Goal: Task Accomplishment & Management: Complete application form

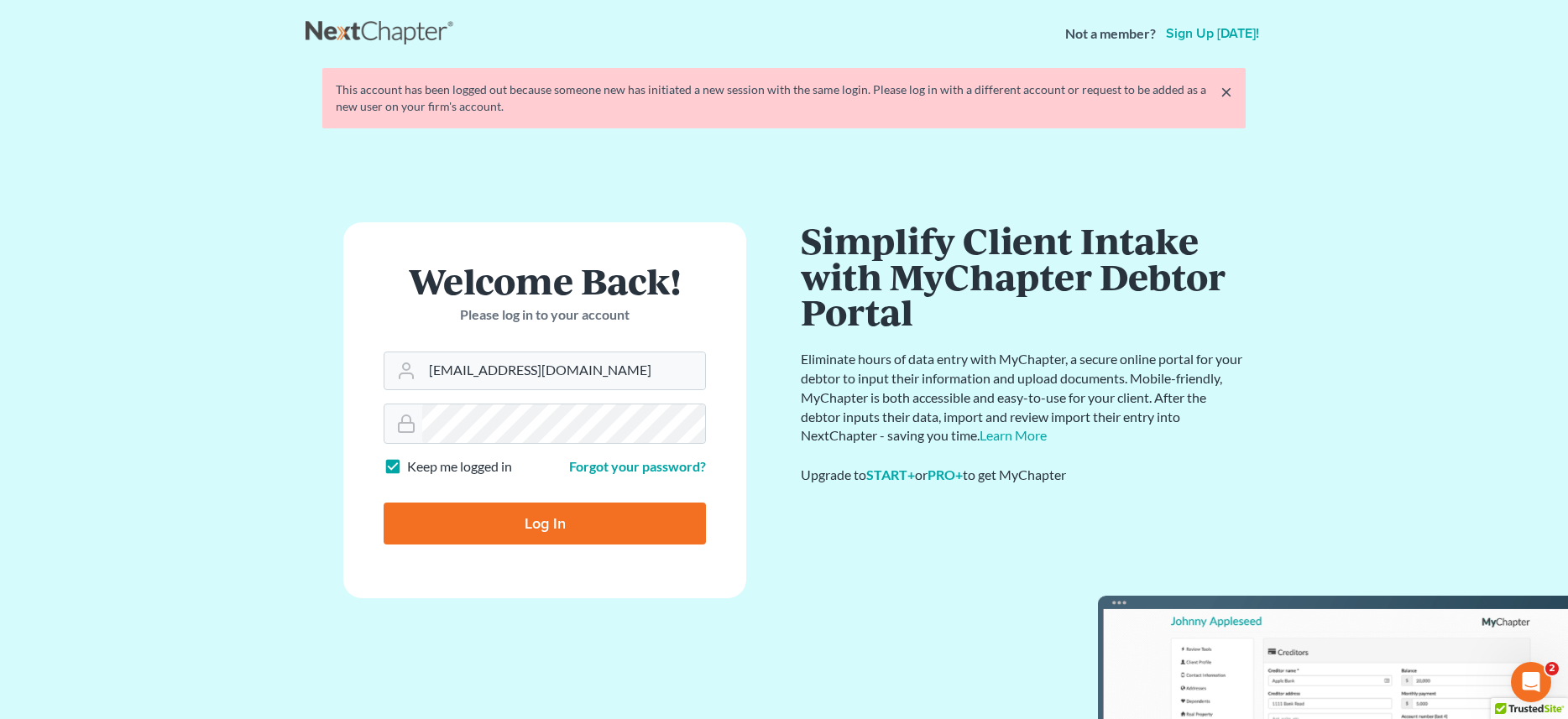
click at [527, 533] on input "Log In" at bounding box center [545, 523] width 323 height 42
type input "Thinking..."
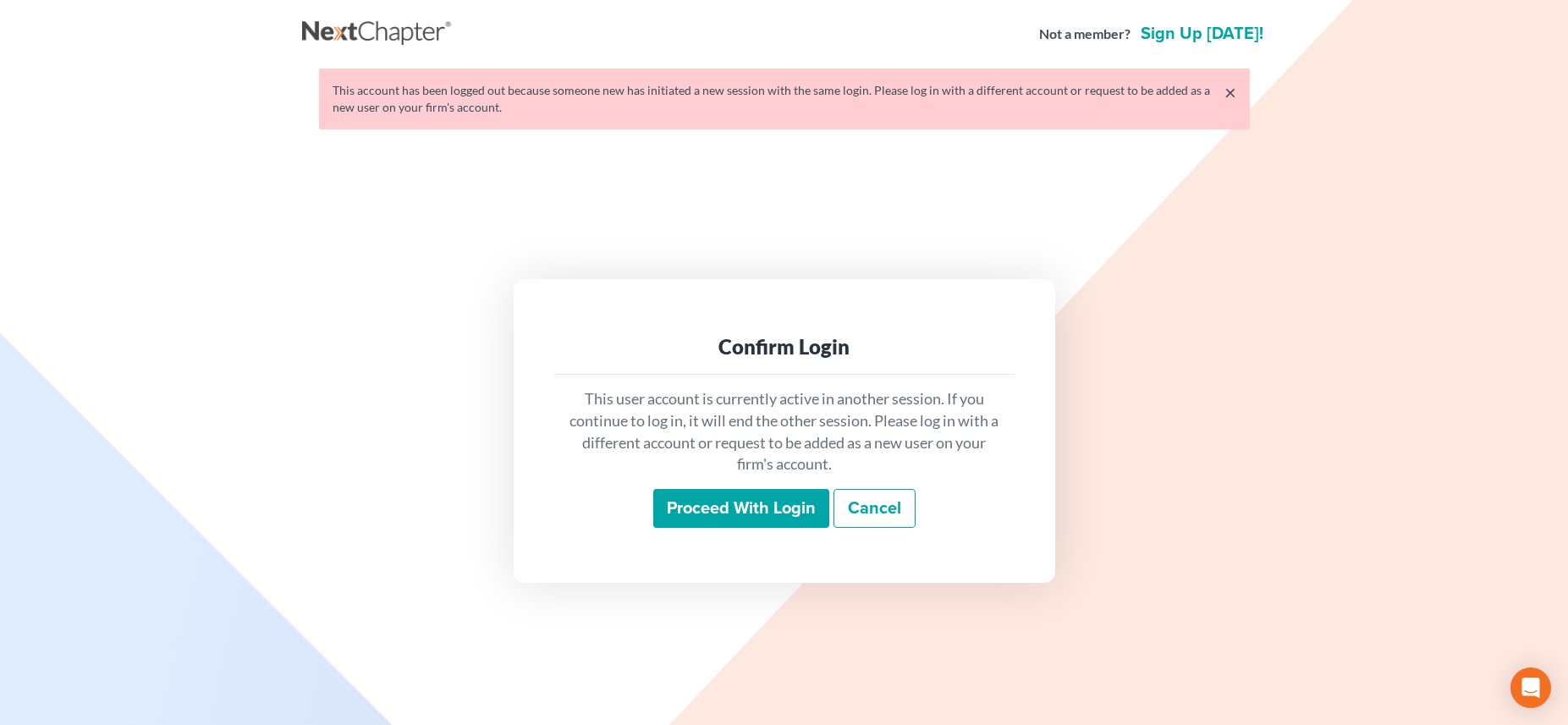
click at [725, 509] on input "Proceed with login" at bounding box center [741, 508] width 176 height 39
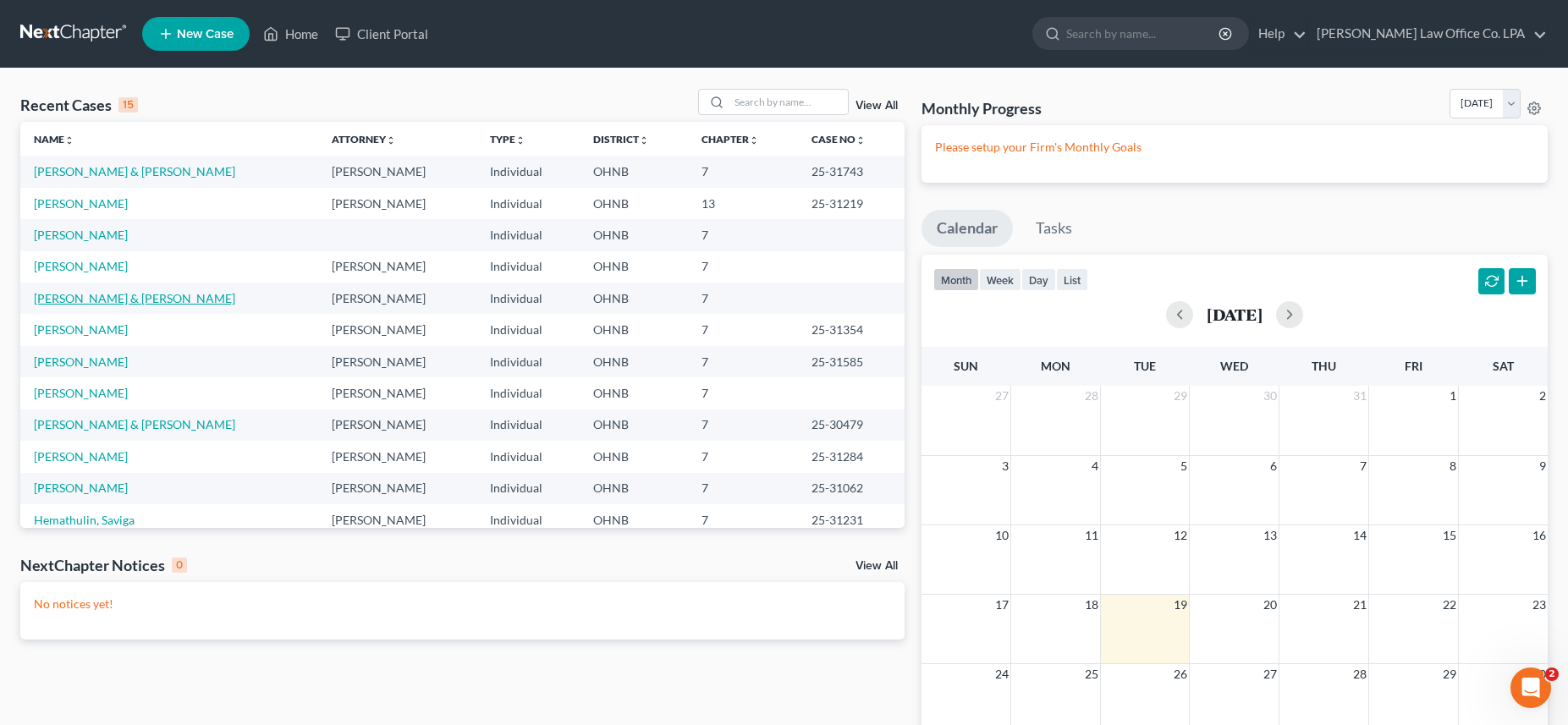
click at [79, 298] on link "Maag, Johnny & Cherie" at bounding box center [135, 298] width 201 height 14
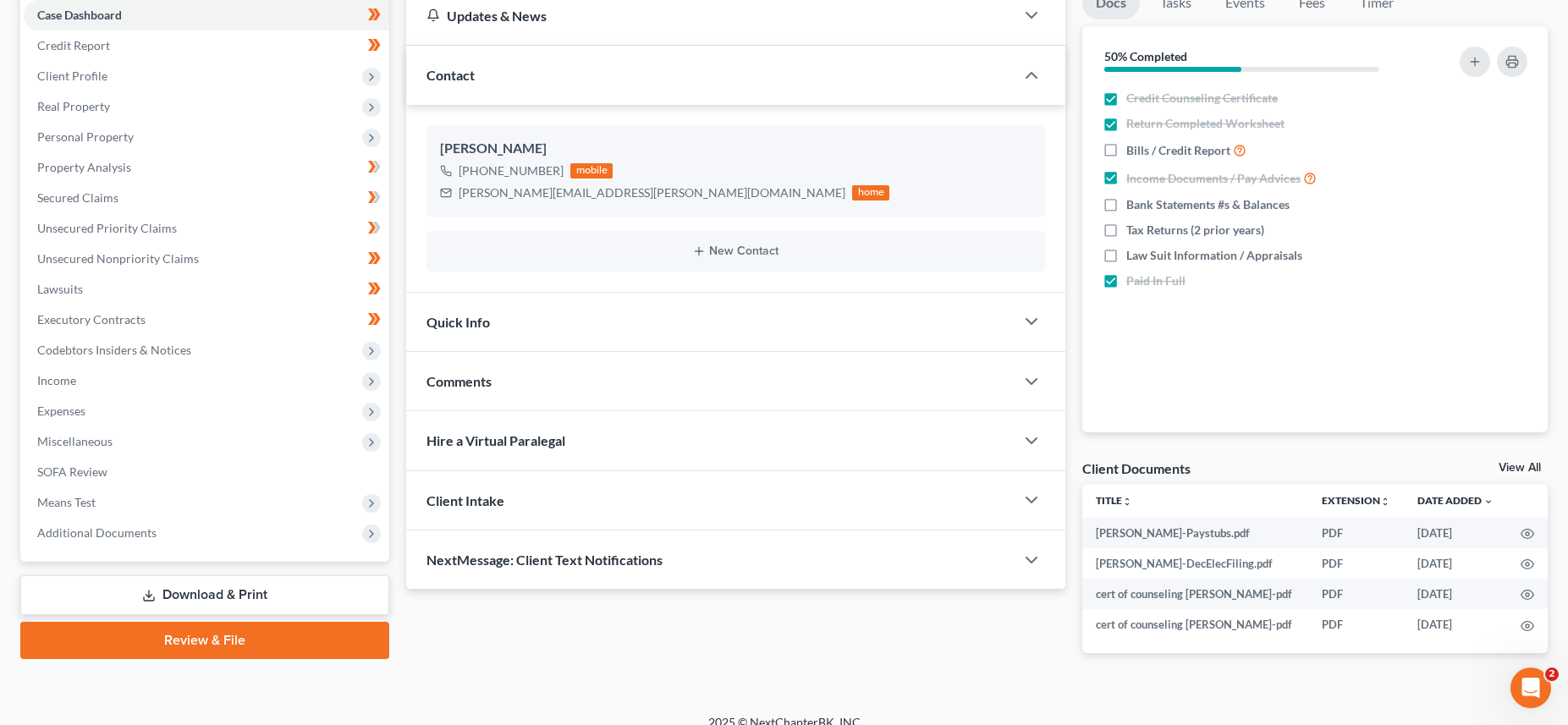
scroll to position [195, 0]
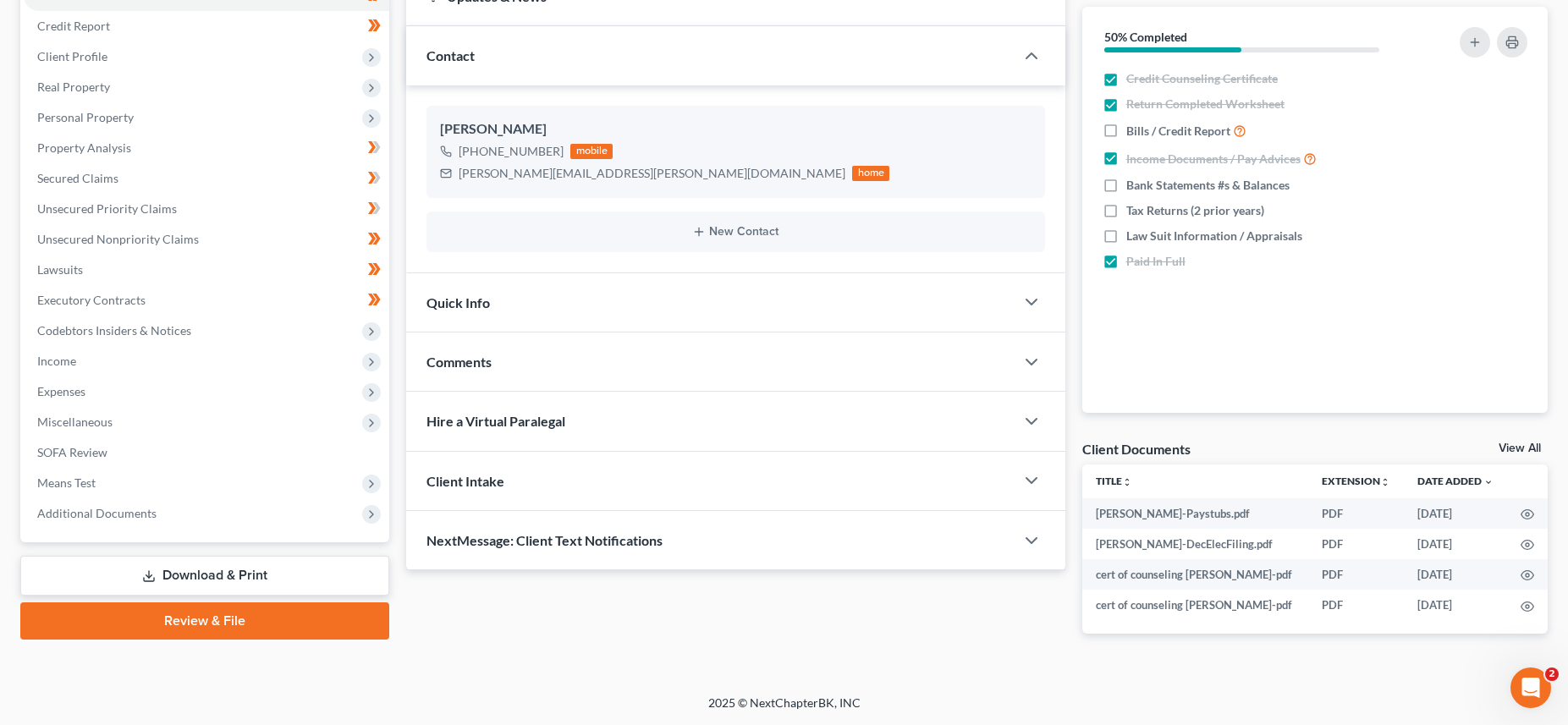
click at [1018, 298] on div at bounding box center [1039, 302] width 51 height 34
click at [1027, 299] on polyline "button" at bounding box center [1031, 301] width 10 height 5
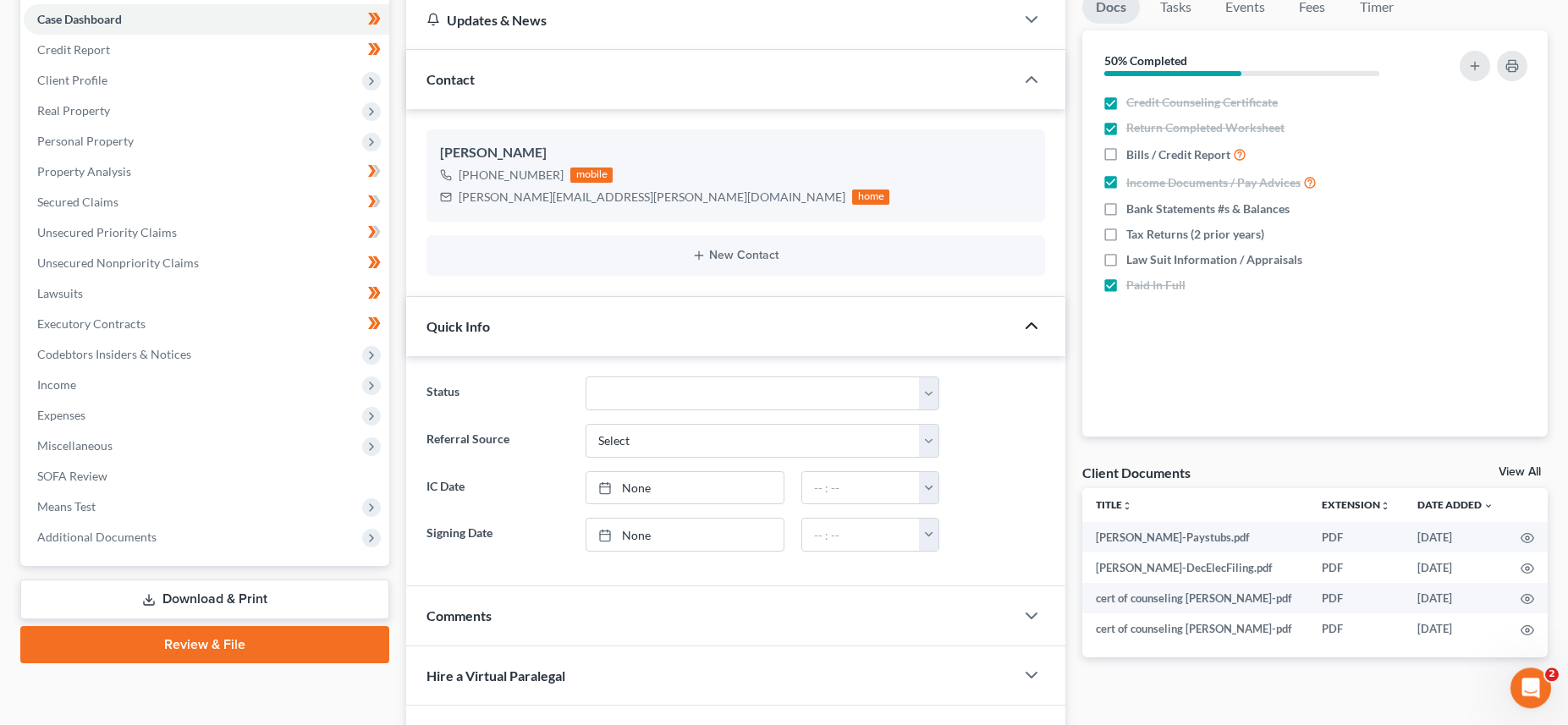
scroll to position [0, 0]
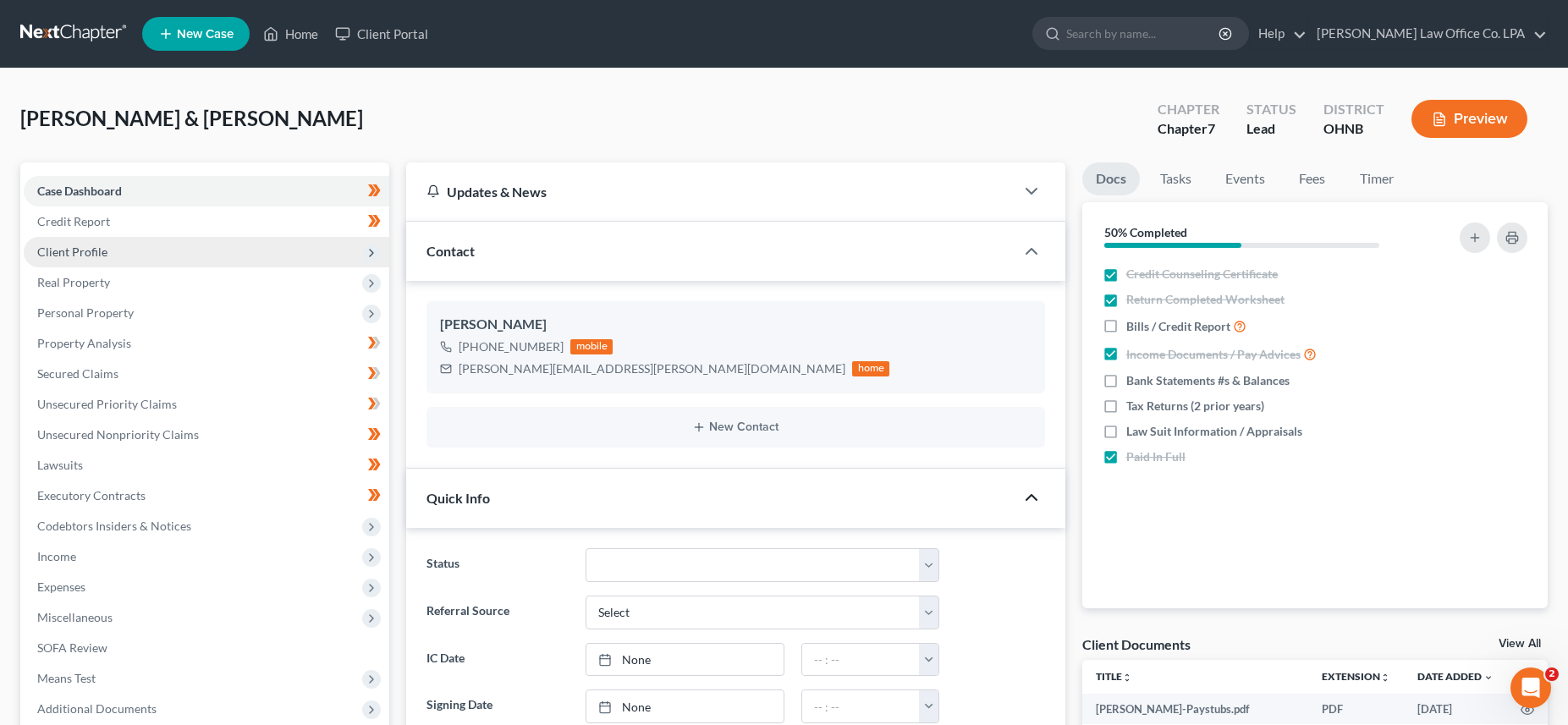
click at [81, 252] on span "Client Profile" at bounding box center [72, 251] width 70 height 14
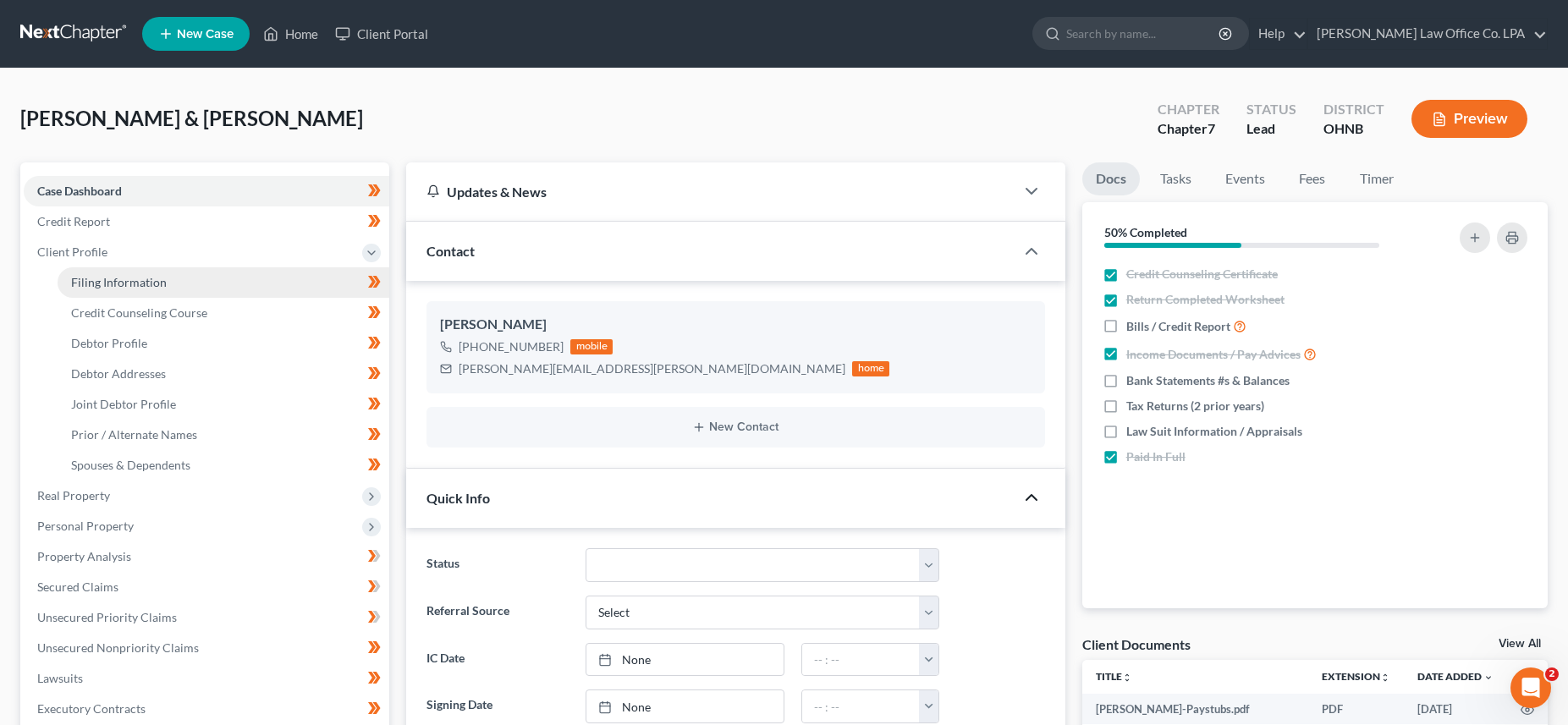
click at [126, 278] on span "Filing Information" at bounding box center [119, 282] width 96 height 14
select select "1"
select select "0"
select select "36"
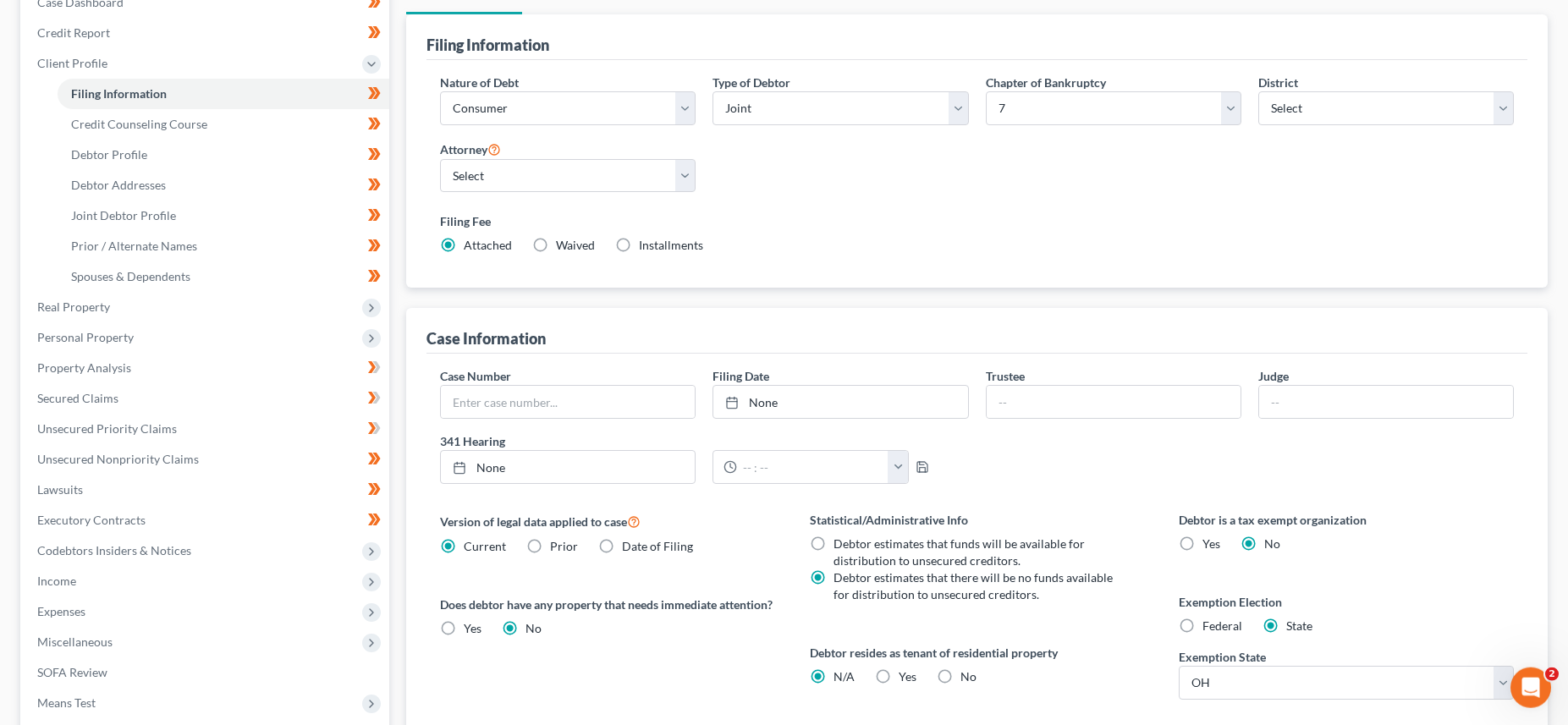
scroll to position [191, 0]
click at [771, 403] on link "None" at bounding box center [840, 399] width 253 height 32
type input "8/19/2025"
click at [593, 404] on input "text" at bounding box center [568, 399] width 253 height 32
type input "25-31687"
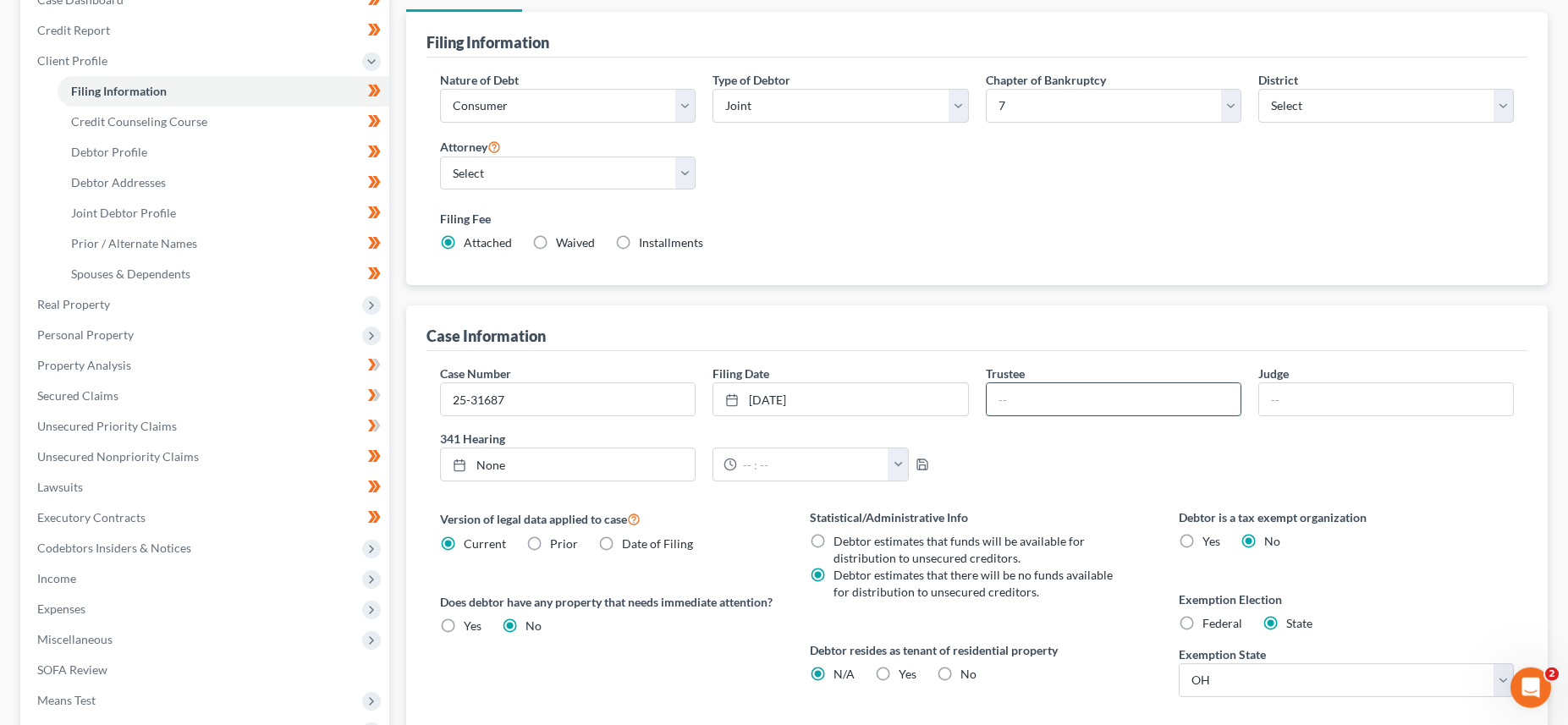
click at [1017, 400] on input "text" at bounding box center [1113, 399] width 253 height 32
click at [511, 462] on link "None" at bounding box center [568, 465] width 253 height 32
type input "8/19/2025"
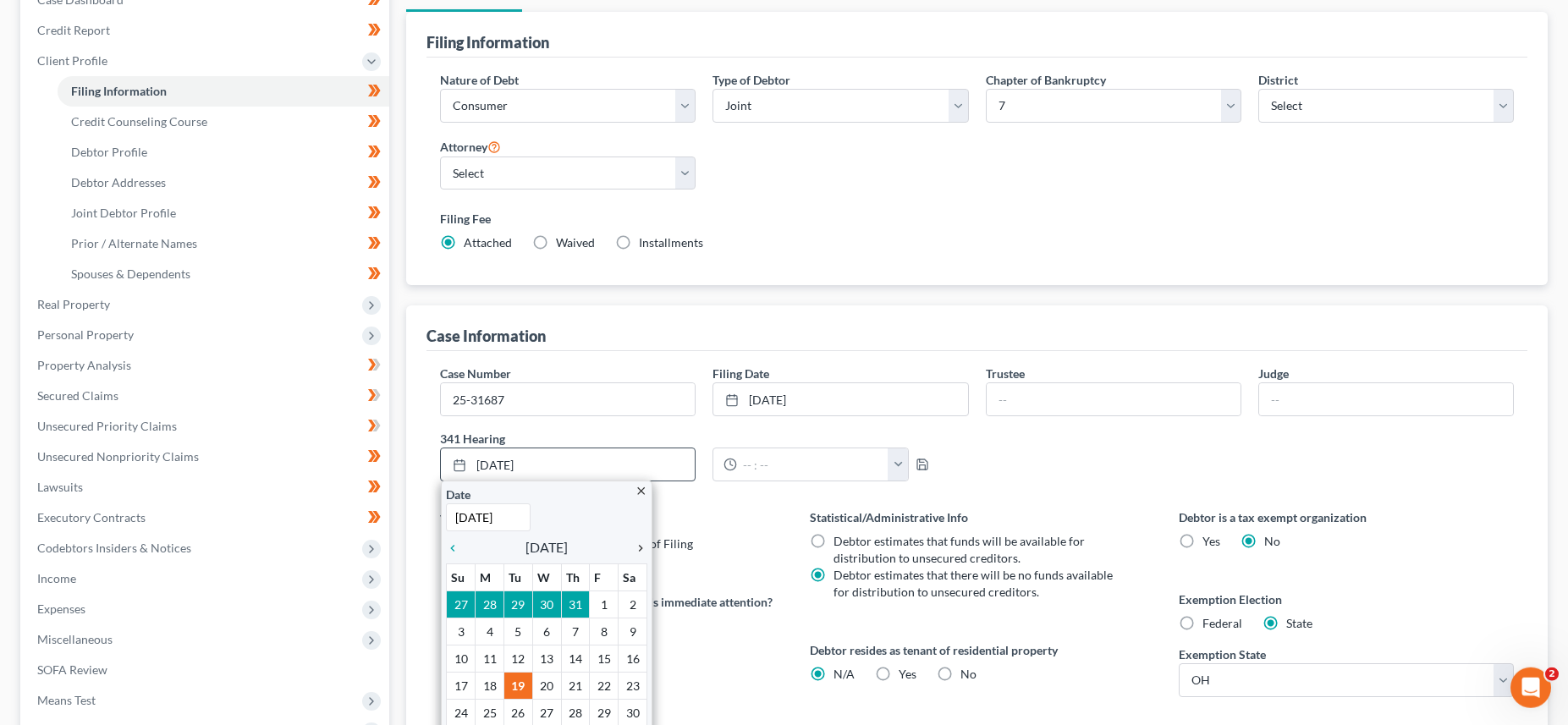
click at [644, 548] on icon "chevron_right" at bounding box center [636, 548] width 22 height 14
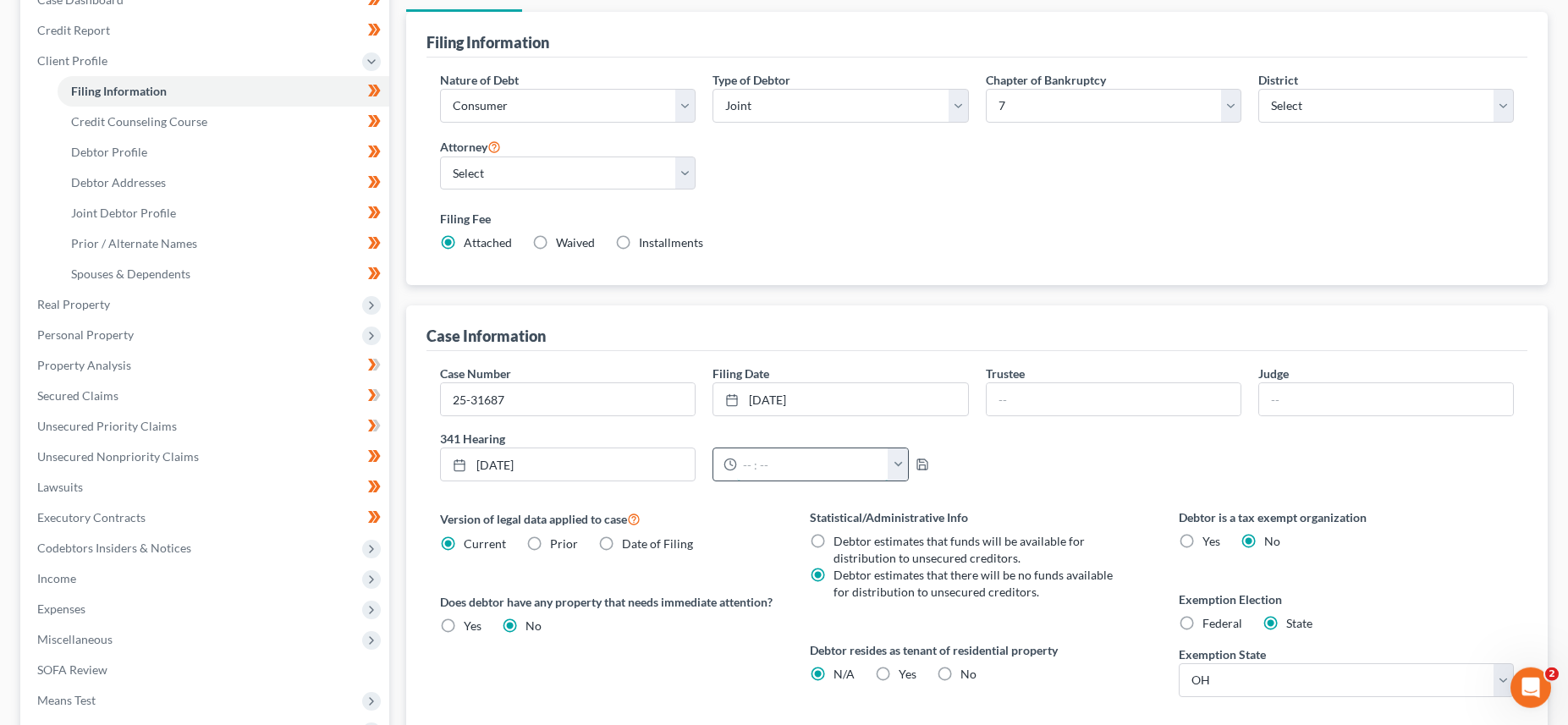
click at [778, 466] on input "text" at bounding box center [813, 465] width 152 height 32
type input "9:00 AM"
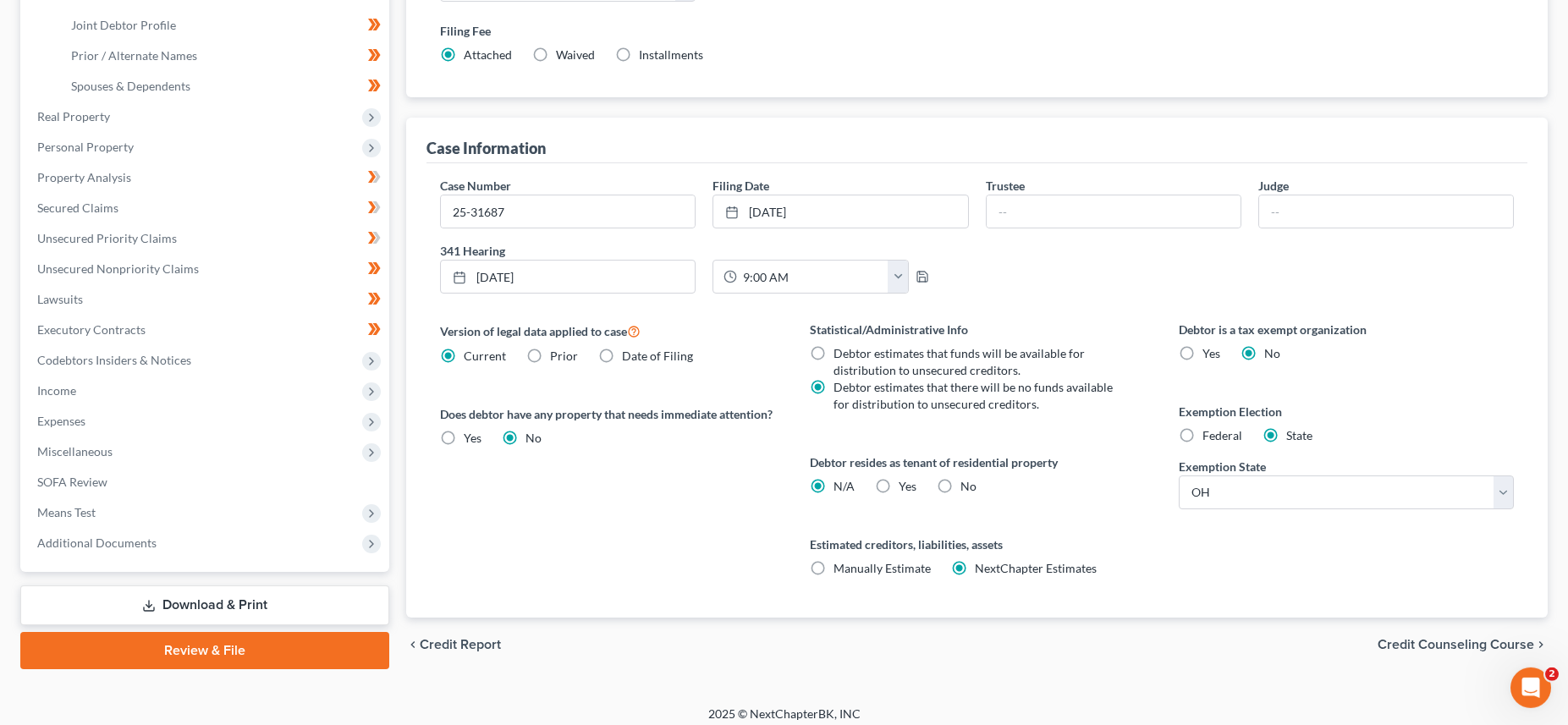
scroll to position [389, 0]
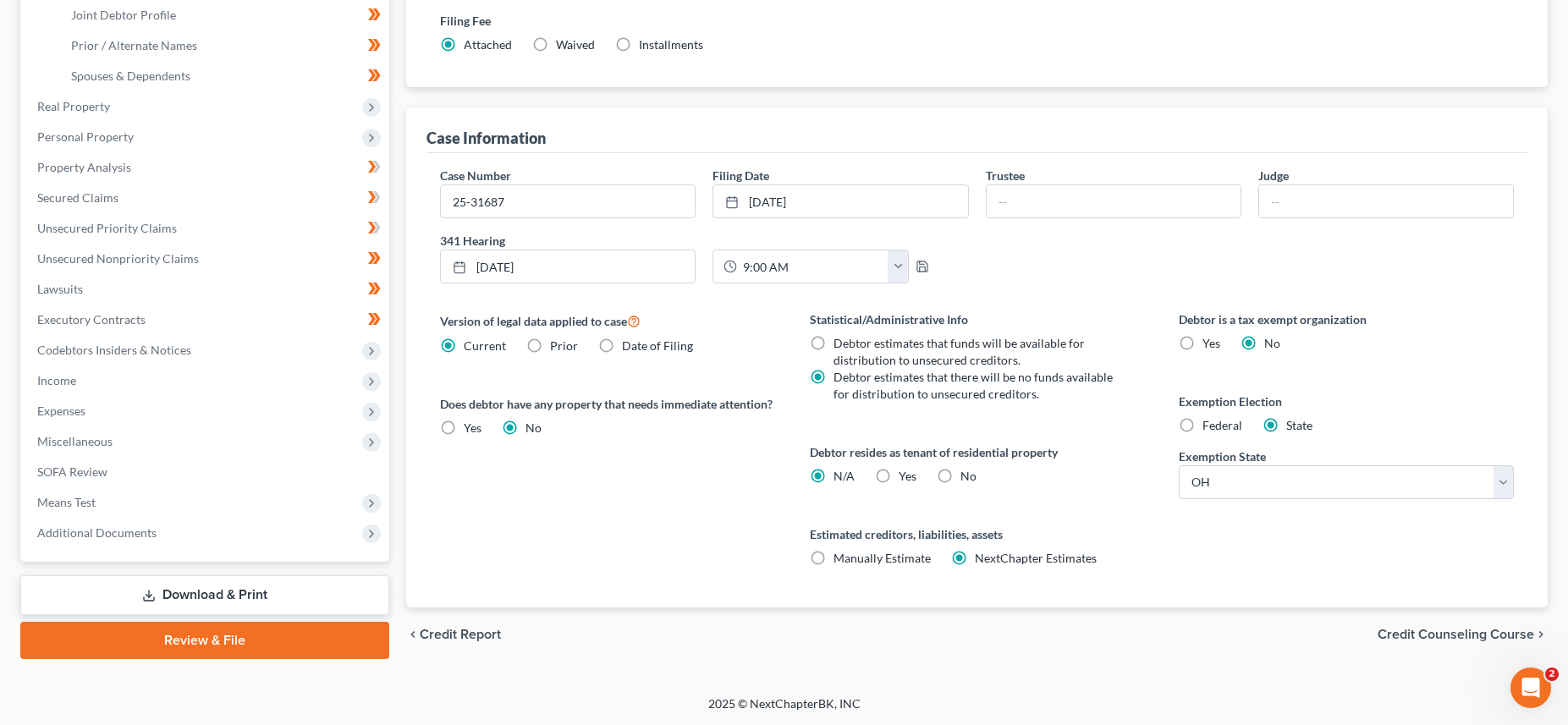
click at [1431, 634] on span "Credit Counseling Course" at bounding box center [1455, 634] width 157 height 14
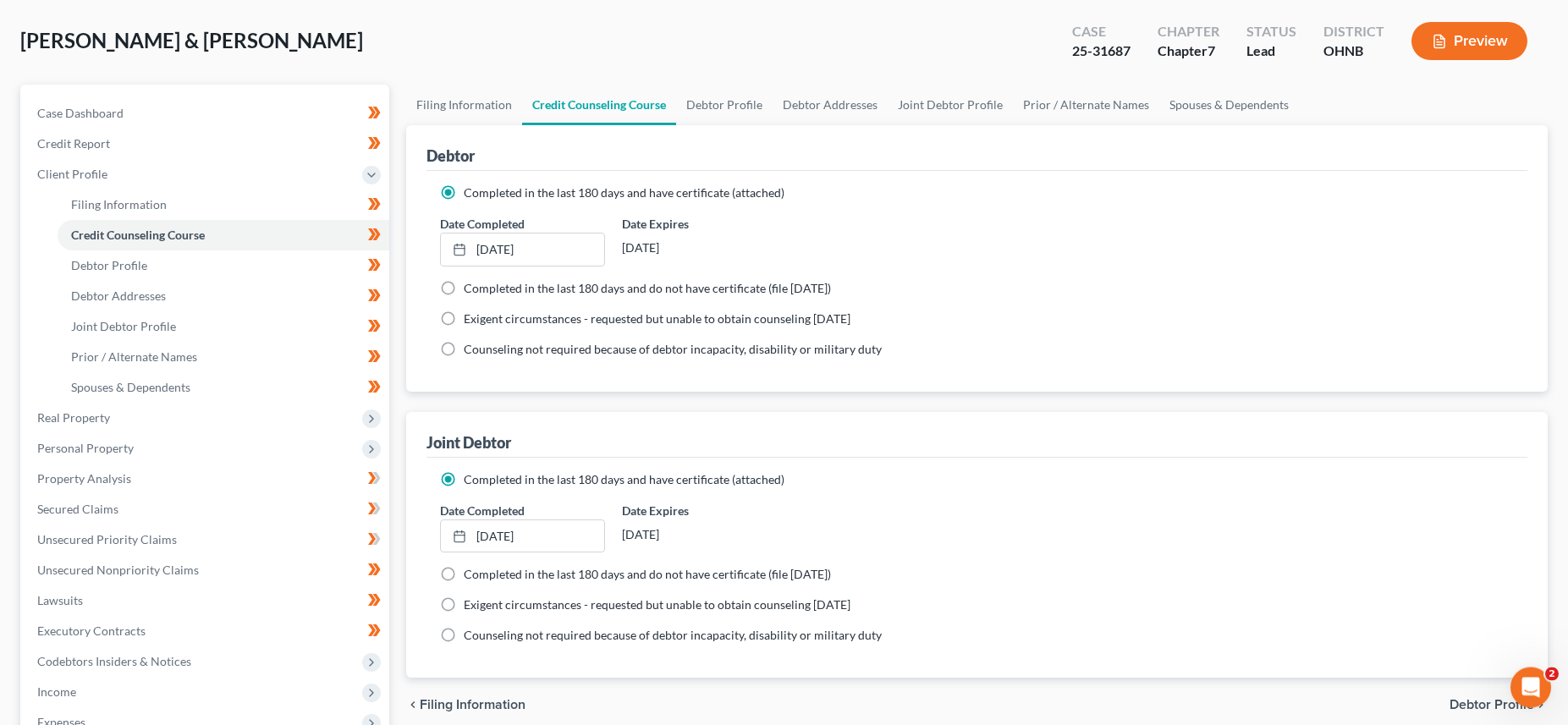
scroll to position [76, 0]
click at [163, 205] on span "Filing Information" at bounding box center [119, 205] width 96 height 14
select select "1"
select select "0"
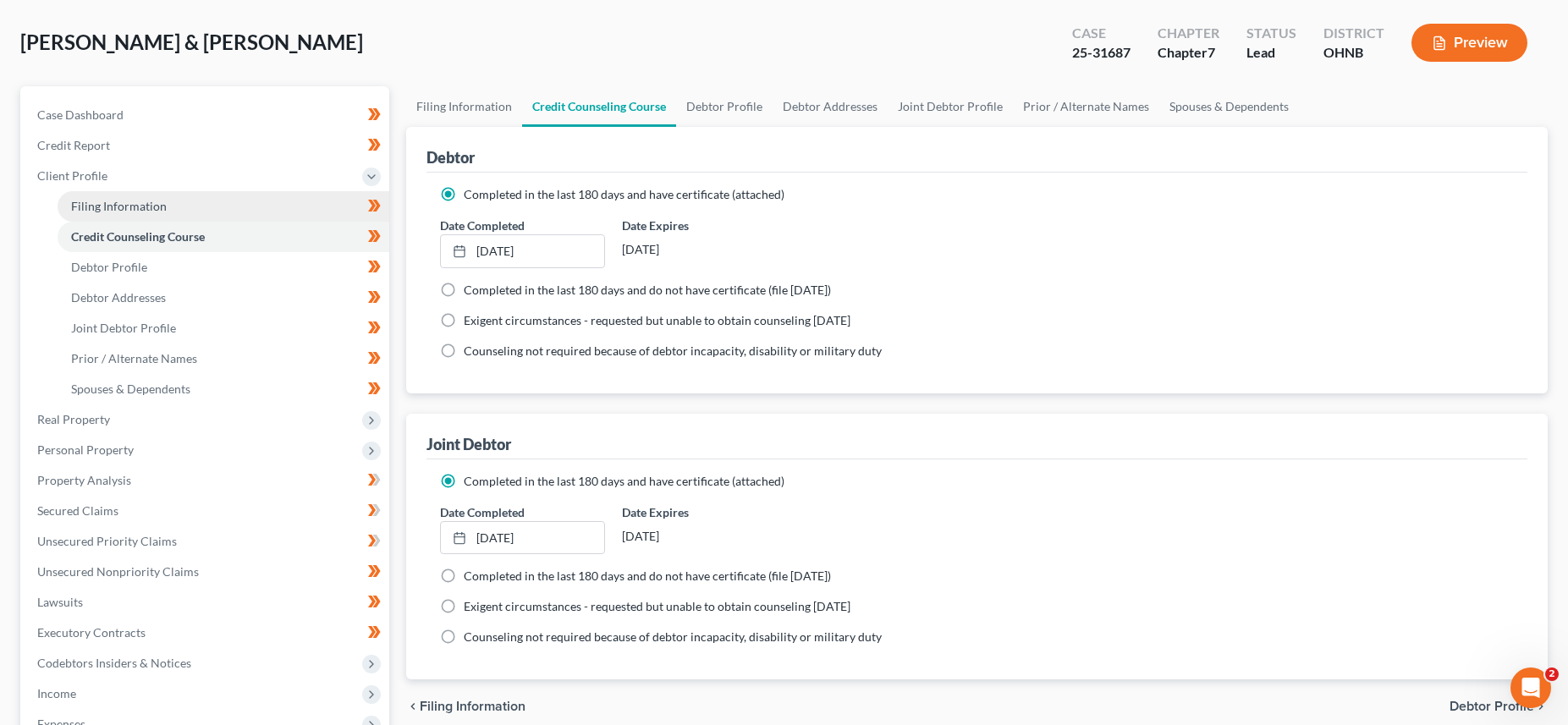
select select "61"
select select "1"
select select "36"
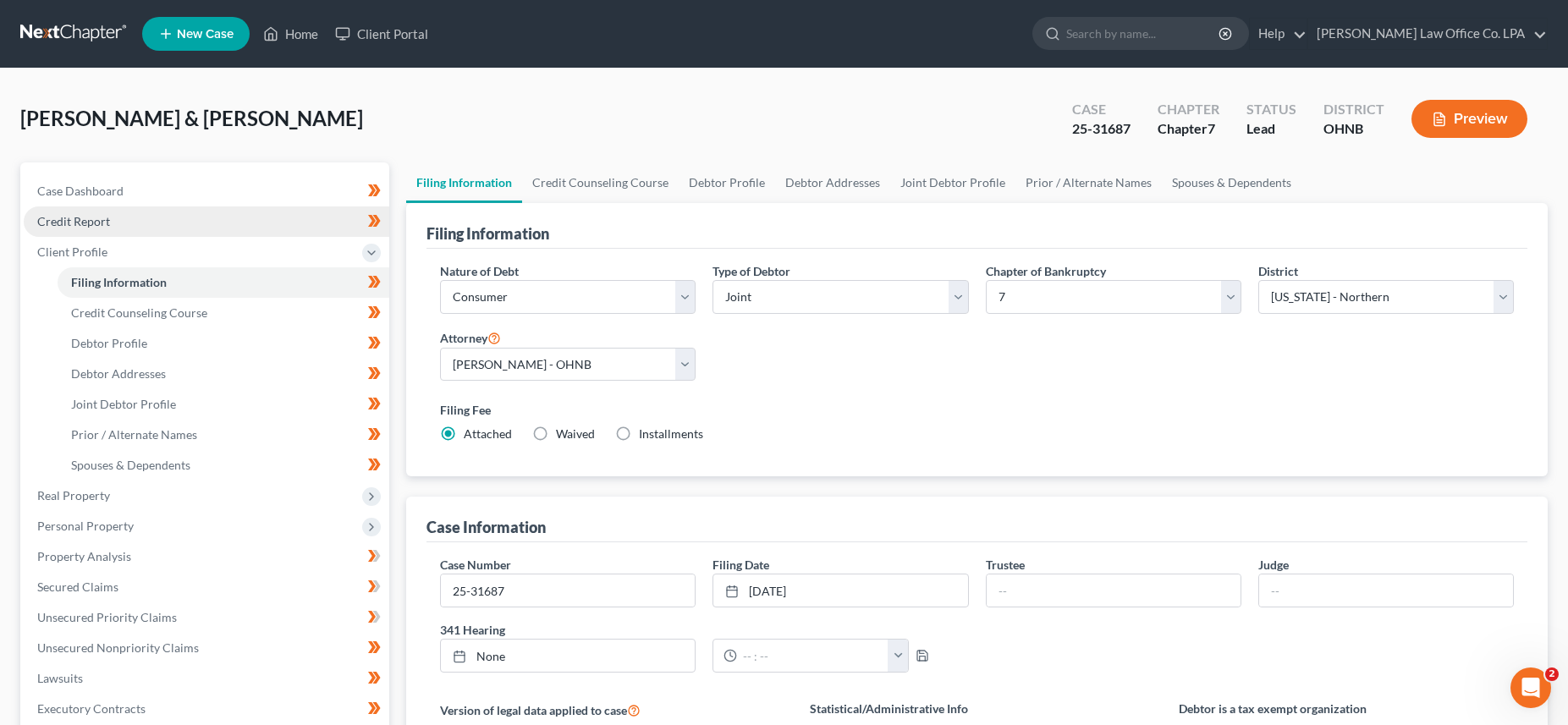
click at [72, 215] on span "Credit Report" at bounding box center [73, 221] width 73 height 14
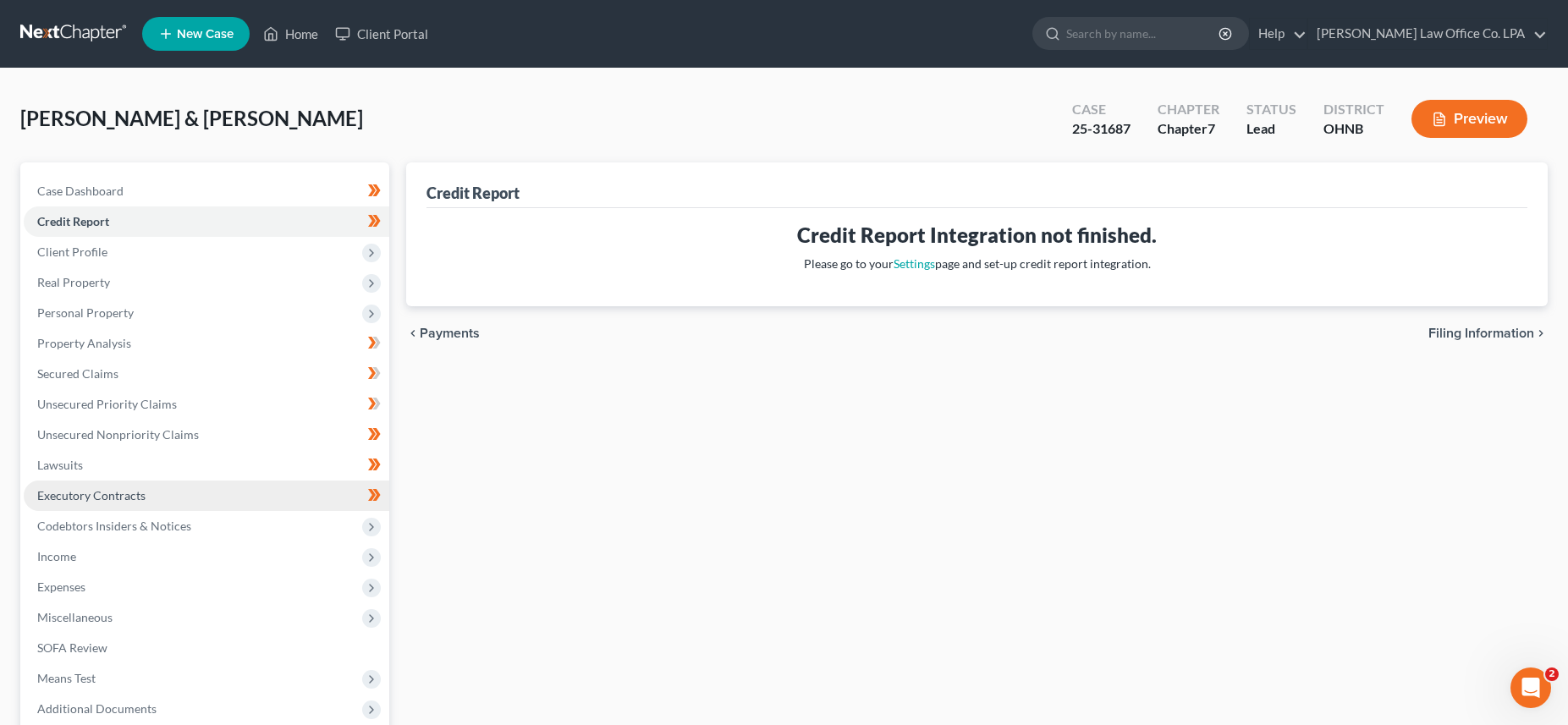
click at [104, 494] on span "Executory Contracts" at bounding box center [91, 495] width 109 height 14
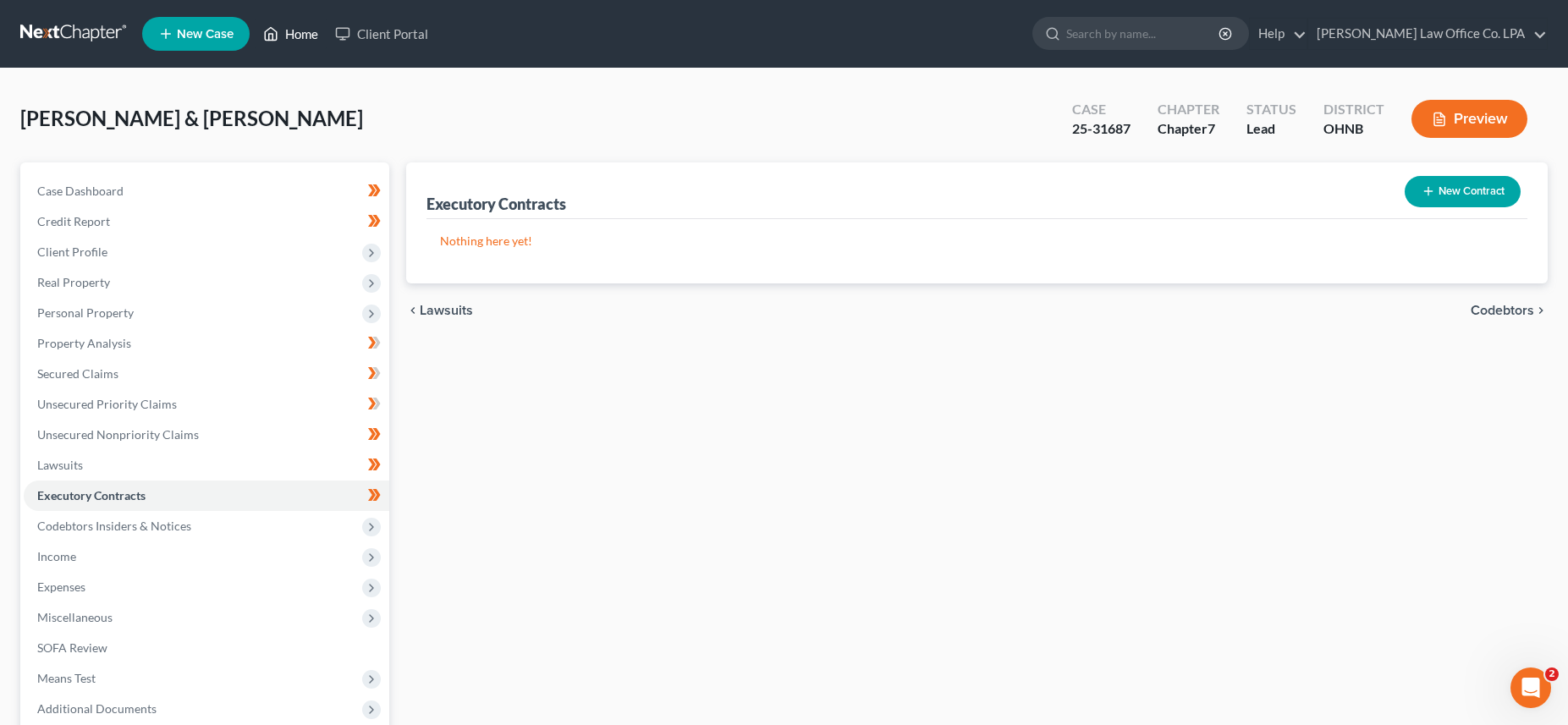
click at [291, 36] on link "Home" at bounding box center [290, 34] width 72 height 31
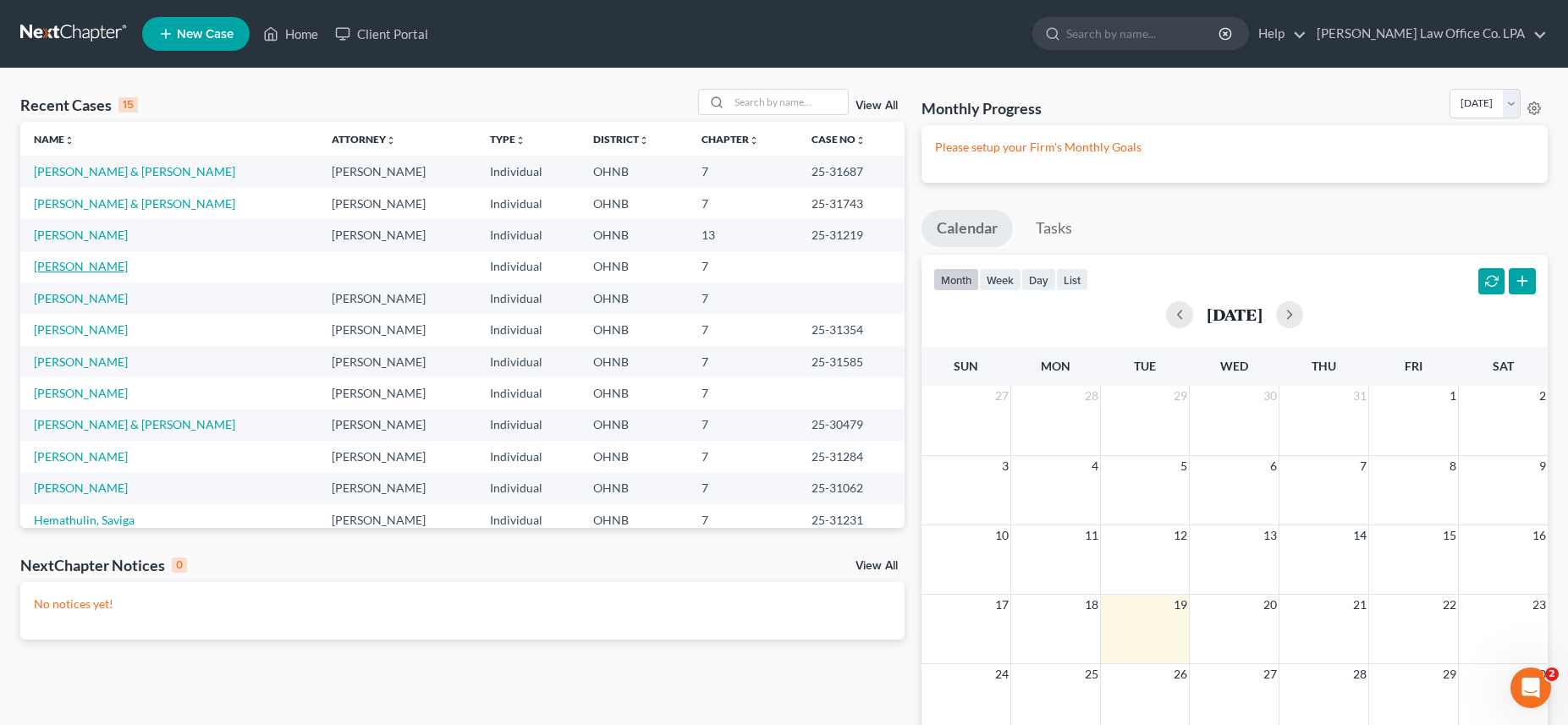
click at [53, 265] on link "Smith, Rachel" at bounding box center [81, 266] width 94 height 14
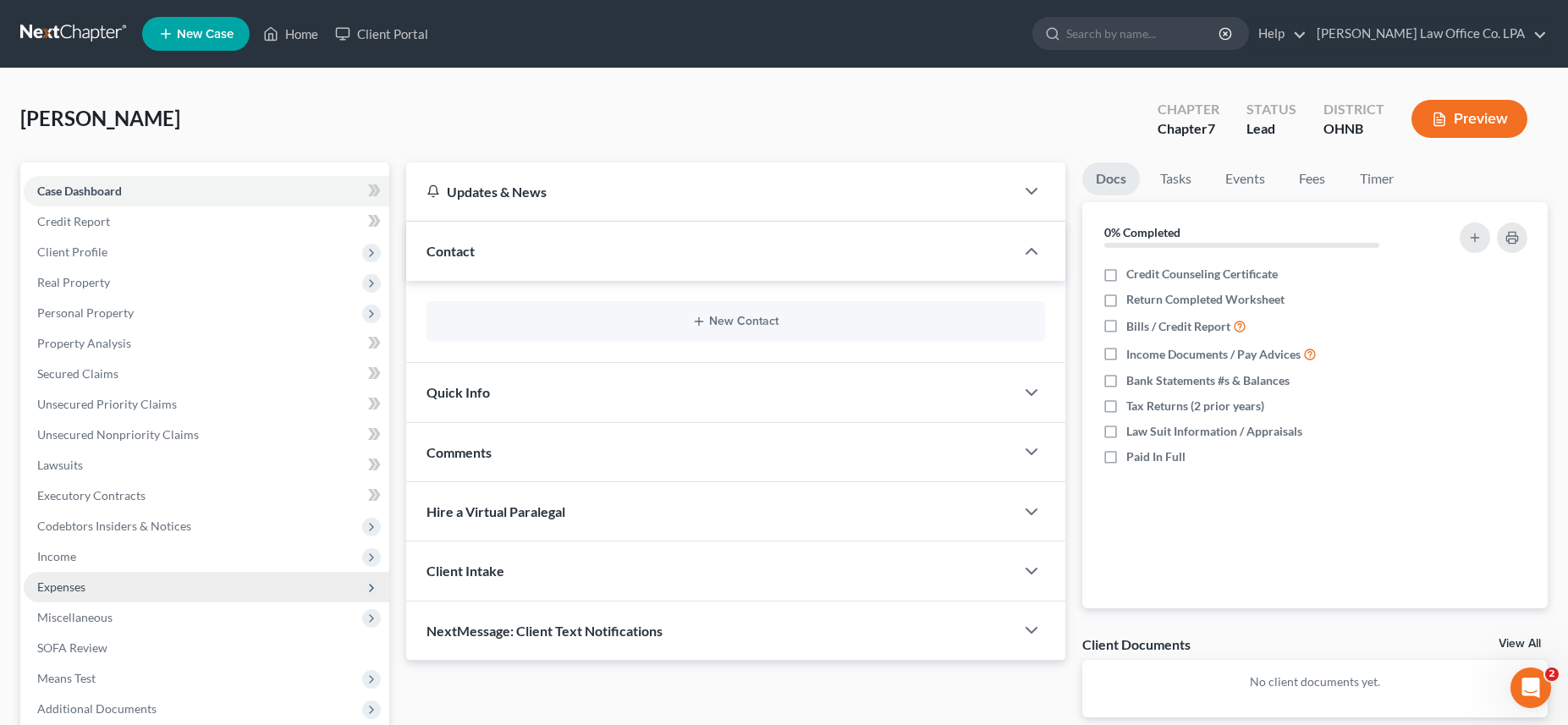
click at [61, 577] on span "Expenses" at bounding box center [206, 586] width 365 height 31
click at [96, 612] on span "Home" at bounding box center [87, 617] width 32 height 14
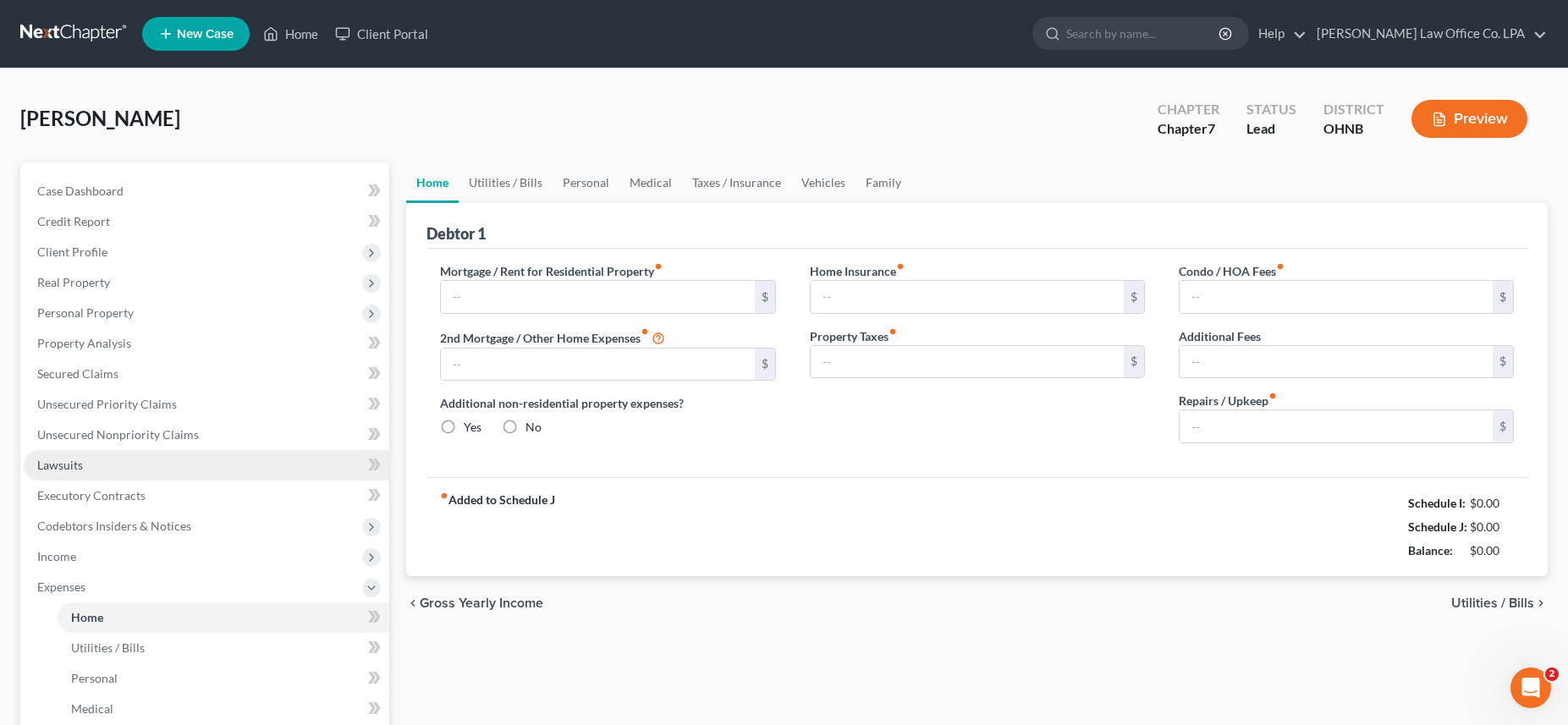
type input "900.00"
type input "0.00"
radio input "true"
type input "0.00"
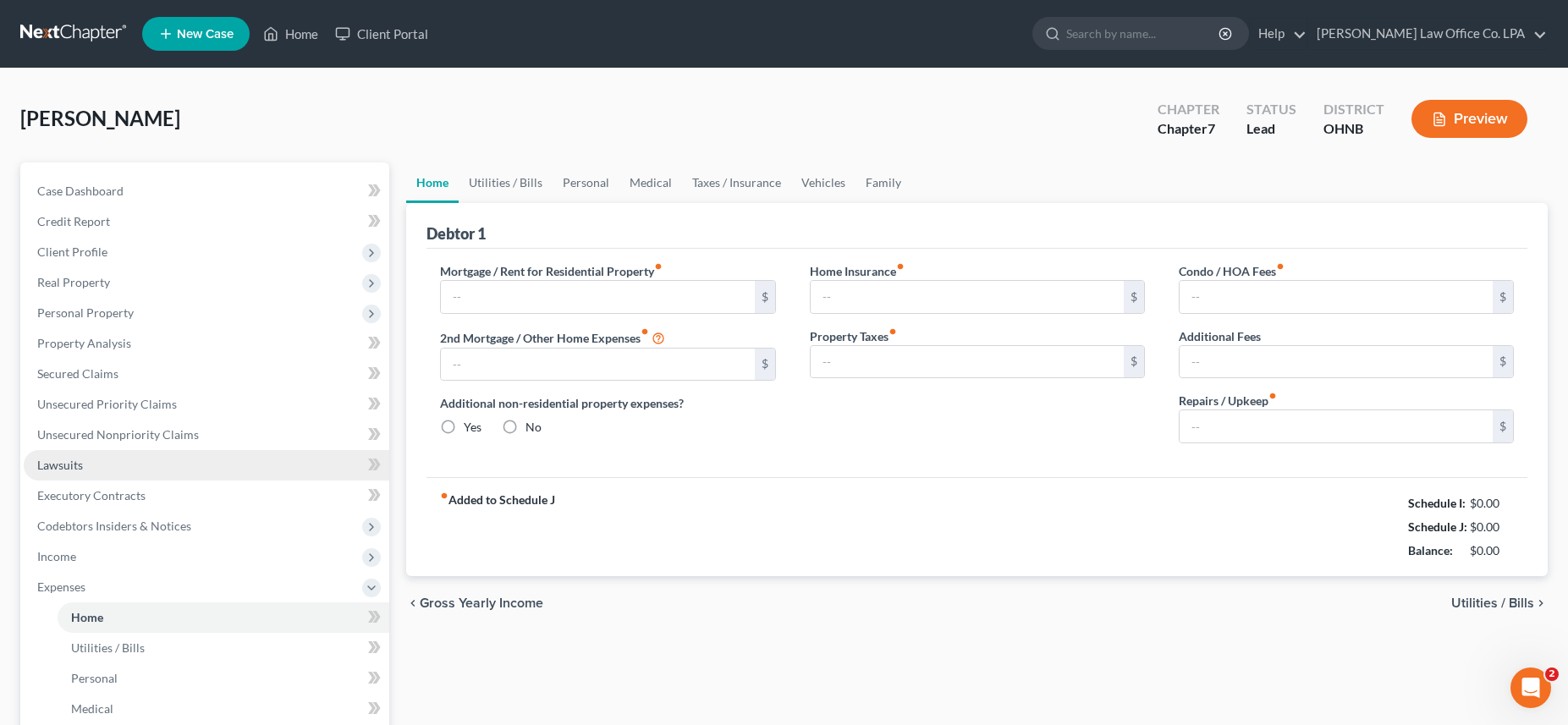
type input "0.00"
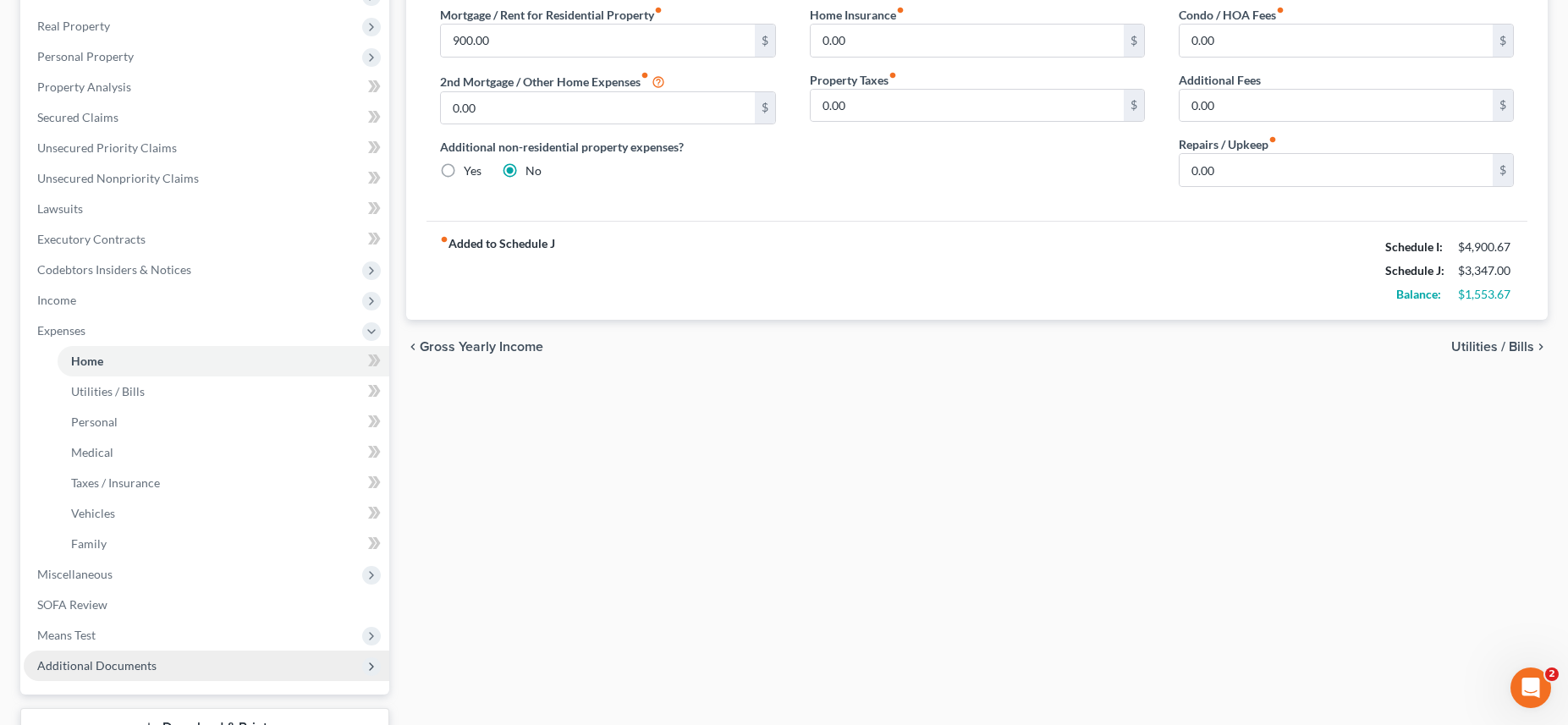
scroll to position [284, 0]
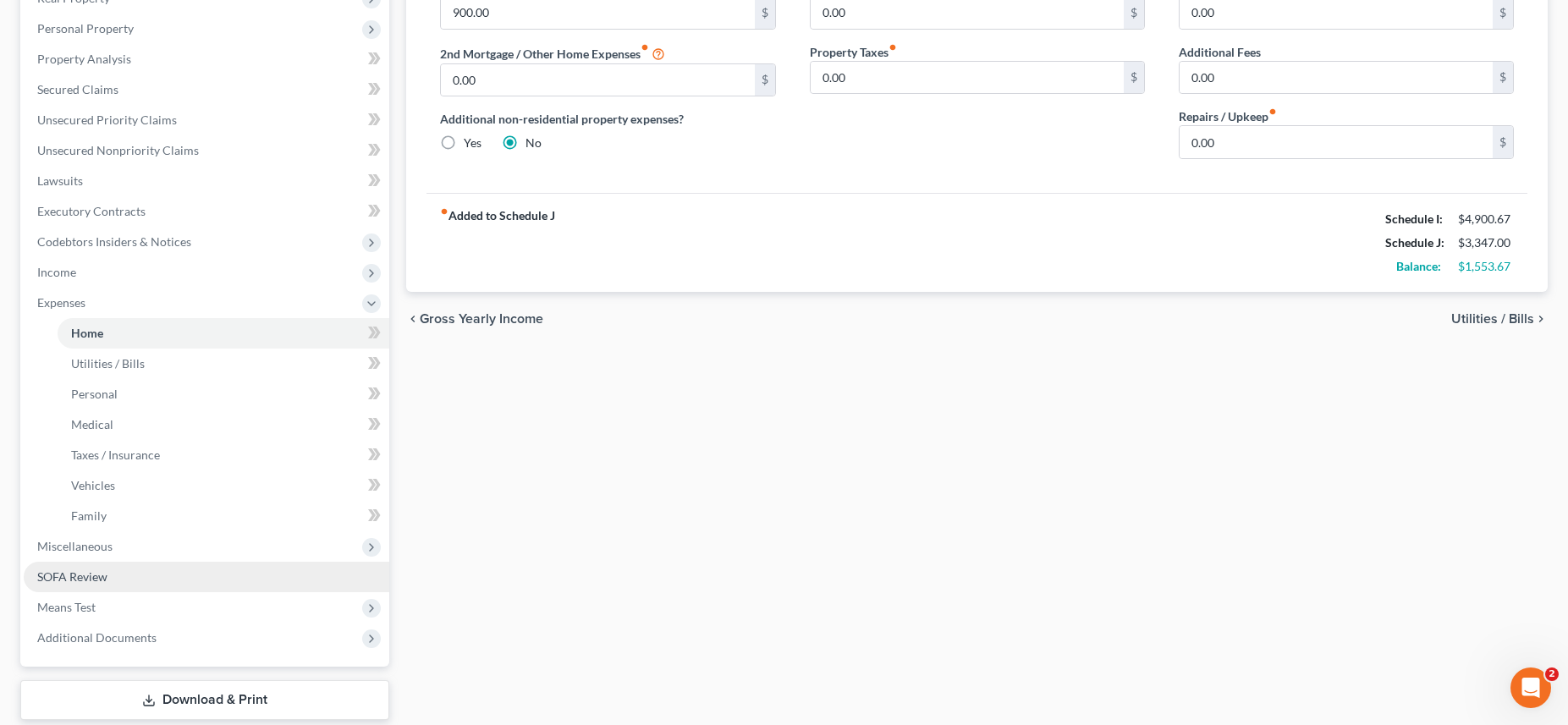
drag, startPoint x: 94, startPoint y: 584, endPoint x: 107, endPoint y: 570, distance: 19.1
click at [93, 584] on link "SOFA Review" at bounding box center [206, 576] width 365 height 31
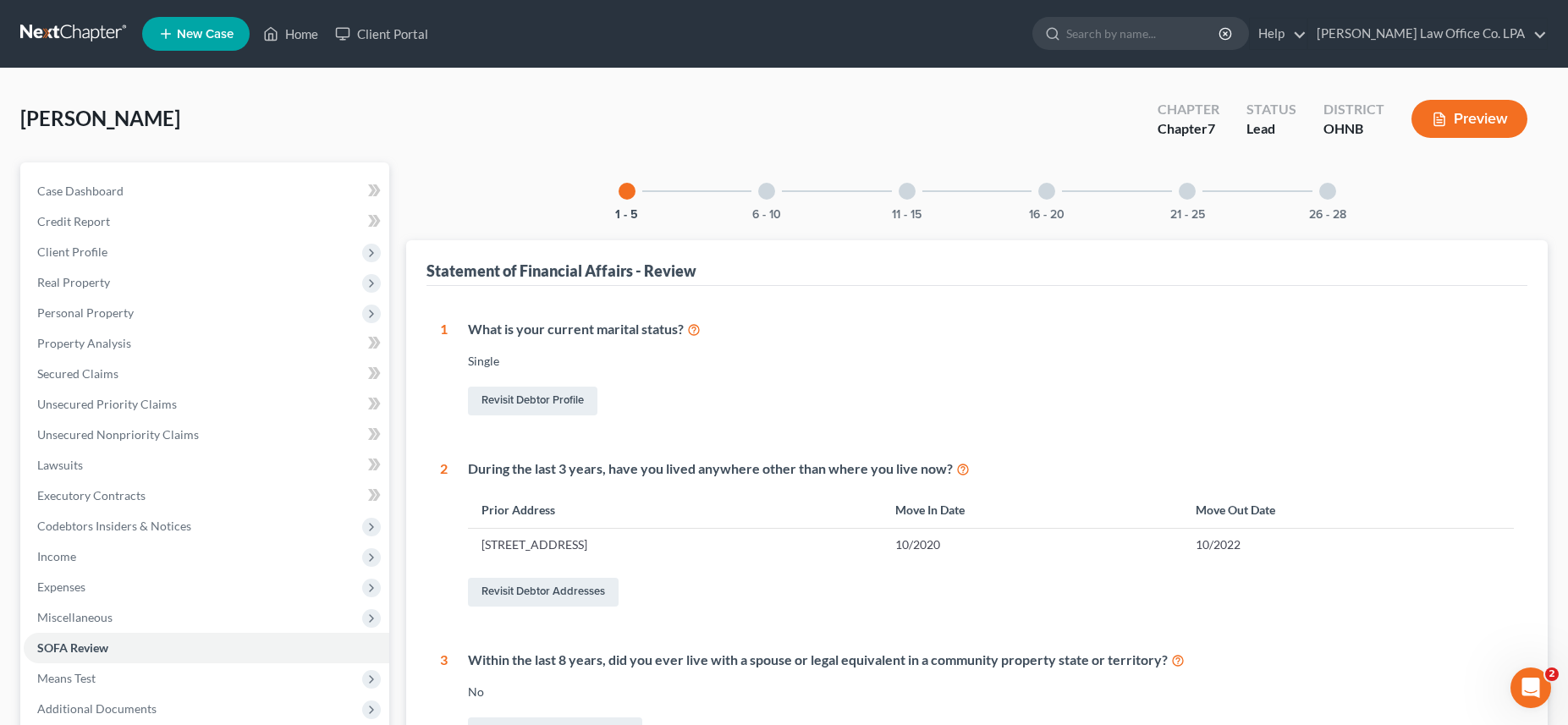
click at [772, 185] on div at bounding box center [766, 190] width 17 height 17
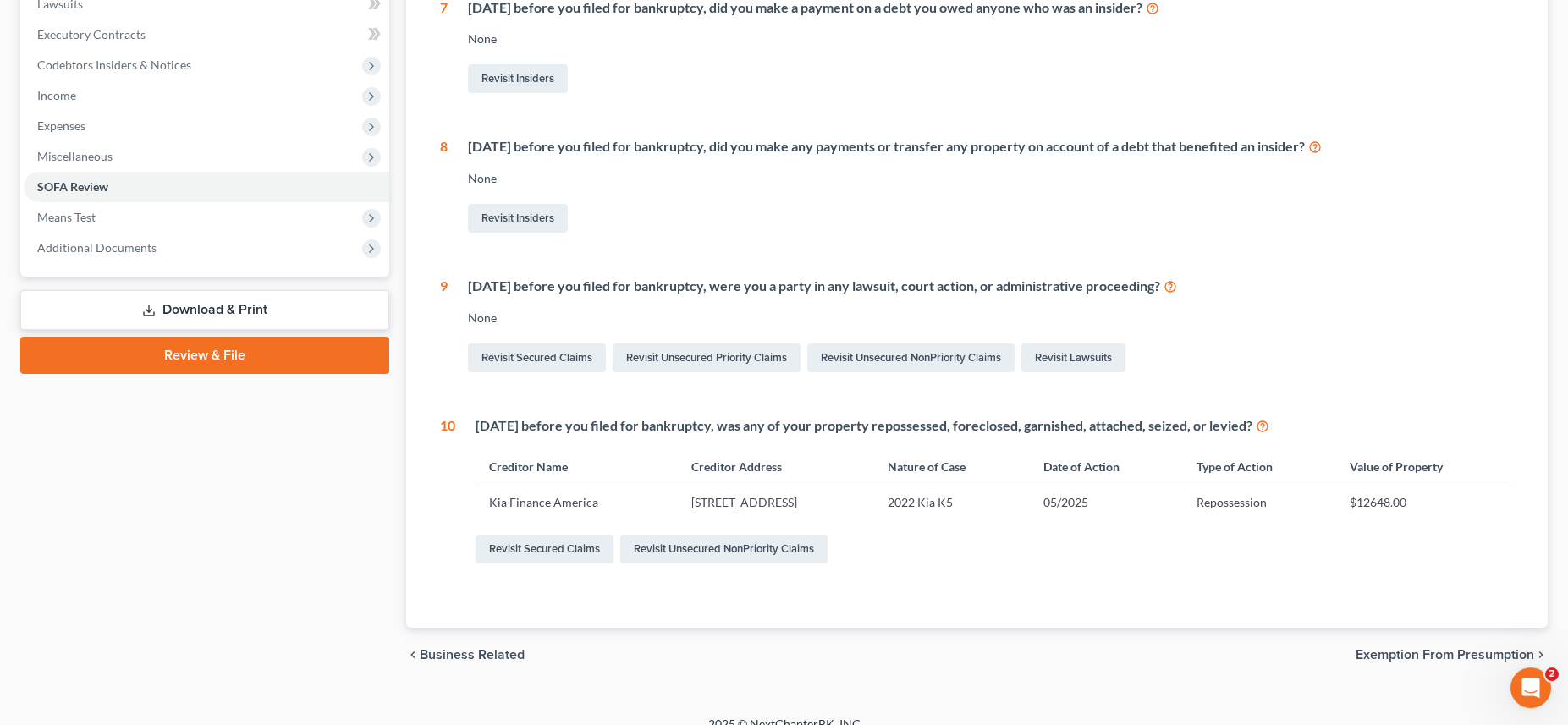
scroll to position [482, 0]
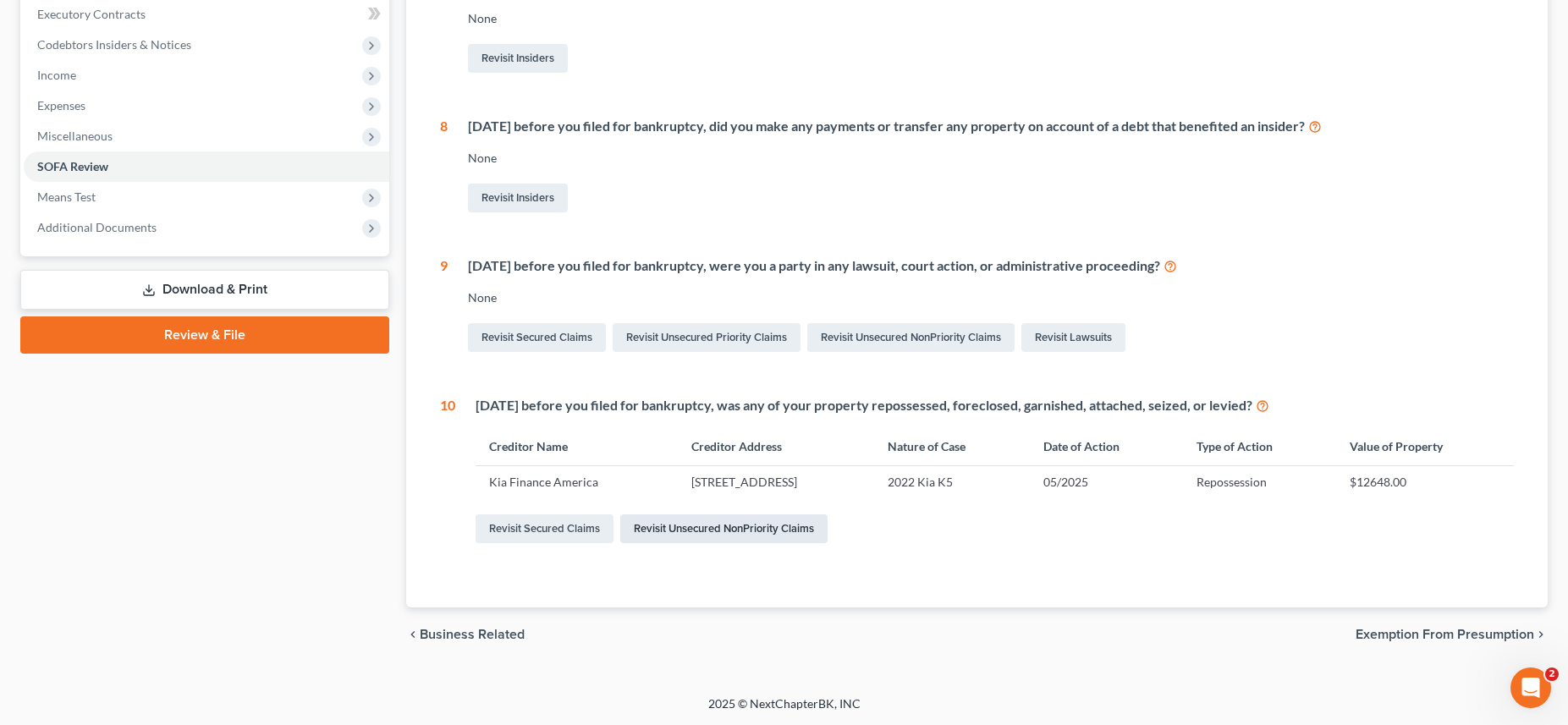
click at [672, 533] on link "Revisit Unsecured NonPriority Claims" at bounding box center [724, 529] width 207 height 29
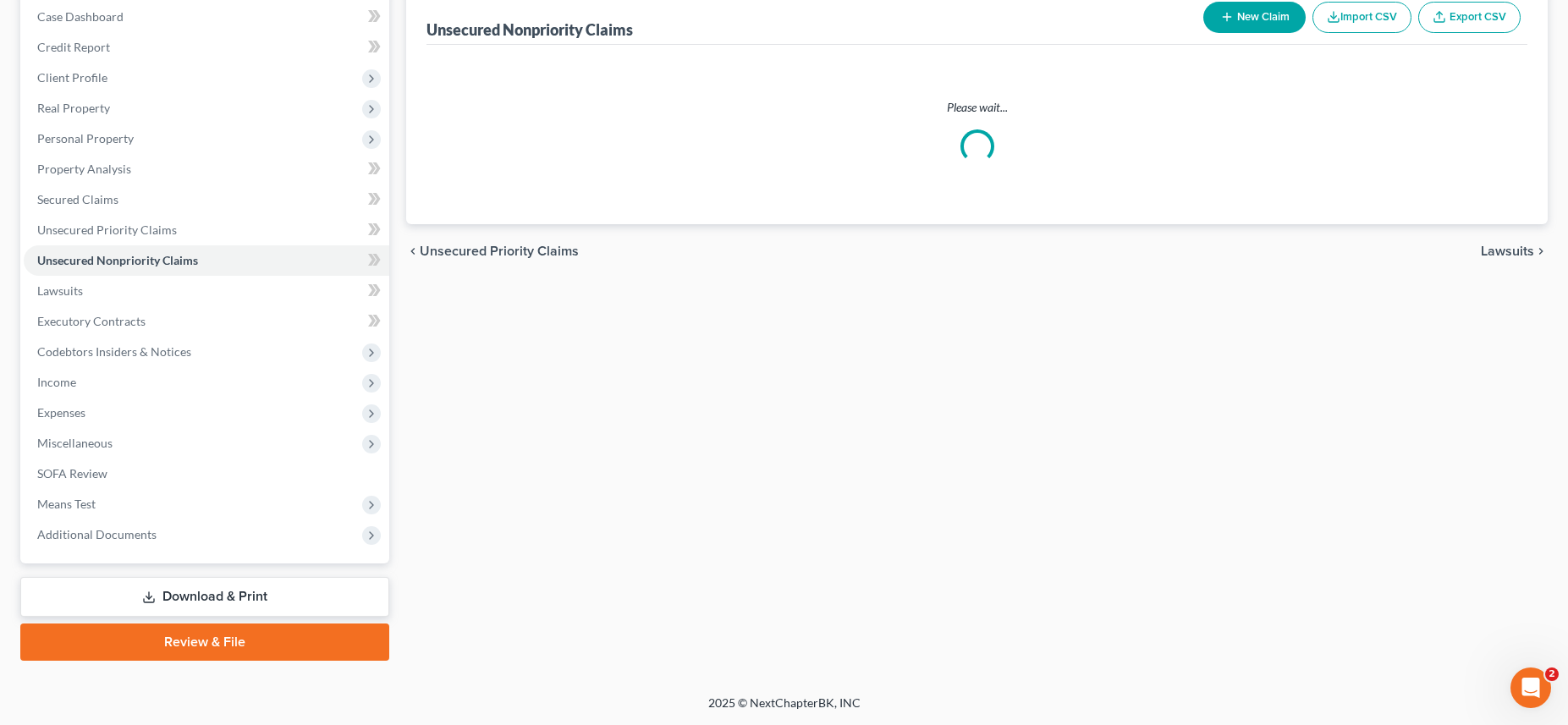
scroll to position [173, 0]
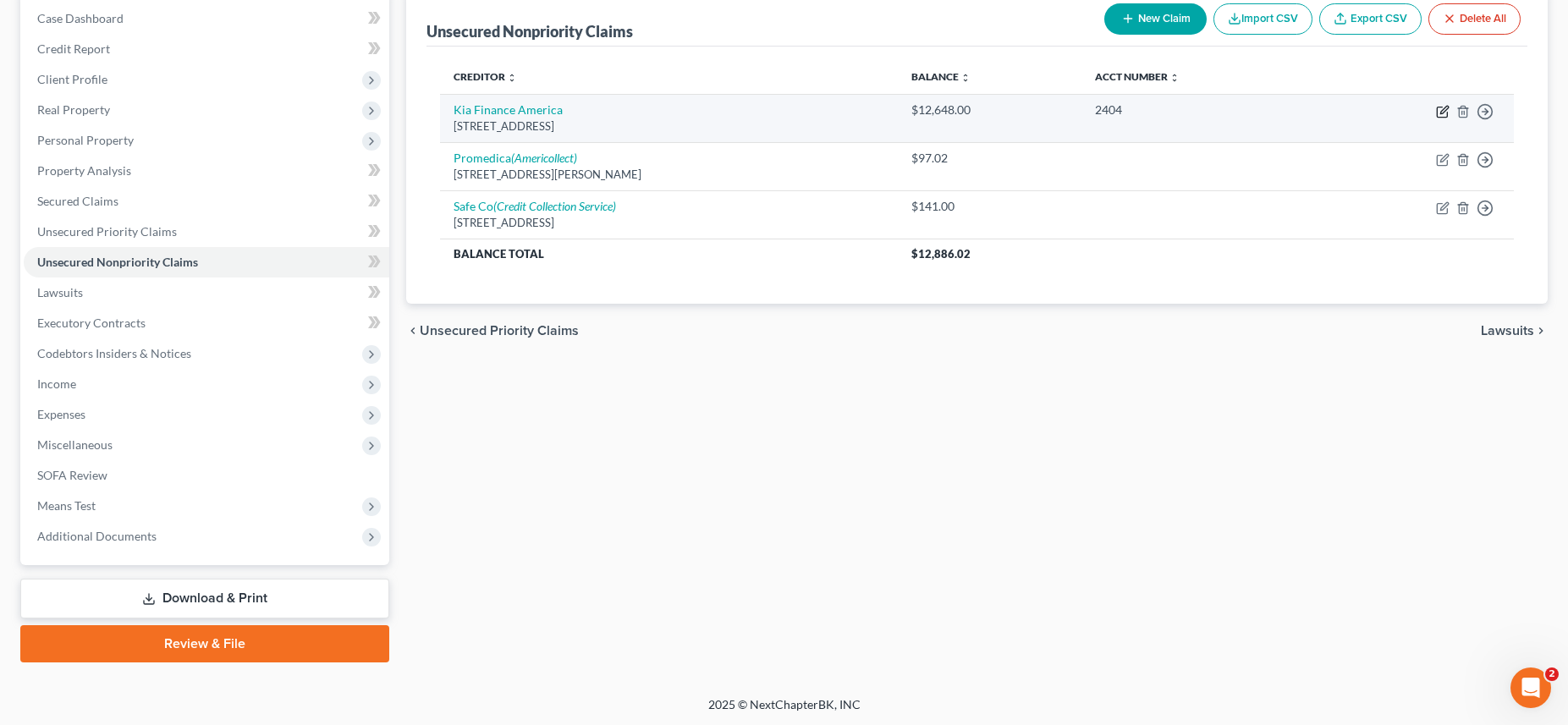
click at [1442, 110] on icon "button" at bounding box center [1443, 112] width 14 height 14
select select "4"
select select "14"
select select "3"
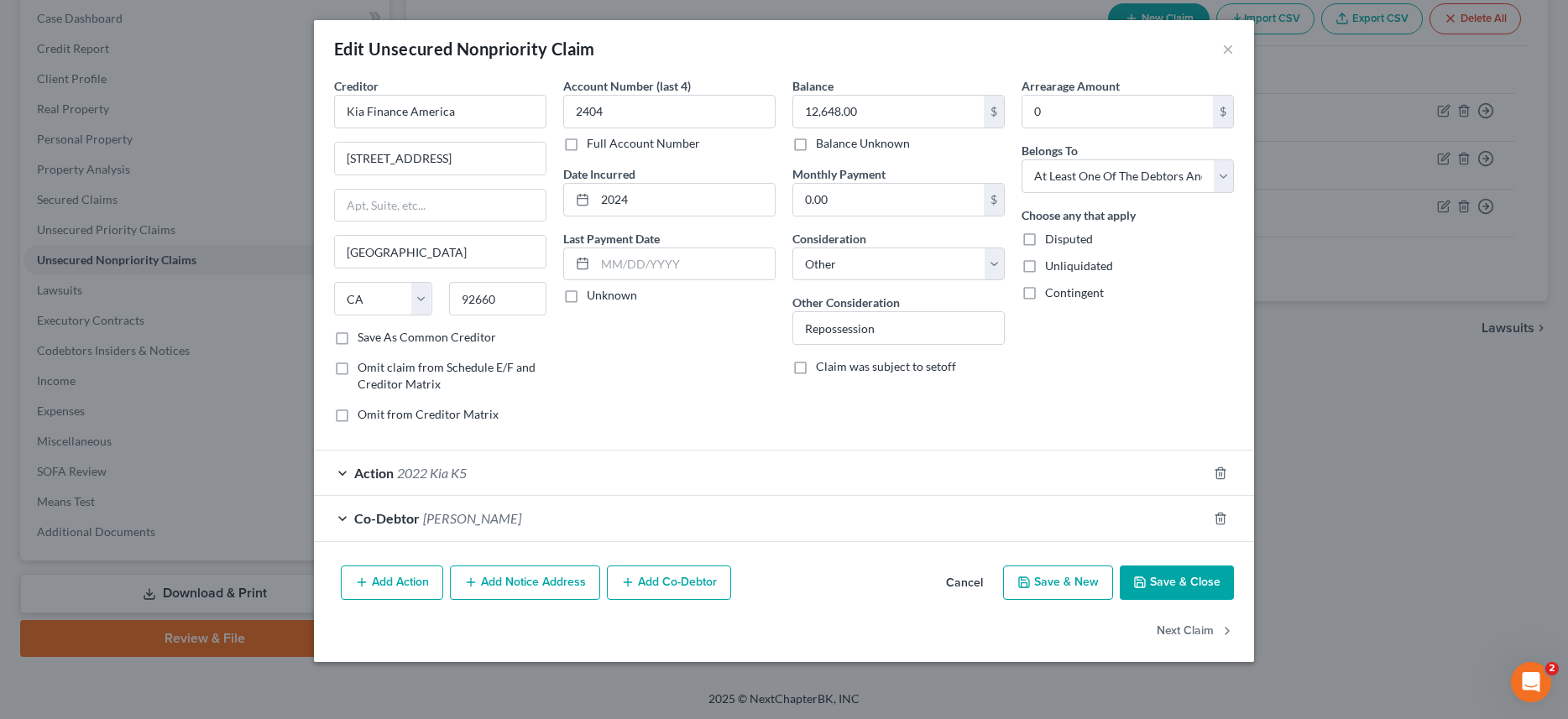
click at [345, 517] on div "Co-Debtor Brian Foreman" at bounding box center [760, 517] width 893 height 45
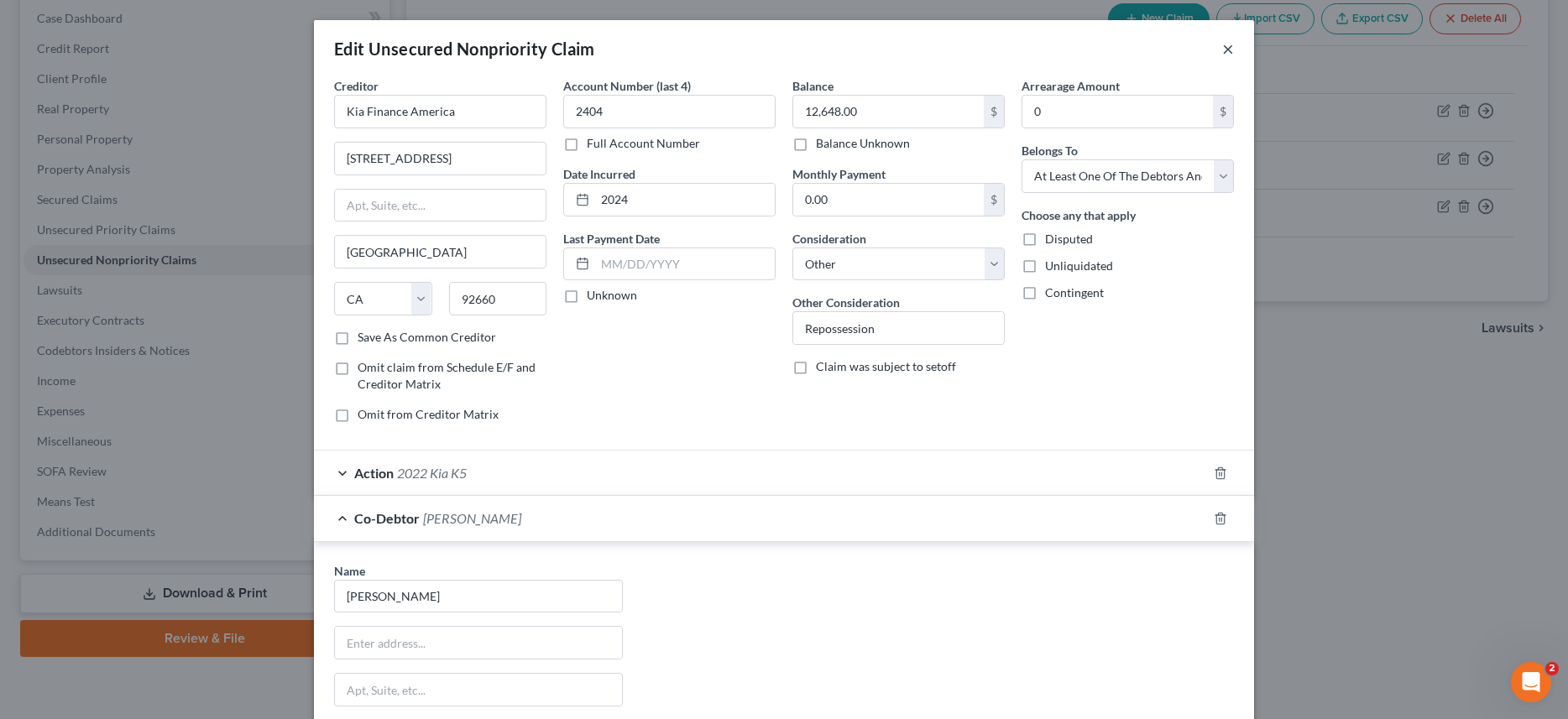
click at [1222, 50] on button "×" at bounding box center [1228, 48] width 12 height 20
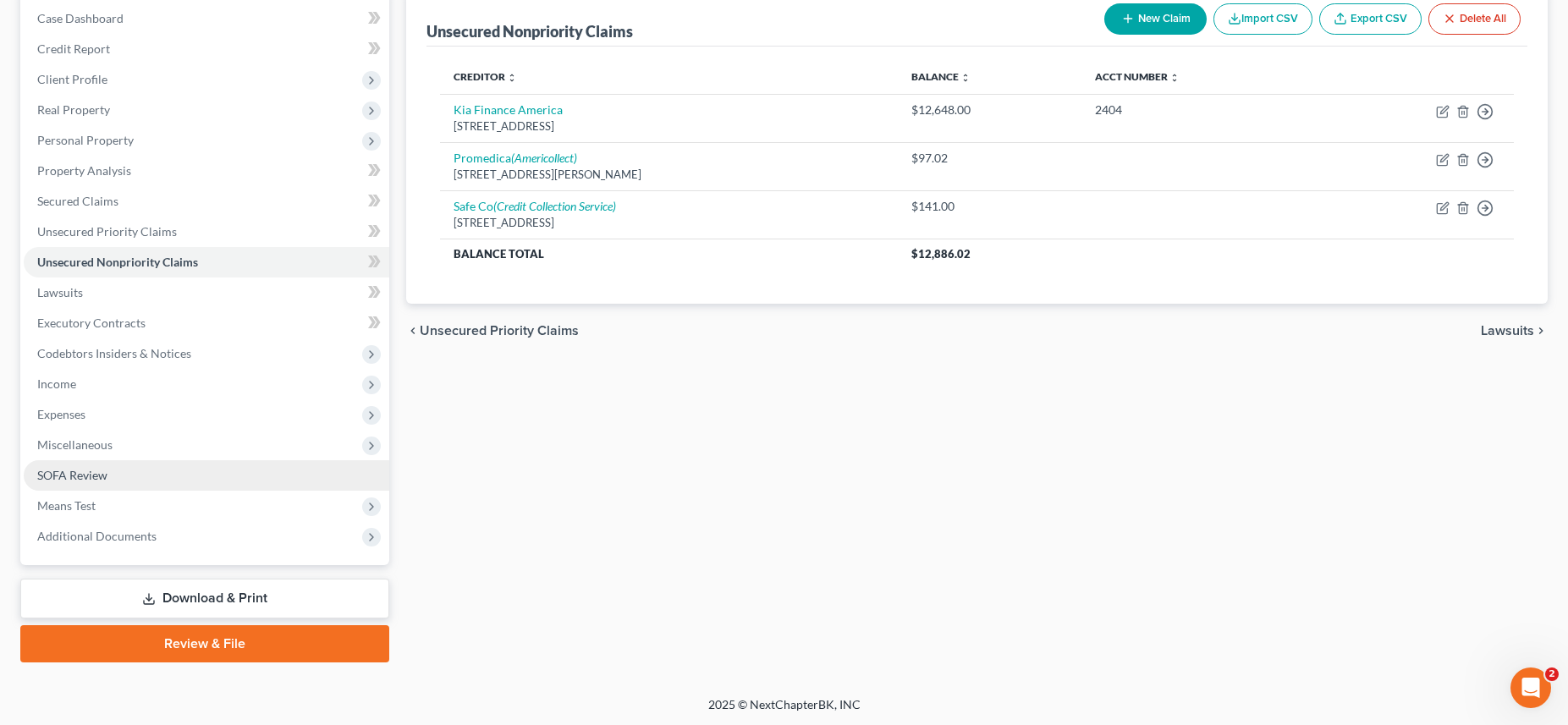
click at [103, 477] on span "SOFA Review" at bounding box center [72, 475] width 70 height 14
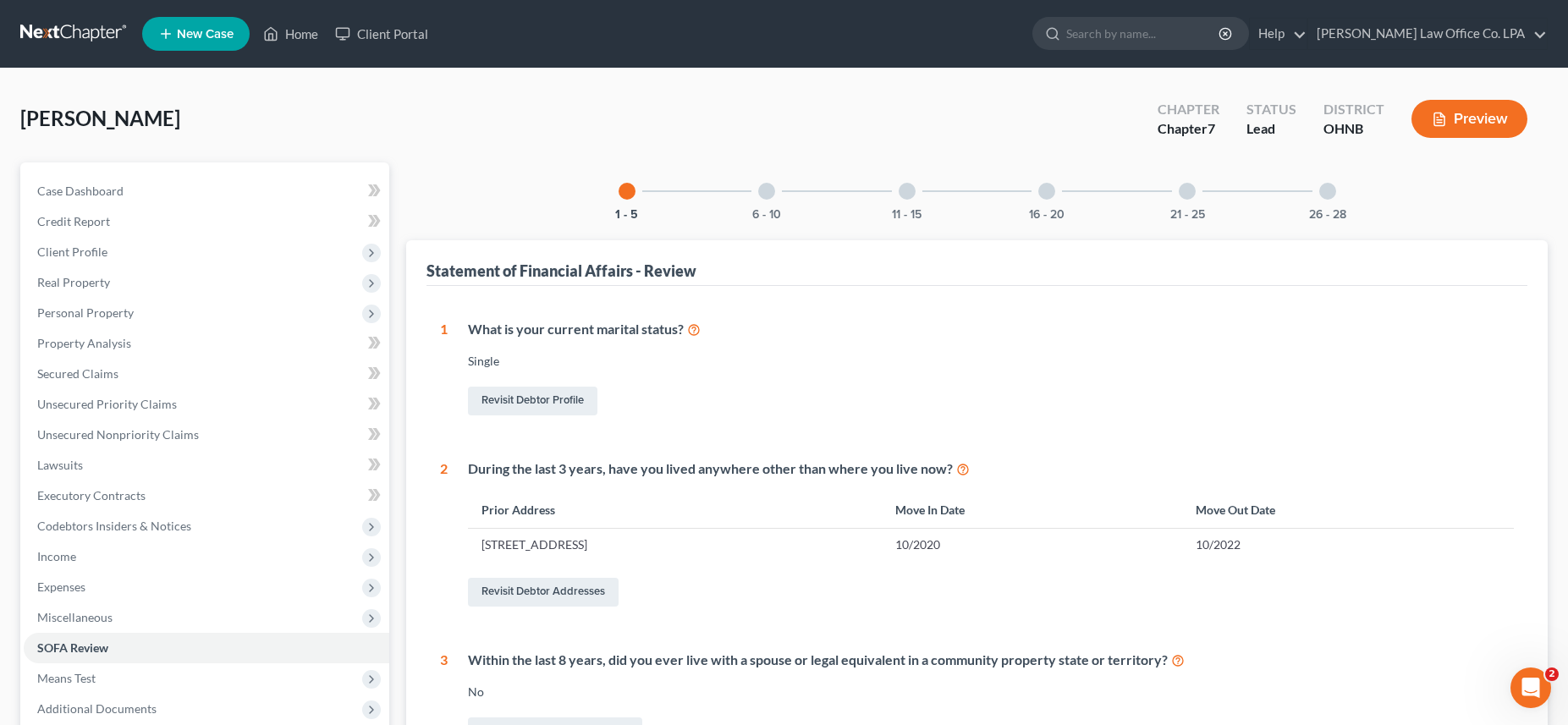
click at [899, 186] on div "11 - 15" at bounding box center [908, 191] width 58 height 58
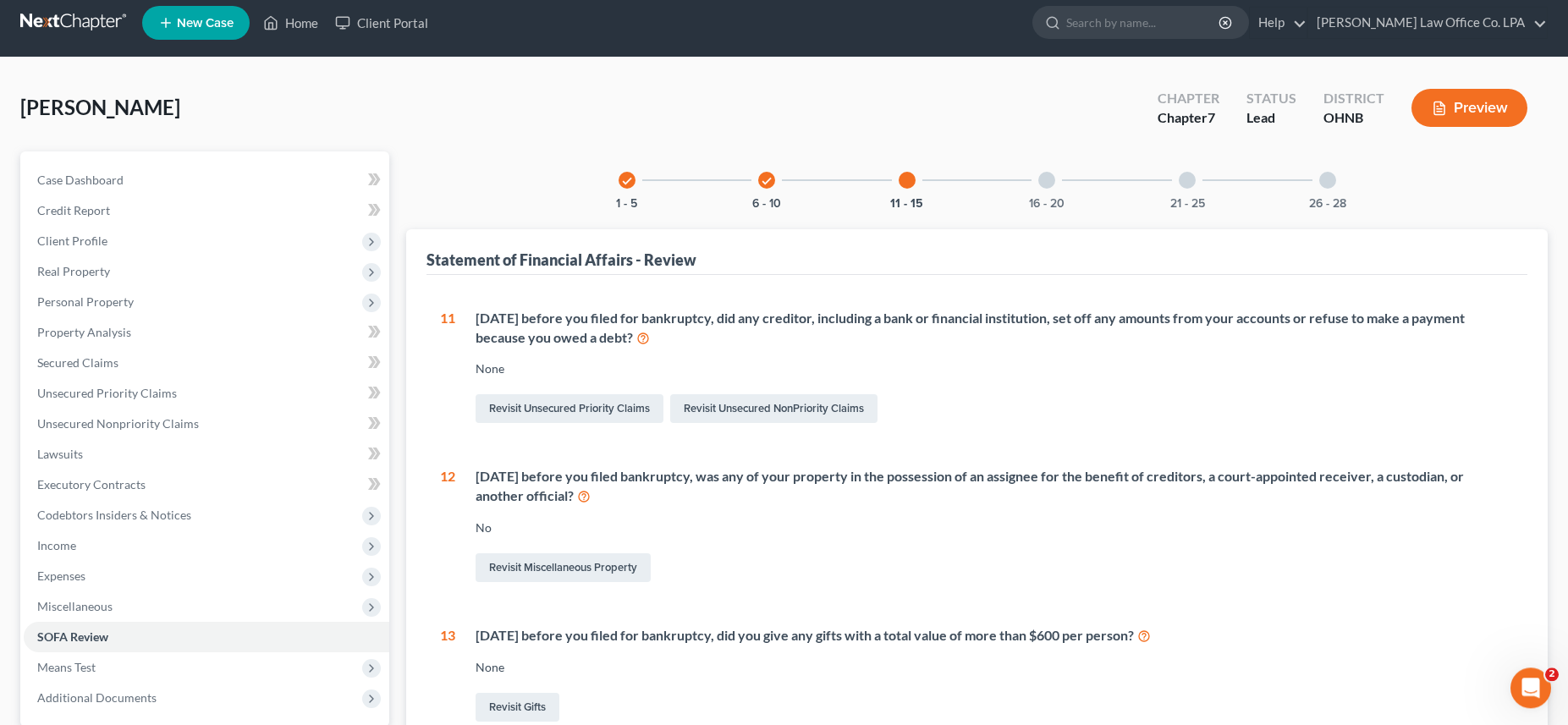
scroll to position [9, 0]
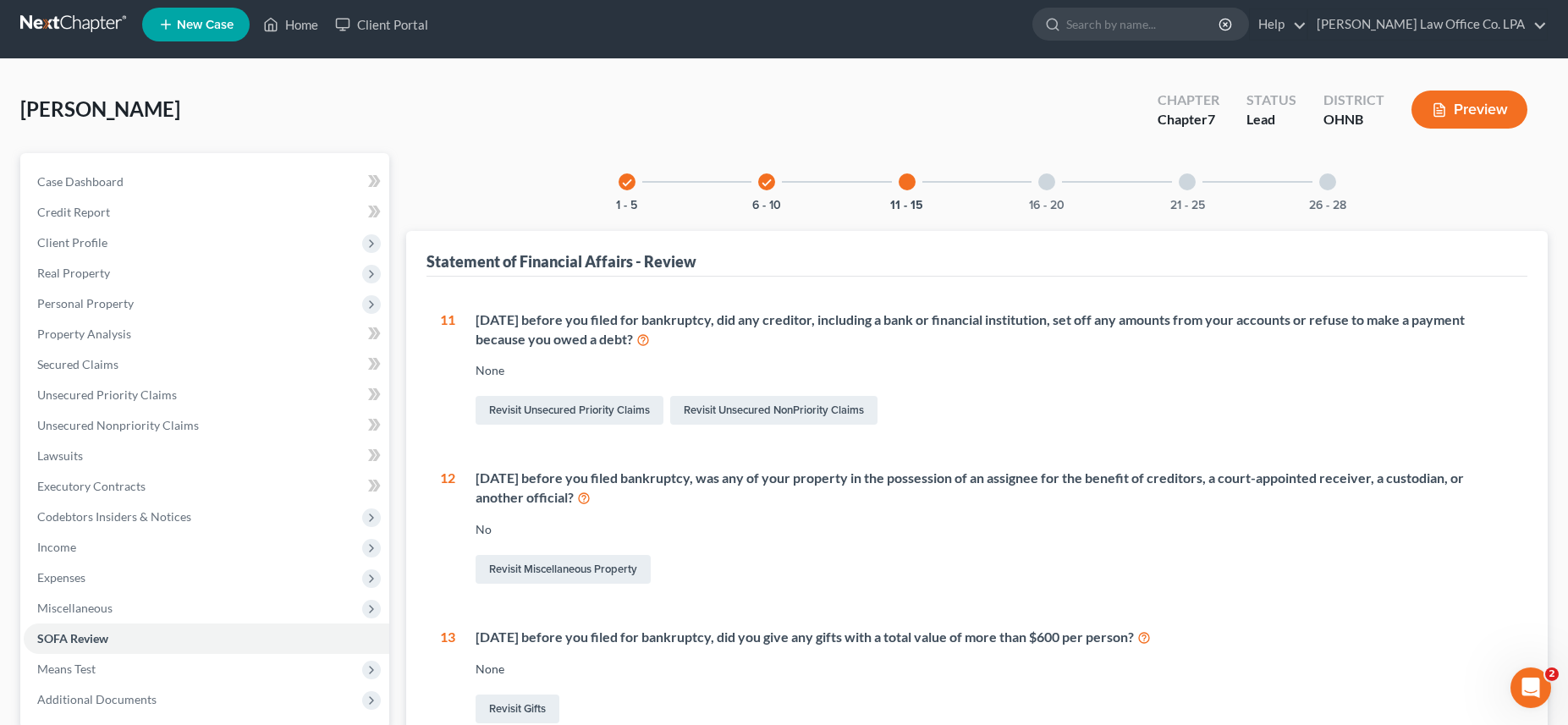
click at [1050, 186] on div at bounding box center [1046, 181] width 17 height 17
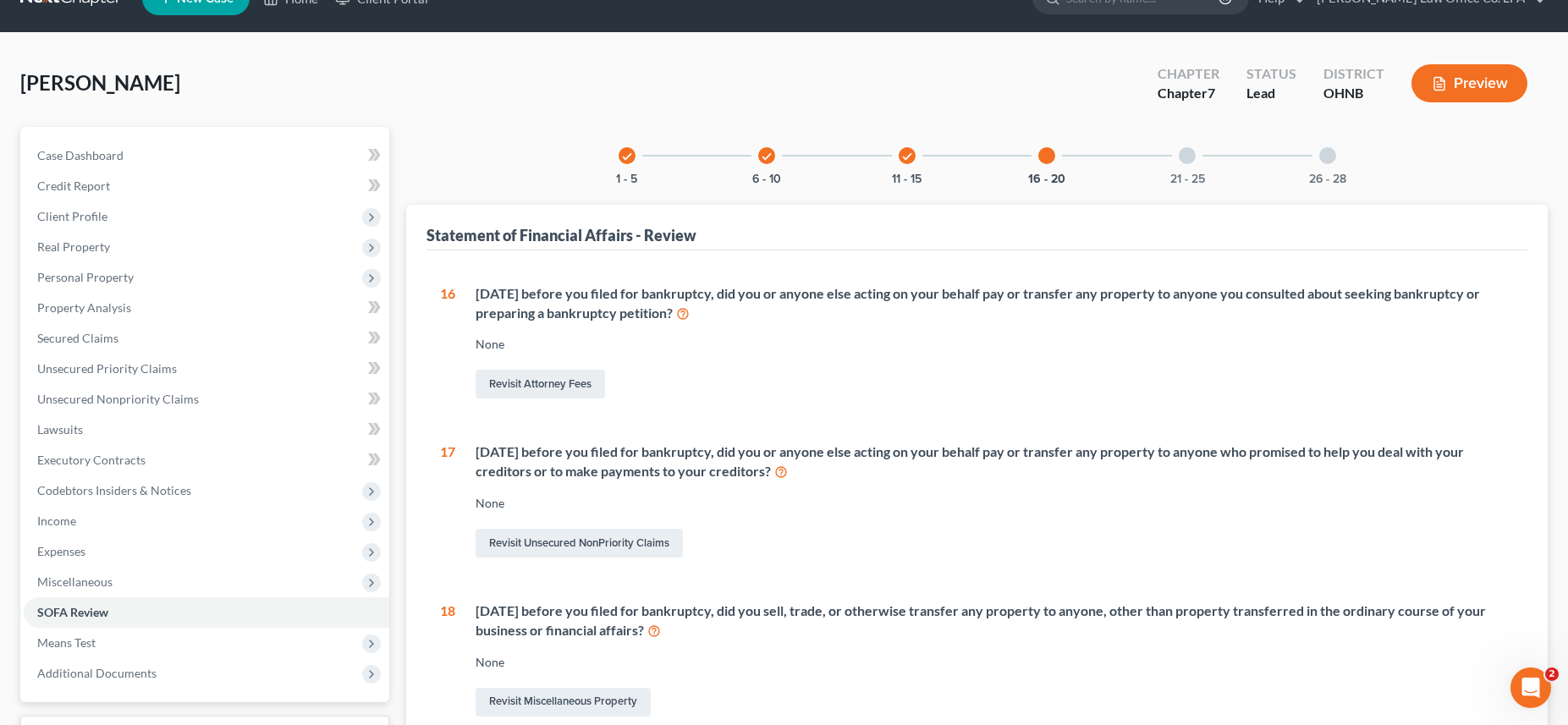
scroll to position [37, 0]
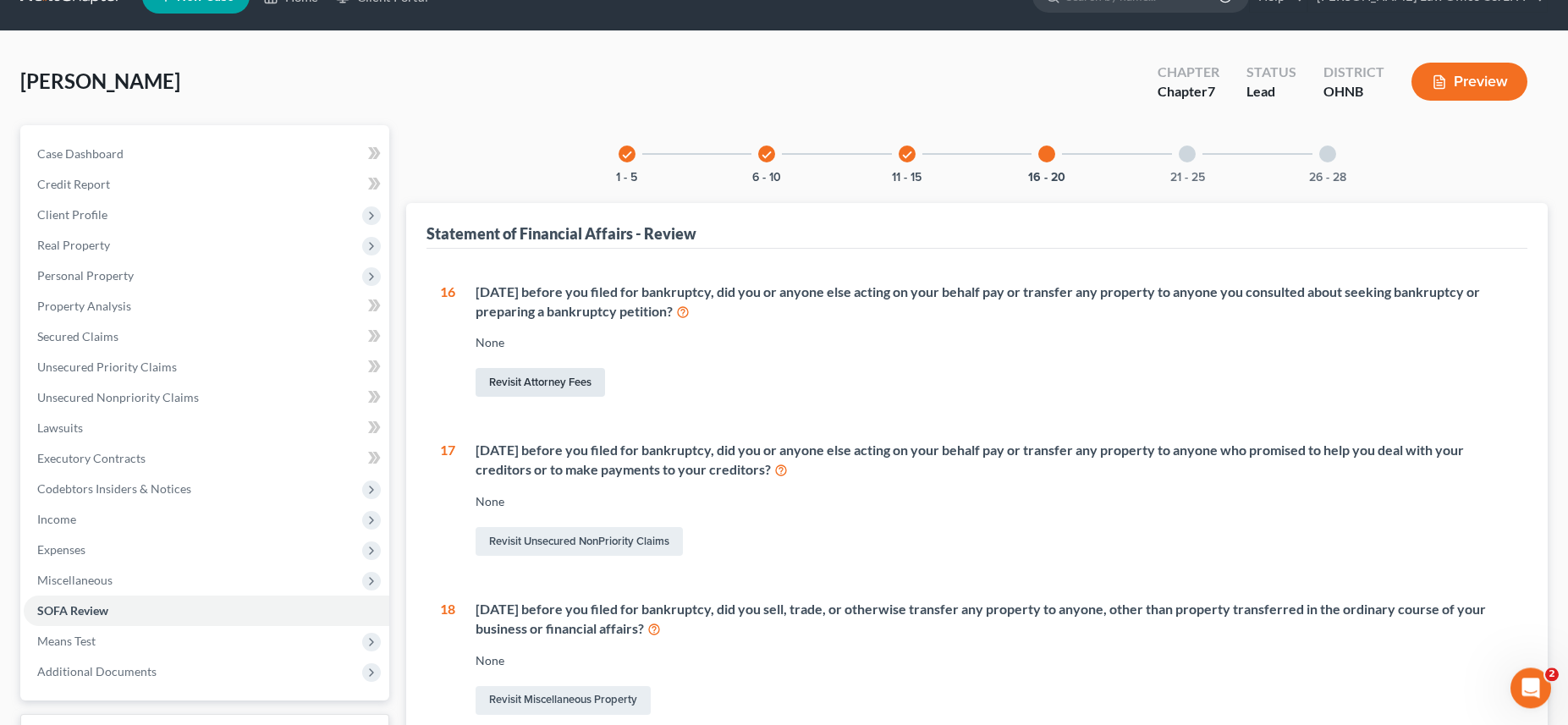
click at [578, 381] on link "Revisit Attorney Fees" at bounding box center [541, 382] width 130 height 29
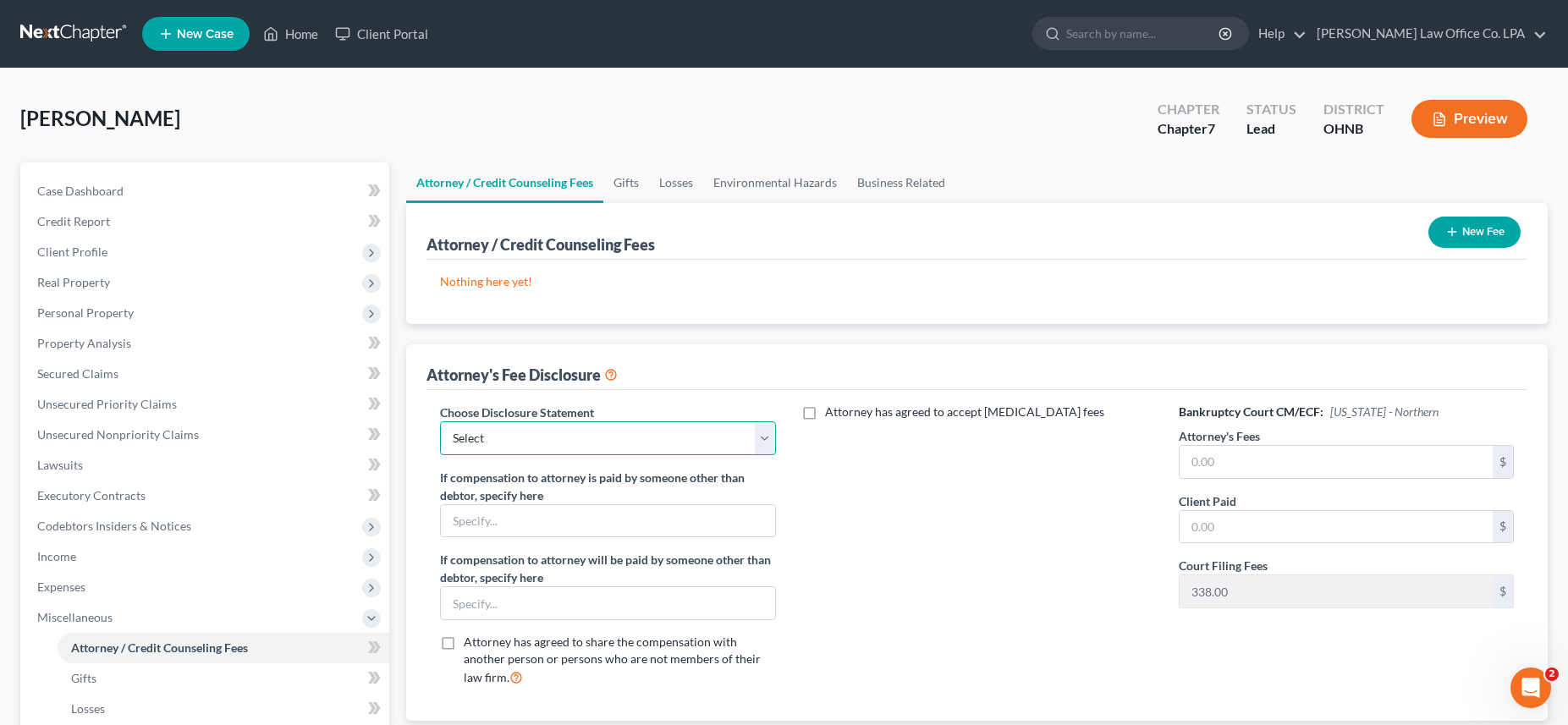
select select "0"
click option "Attorney disclosure of compensation" at bounding box center [0, 0] width 0 height 0
click at [1245, 466] on input "text" at bounding box center [1337, 462] width 313 height 32
type input "1,000.00"
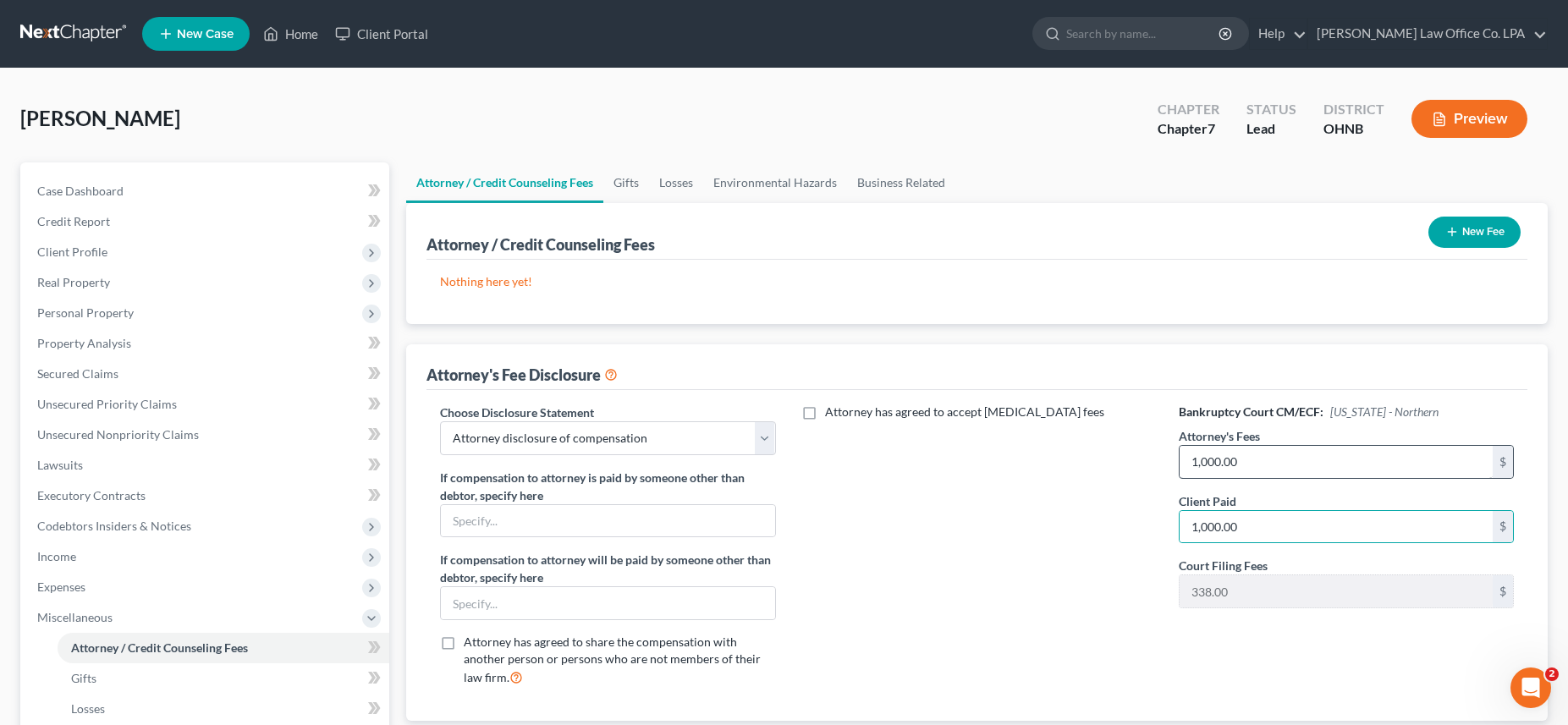
scroll to position [325, 0]
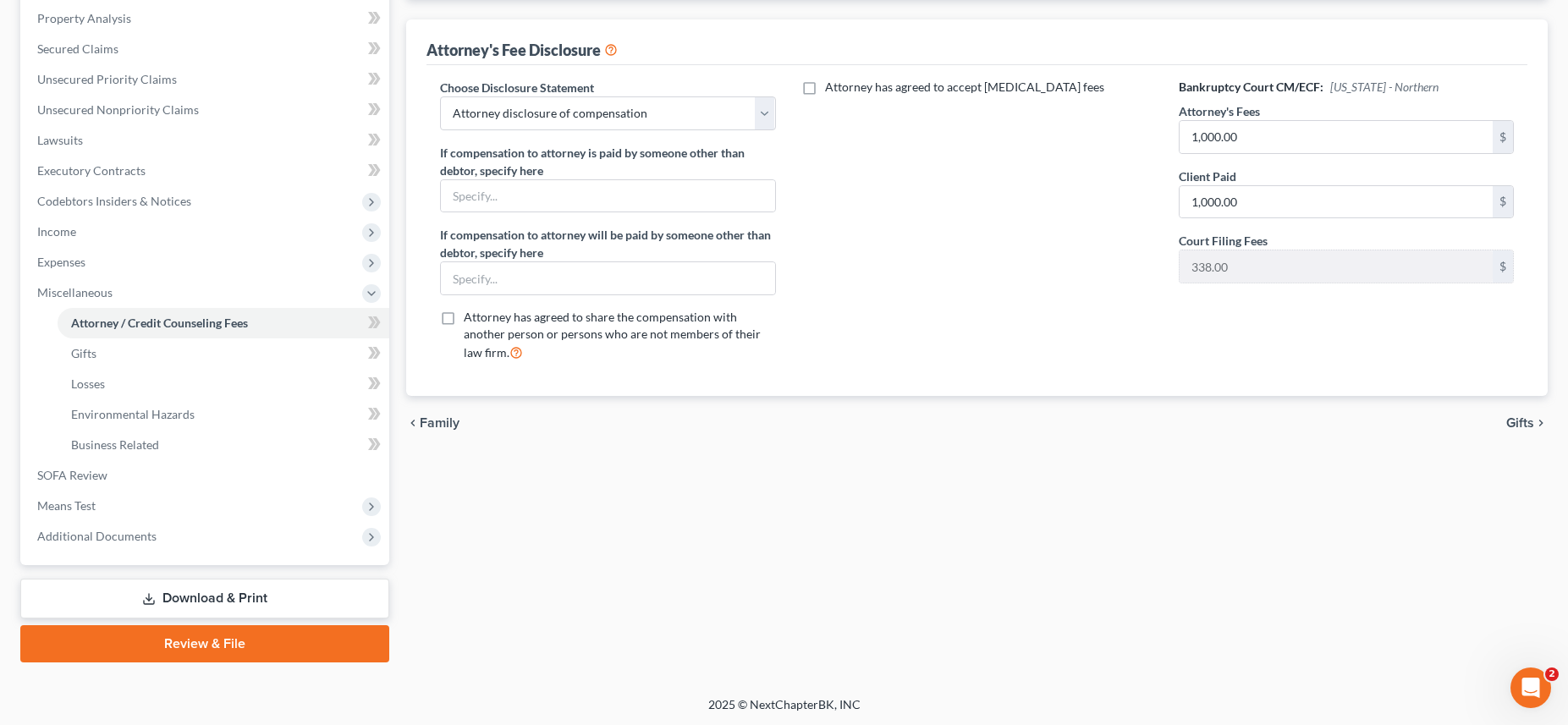
click at [1510, 422] on span "Gifts" at bounding box center [1520, 423] width 28 height 14
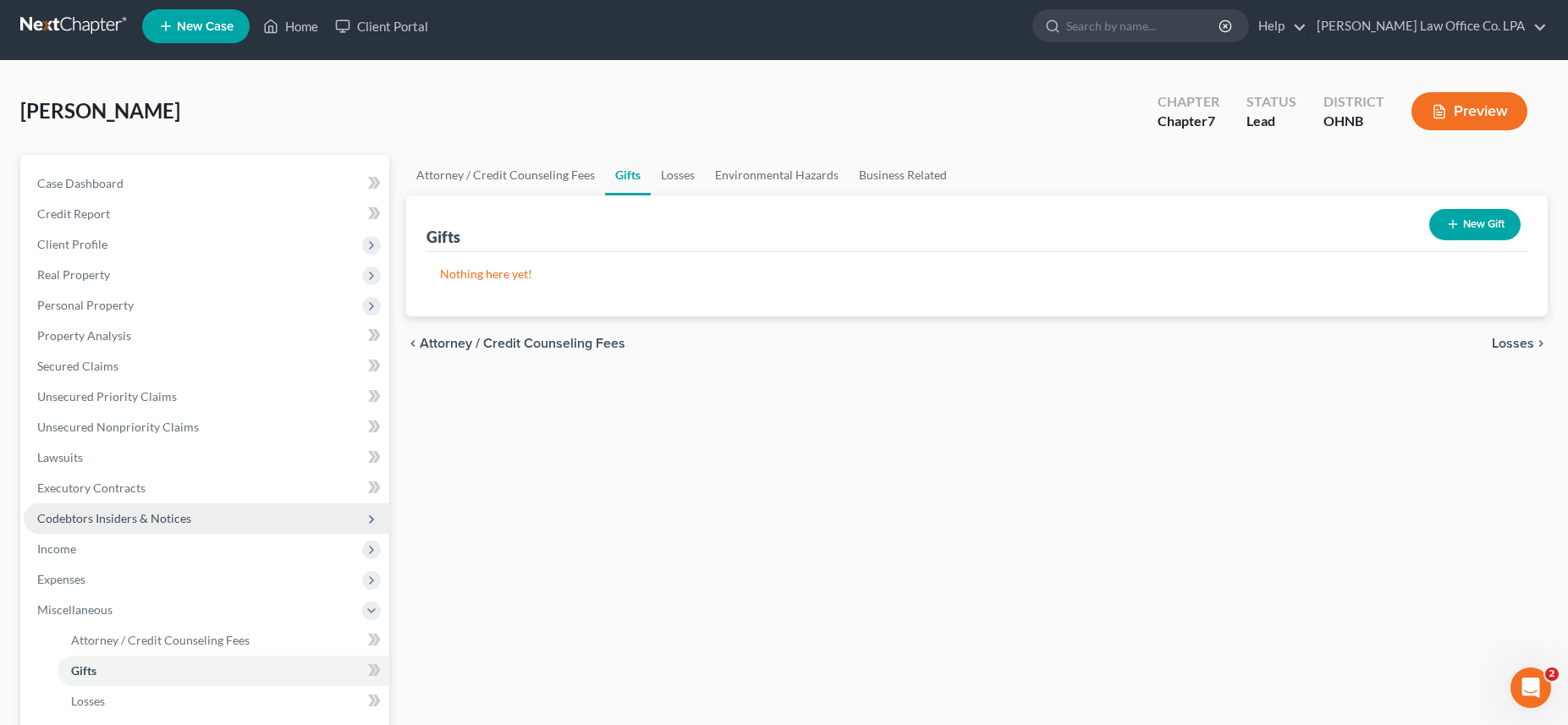
scroll to position [14, 0]
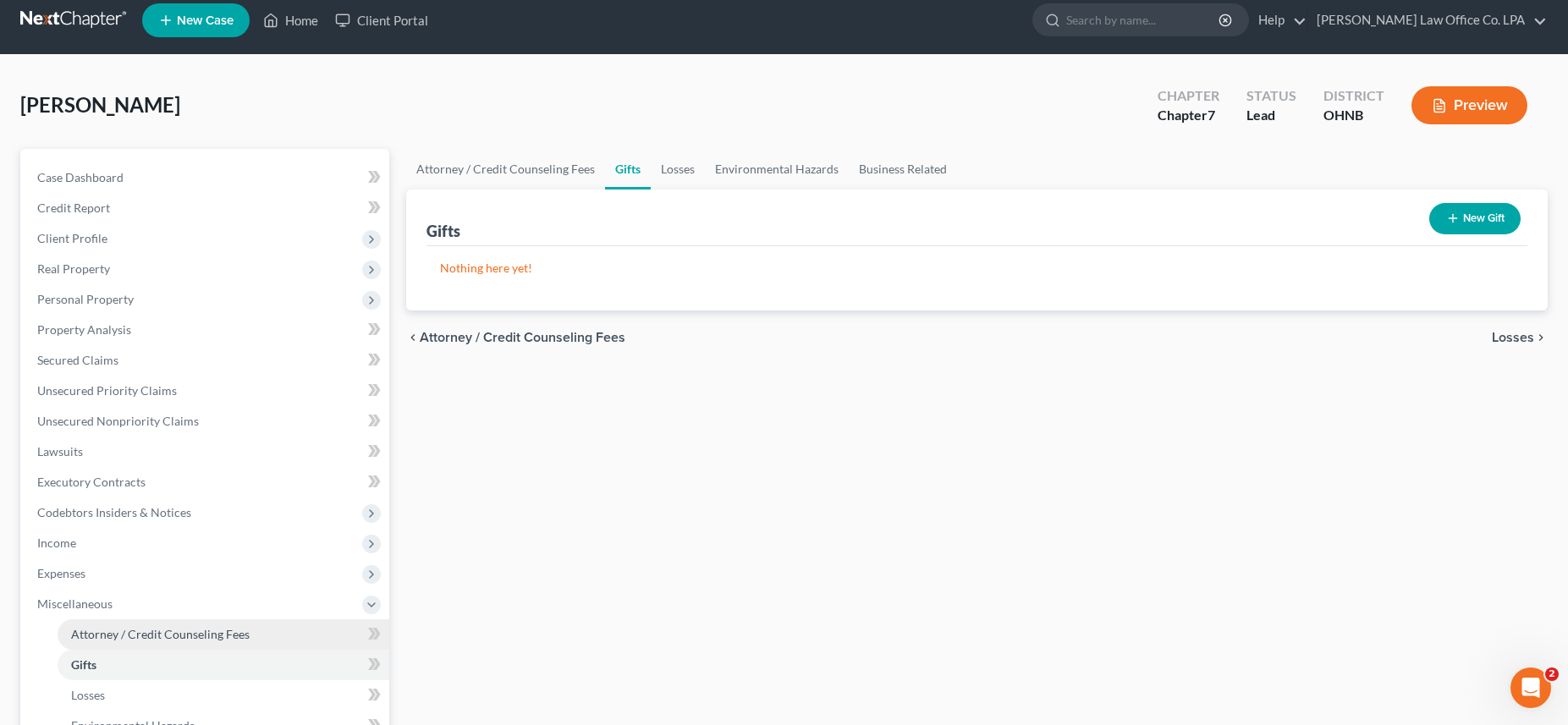
click at [190, 636] on span "Attorney / Credit Counseling Fees" at bounding box center [160, 634] width 179 height 14
select select "0"
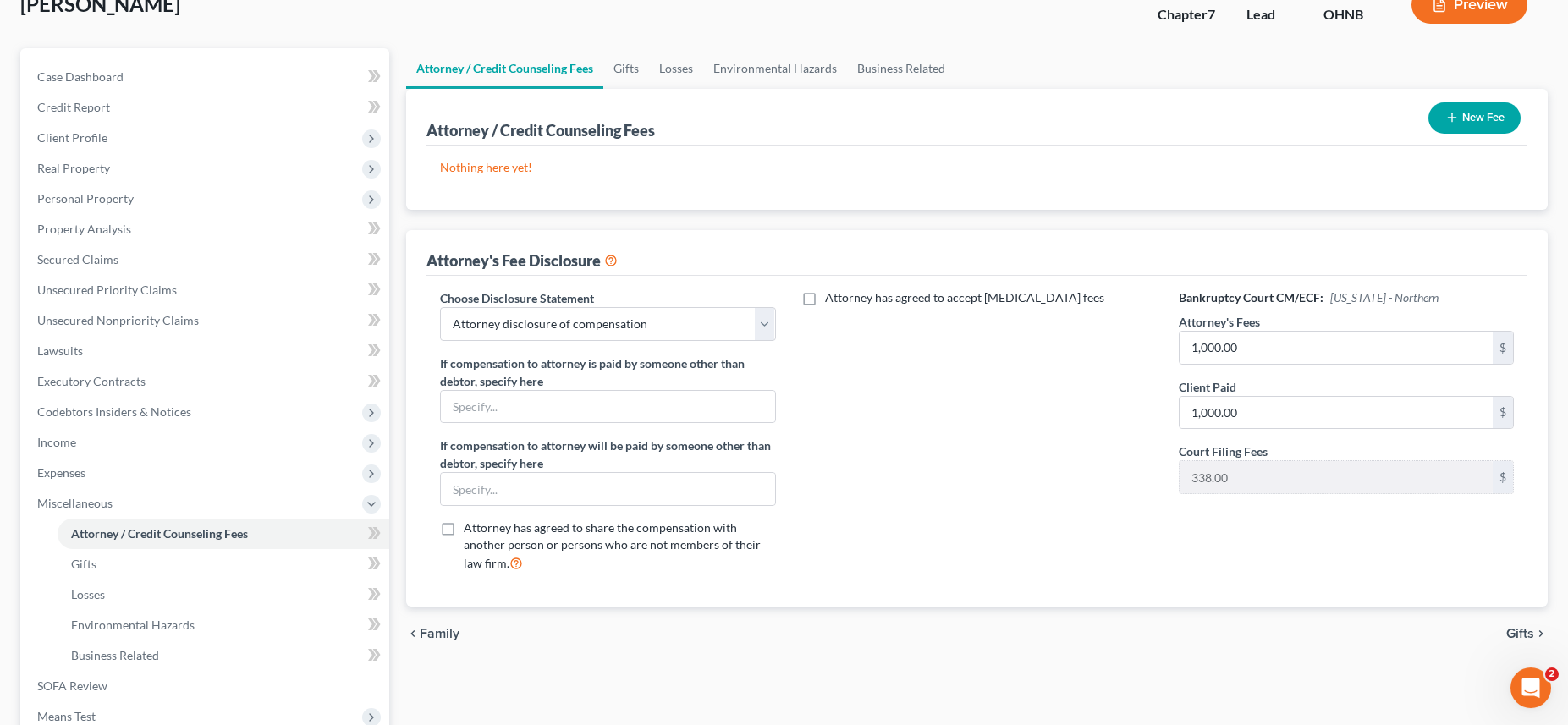
scroll to position [142, 0]
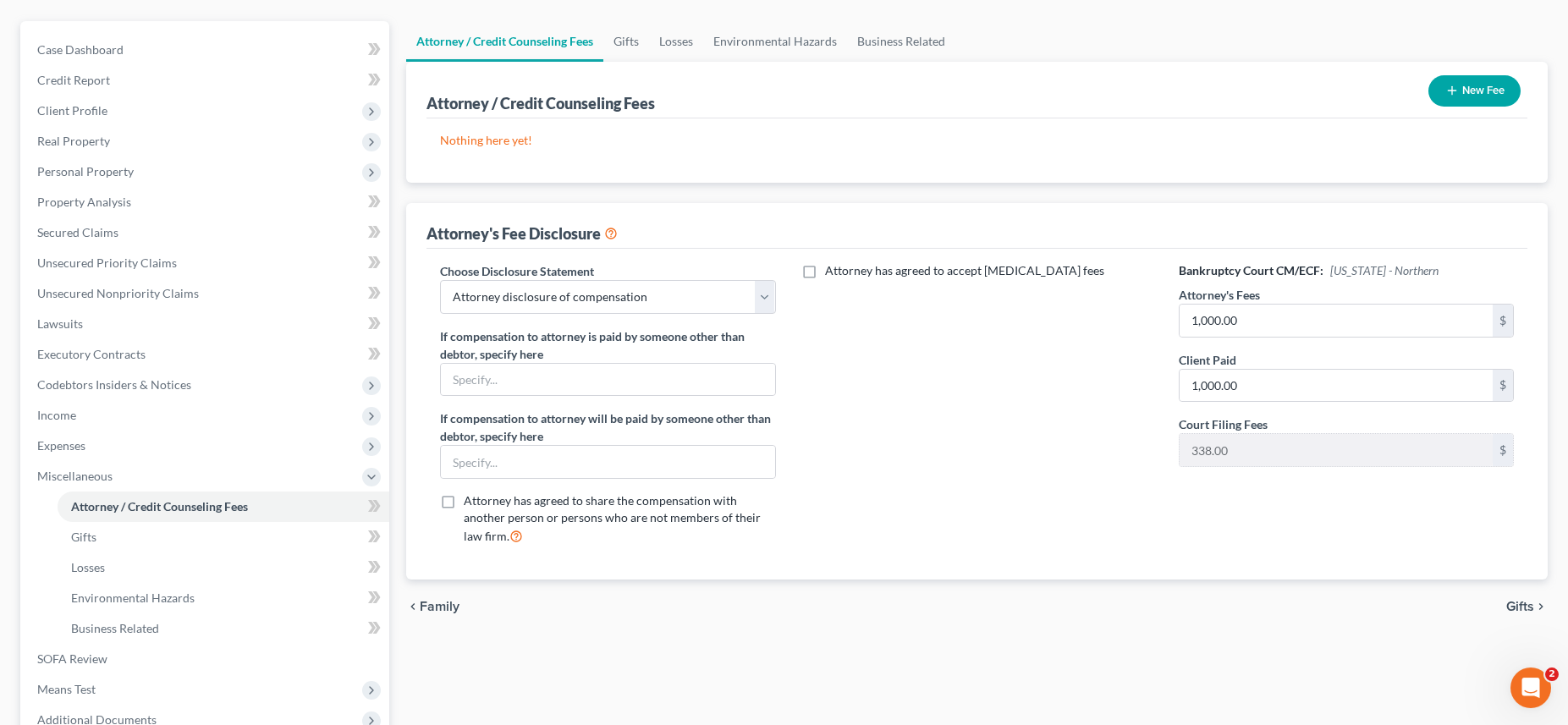
click at [1482, 90] on button "New Fee" at bounding box center [1474, 90] width 92 height 31
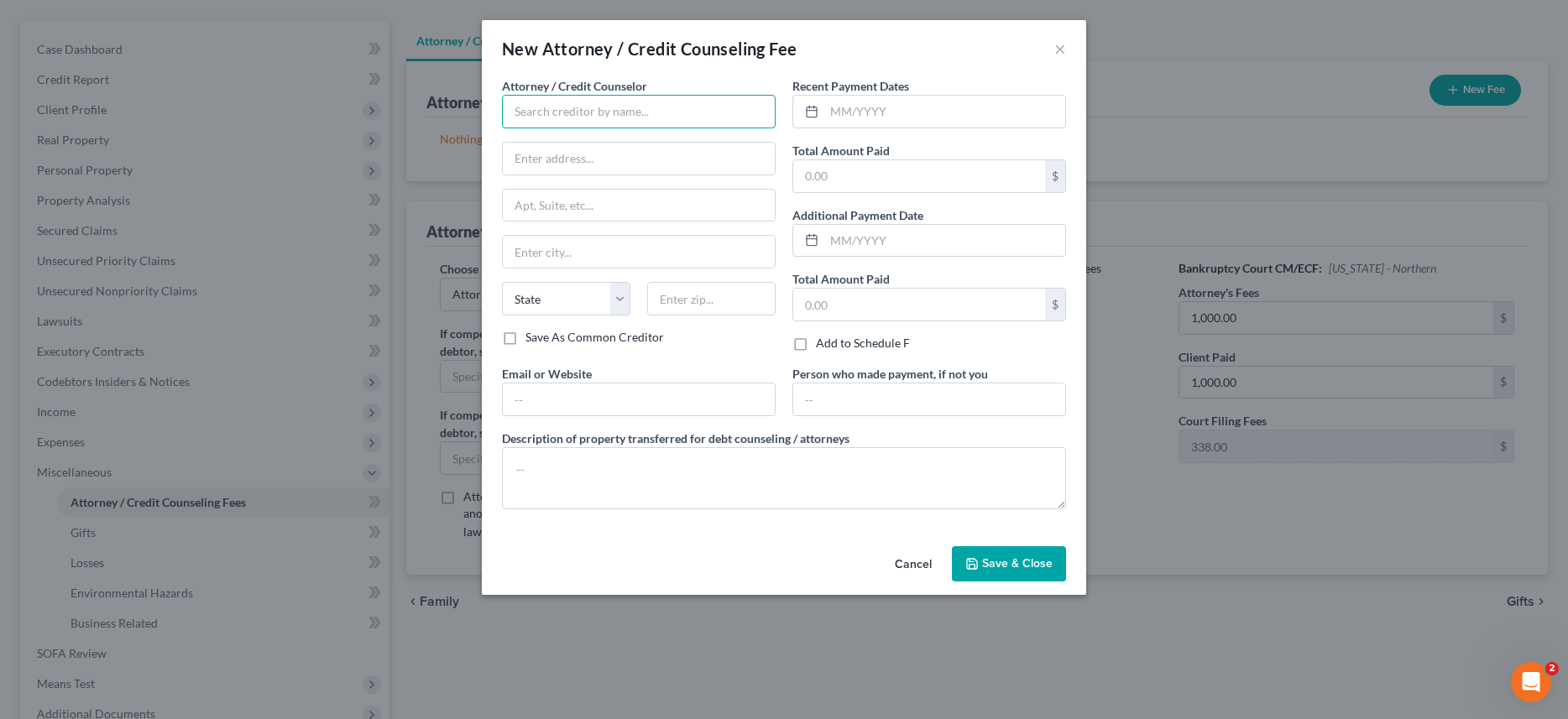
click at [604, 116] on input "text" at bounding box center [638, 112] width 274 height 34
type input "Avery M. Viers"
type input "1426 East High Street"
type input "Bryan"
select select "36"
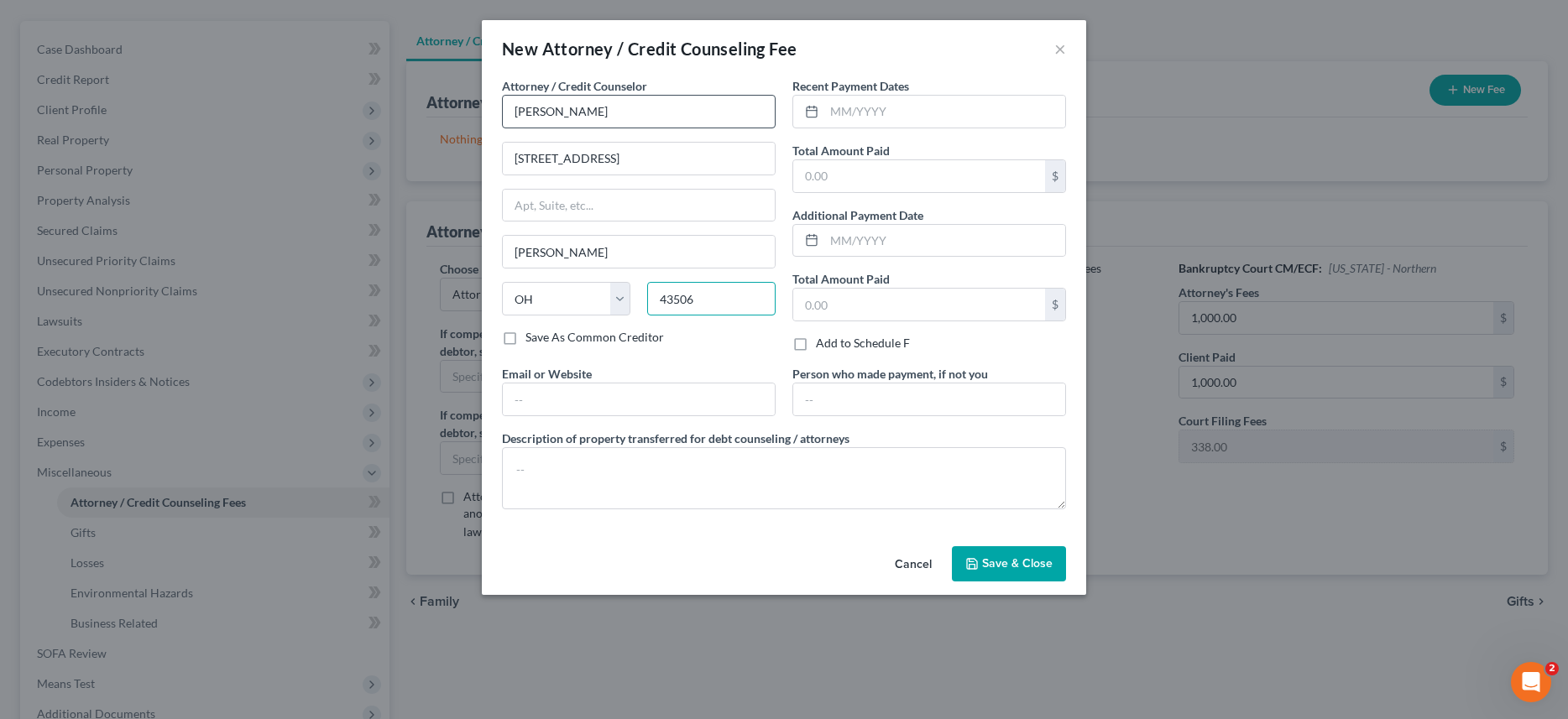
type input "43506"
click at [832, 108] on input "text" at bounding box center [944, 112] width 240 height 32
type input "4/30/2025"
type input "1,000.00"
click at [971, 568] on icon "button" at bounding box center [972, 564] width 14 height 14
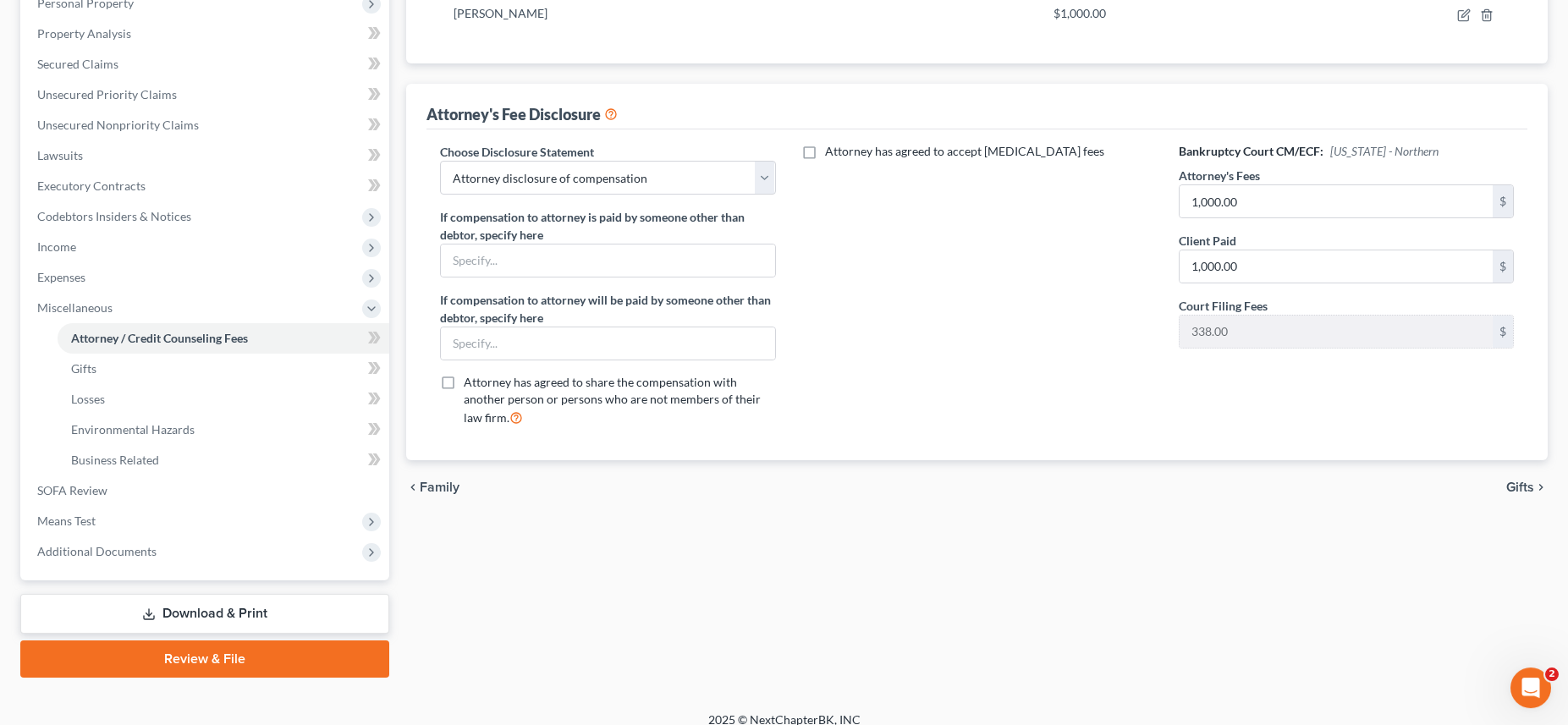
scroll to position [325, 0]
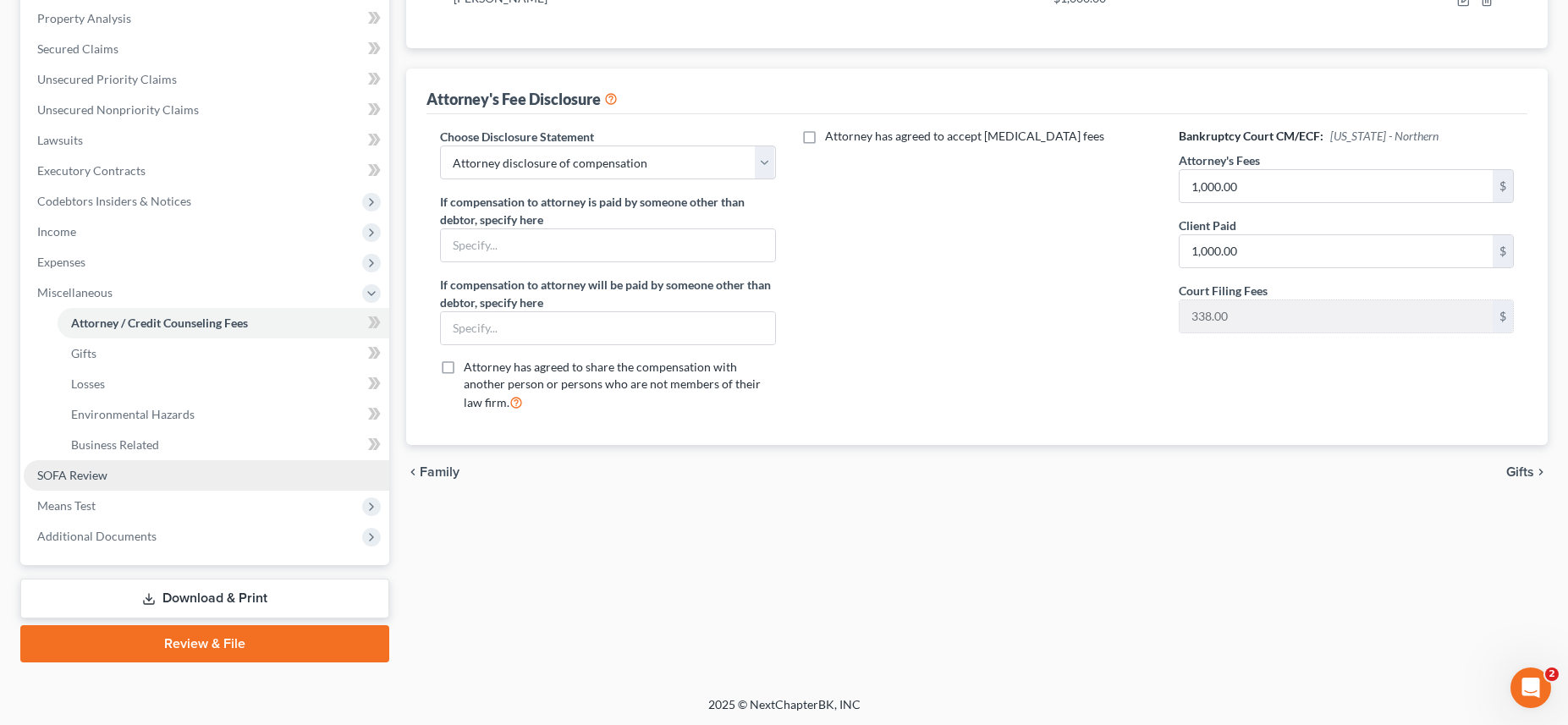
click at [97, 480] on span "SOFA Review" at bounding box center [72, 475] width 70 height 14
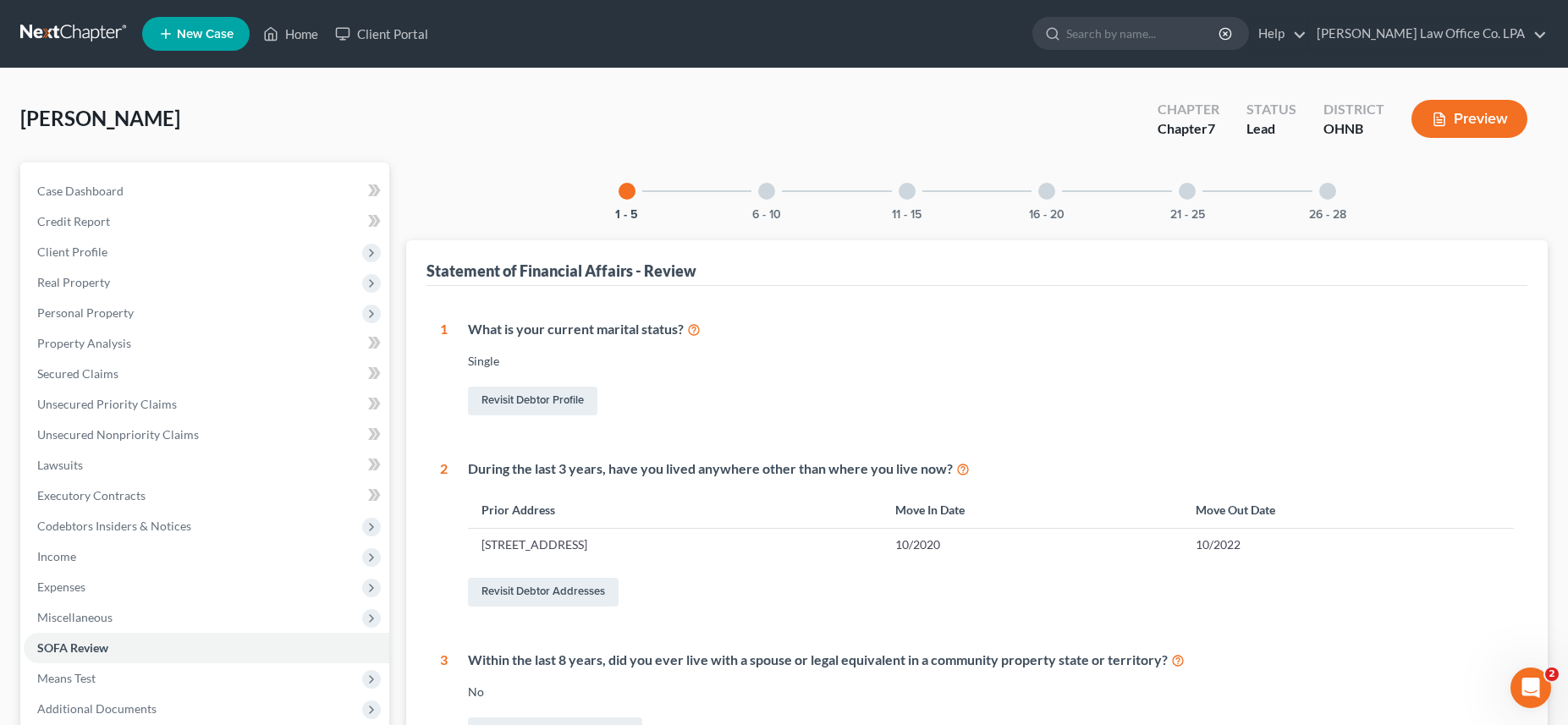
click at [1042, 193] on div at bounding box center [1046, 190] width 17 height 17
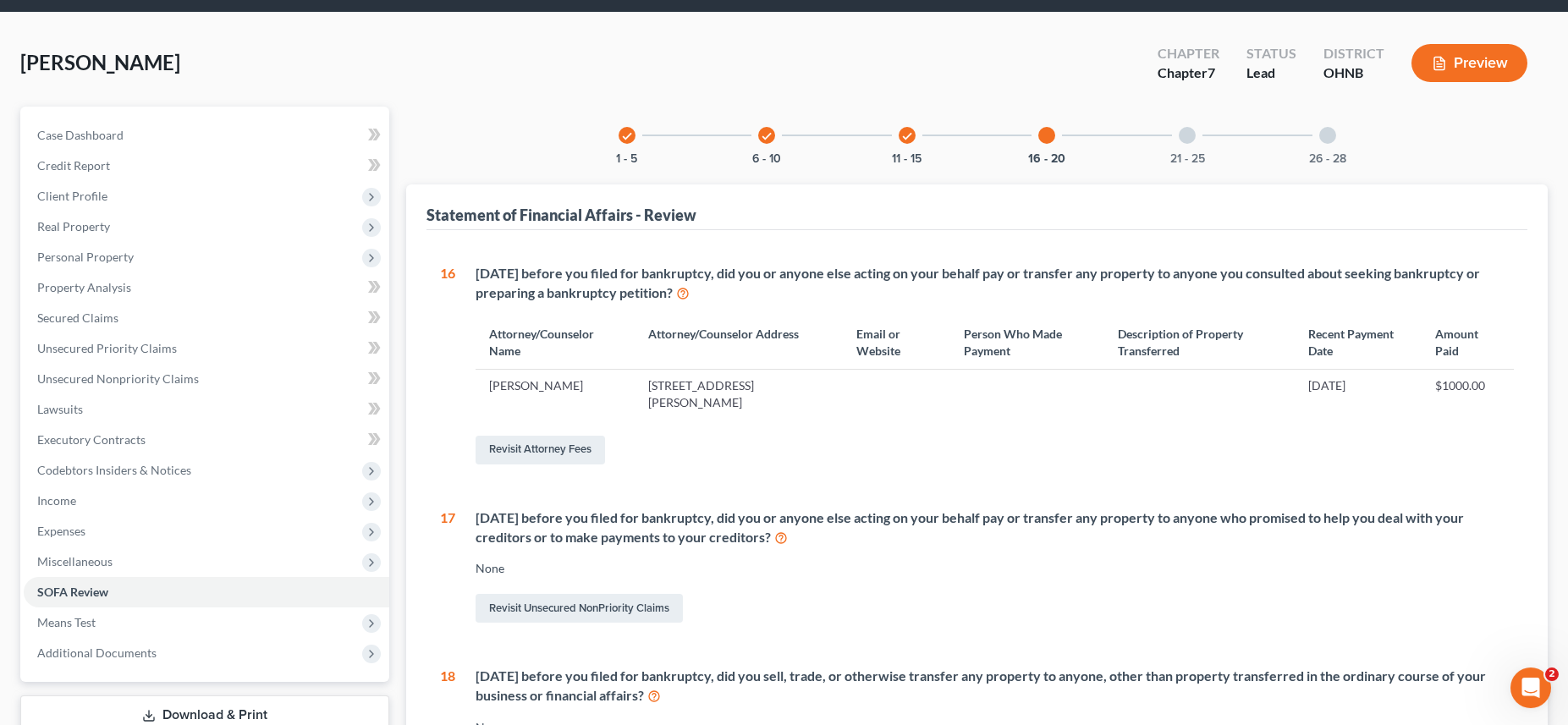
scroll to position [54, 0]
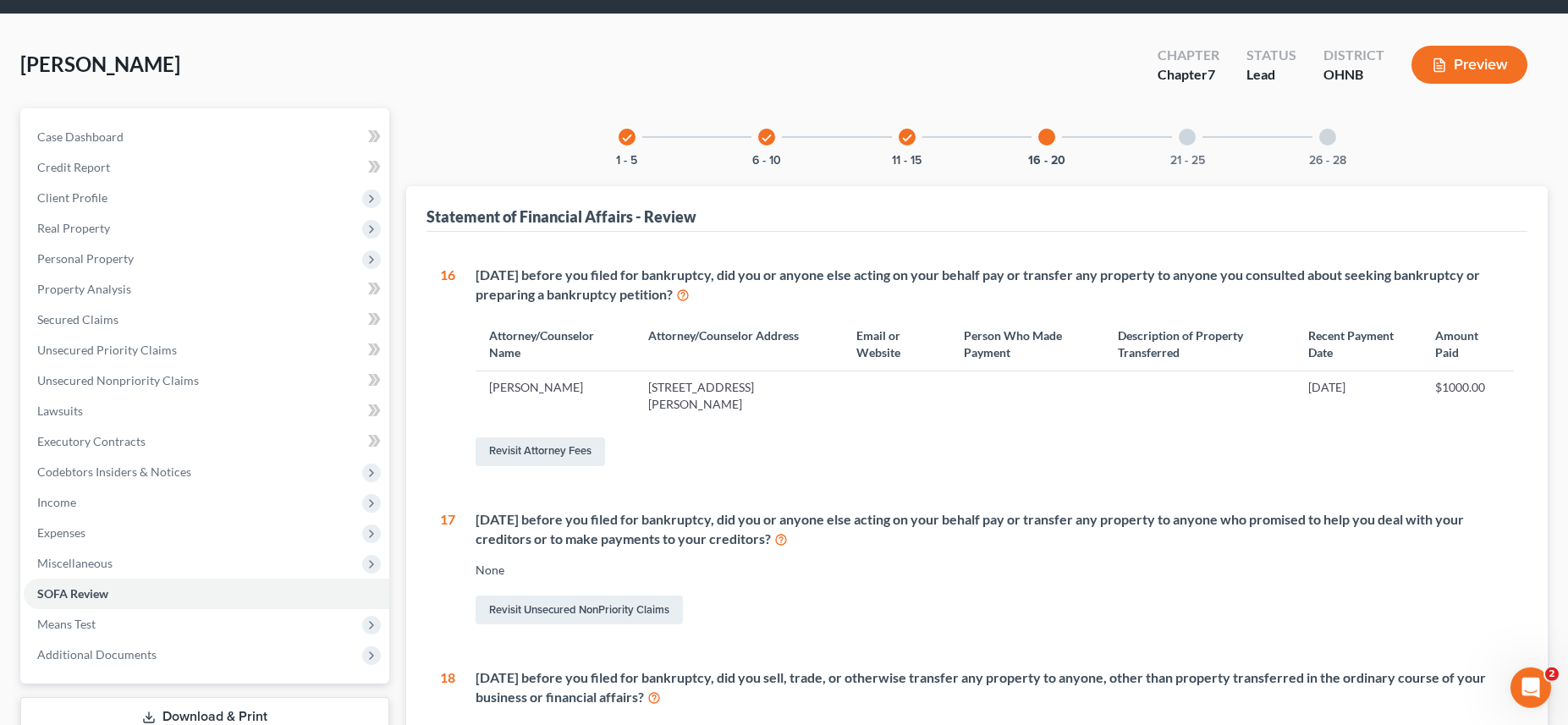
click at [1187, 140] on div at bounding box center [1187, 137] width 17 height 17
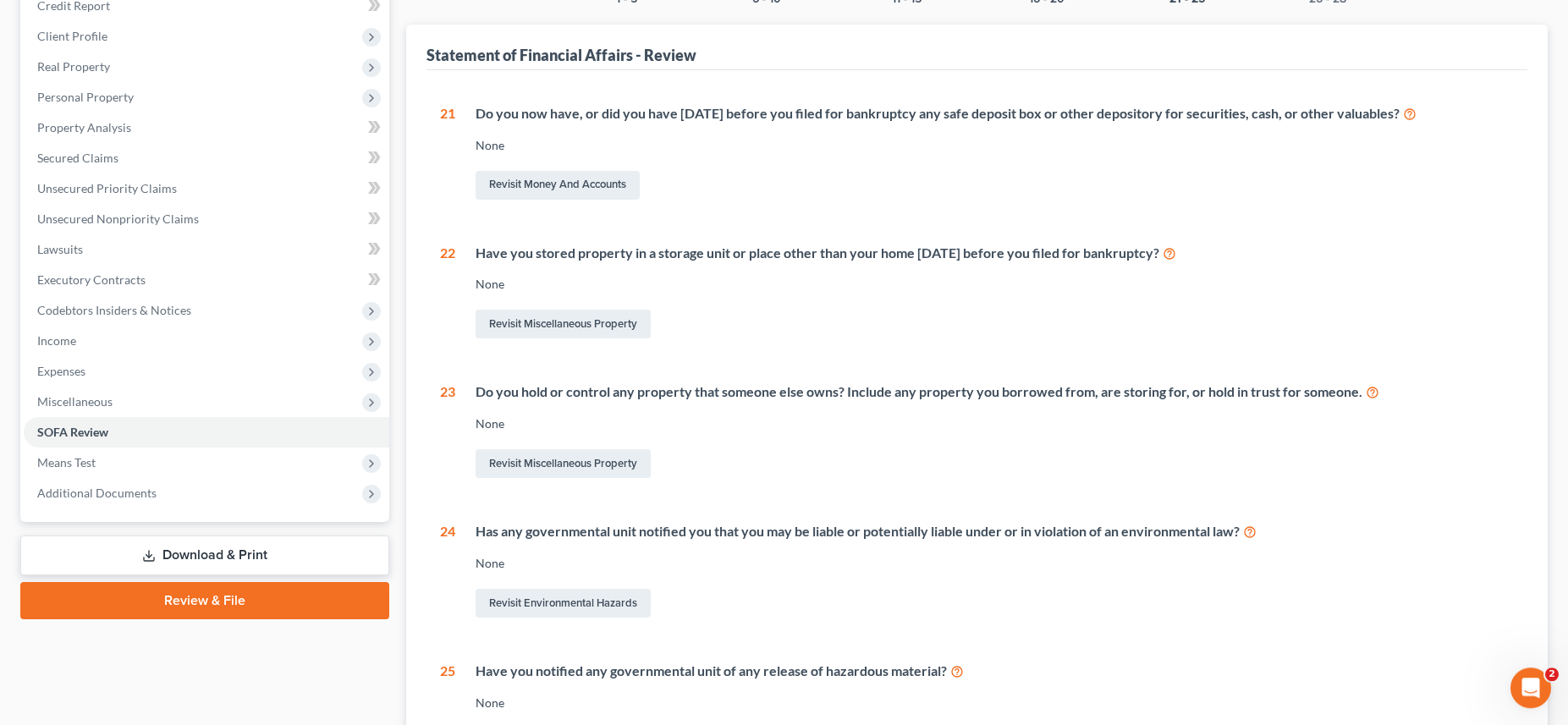
scroll to position [0, 0]
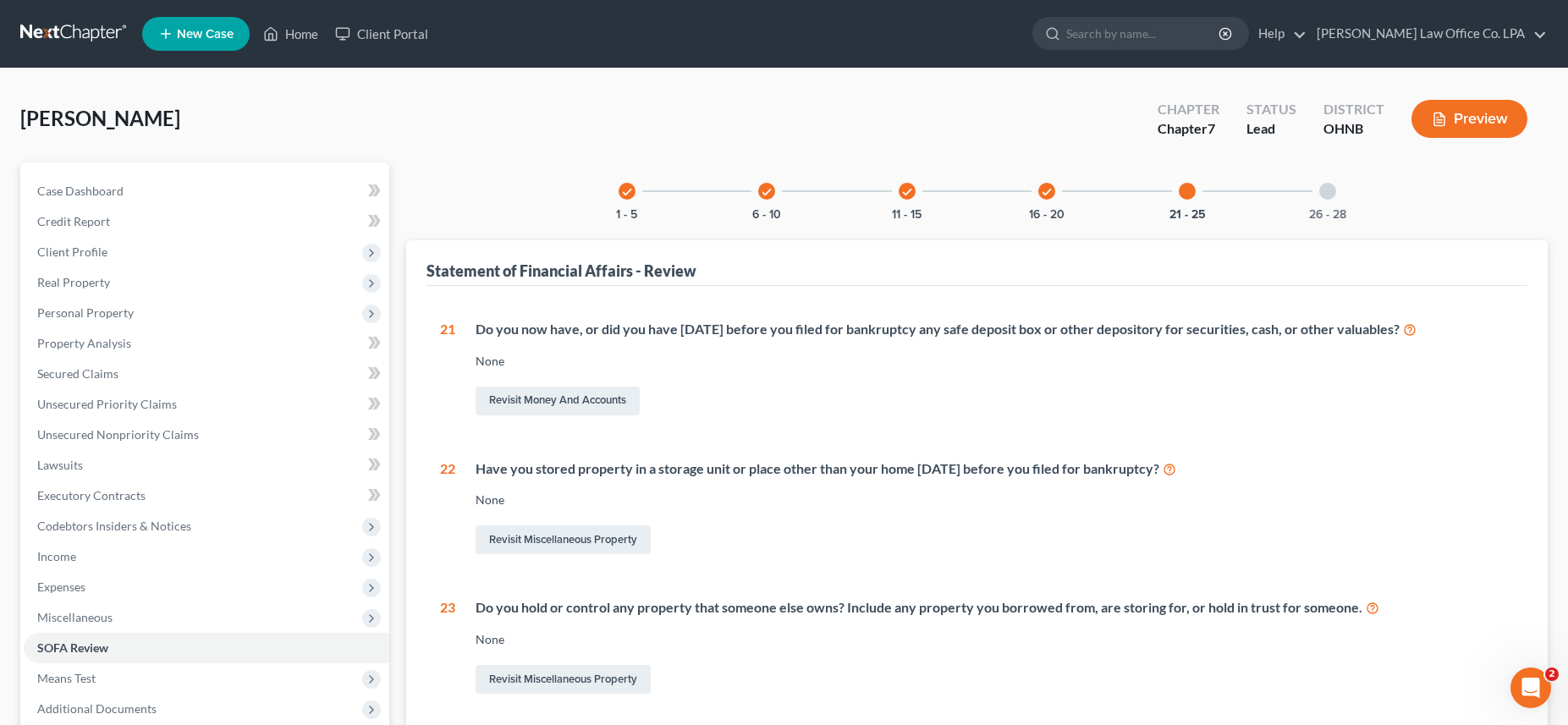
click at [1326, 186] on div at bounding box center [1327, 190] width 17 height 17
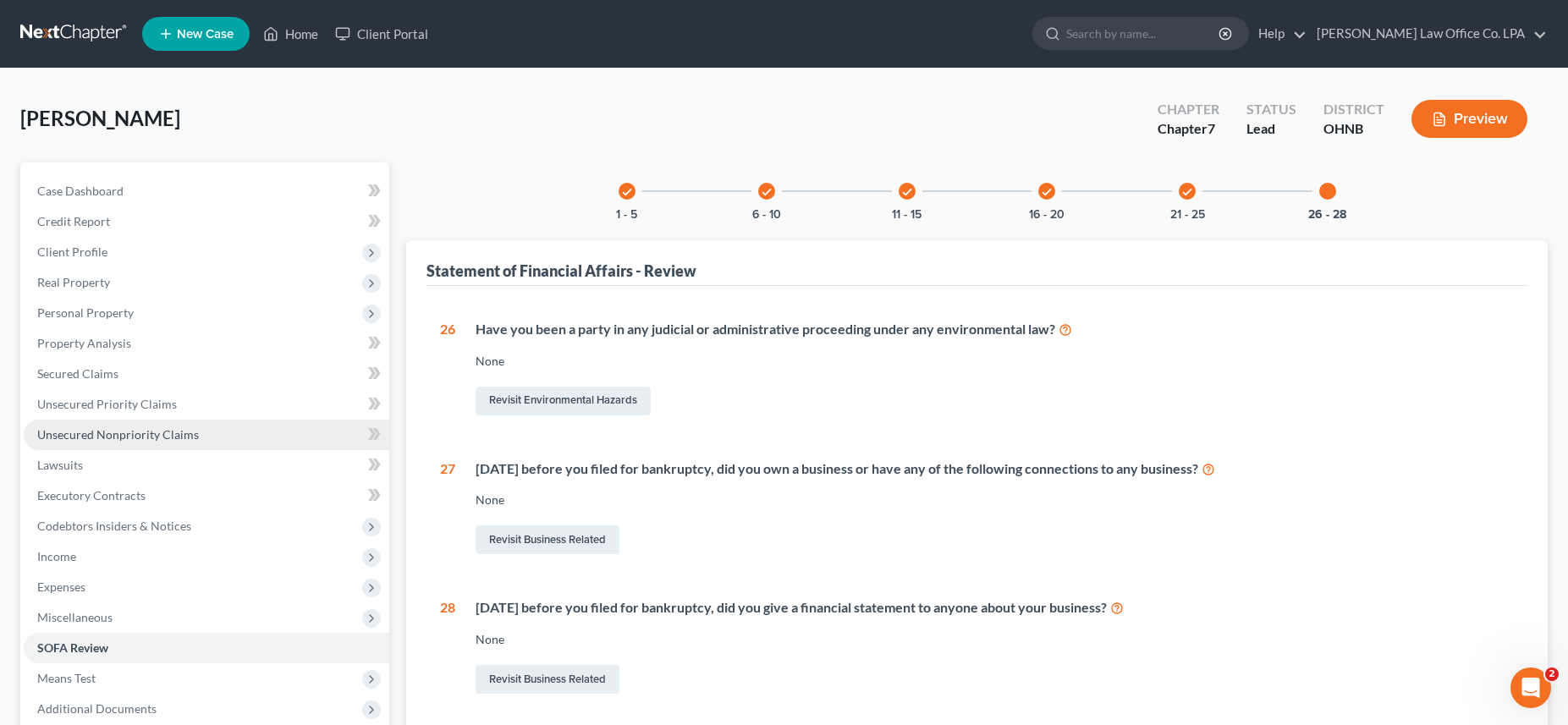
click at [114, 430] on span "Unsecured Nonpriority Claims" at bounding box center [118, 434] width 162 height 14
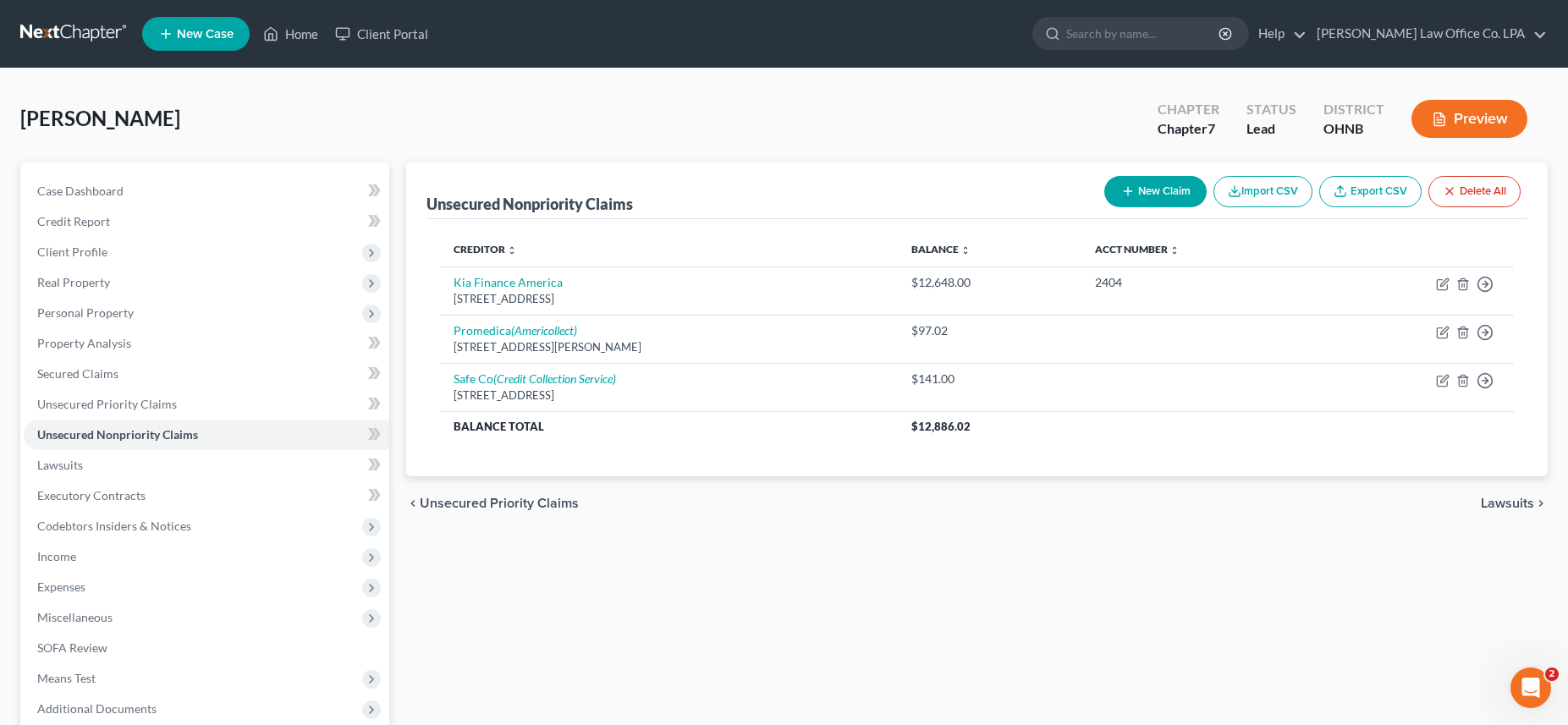
click at [1142, 192] on button "New Claim" at bounding box center [1155, 190] width 103 height 31
select select "0"
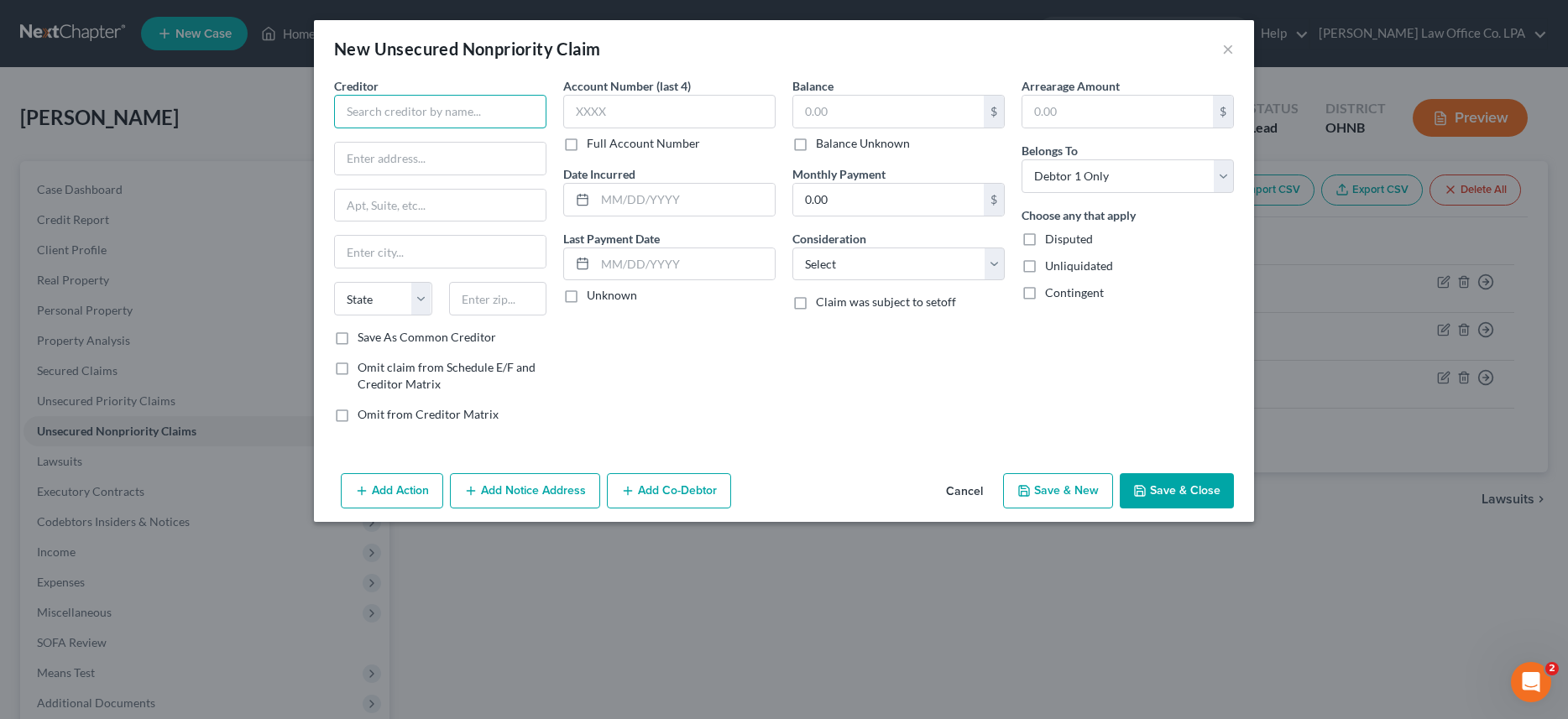
click at [473, 114] on input "text" at bounding box center [440, 112] width 213 height 34
drag, startPoint x: 406, startPoint y: 115, endPoint x: 318, endPoint y: 102, distance: 89.0
click at [334, 102] on input "Afffirm" at bounding box center [440, 112] width 213 height 34
click at [402, 147] on div "Affirms" at bounding box center [434, 140] width 174 height 17
type input "Affirms"
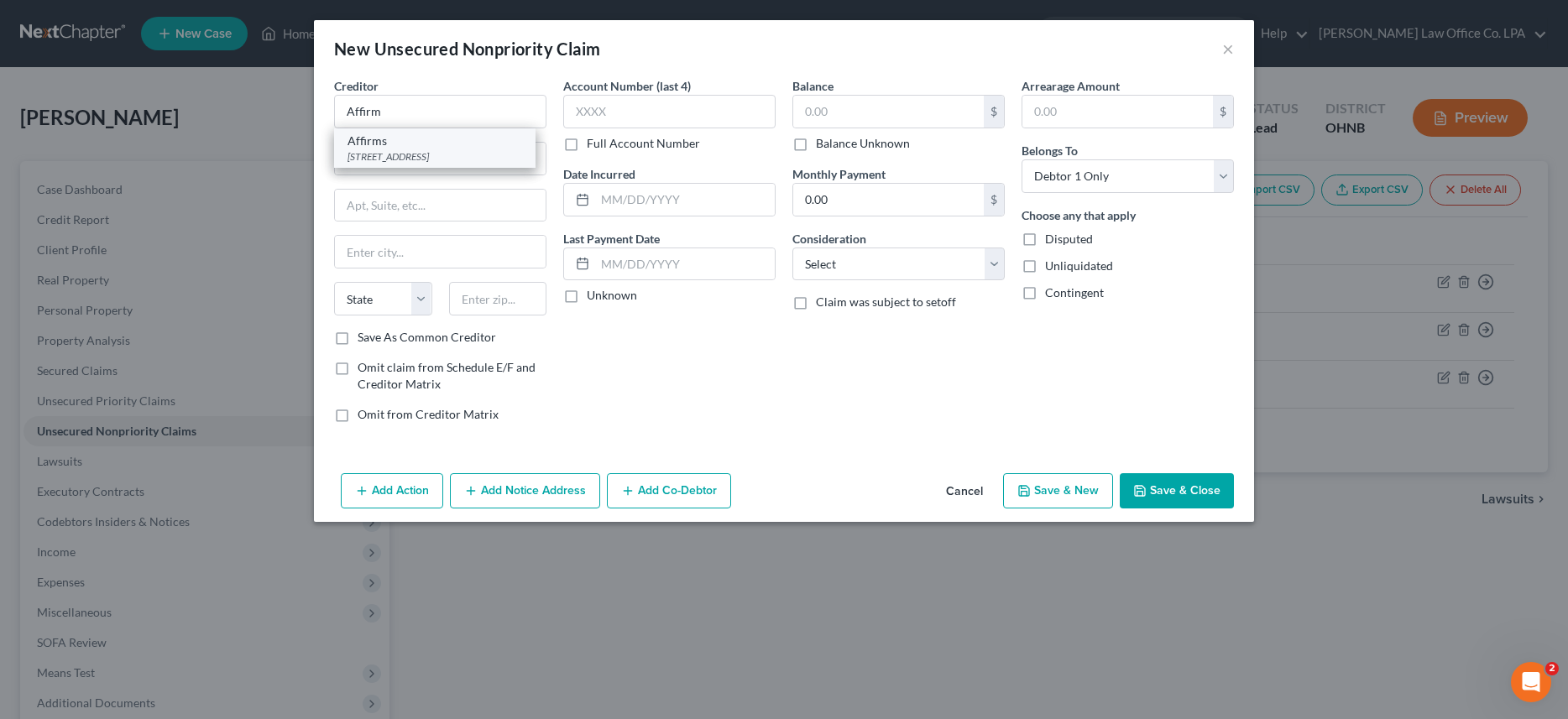
type input "650 Califofrnia Street, Fl 12"
type input "San Francisco"
select select "4"
type input "94108"
click at [401, 116] on input "Affirms" at bounding box center [440, 112] width 213 height 34
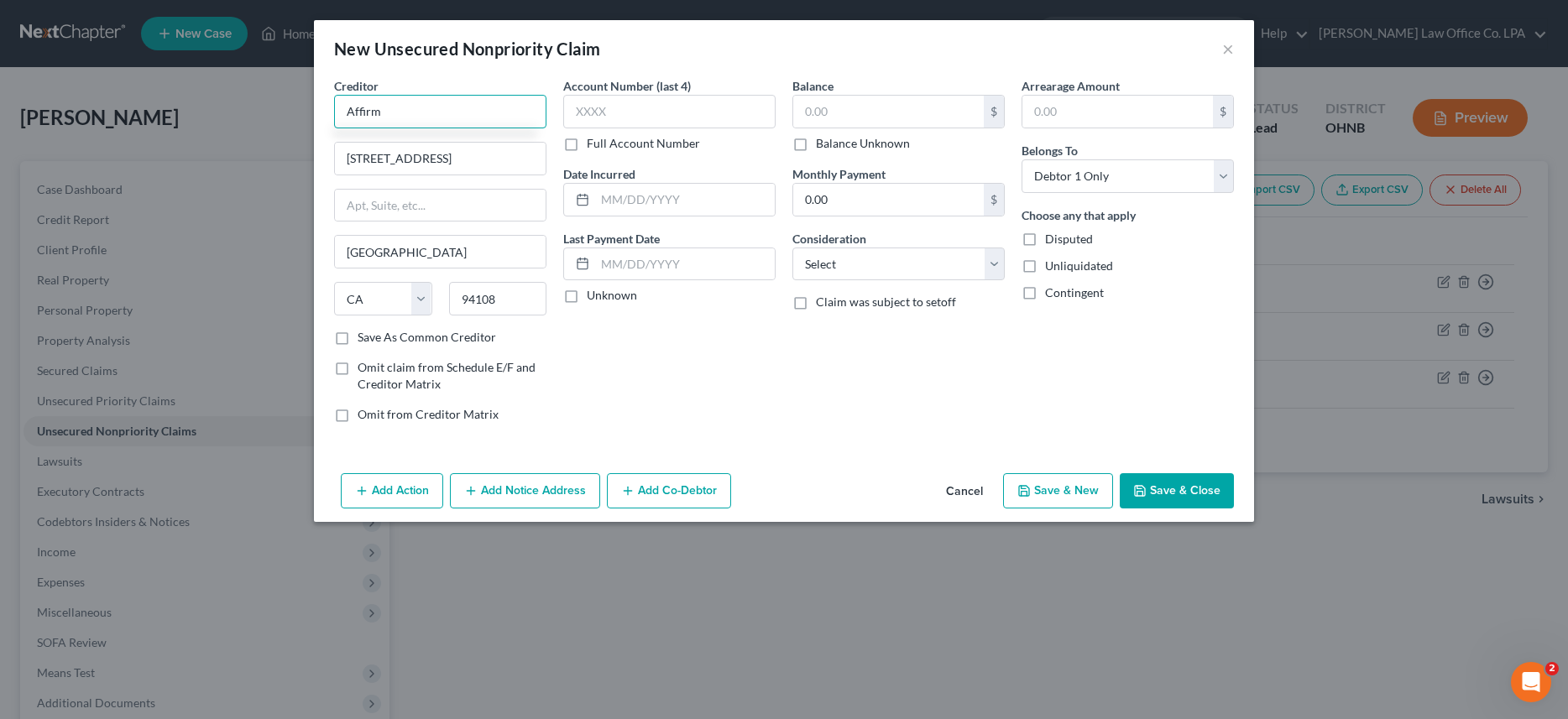
type input "Affirm"
click at [357, 336] on label "Save As Common Creditor" at bounding box center [426, 337] width 138 height 17
click at [364, 336] on input "Save As Common Creditor" at bounding box center [369, 334] width 11 height 11
checkbox input "true"
click at [661, 108] on input "text" at bounding box center [669, 112] width 213 height 34
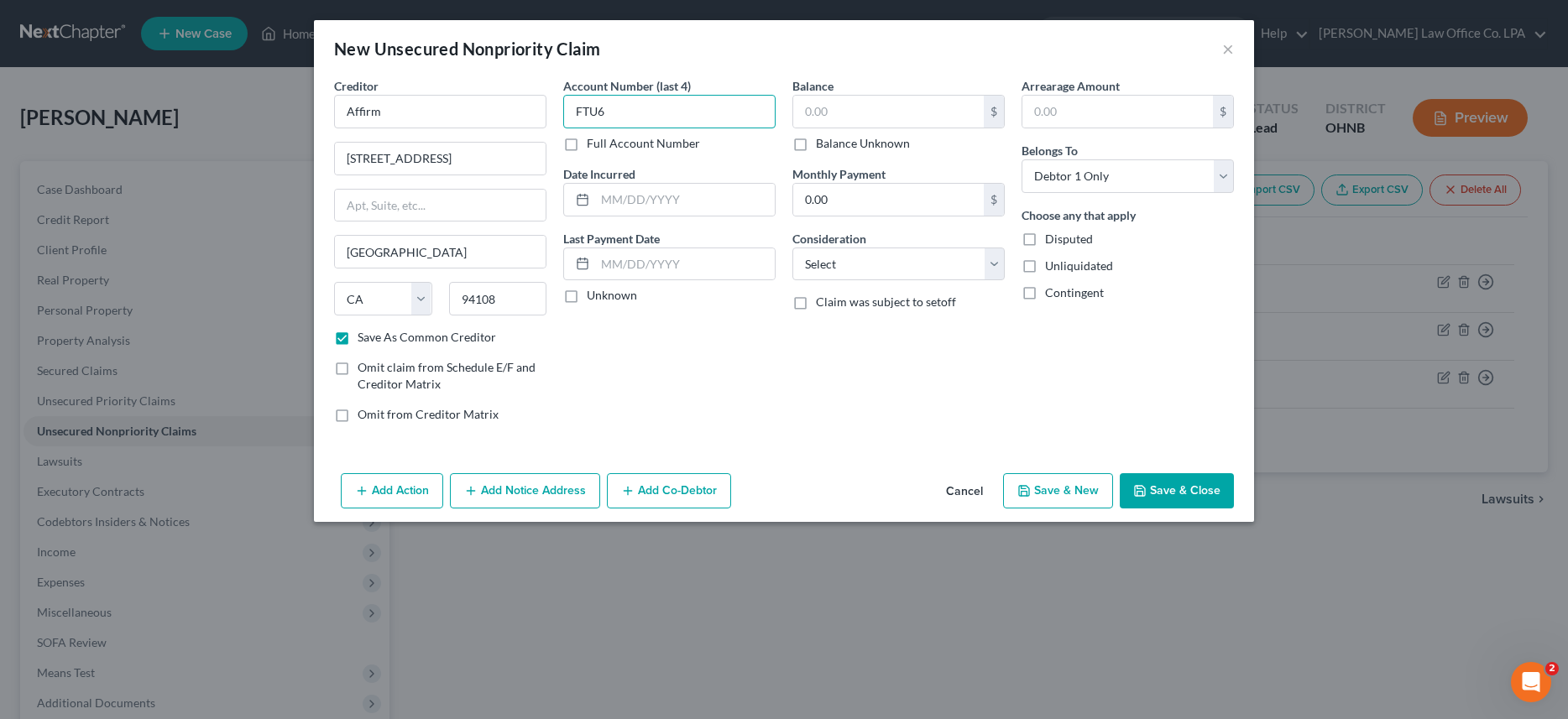
type input "FTU6"
type input "2024"
type input "593.00"
select select "2"
click option "Credit Card Debt" at bounding box center [0, 0] width 0 height 0
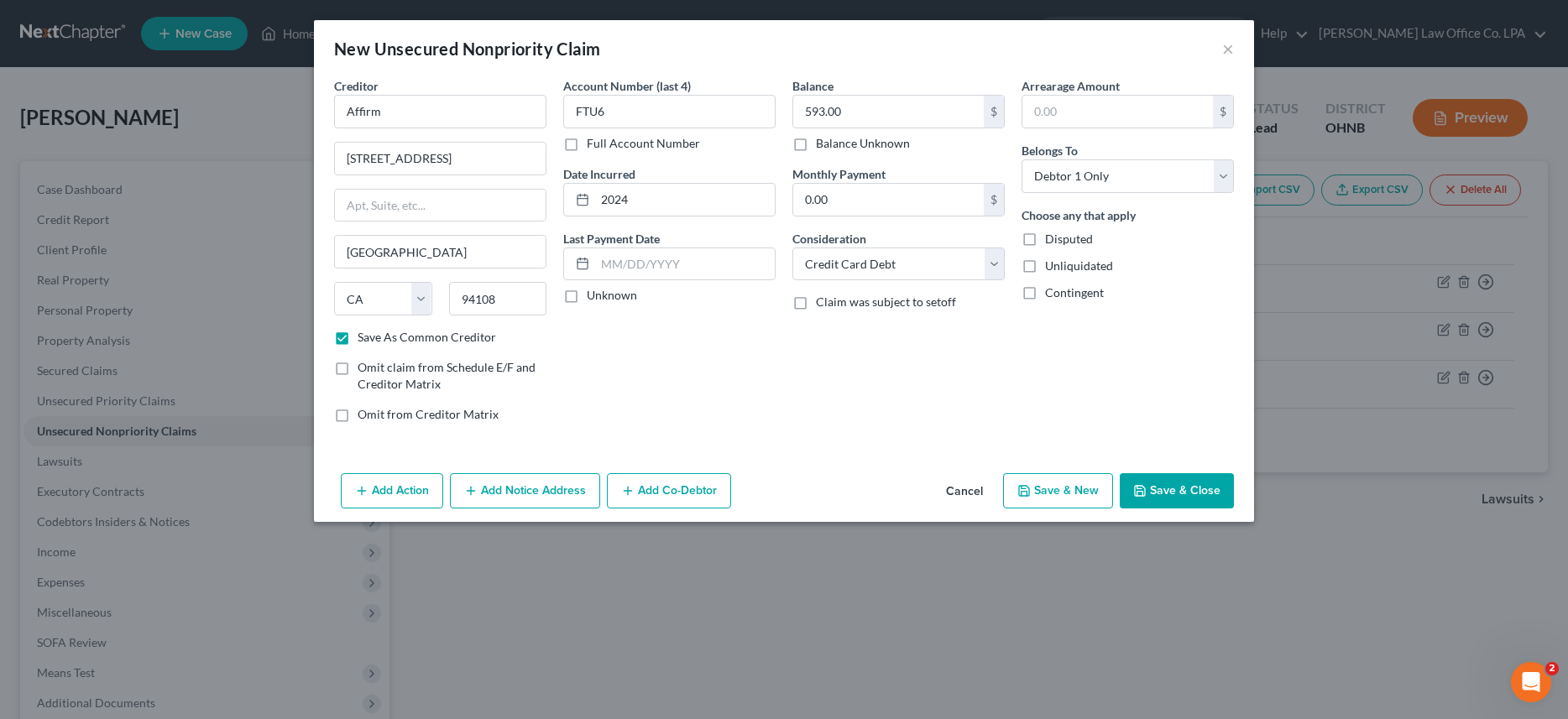
click at [1170, 495] on button "Save & Close" at bounding box center [1176, 491] width 114 height 36
checkbox input "false"
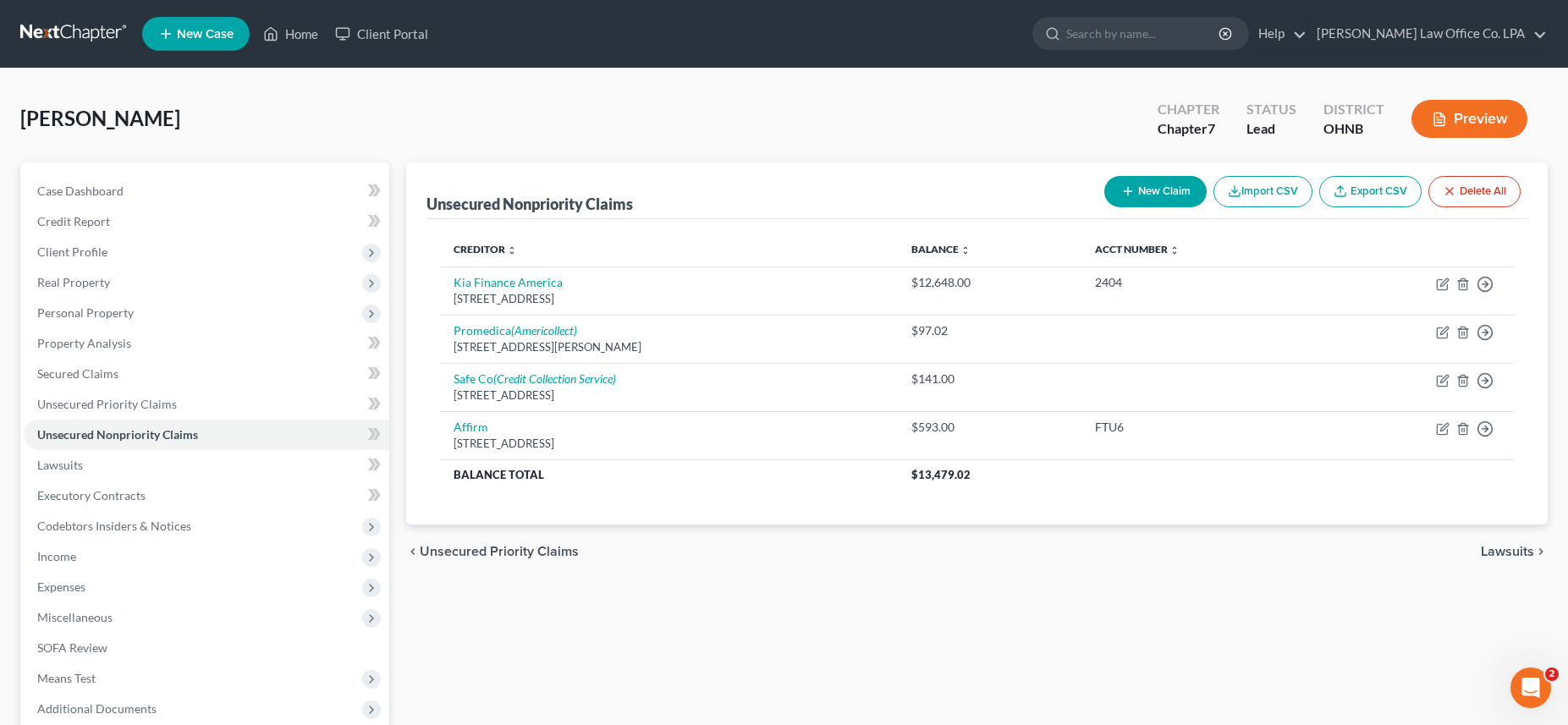
click at [1133, 187] on button "New Claim" at bounding box center [1155, 190] width 103 height 31
select select "0"
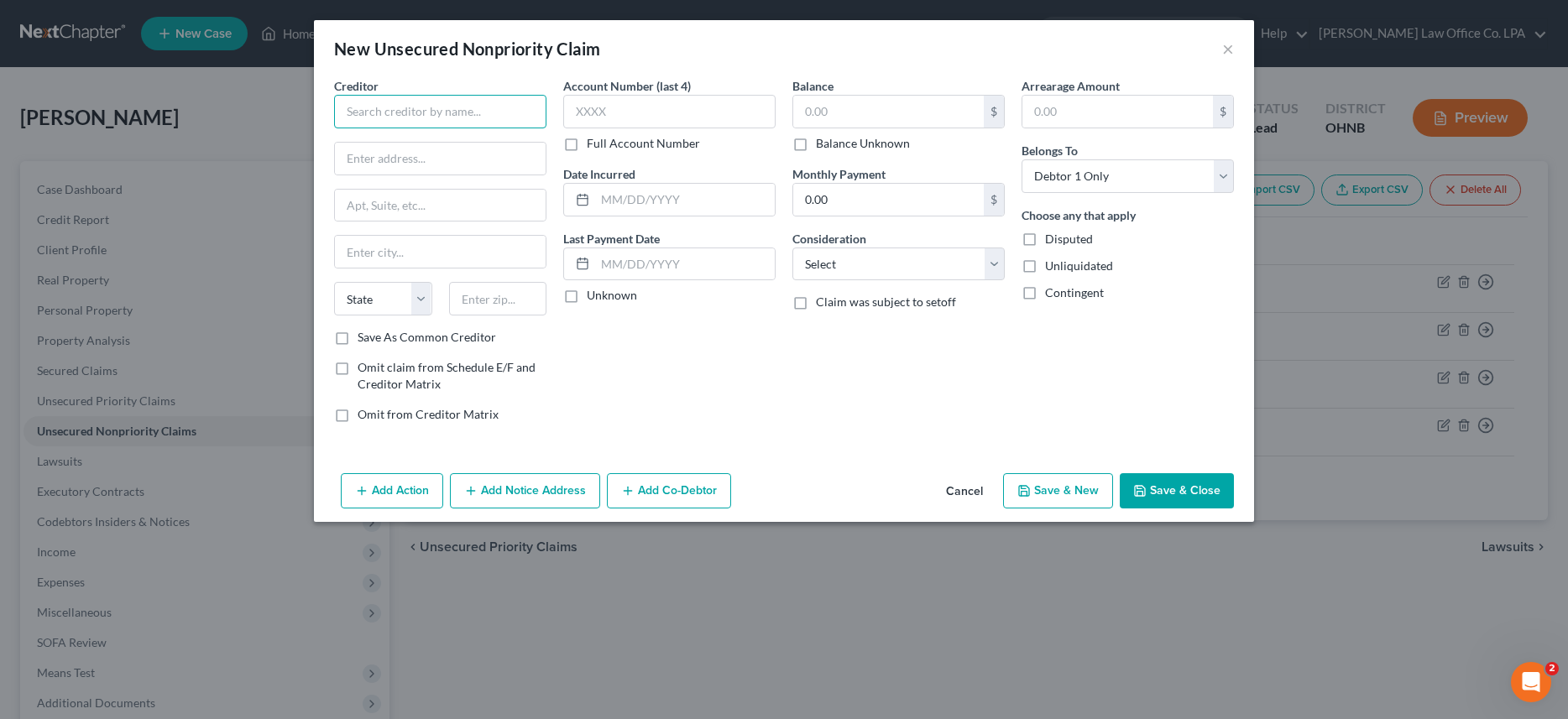
click at [382, 115] on input "text" at bounding box center [440, 112] width 213 height 34
type input "Affirm"
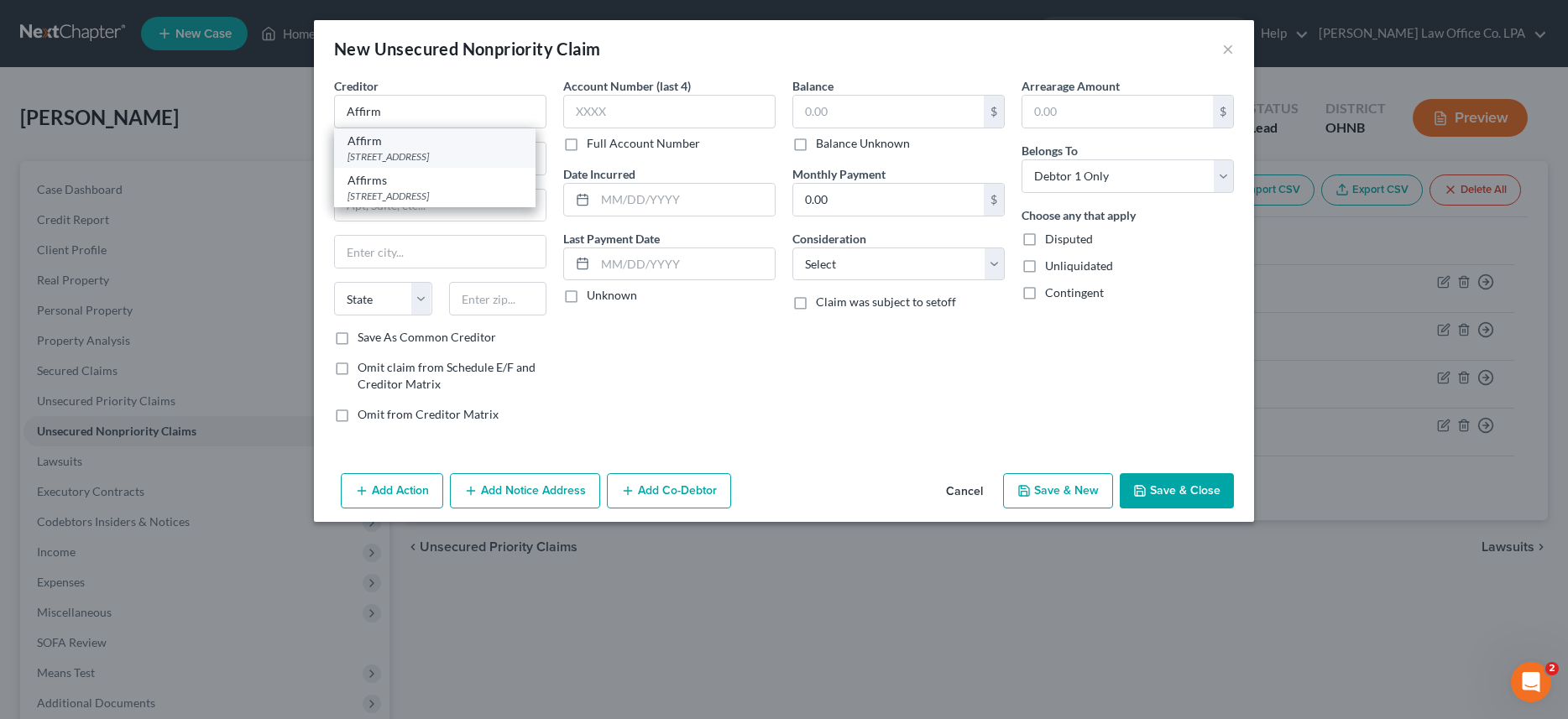
click at [378, 146] on div "Affirm" at bounding box center [434, 140] width 174 height 17
type input "650 Califofrnia Street, Fl 12"
type input "San Francisco"
select select "4"
type input "94108"
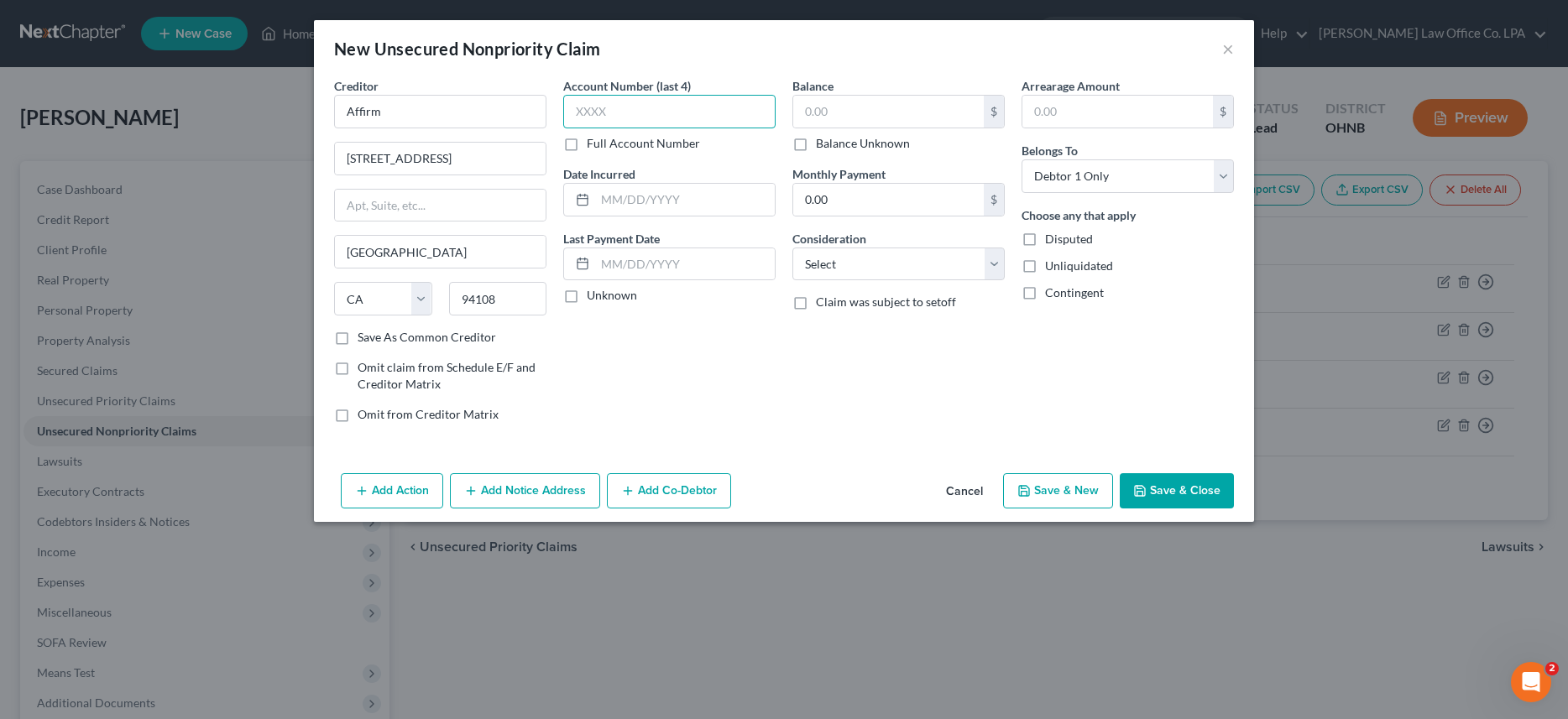
click at [627, 111] on input "text" at bounding box center [669, 112] width 213 height 34
type input "PXLX"
type input "2024"
select select "2"
click option "Credit Card Debt" at bounding box center [0, 0] width 0 height 0
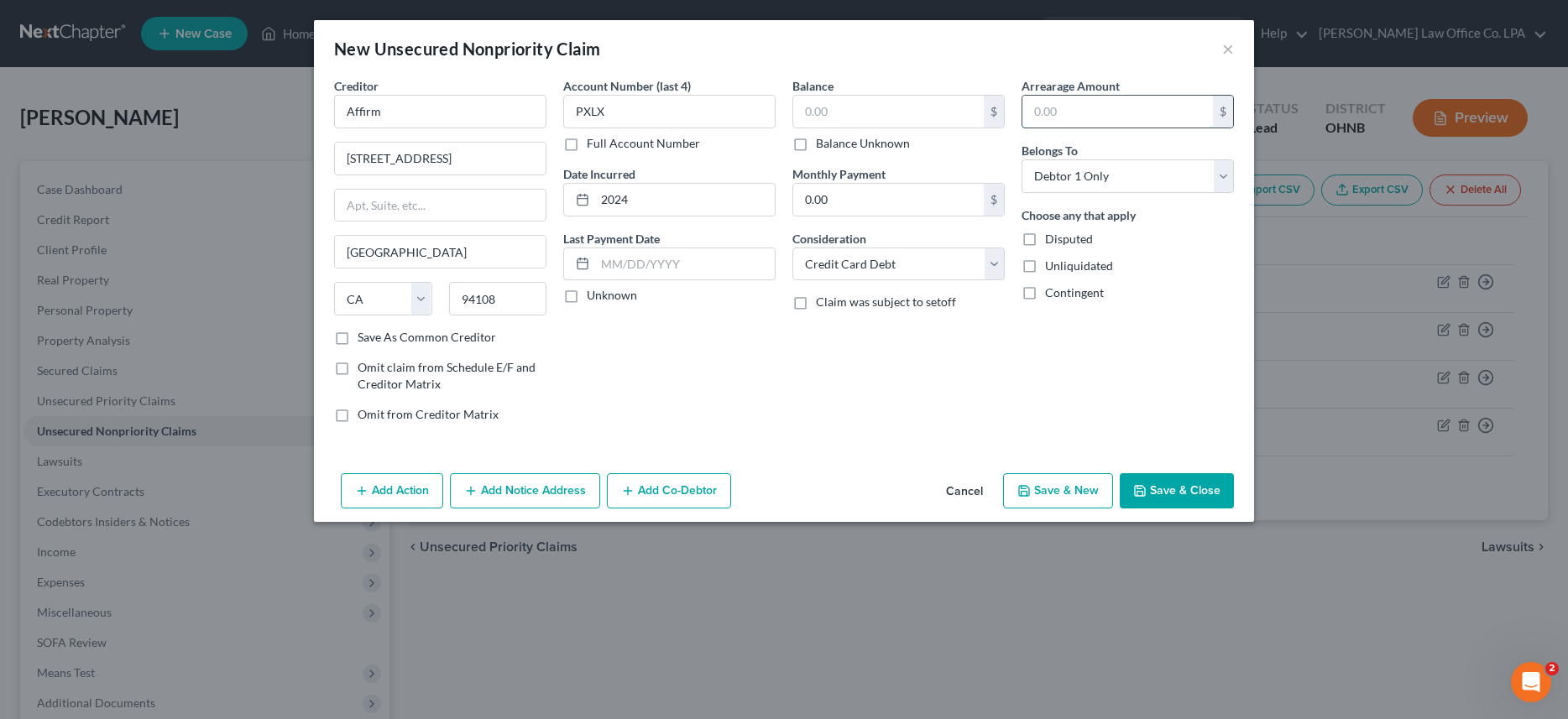
click at [1049, 116] on input "text" at bounding box center [1117, 112] width 191 height 32
type input "565.00"
click at [504, 483] on button "Add Notice Address" at bounding box center [525, 491] width 150 height 36
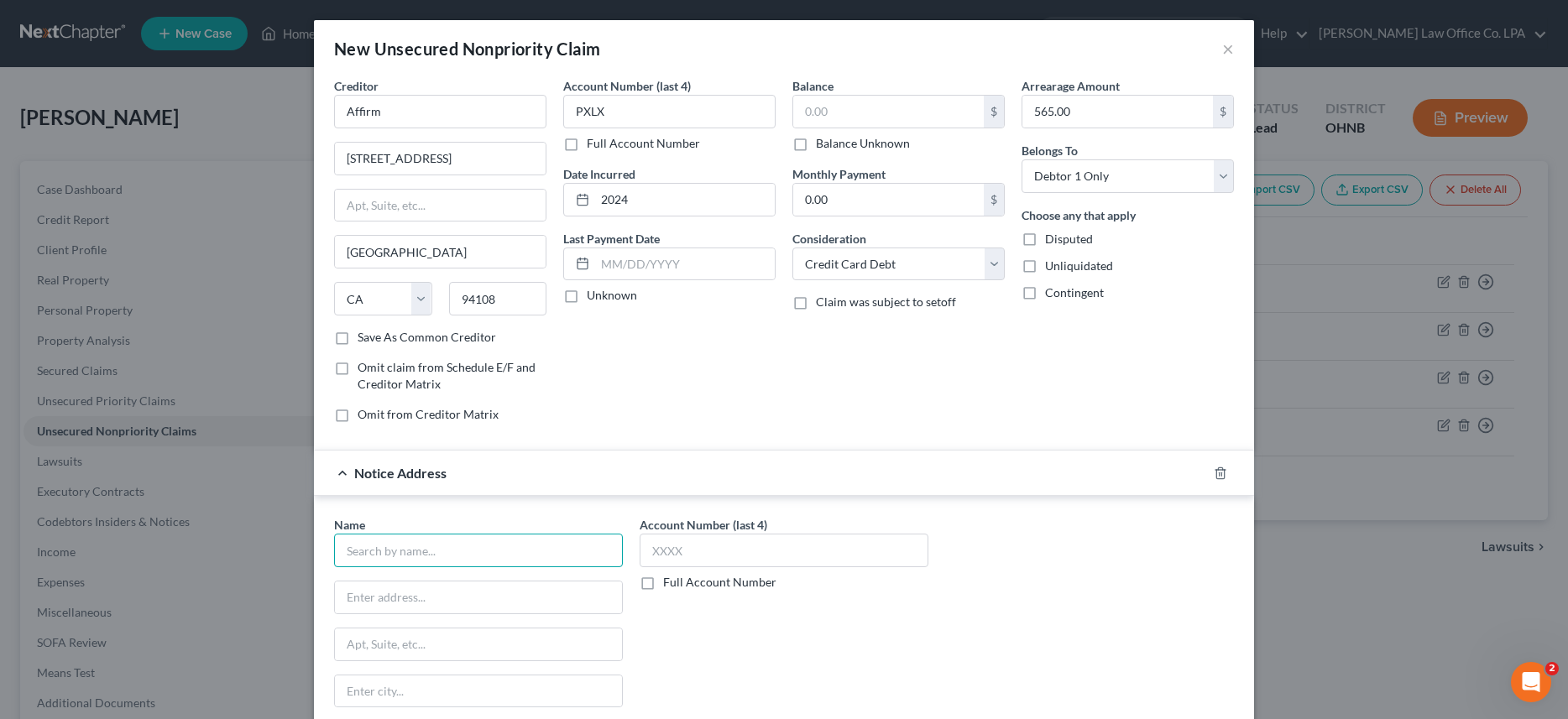
click at [381, 552] on input "text" at bounding box center [479, 551] width 289 height 34
type input "True Accord"
click at [390, 606] on input "text" at bounding box center [478, 597] width 287 height 32
type input "16011 College Blvd, Suite 130"
type input "Lenexa"
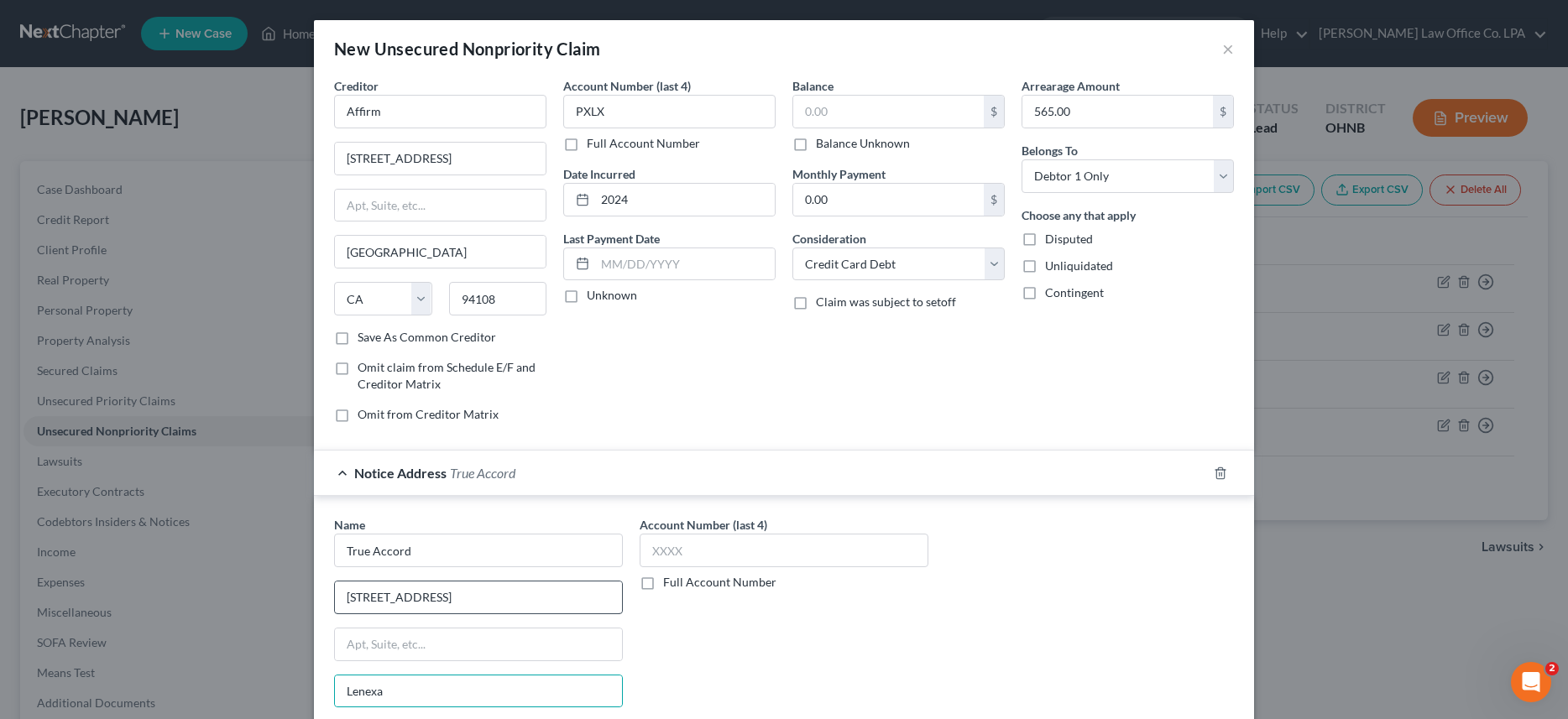
scroll to position [185, 0]
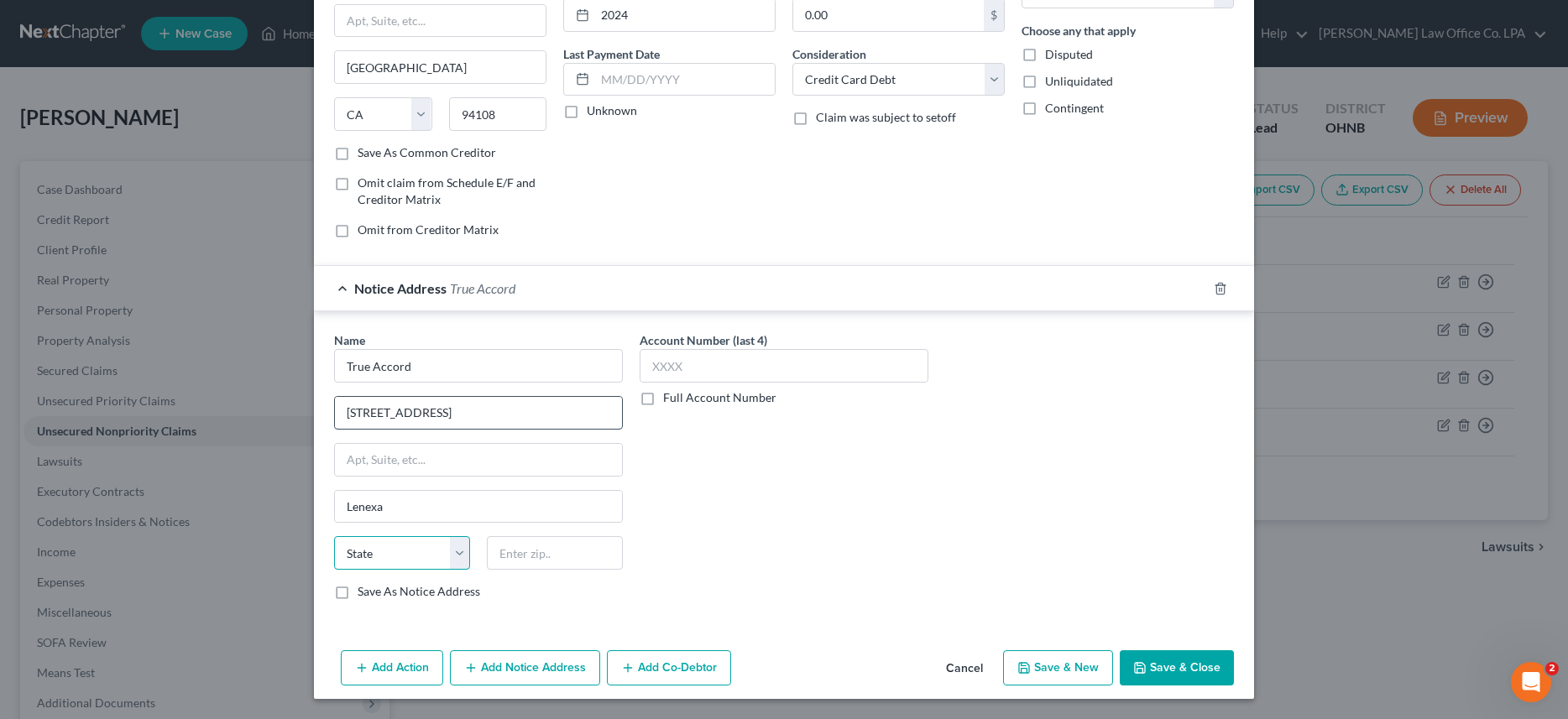
select select "17"
type input "66219"
type input "Shawnee Mission"
click at [686, 366] on input "text" at bounding box center [784, 366] width 289 height 34
type input "8550"
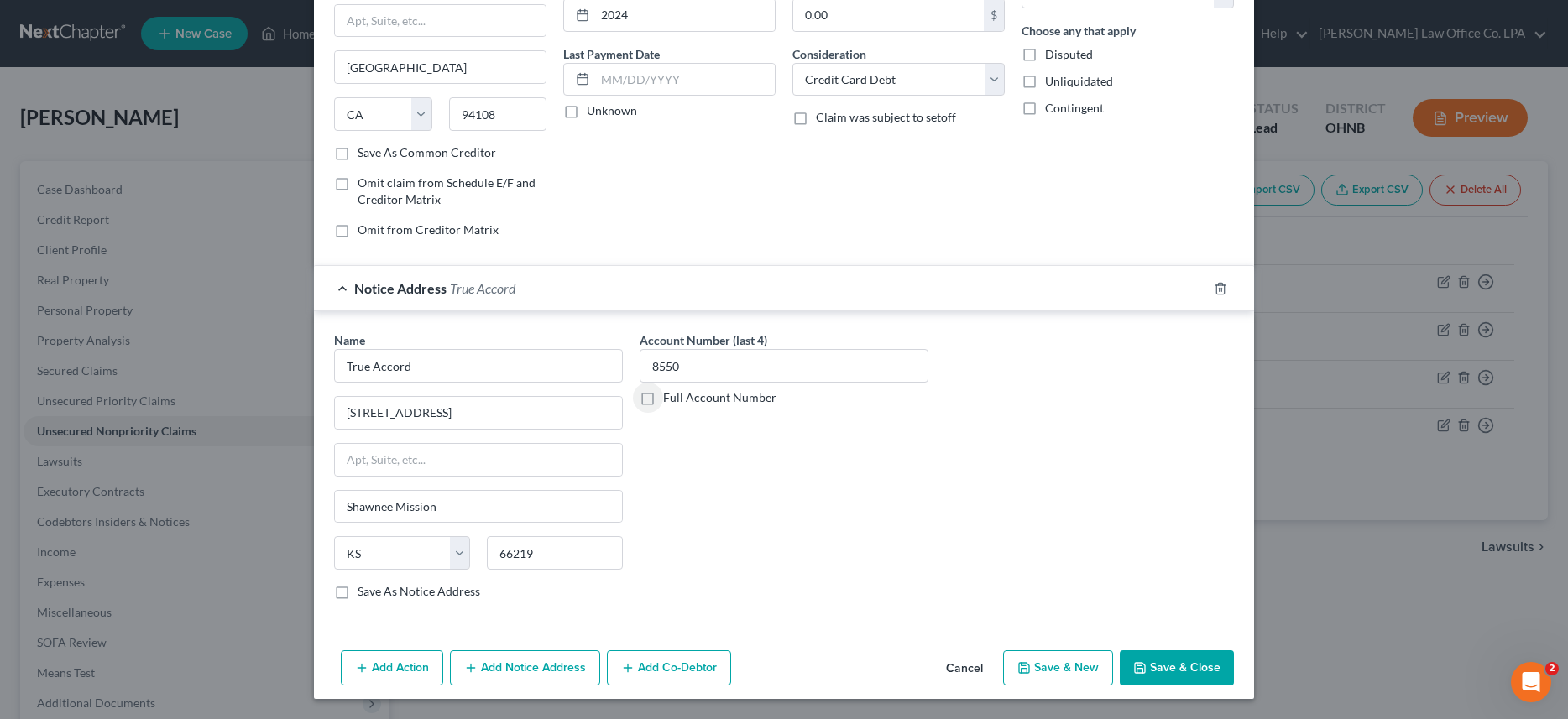
click at [1197, 662] on button "Save & Close" at bounding box center [1176, 668] width 114 height 36
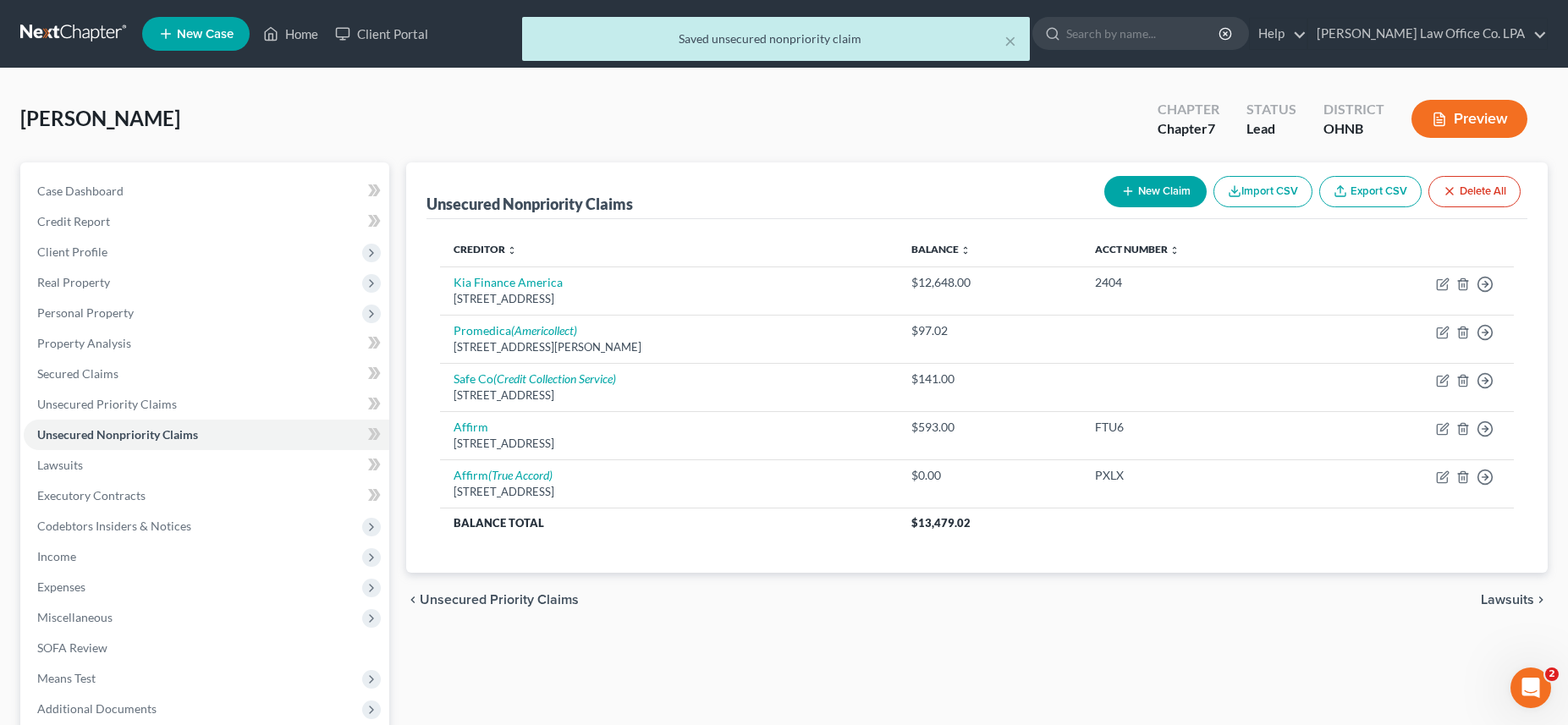
click at [1129, 189] on icon "button" at bounding box center [1128, 191] width 14 height 14
select select "0"
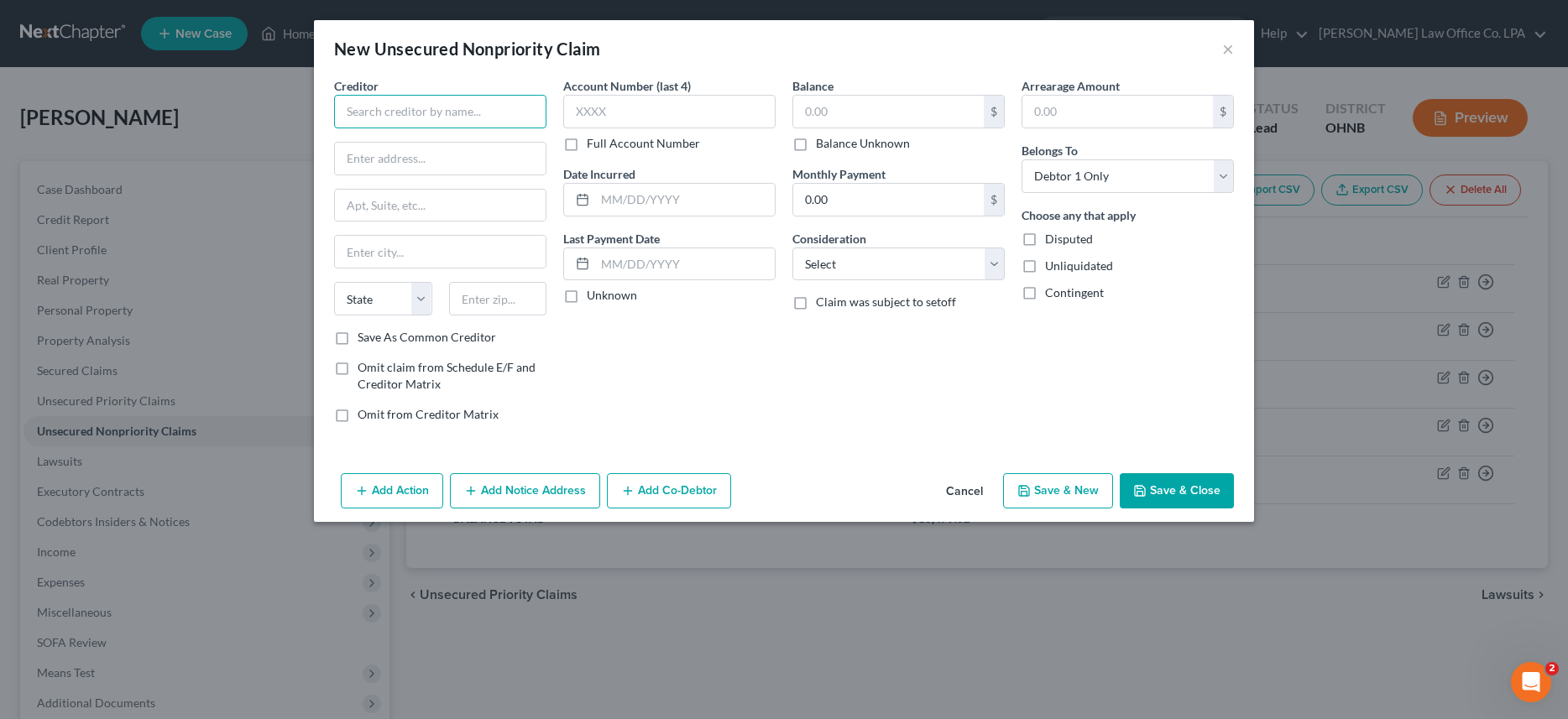
click at [371, 114] on input "text" at bounding box center [440, 112] width 213 height 34
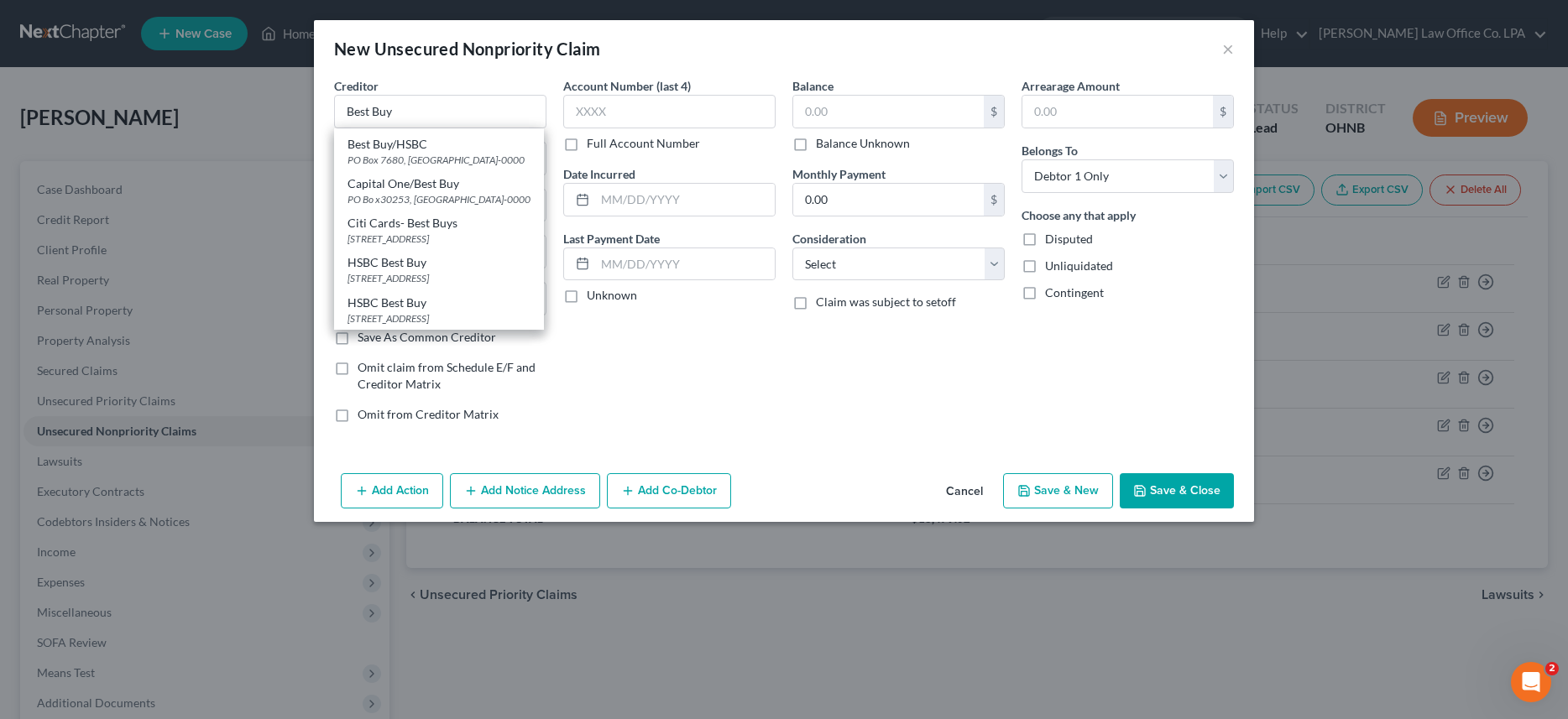
scroll to position [0, 0]
click at [421, 108] on input "Best Buy" at bounding box center [440, 112] width 213 height 34
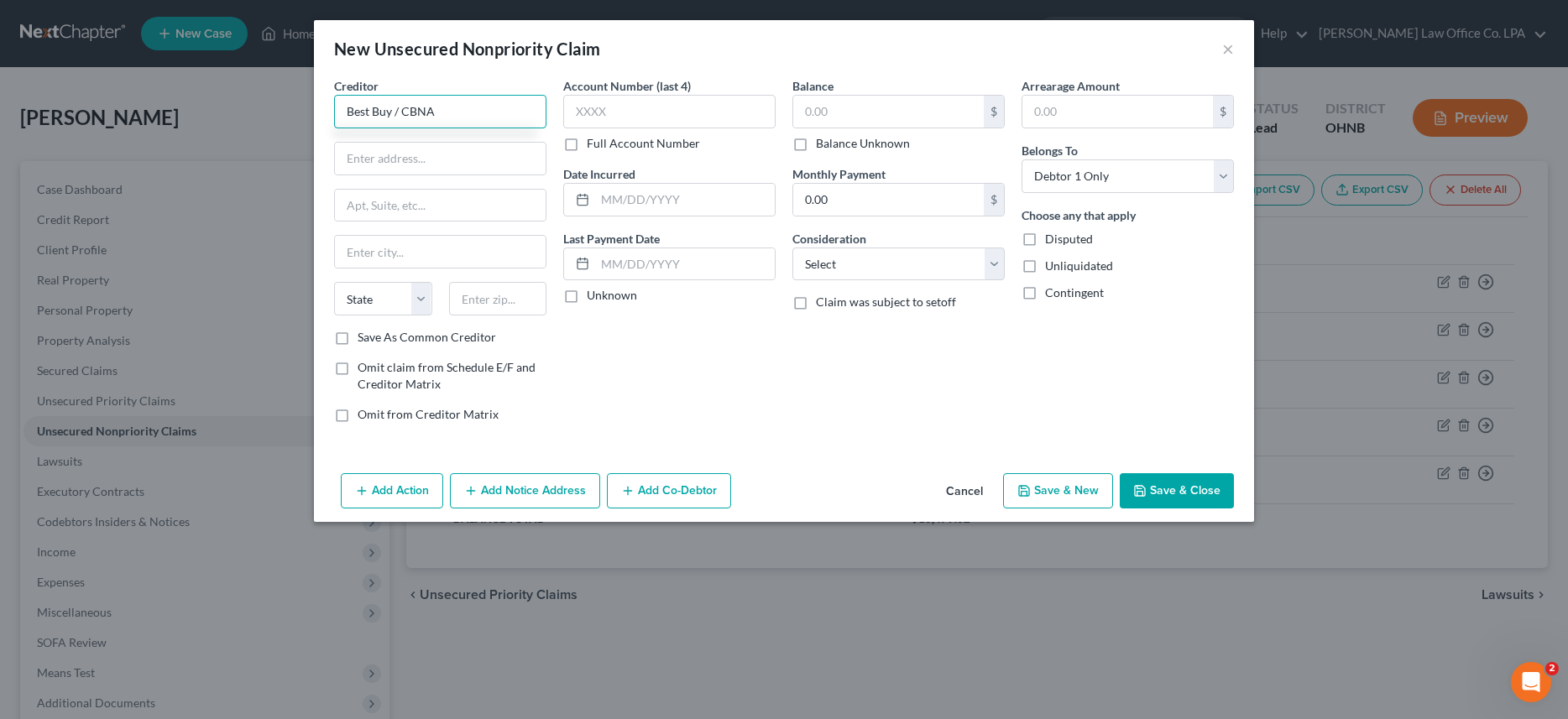
type input "Best Buy / CBNA"
type input "POB 6497"
type input "Sioux Falls"
select select "43"
type input "57117"
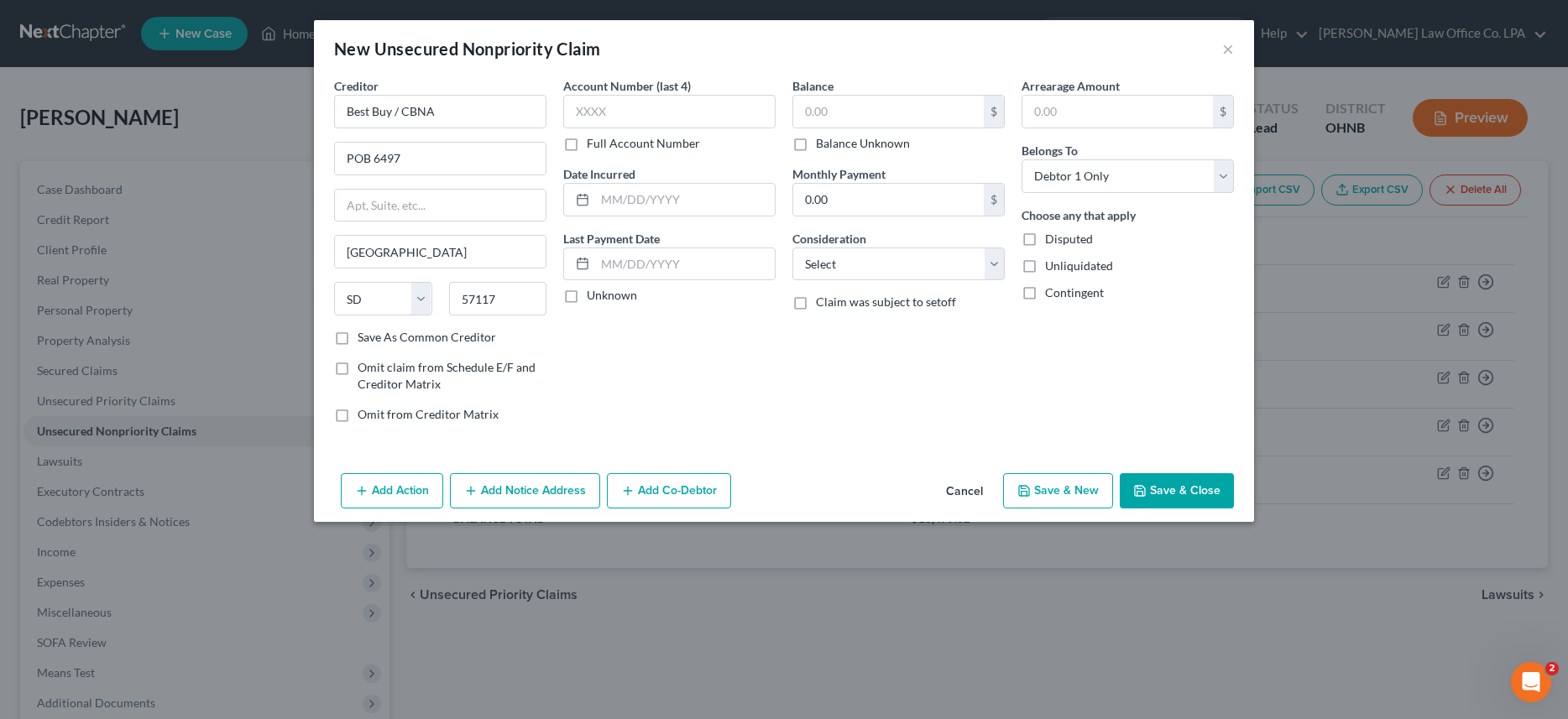
click at [357, 339] on label "Save As Common Creditor" at bounding box center [426, 337] width 138 height 17
click at [364, 339] on input "Save As Common Creditor" at bounding box center [369, 334] width 11 height 11
checkbox input "true"
click at [644, 106] on input "text" at bounding box center [669, 112] width 213 height 34
type input "6035"
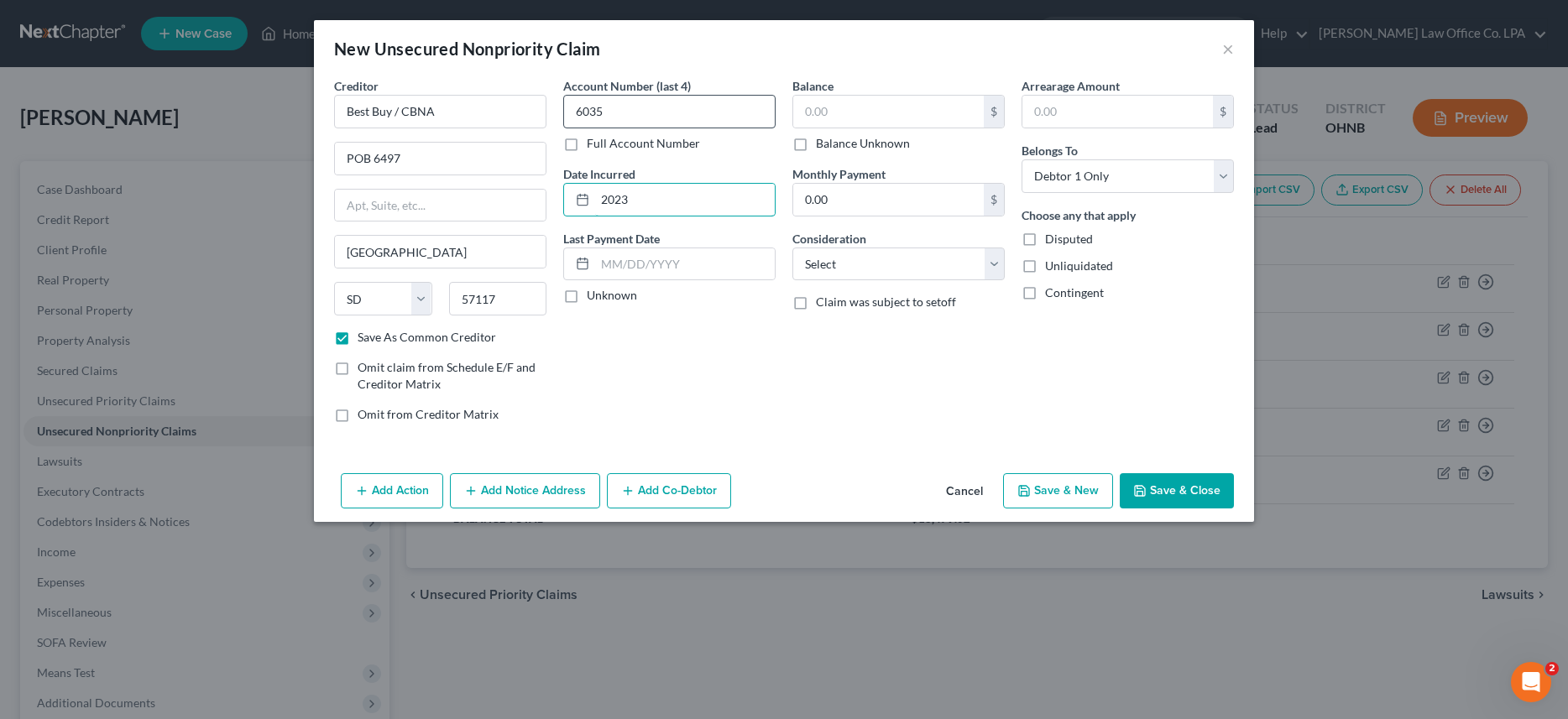
type input "2023"
type input "2,365.00"
select select "2"
click option "Credit Card Debt" at bounding box center [0, 0] width 0 height 0
click at [1188, 494] on button "Save & Close" at bounding box center [1176, 491] width 114 height 36
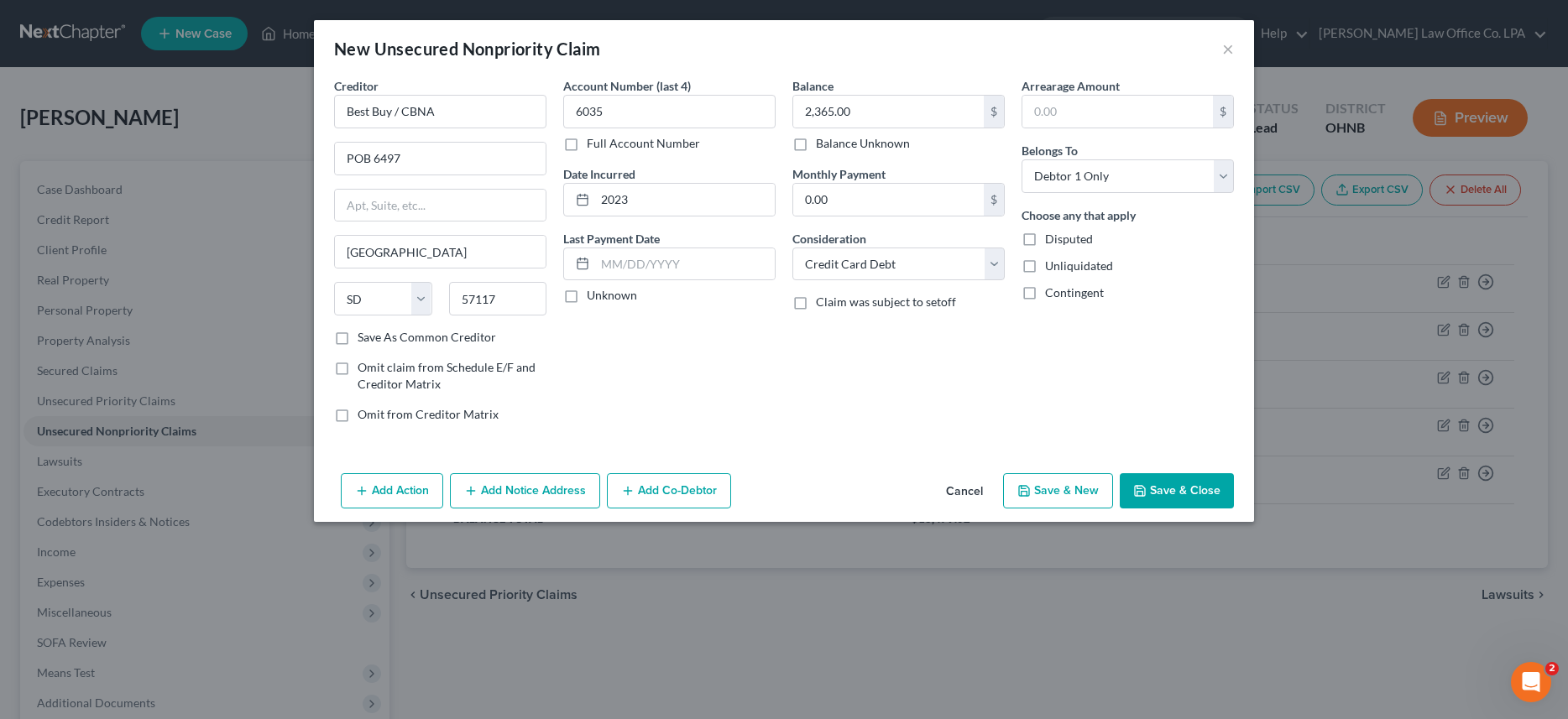
checkbox input "false"
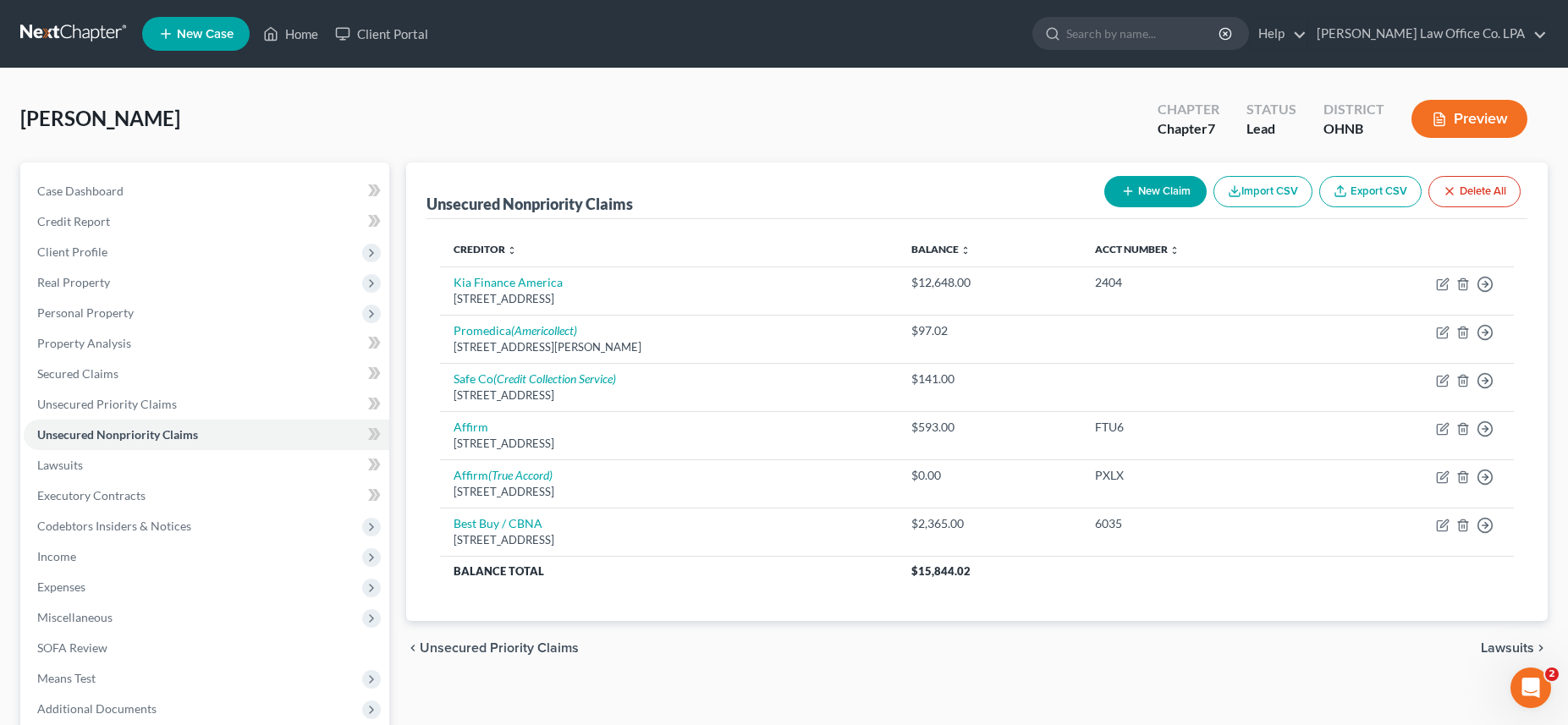
click at [1145, 189] on button "New Claim" at bounding box center [1155, 190] width 103 height 31
select select "0"
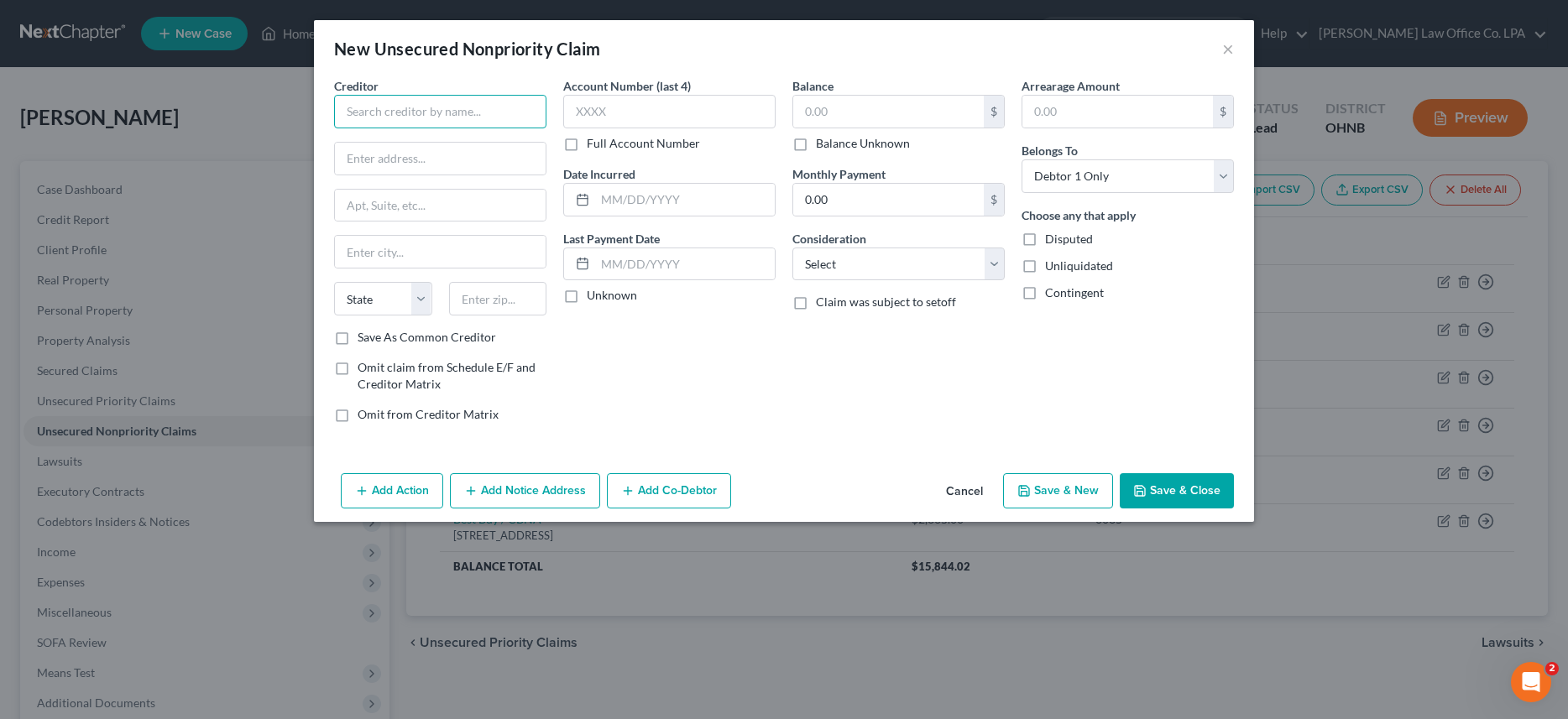
click at [403, 114] on input "text" at bounding box center [440, 112] width 213 height 34
type input "C"
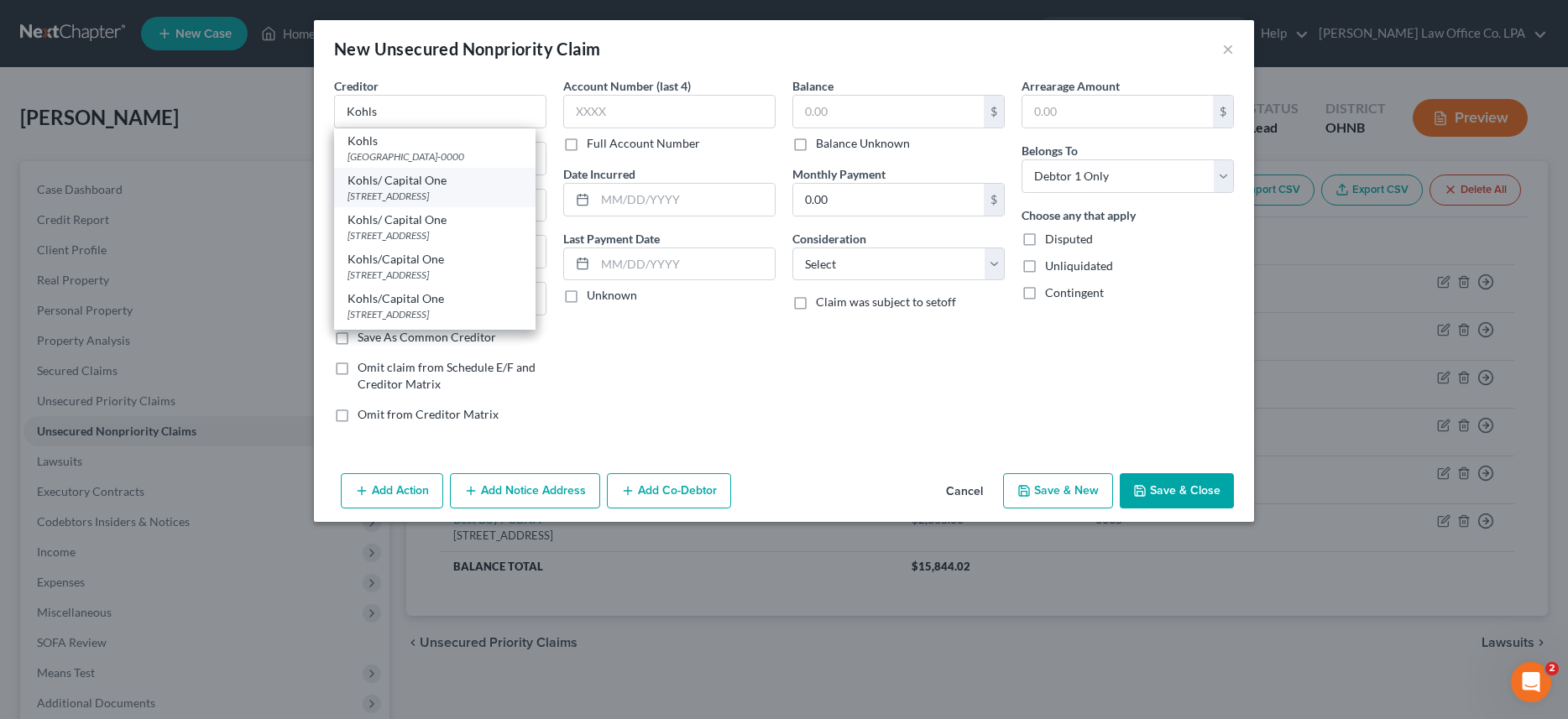
click at [417, 179] on div "Kohls/ Capital One" at bounding box center [434, 180] width 174 height 17
type input "Kohls/ Capital One"
type input "PO Box 3115"
type input "Milwaukee"
select select "52"
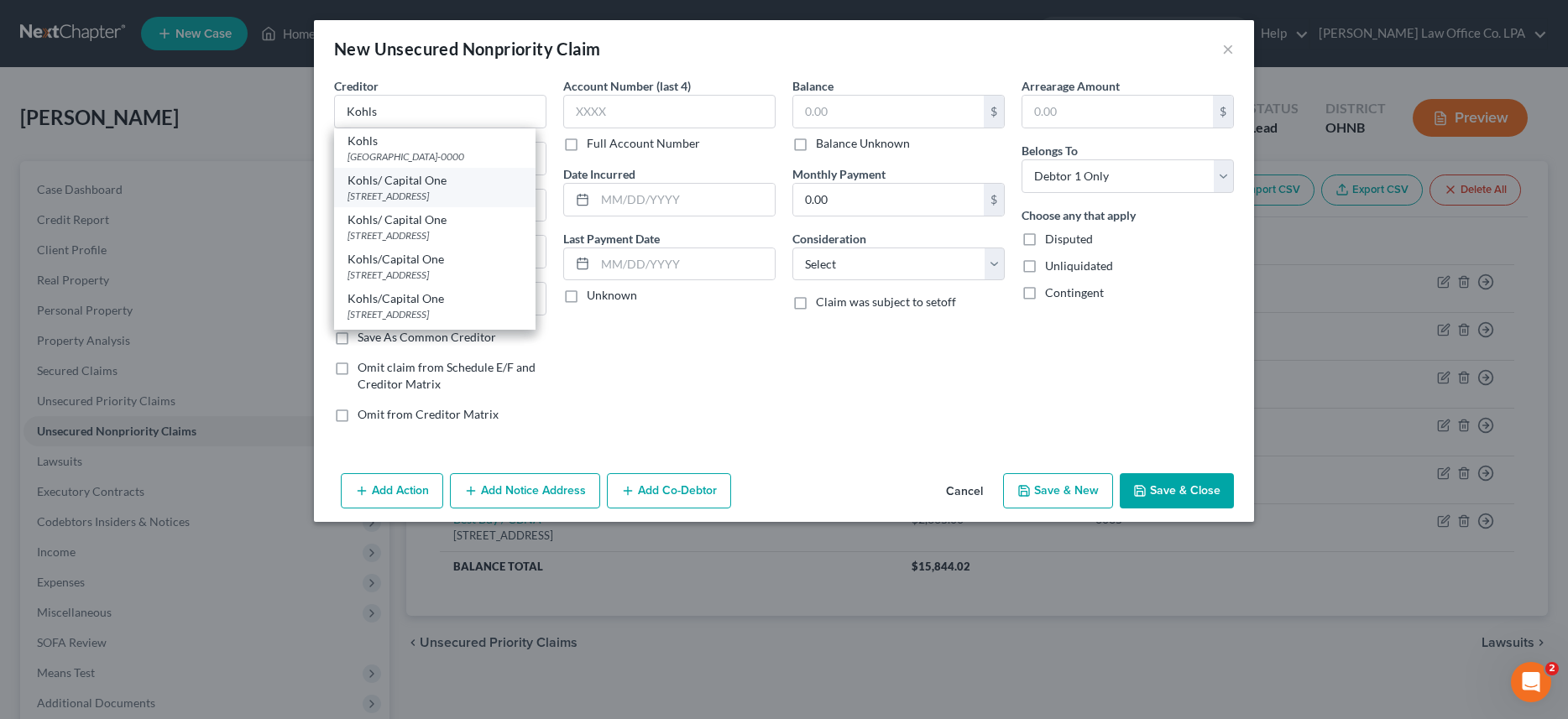
type input "53201-3115"
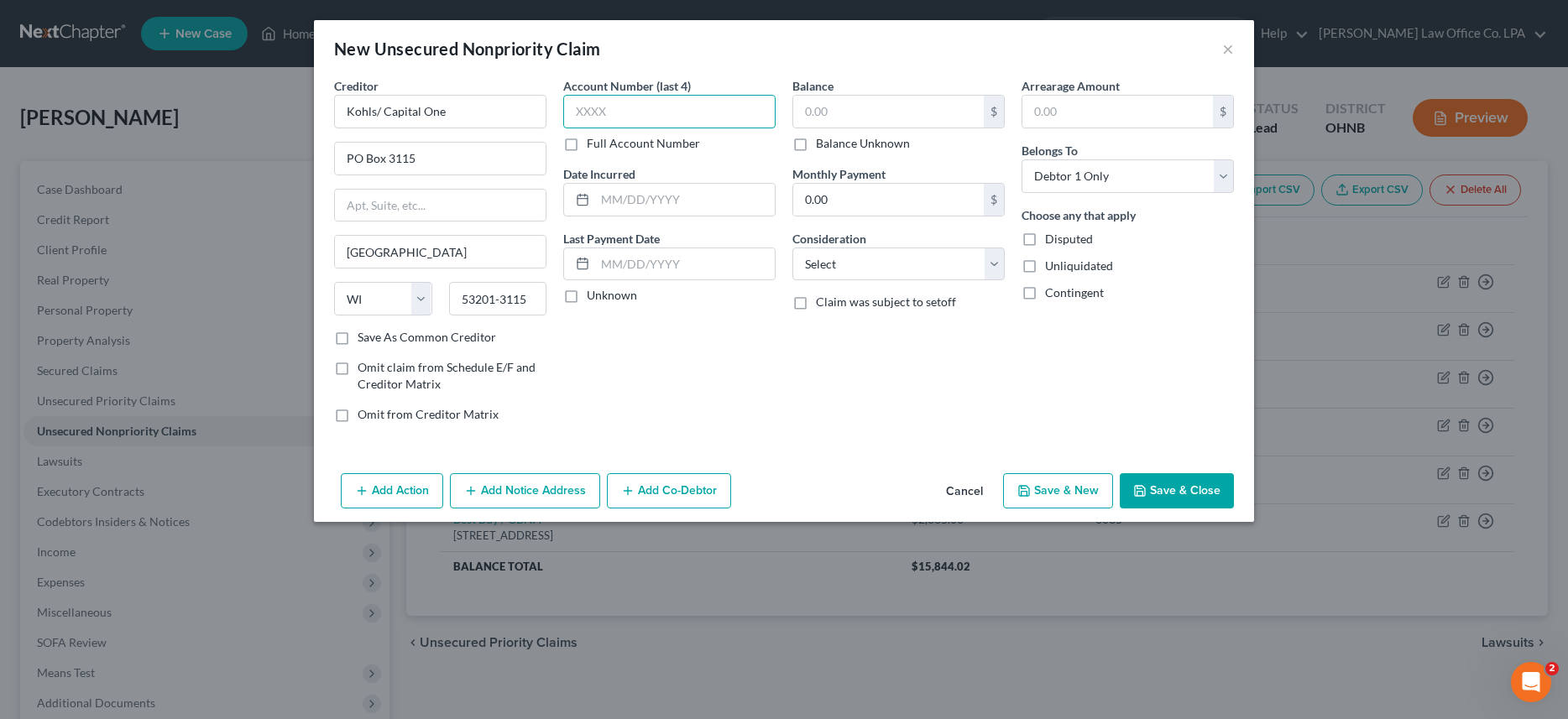
click at [605, 114] on input "text" at bounding box center [669, 112] width 213 height 34
type input "0615"
type input "2020"
type input "3,765.00"
select select "2"
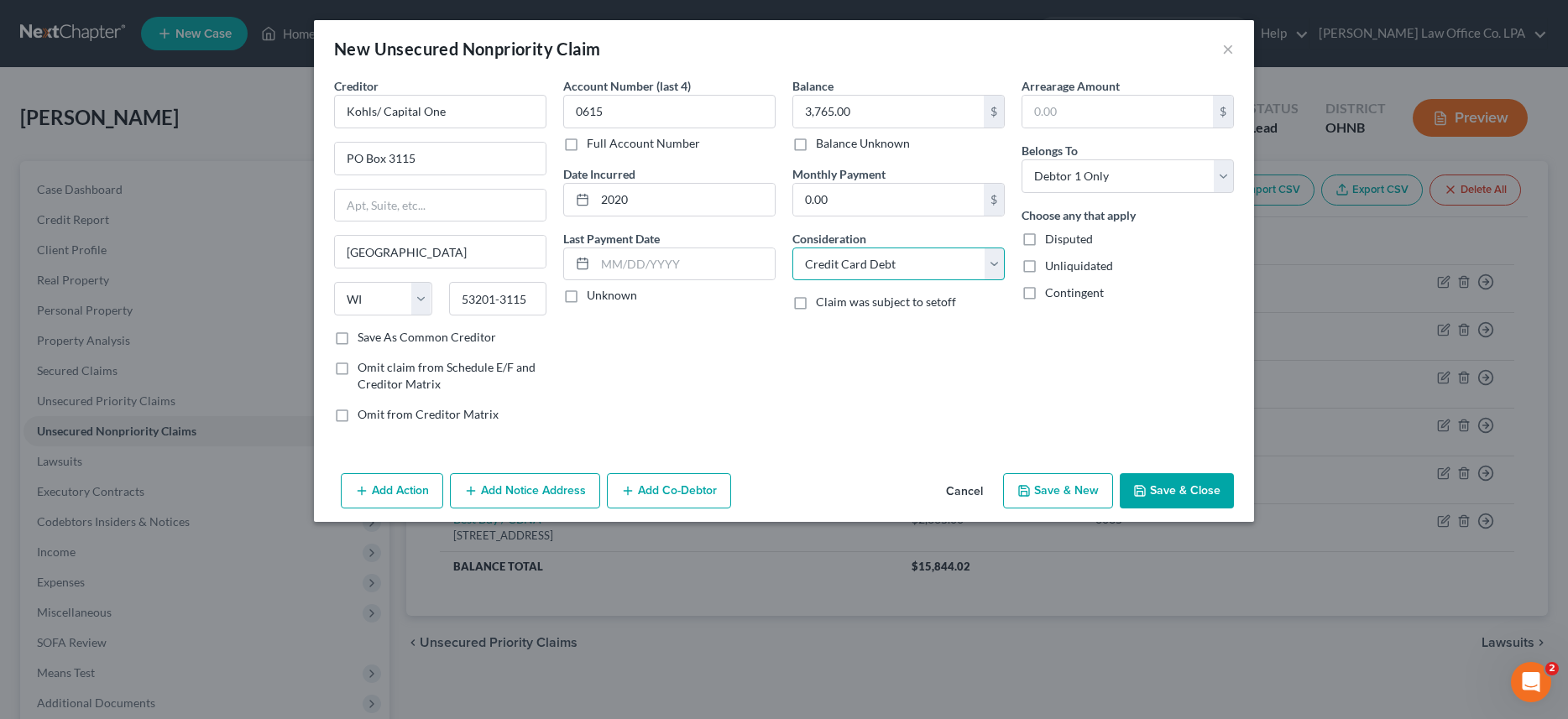
click option "Credit Card Debt" at bounding box center [0, 0] width 0 height 0
click at [1180, 488] on button "Save & Close" at bounding box center [1176, 491] width 114 height 36
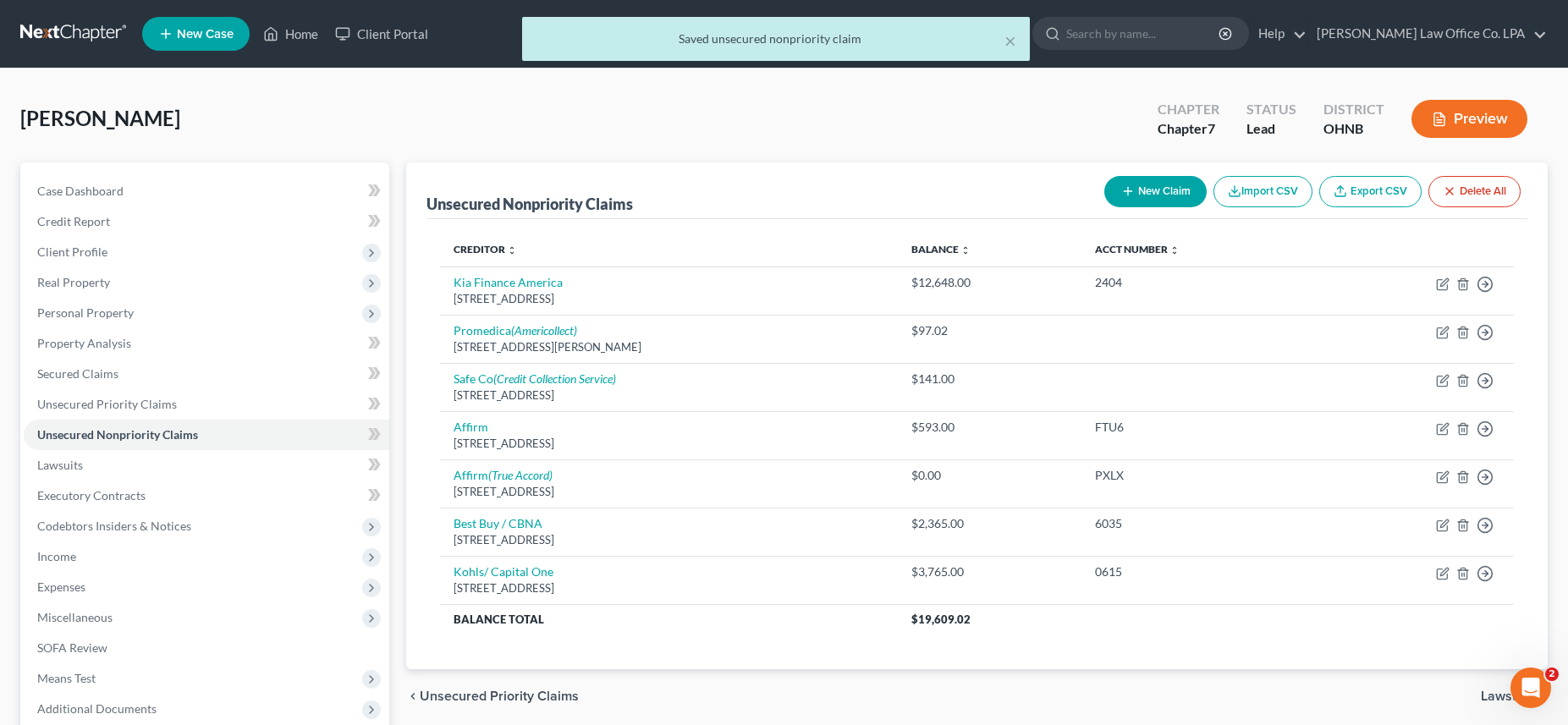
click at [1128, 192] on icon "button" at bounding box center [1128, 191] width 14 height 14
select select "0"
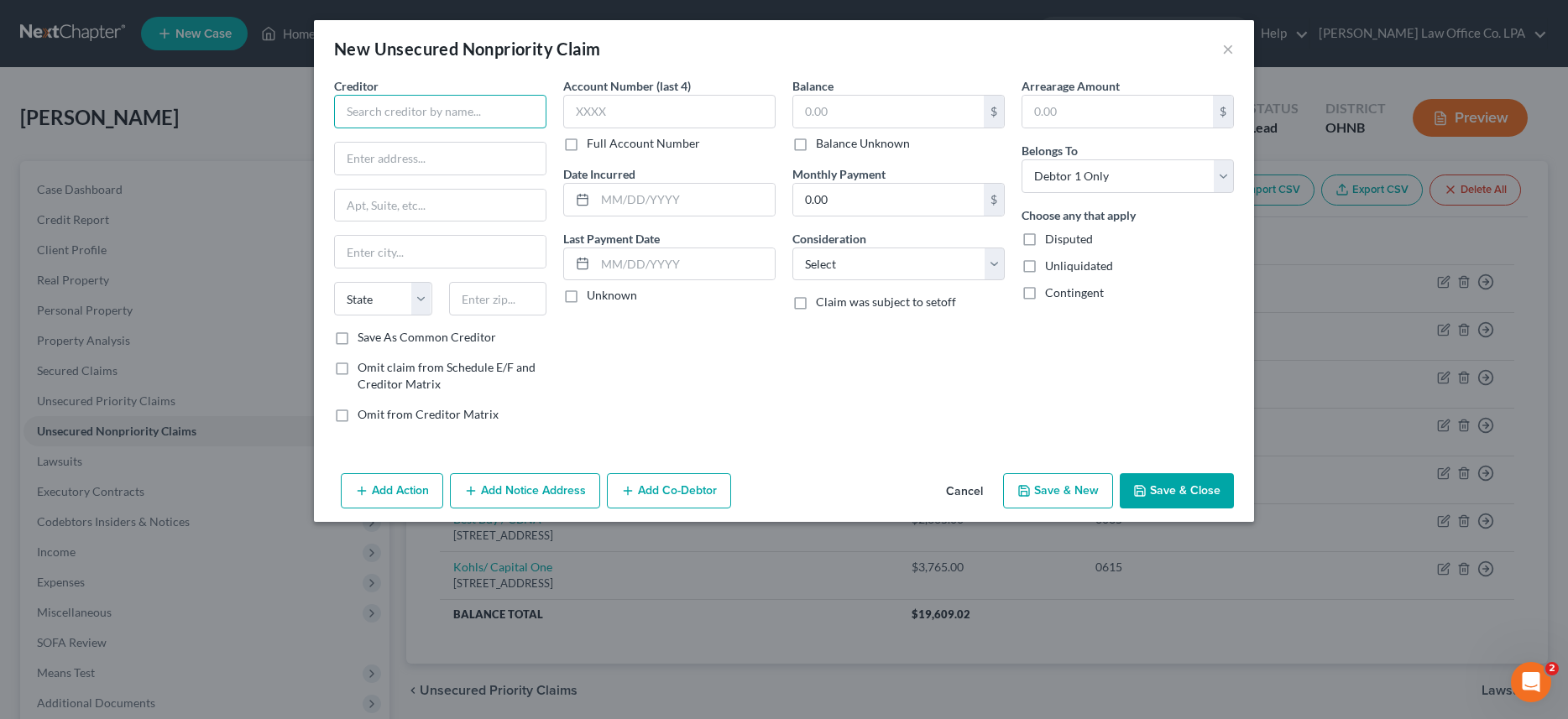
click at [421, 118] on input "text" at bounding box center [440, 112] width 213 height 34
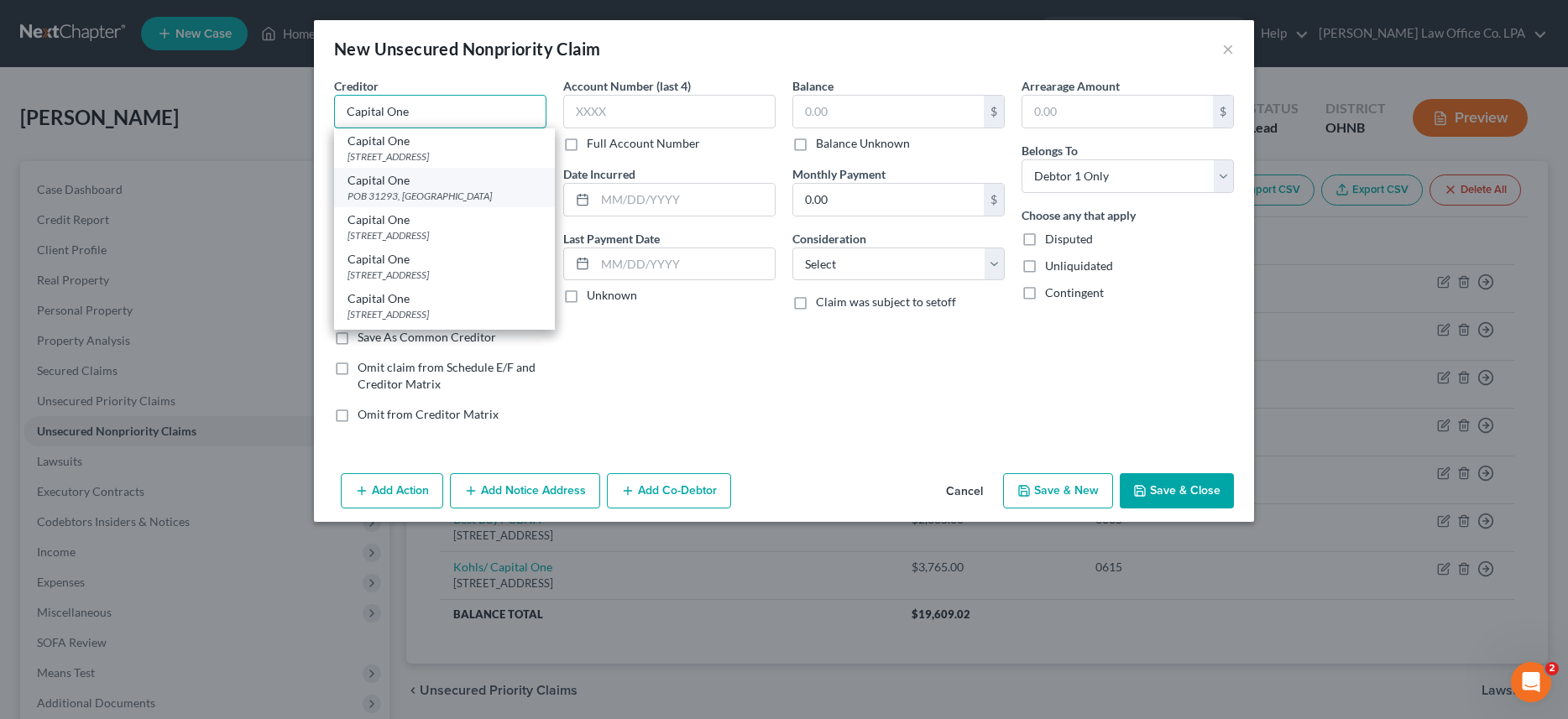
type input "Capital One"
click at [451, 203] on div "POB 31293, Salt Lake City, UT 84131" at bounding box center [444, 196] width 194 height 14
type input "POB 31293"
type input "Salt Lake City"
select select "46"
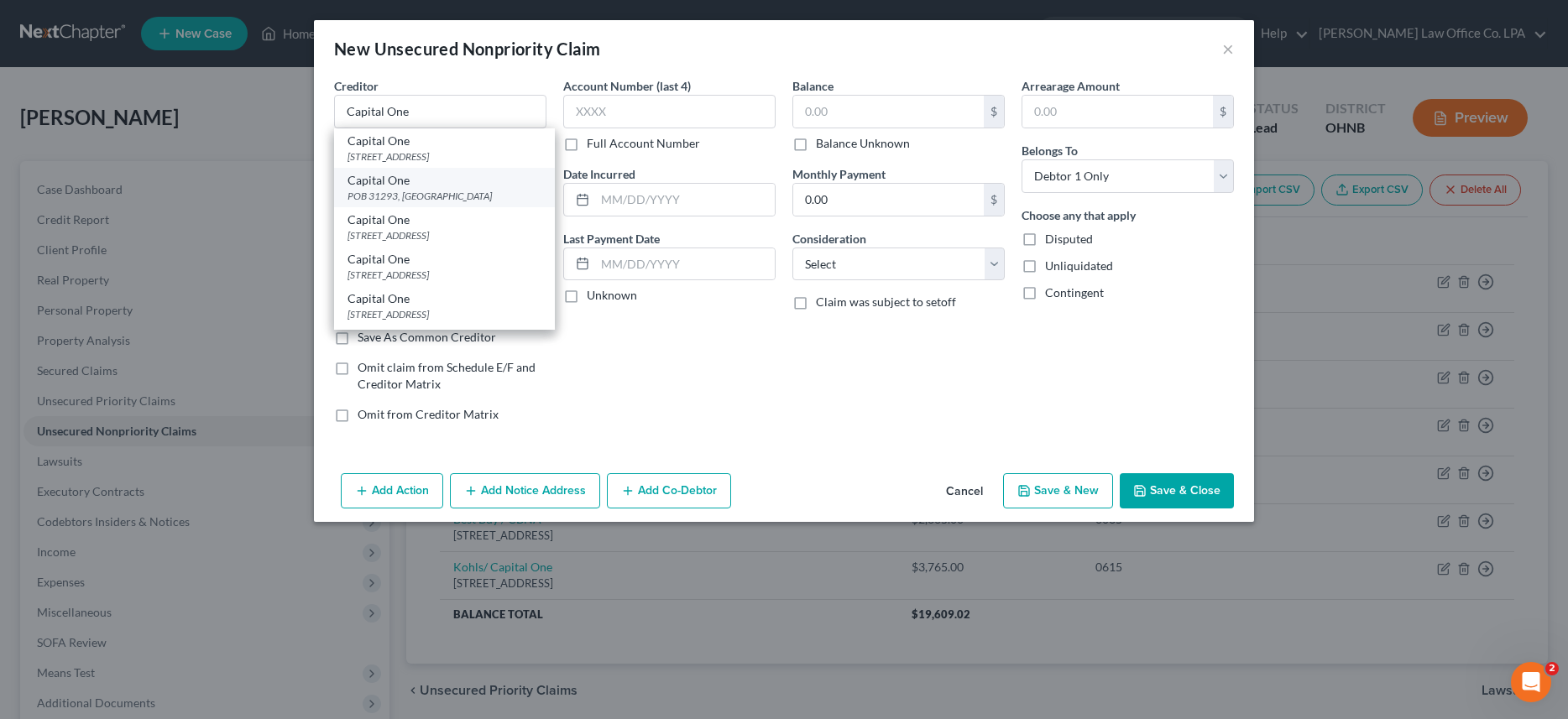
type input "84131"
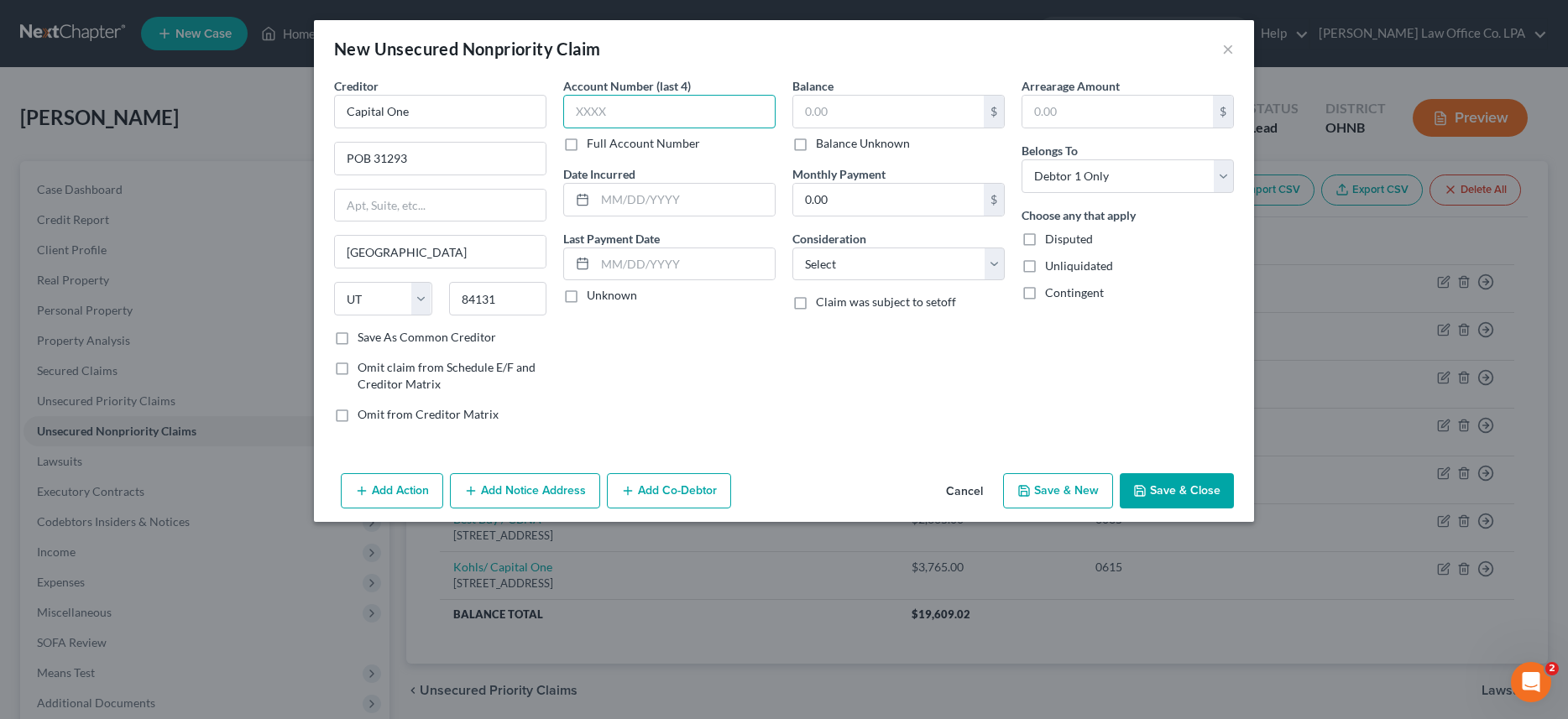
click at [619, 117] on input "text" at bounding box center [669, 112] width 213 height 34
drag, startPoint x: 609, startPoint y: 111, endPoint x: 535, endPoint y: 114, distance: 74.1
click at [563, 114] on input "2023" at bounding box center [669, 112] width 213 height 34
type input "5307"
type input "2023"
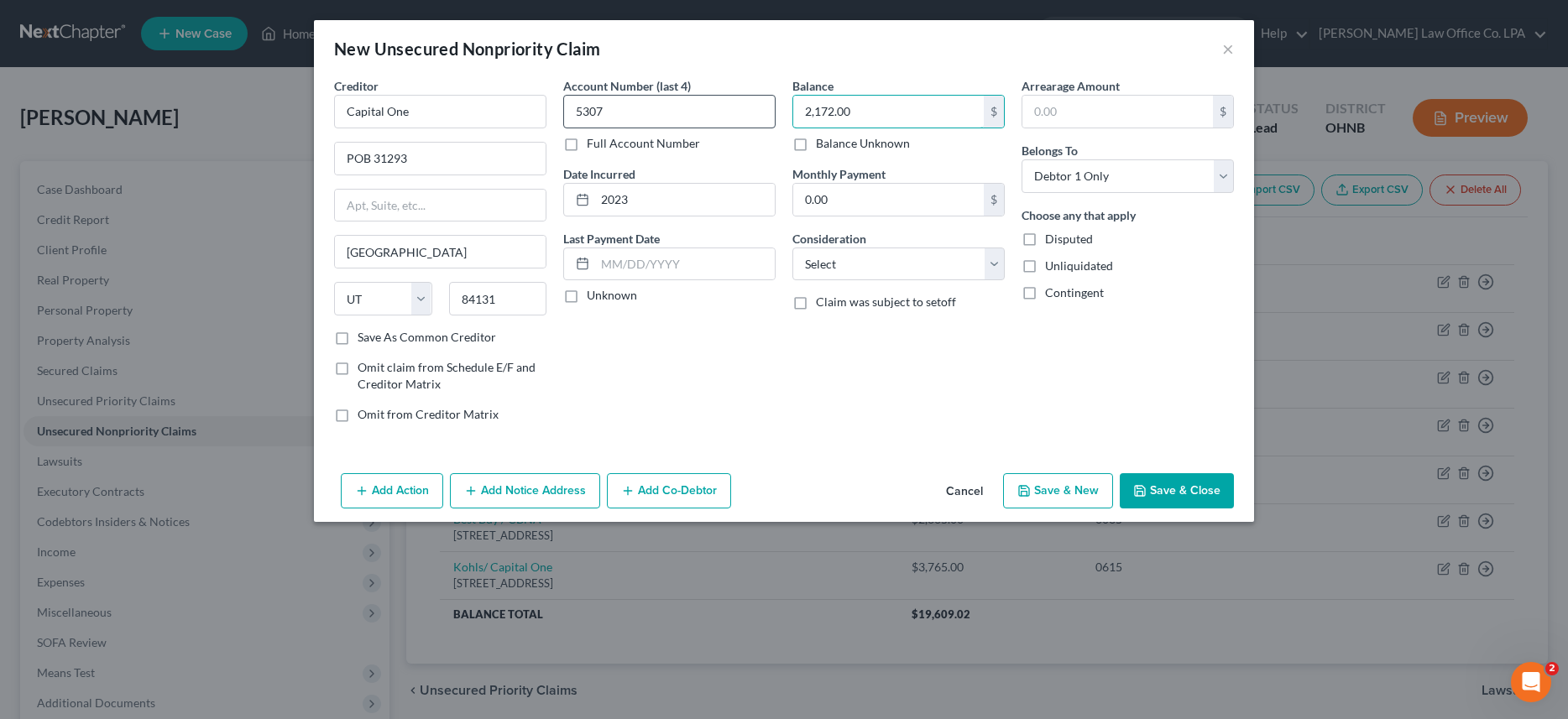
type input "2,172.00"
select select "2"
click option "Credit Card Debt" at bounding box center [0, 0] width 0 height 0
click at [1158, 490] on button "Save & Close" at bounding box center [1176, 491] width 114 height 36
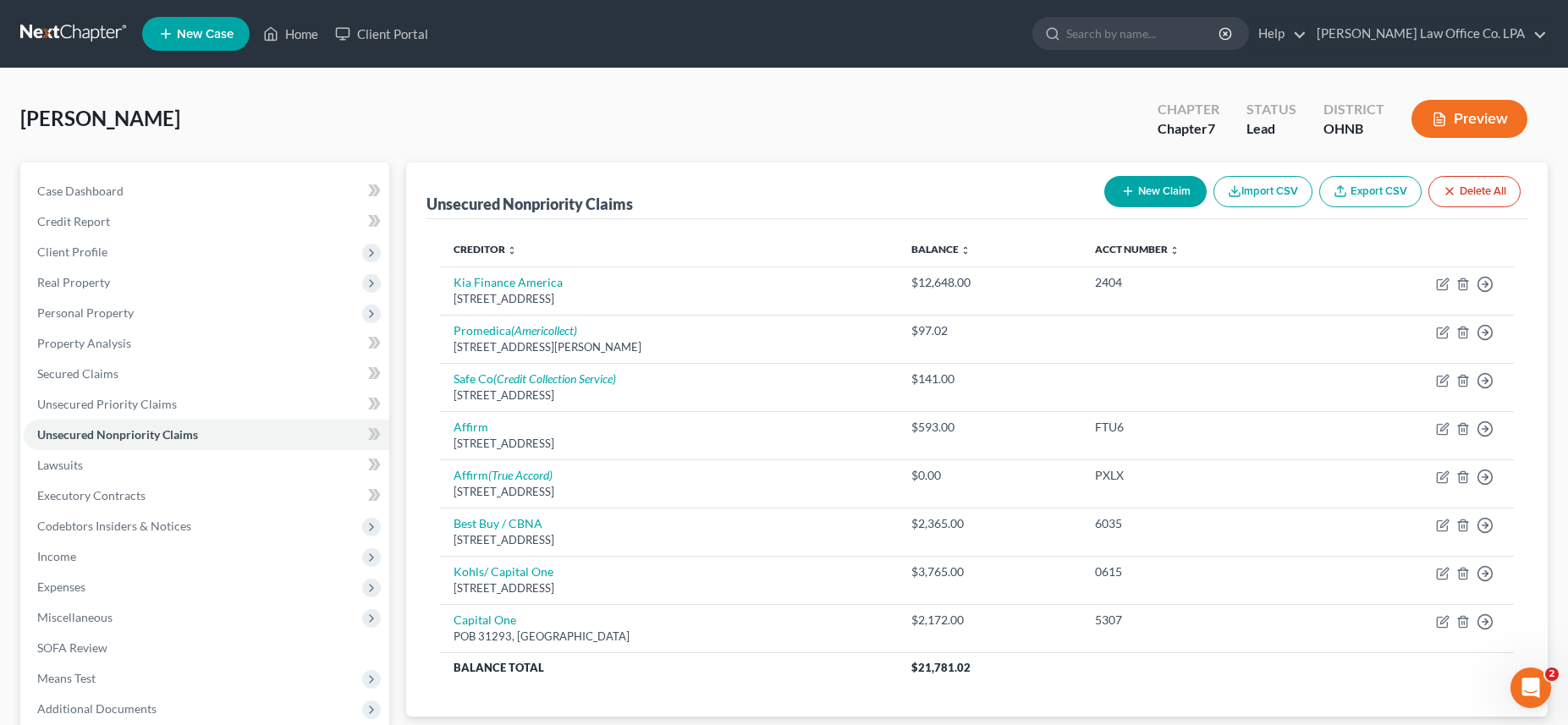
click at [1119, 199] on button "New Claim" at bounding box center [1155, 190] width 103 height 31
select select "0"
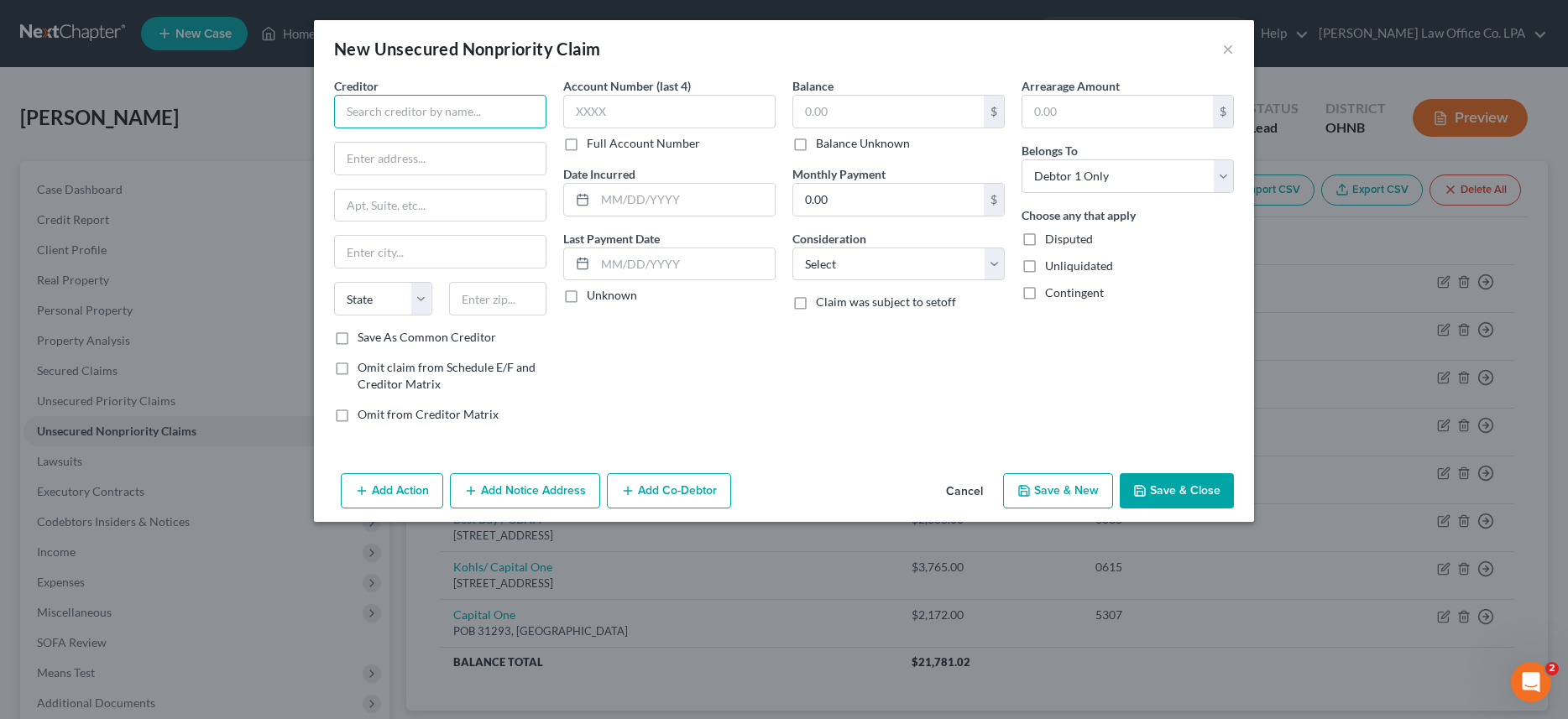
click at [439, 116] on input "text" at bounding box center [440, 112] width 213 height 34
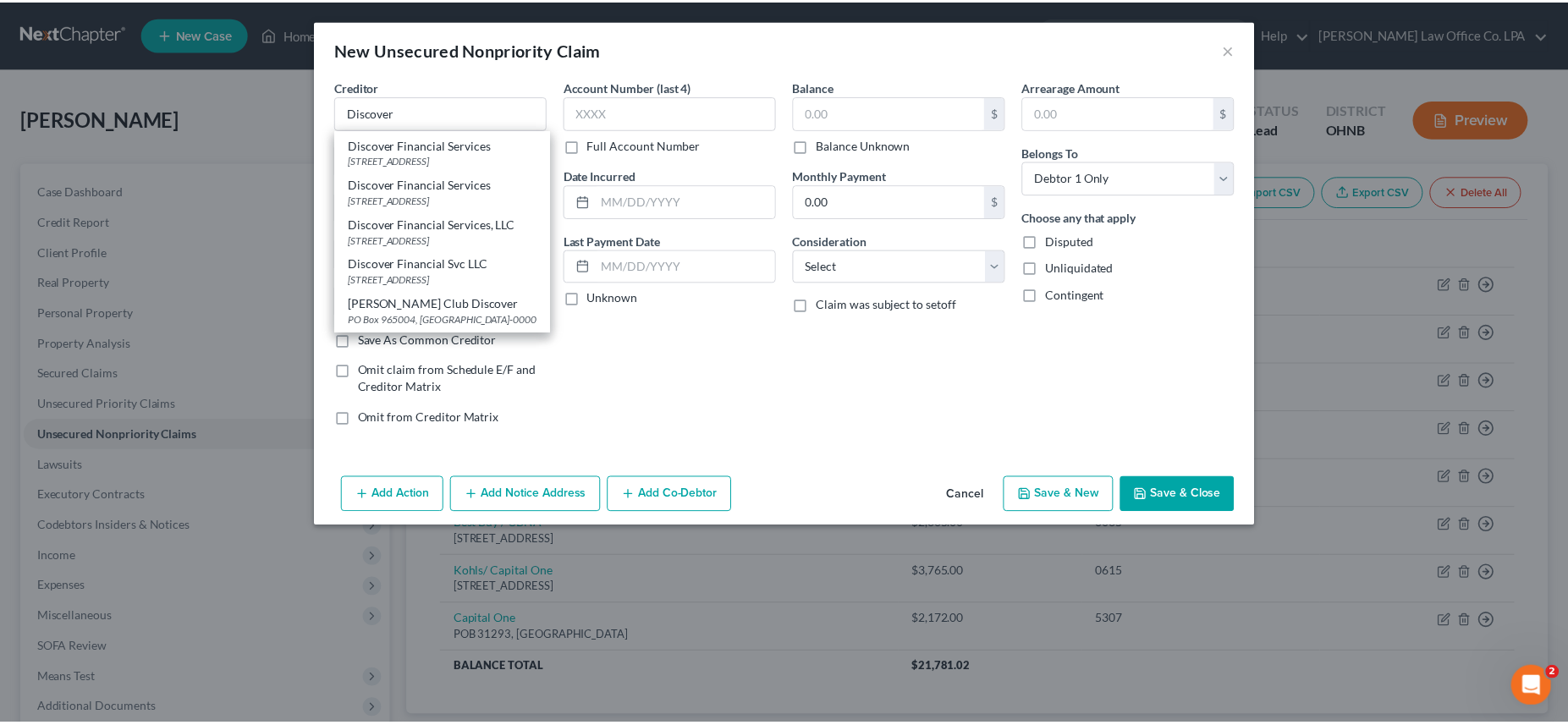
scroll to position [231, 0]
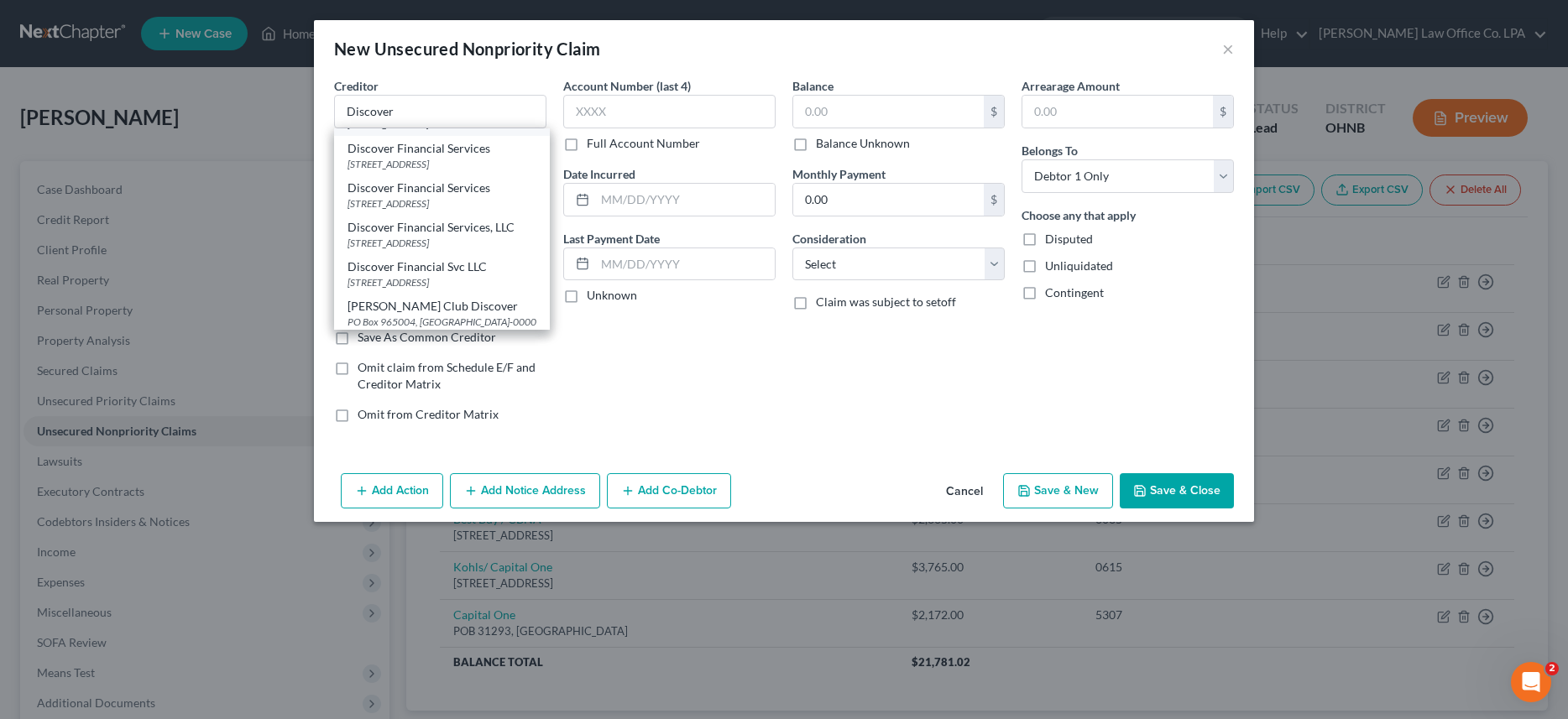
click at [399, 131] on div "Po Box 30939, Salt Lake City, UT 84130-0939" at bounding box center [441, 124] width 189 height 14
type input "Discover Bank"
type input "Po Box 30939"
type input "Salt Lake City"
select select "46"
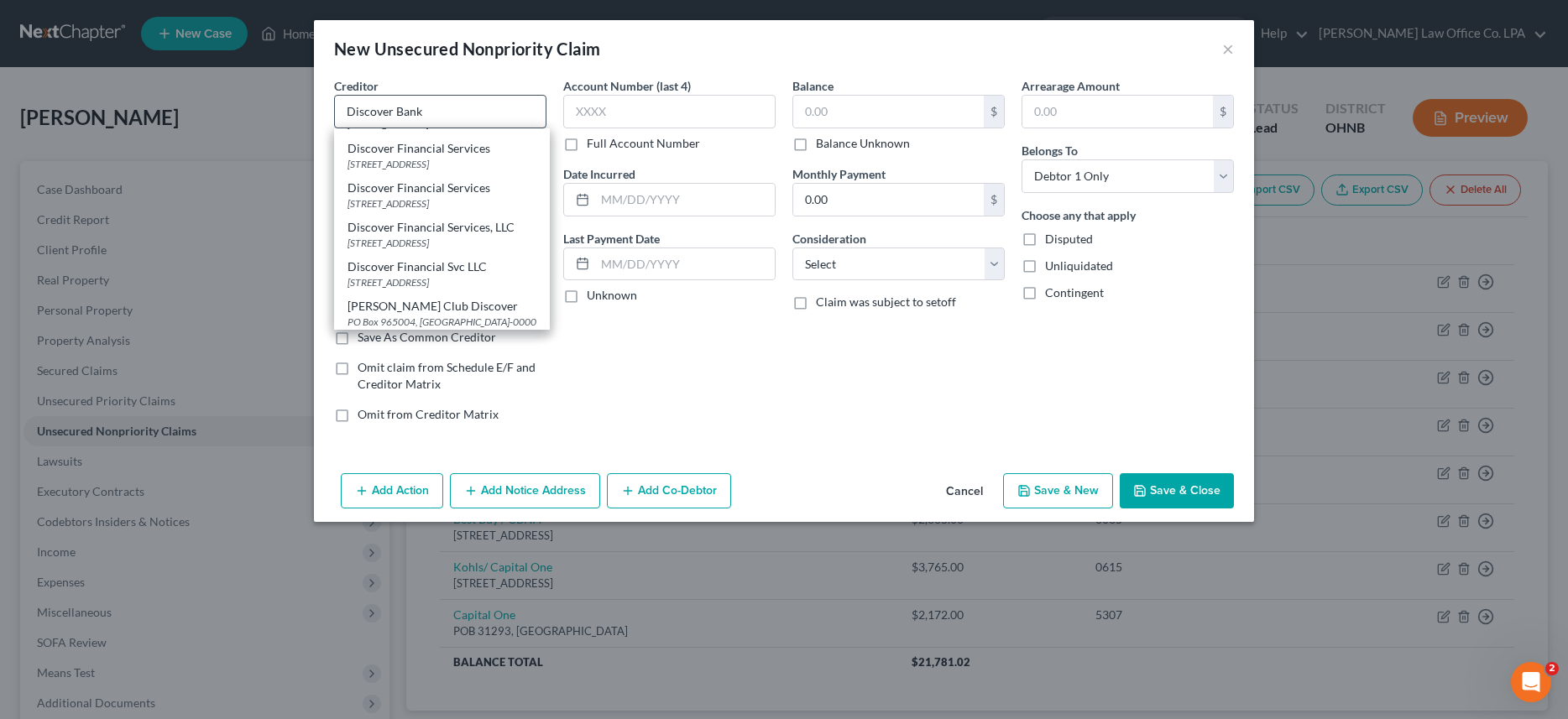
type input "84130-0939"
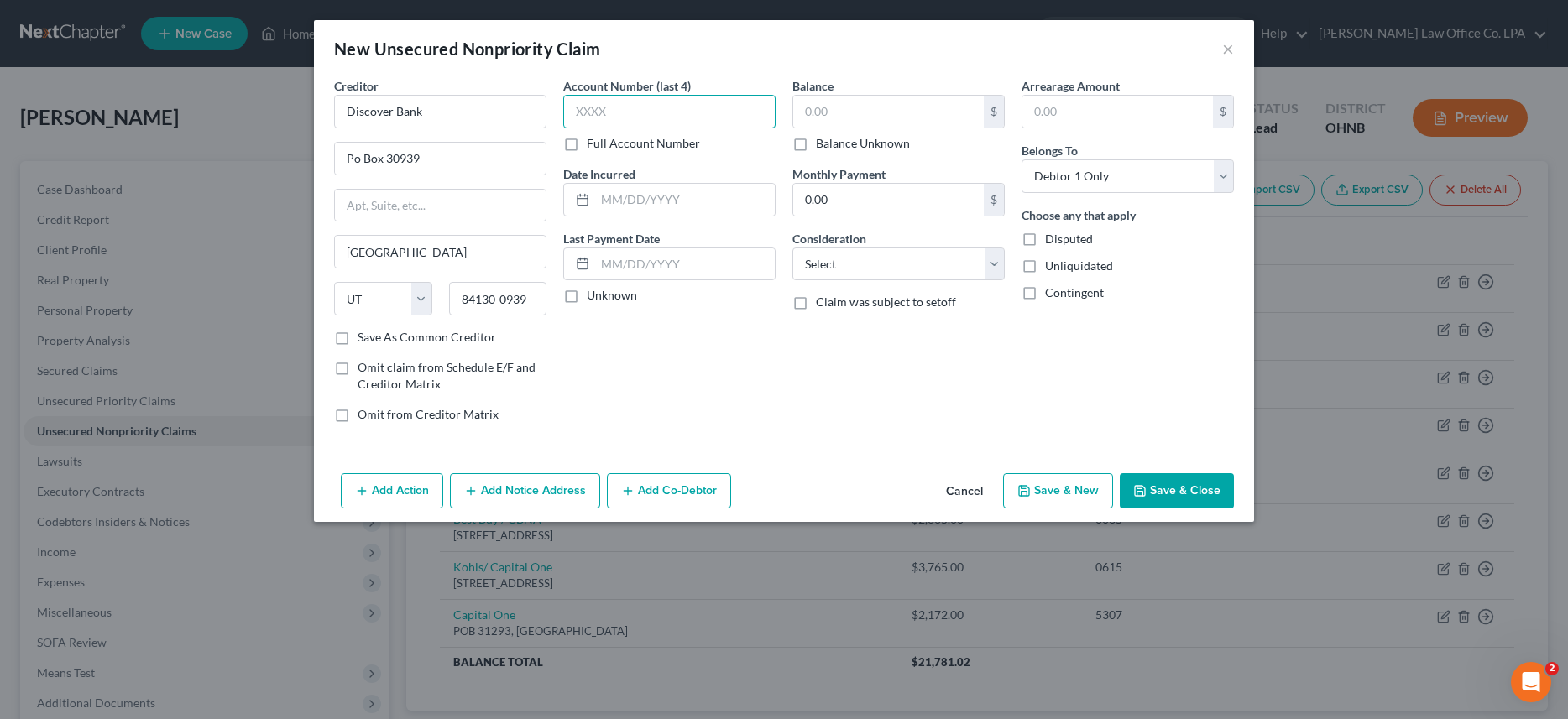
click at [605, 107] on input "text" at bounding box center [669, 112] width 213 height 34
type input "5955"
type input "2019"
click at [825, 117] on input "text" at bounding box center [888, 112] width 191 height 32
type input "4,488.00"
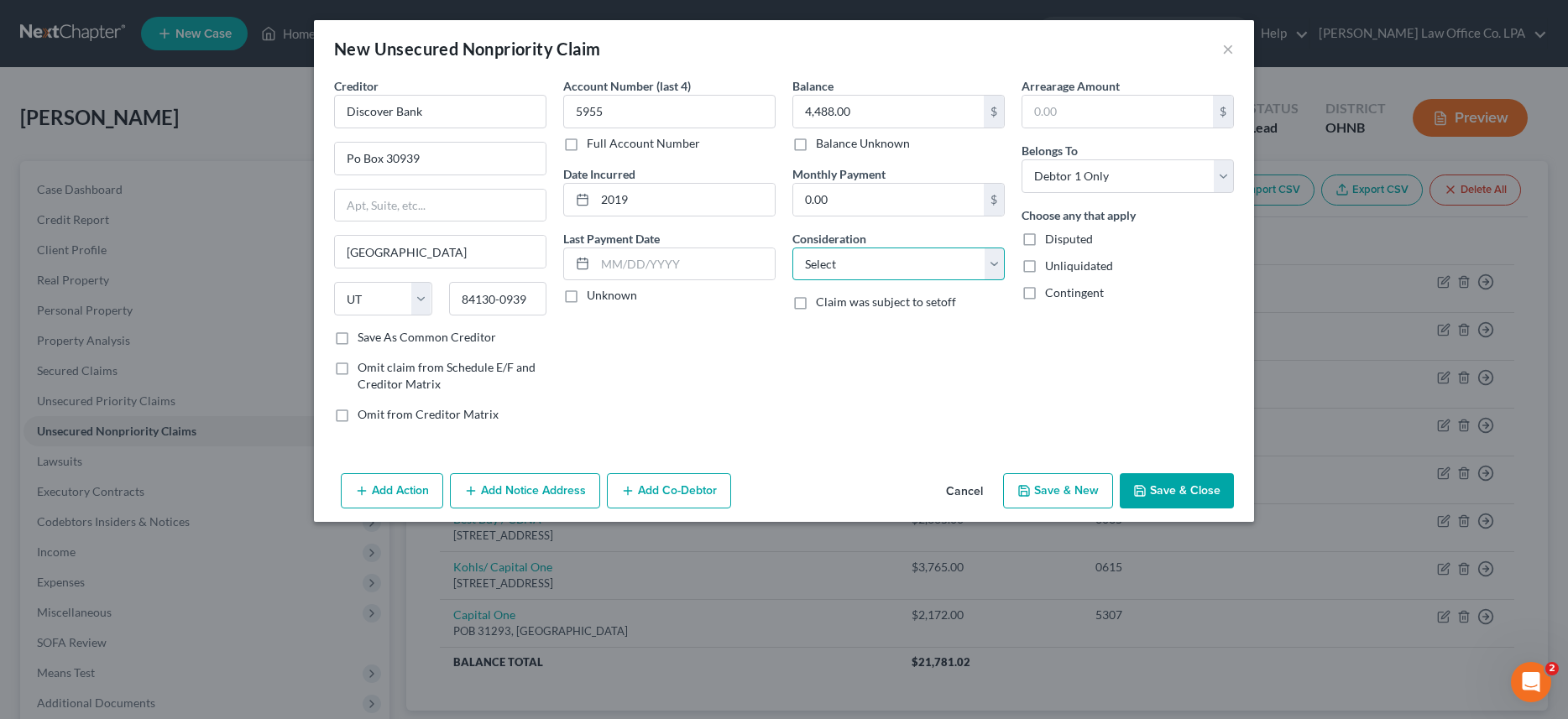
select select "2"
click option "Credit Card Debt" at bounding box center [0, 0] width 0 height 0
click at [1166, 483] on button "Save & Close" at bounding box center [1176, 491] width 114 height 36
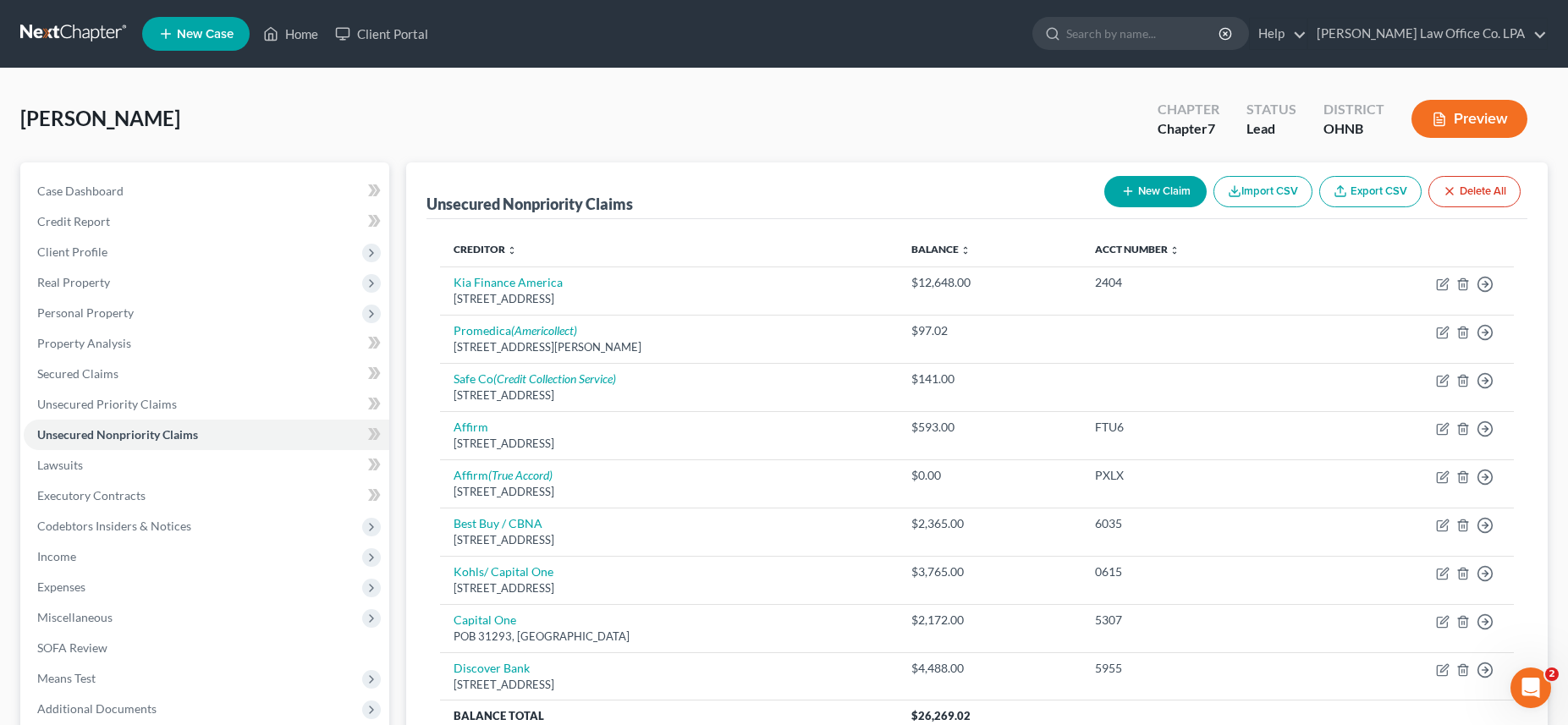
click at [1157, 197] on button "New Claim" at bounding box center [1155, 190] width 103 height 31
select select "0"
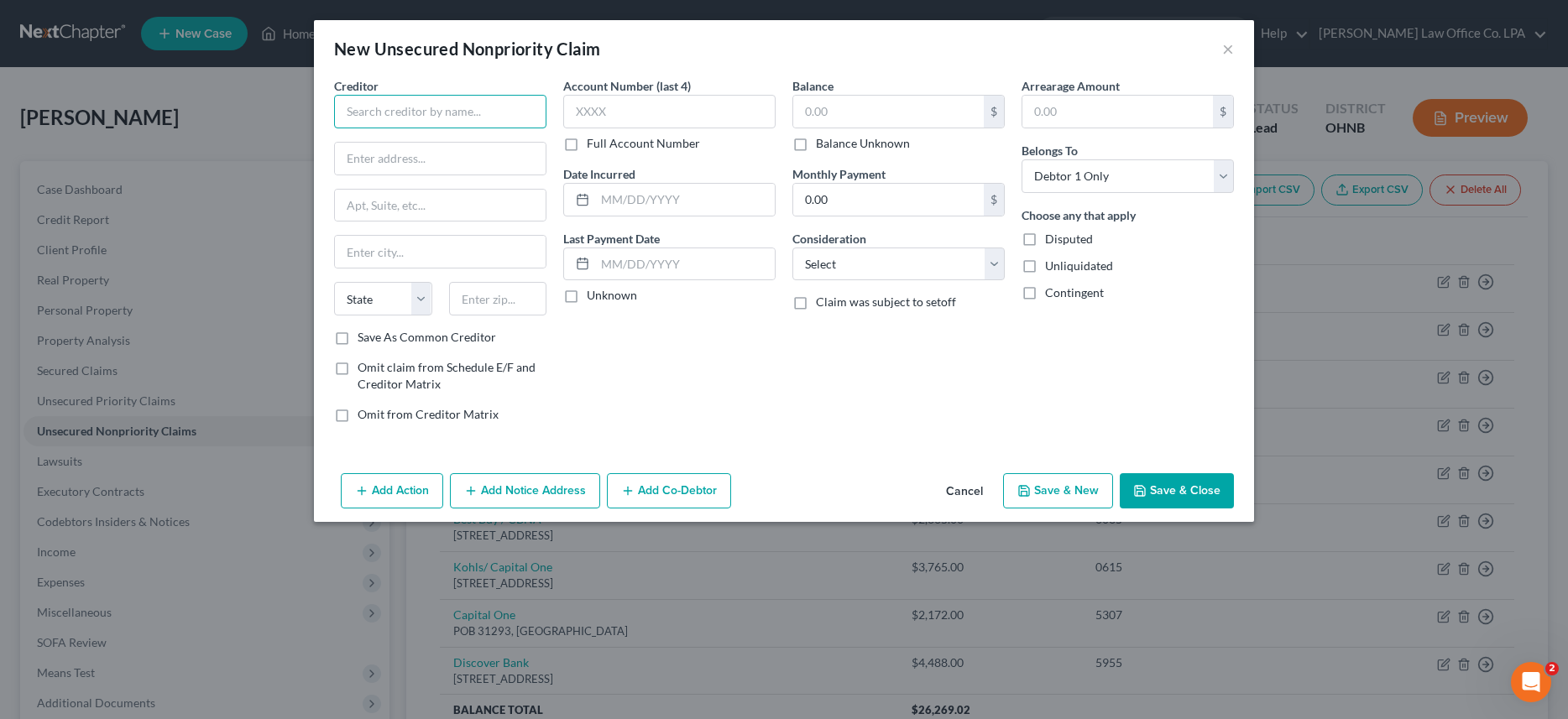
click at [438, 112] on input "text" at bounding box center [440, 112] width 213 height 34
drag, startPoint x: 385, startPoint y: 106, endPoint x: 287, endPoint y: 121, distance: 99.1
click at [334, 121] on input "Target" at bounding box center [440, 112] width 213 height 34
type input "TD Bank USA / Target"
type input "POB 673"
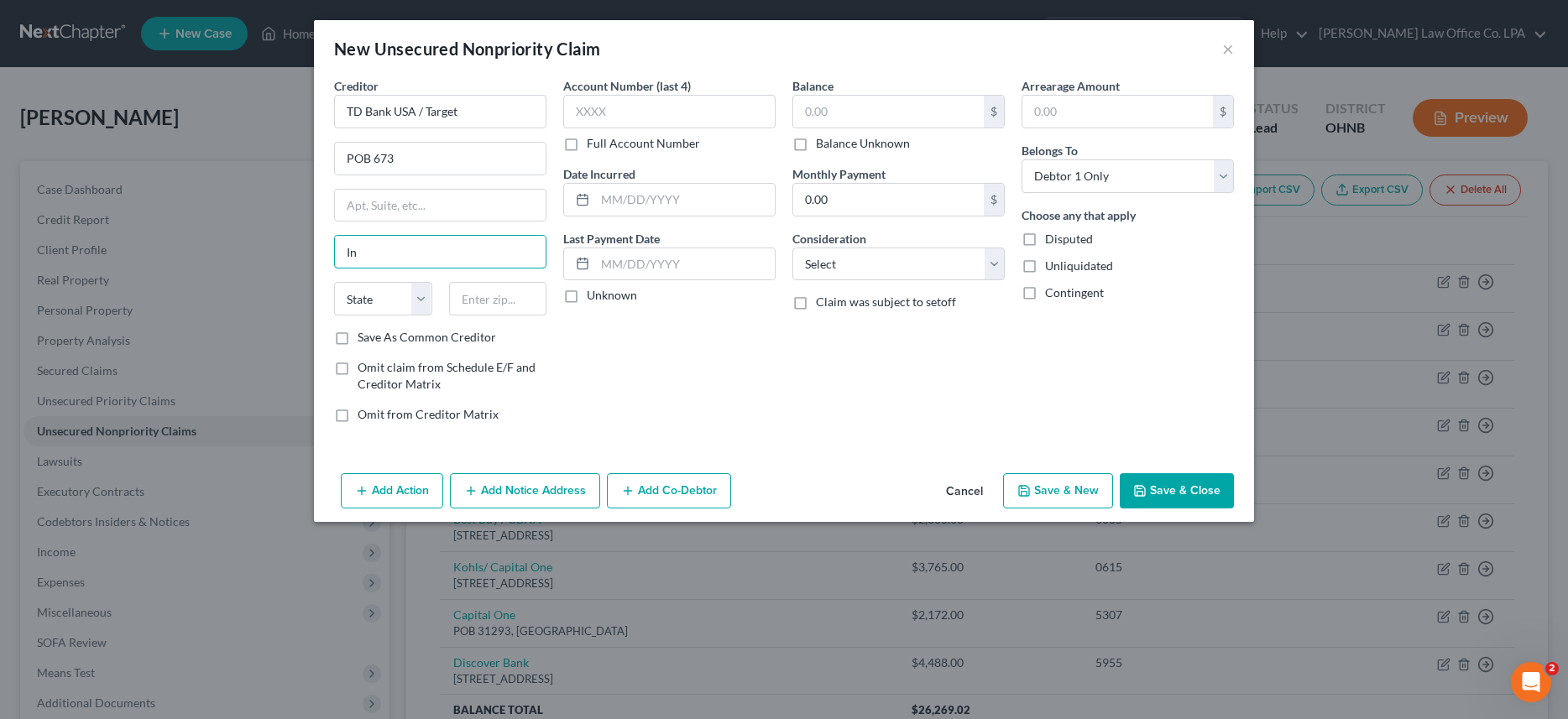
type input "I"
type input "Minneapolis"
select select "24"
type input "55440"
click at [357, 338] on label "Save As Common Creditor" at bounding box center [426, 337] width 138 height 17
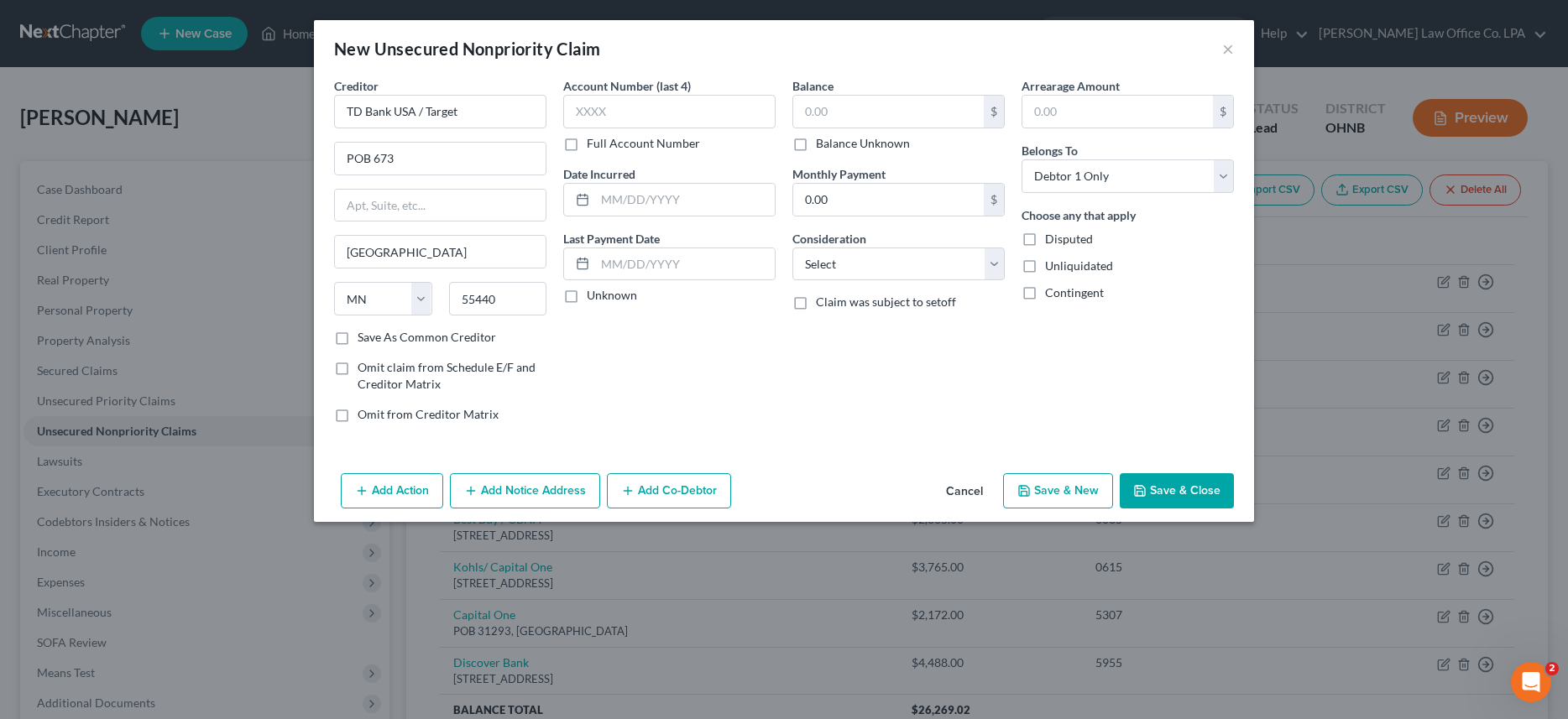
click at [364, 338] on input "Save As Common Creditor" at bounding box center [369, 334] width 11 height 11
checkbox input "true"
click at [655, 107] on input "text" at bounding box center [669, 112] width 213 height 34
type input "5975"
drag, startPoint x: 639, startPoint y: 195, endPoint x: 579, endPoint y: 196, distance: 60.0
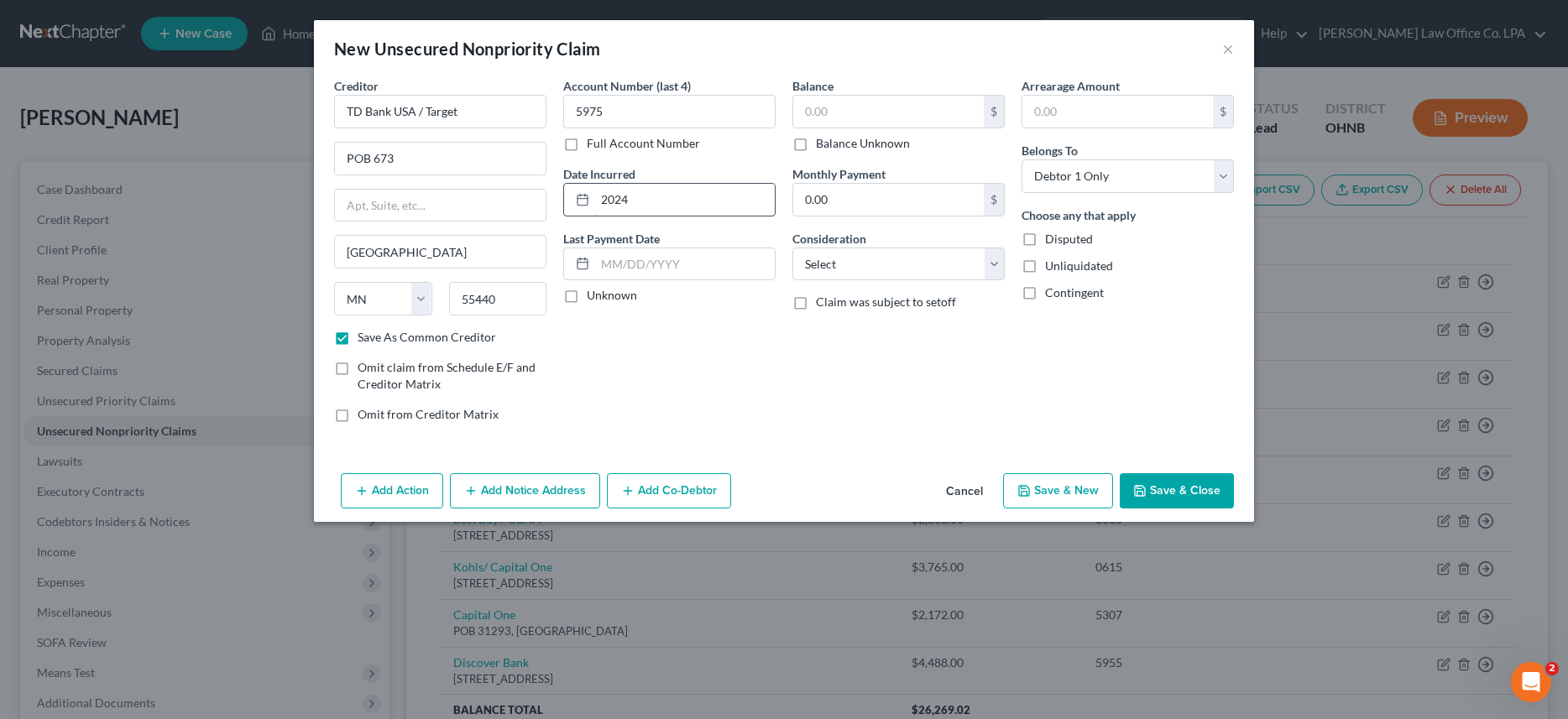
click at [595, 196] on input "2024" at bounding box center [685, 200] width 180 height 32
type input "2020"
click at [813, 115] on input "text" at bounding box center [888, 112] width 191 height 32
type input "2,213.00"
select select "2"
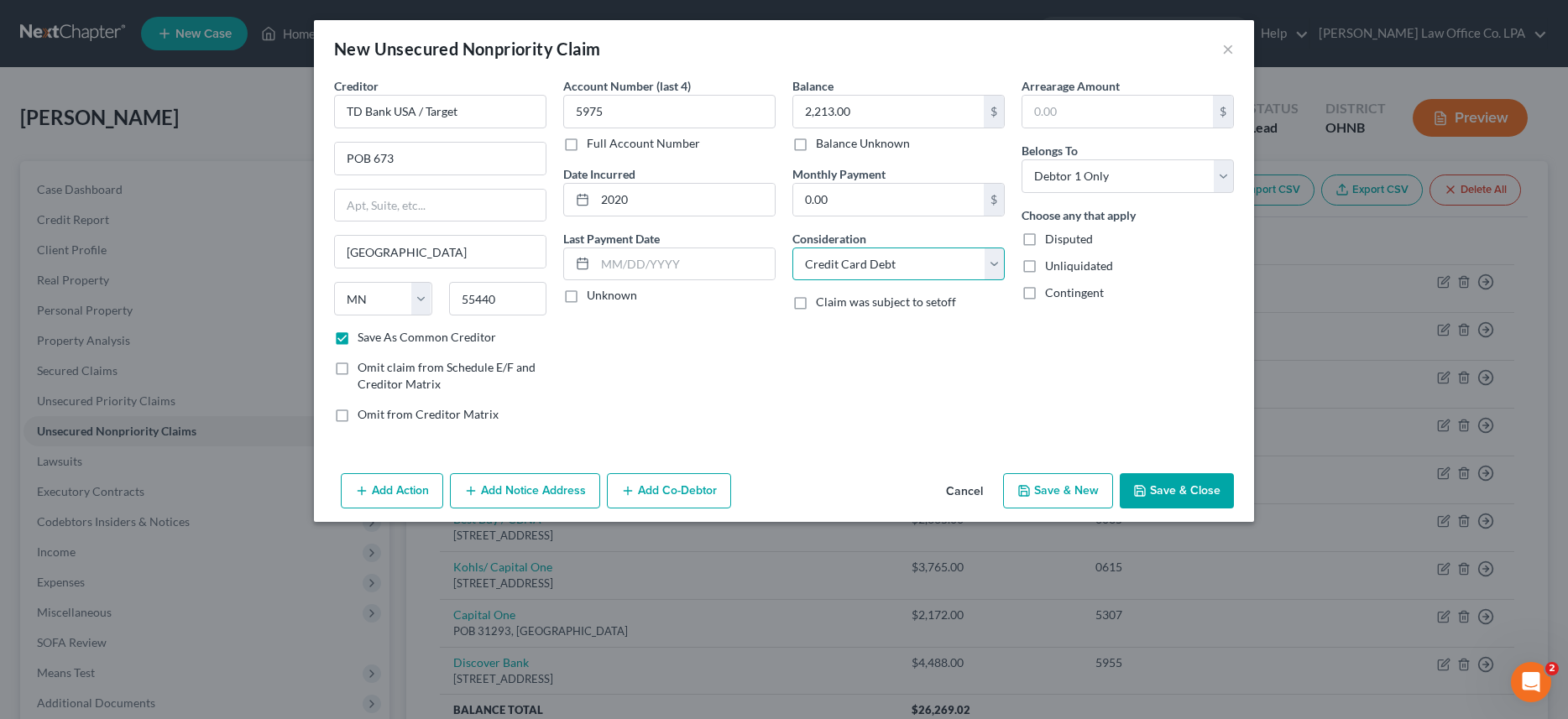
click option "Credit Card Debt" at bounding box center [0, 0] width 0 height 0
click at [1175, 494] on button "Save & Close" at bounding box center [1176, 491] width 114 height 36
checkbox input "false"
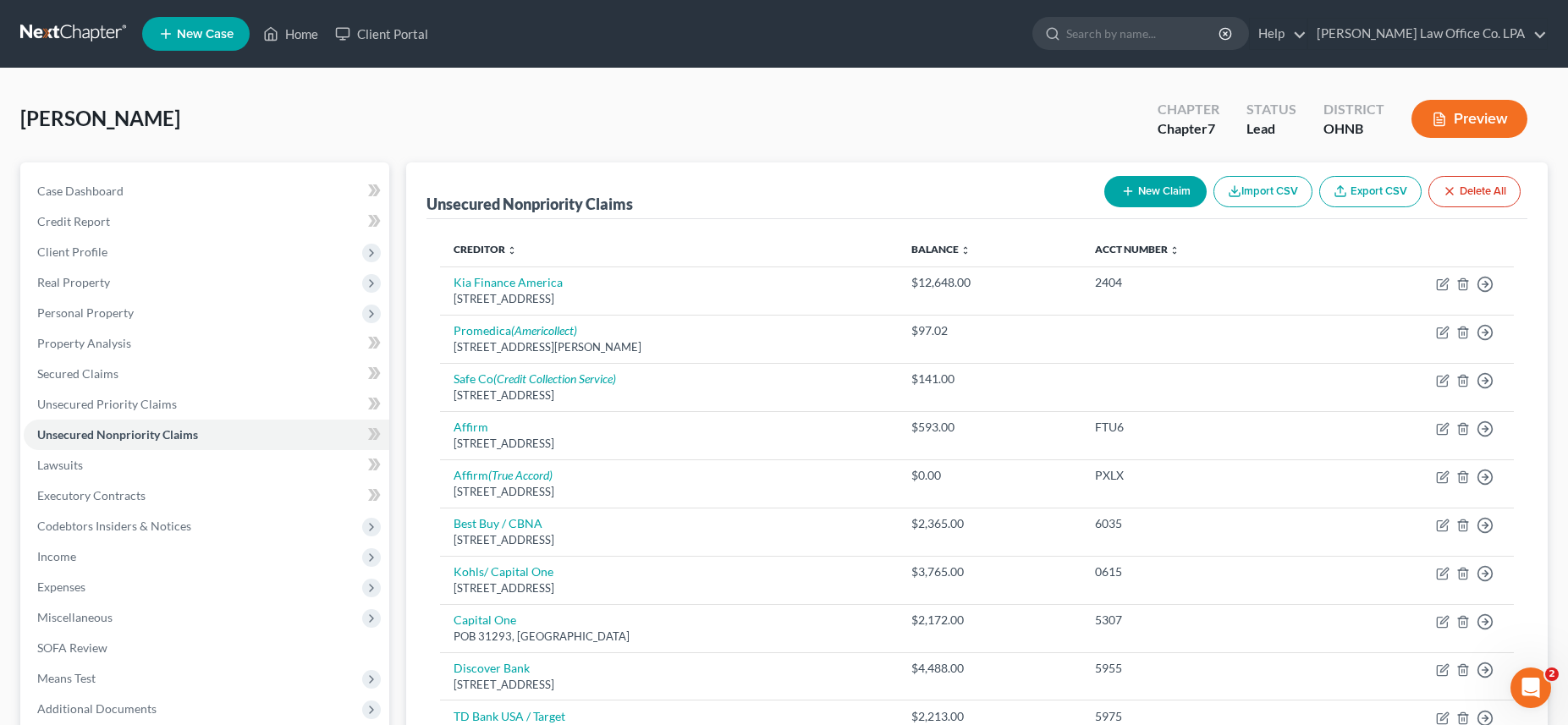
click at [1148, 193] on button "New Claim" at bounding box center [1155, 190] width 103 height 31
select select "0"
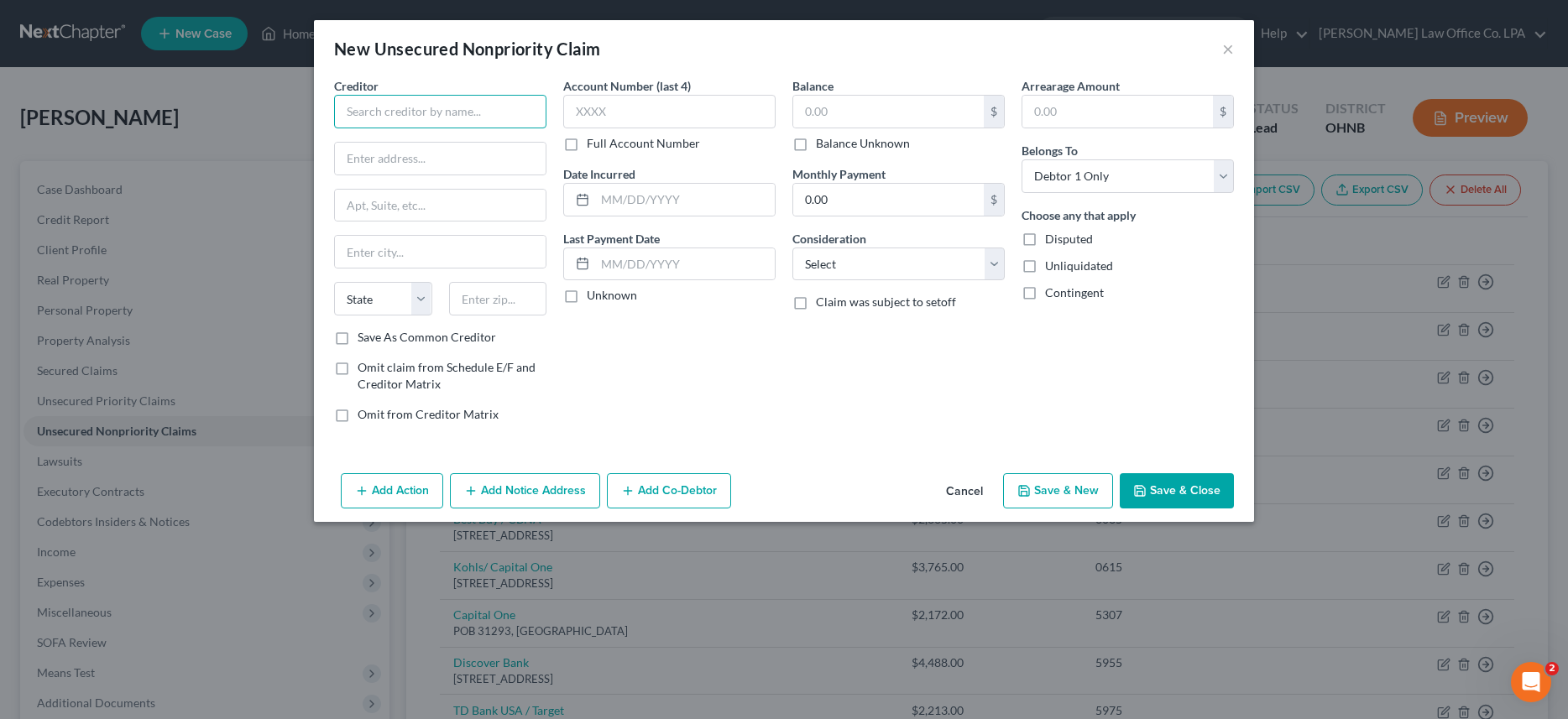
click at [458, 119] on input "text" at bounding box center [440, 112] width 213 height 34
type input "Alperstein and Associates"
type input "3000 Atrium Way, Suite 200"
type input "PMB 353"
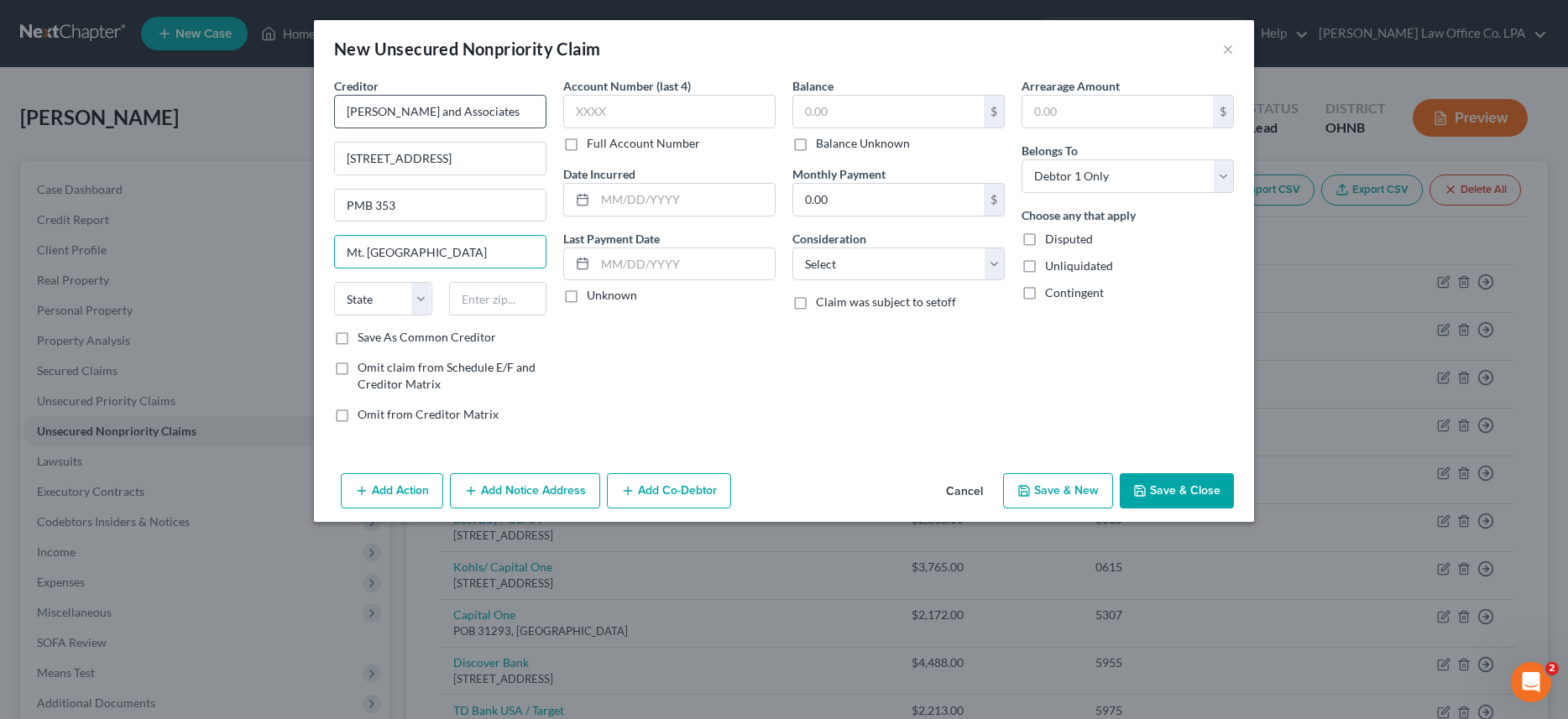
type input "Mt. Laurel Township"
select select "33"
type input "08054"
type input "Mount Laurel"
click at [357, 339] on label "Save As Common Creditor" at bounding box center [426, 337] width 138 height 17
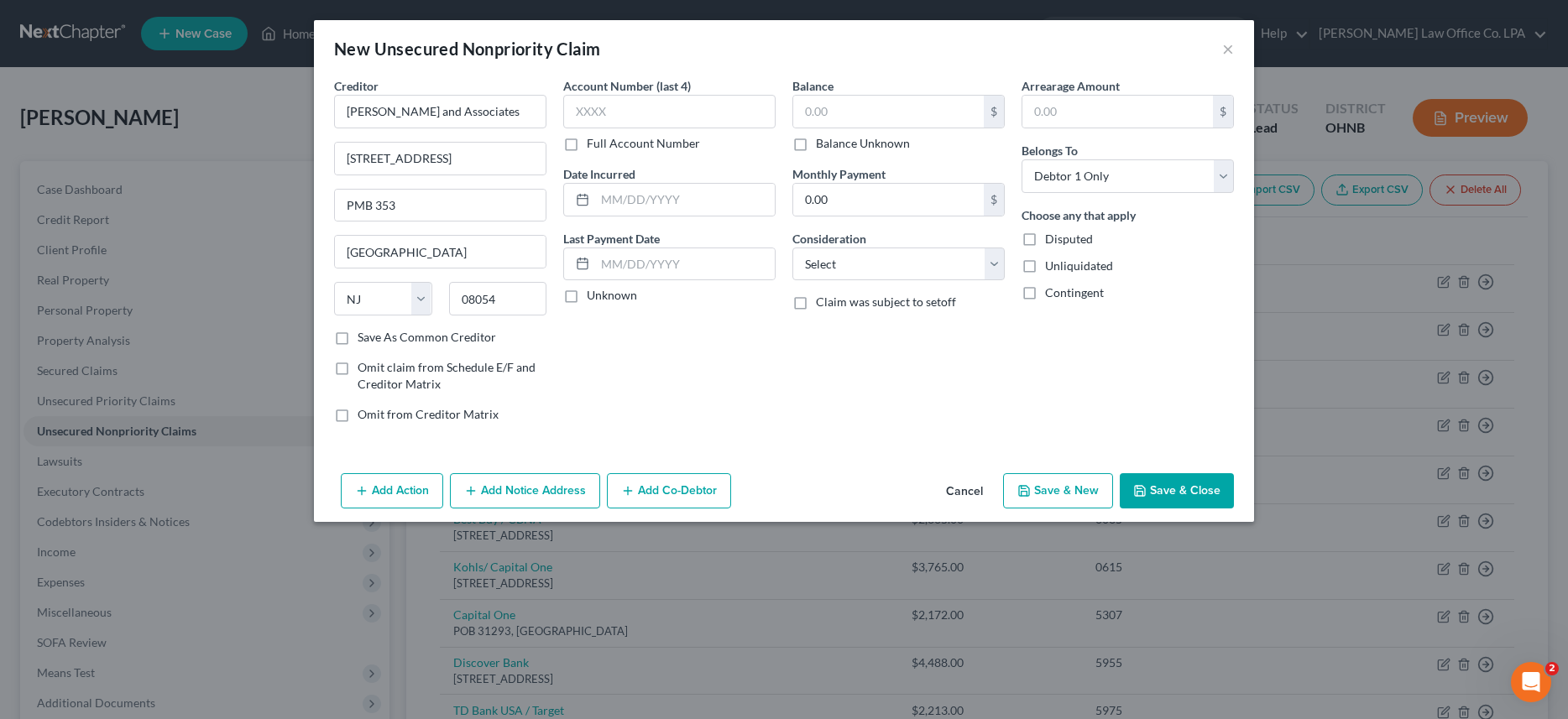
click at [364, 339] on input "Save As Common Creditor" at bounding box center [369, 334] width 11 height 11
checkbox input "true"
click at [592, 111] on input "text" at bounding box center [669, 112] width 213 height 34
click at [614, 203] on input "text" at bounding box center [685, 200] width 180 height 32
type input "2024"
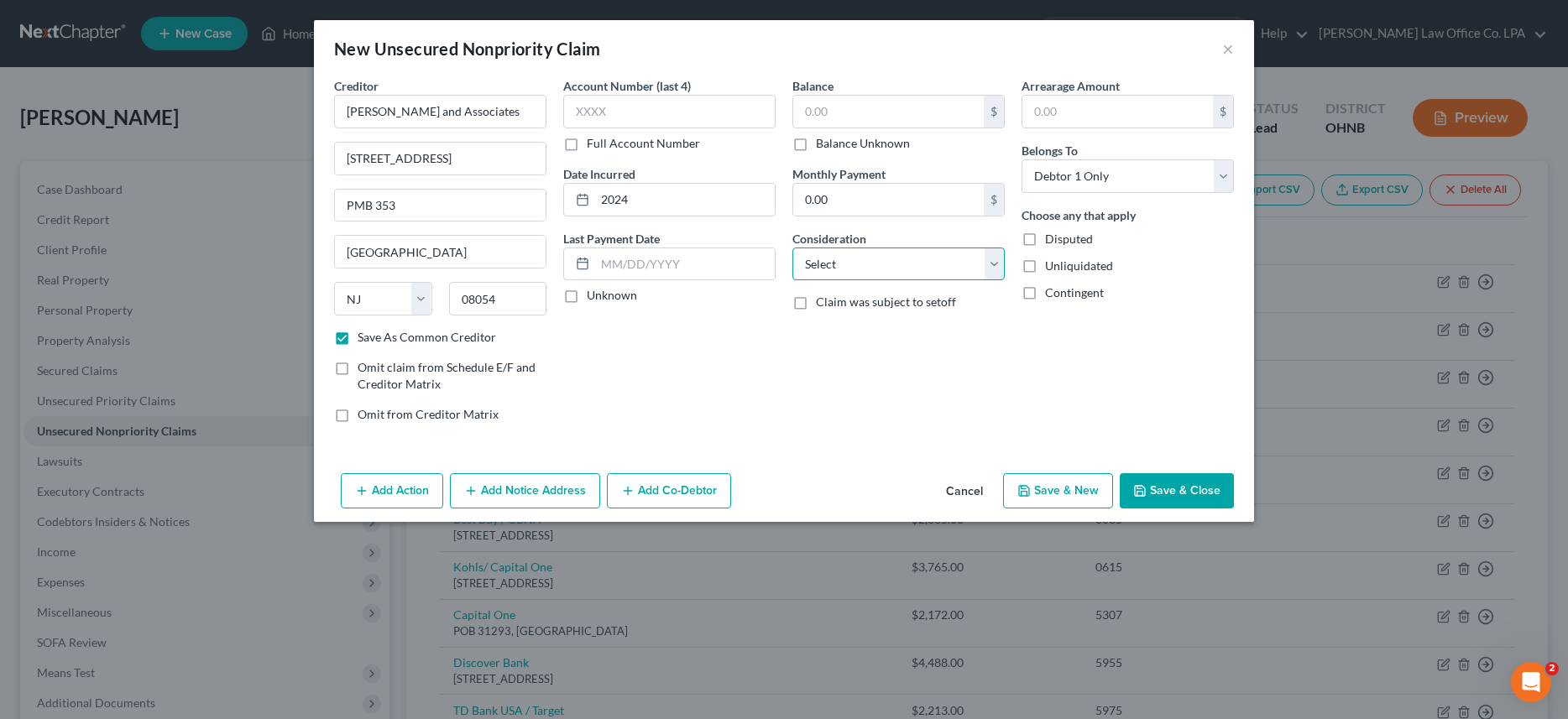
select select "3"
click option "Debt Counseling / Attorneys" at bounding box center [0, 0] width 0 height 0
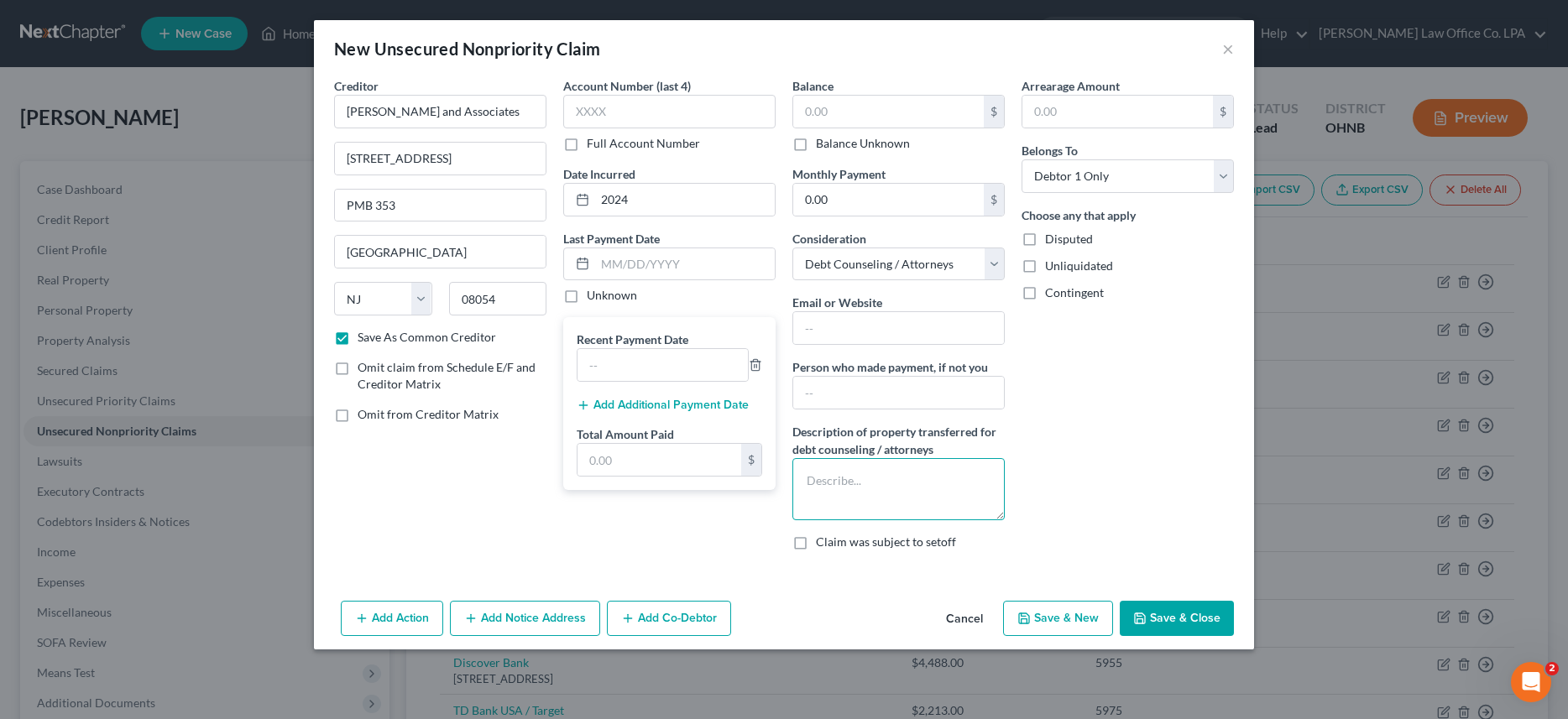
click at [821, 479] on textarea at bounding box center [898, 489] width 213 height 62
type textarea "debt consolidation program"
click at [846, 111] on input "text" at bounding box center [888, 112] width 191 height 32
type input "14,570.00"
click at [1147, 619] on icon "button" at bounding box center [1140, 618] width 14 height 14
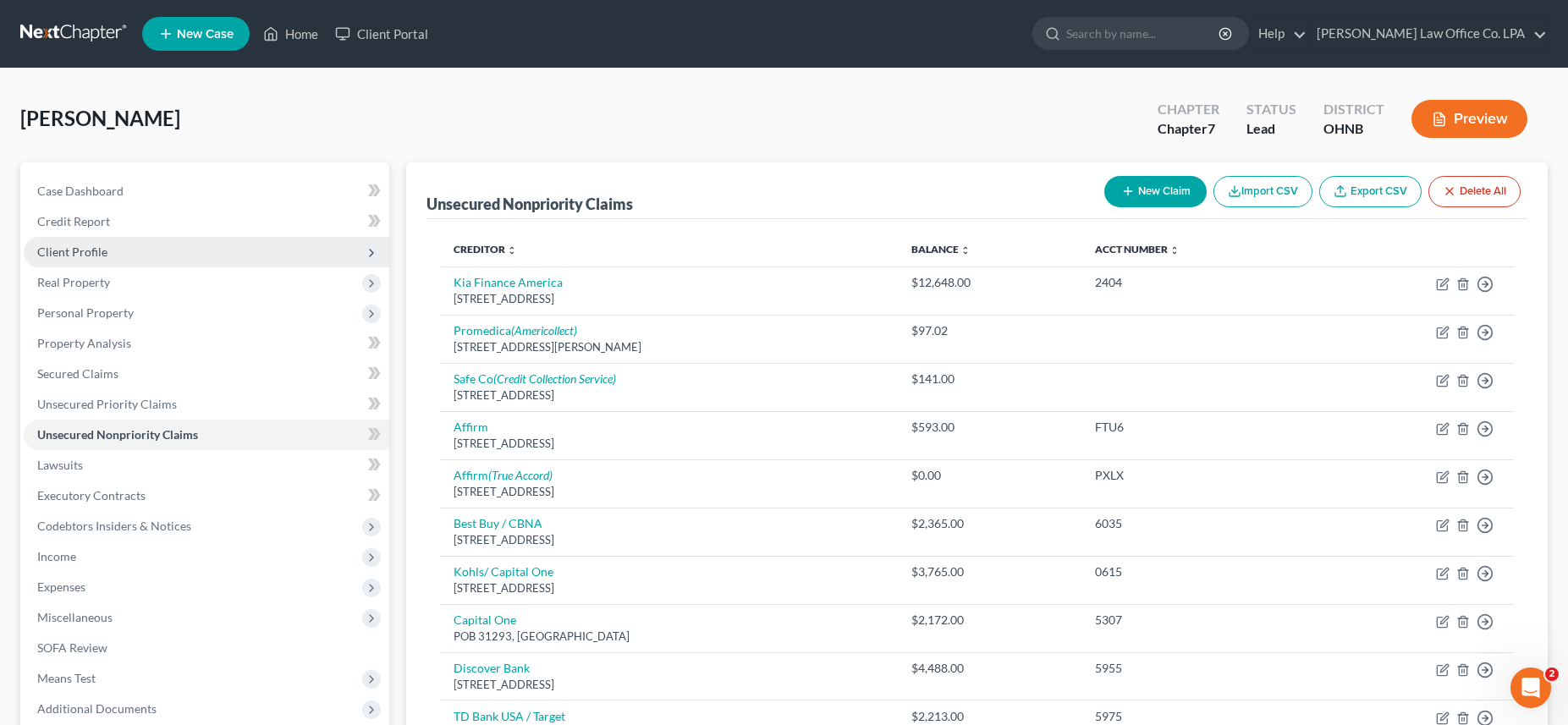
click at [87, 258] on span "Client Profile" at bounding box center [206, 252] width 365 height 31
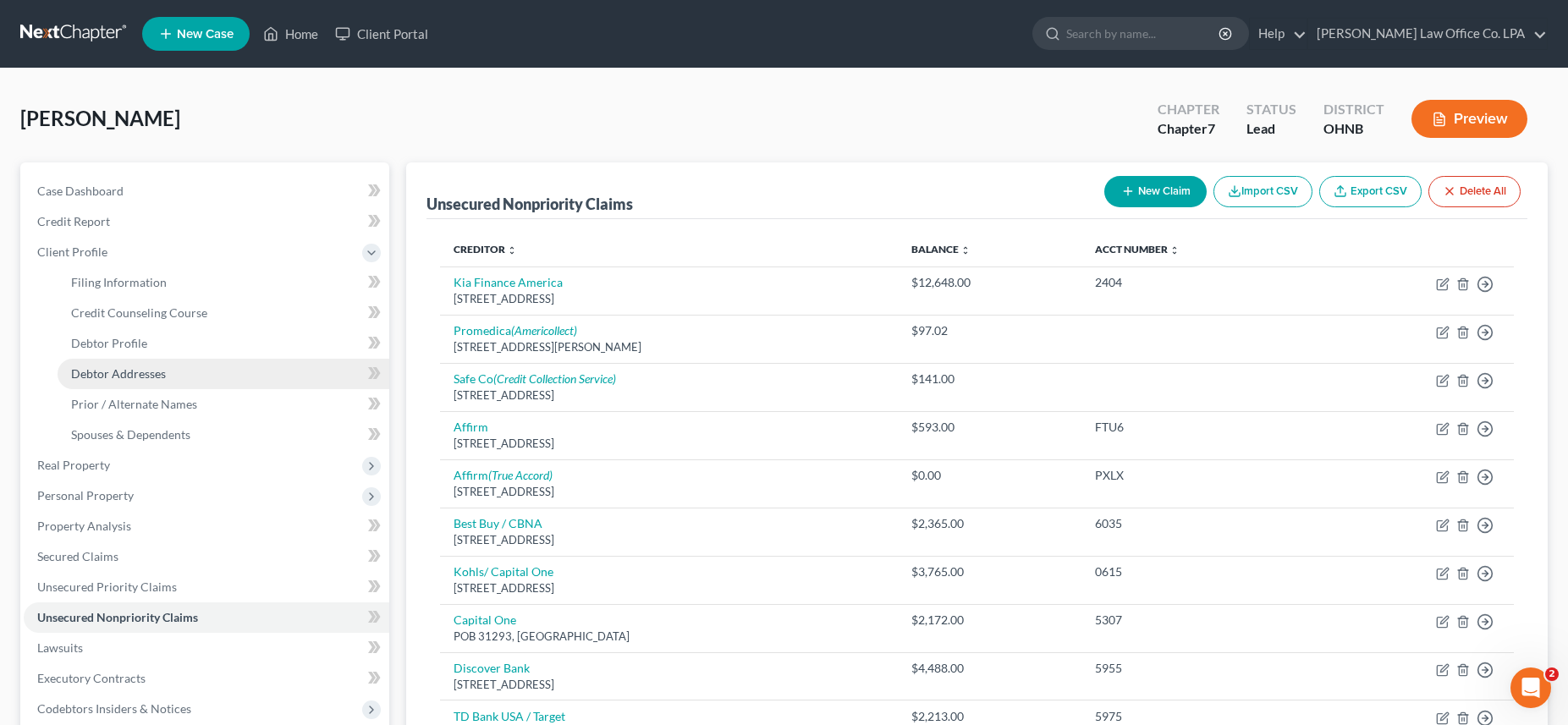
click at [145, 368] on span "Debtor Addresses" at bounding box center [118, 373] width 95 height 14
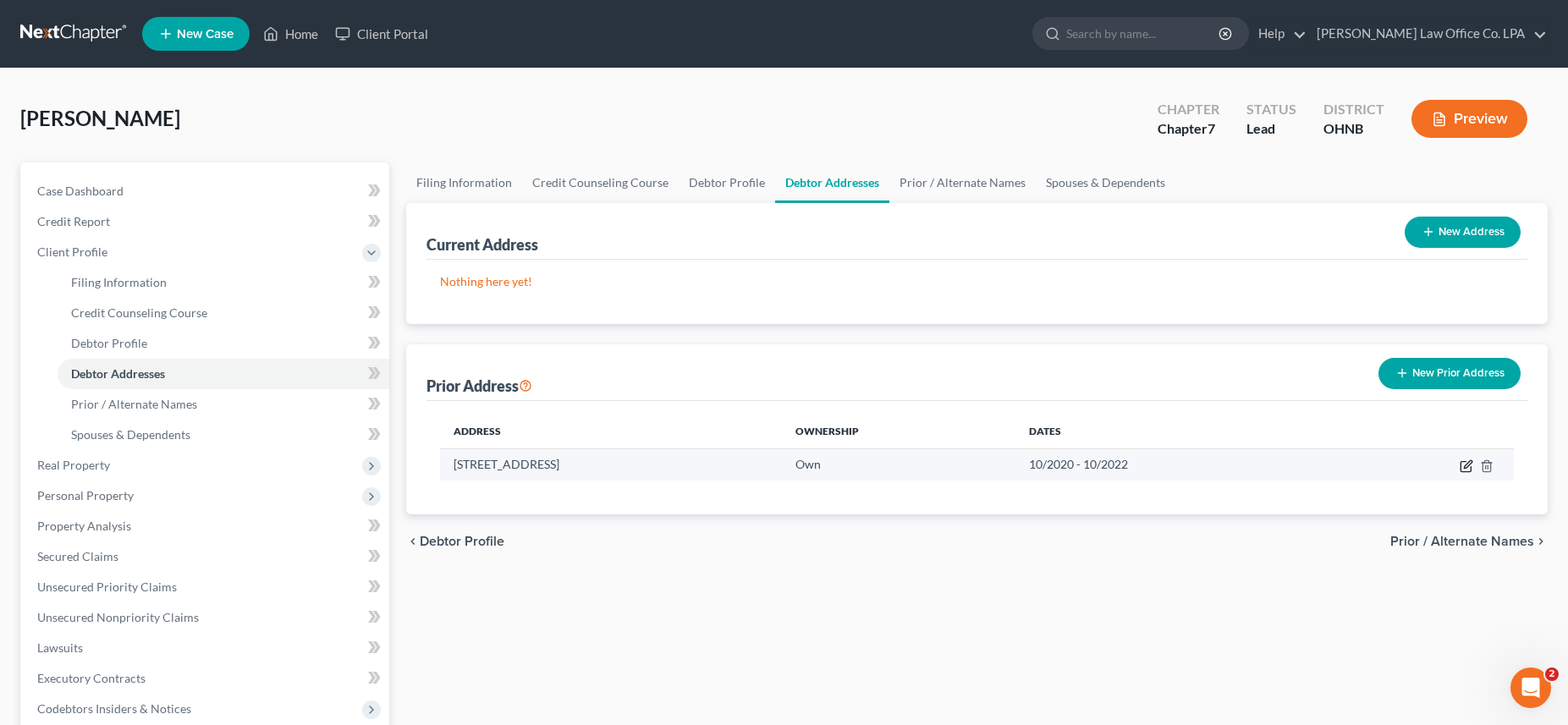
click at [1460, 466] on icon "button" at bounding box center [1465, 467] width 10 height 10
select select "36"
select select "19"
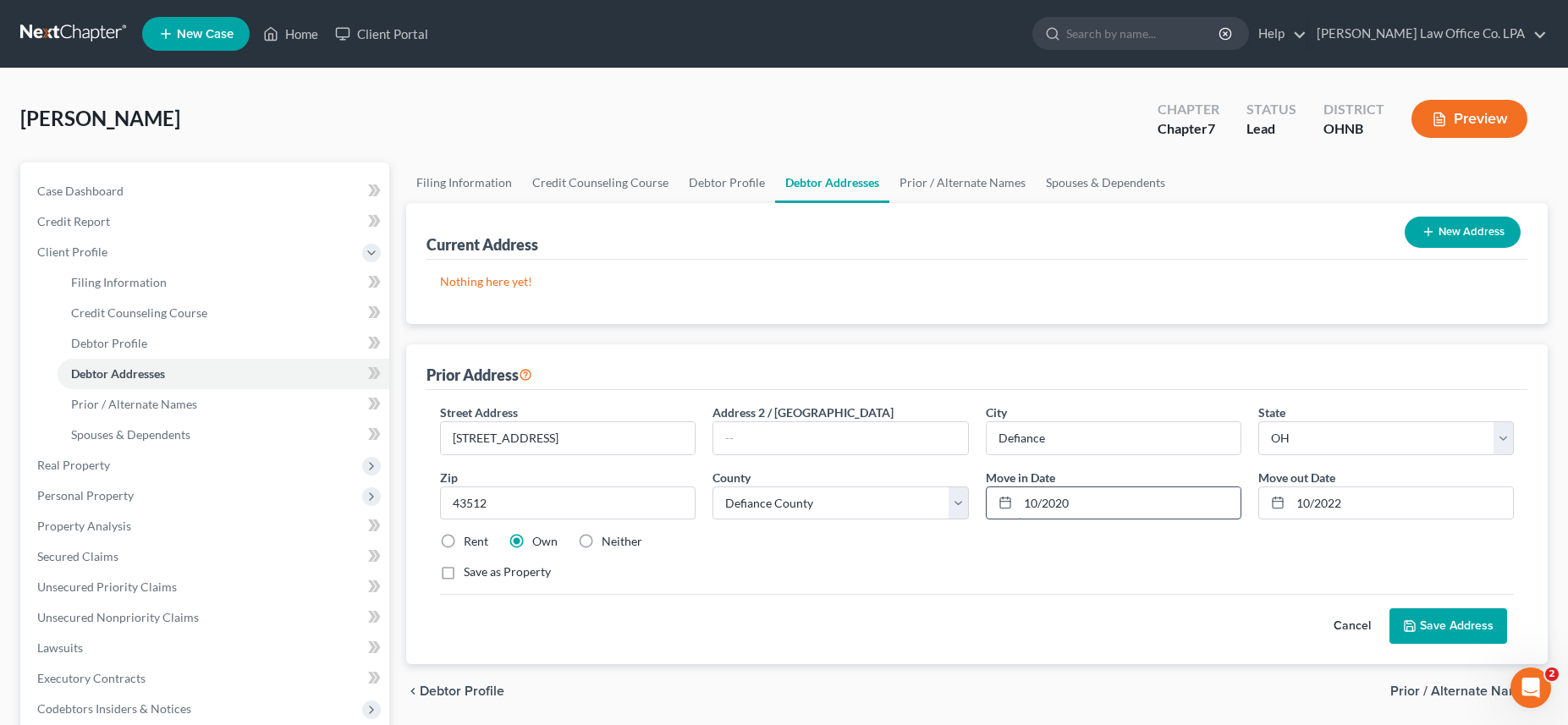
drag, startPoint x: 1024, startPoint y: 505, endPoint x: 1140, endPoint y: 504, distance: 116.0
click at [1140, 504] on input "10/2020" at bounding box center [1128, 504] width 222 height 32
type input "2/25/2018"
click at [1427, 624] on button "Save Address" at bounding box center [1448, 626] width 118 height 36
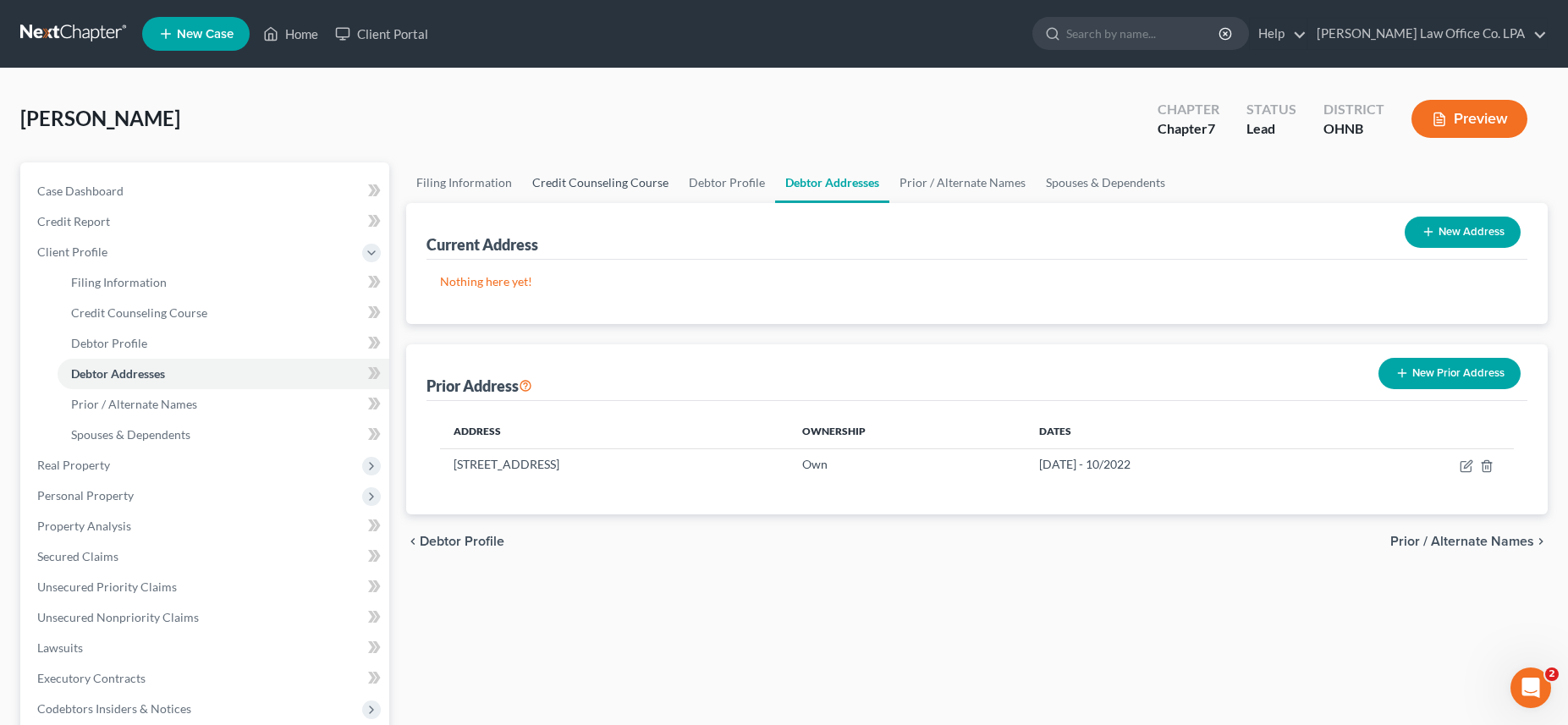
click at [583, 181] on link "Credit Counseling Course" at bounding box center [599, 182] width 157 height 41
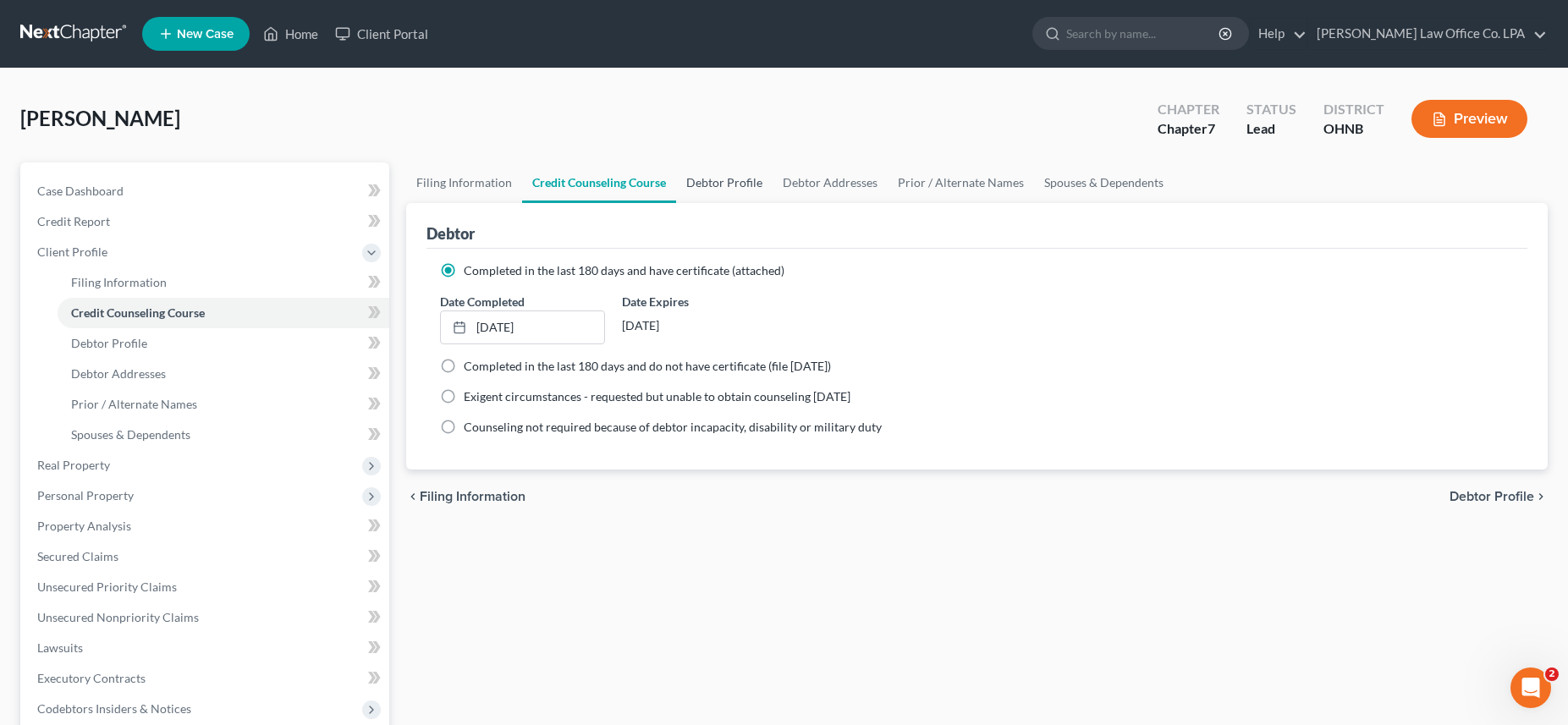
click at [709, 177] on link "Debtor Profile" at bounding box center [724, 182] width 97 height 41
select select "0"
select select "2"
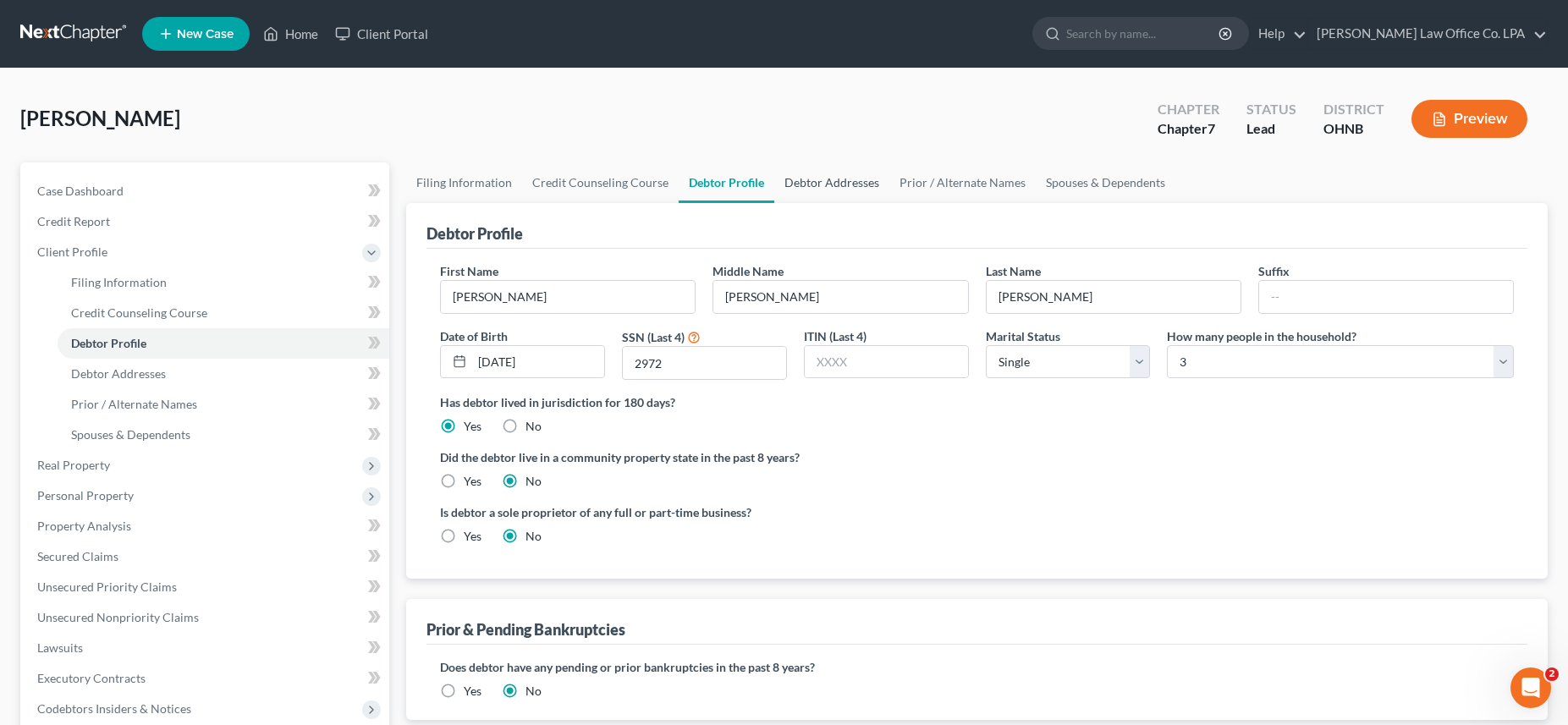
click at [798, 187] on link "Debtor Addresses" at bounding box center [831, 182] width 115 height 41
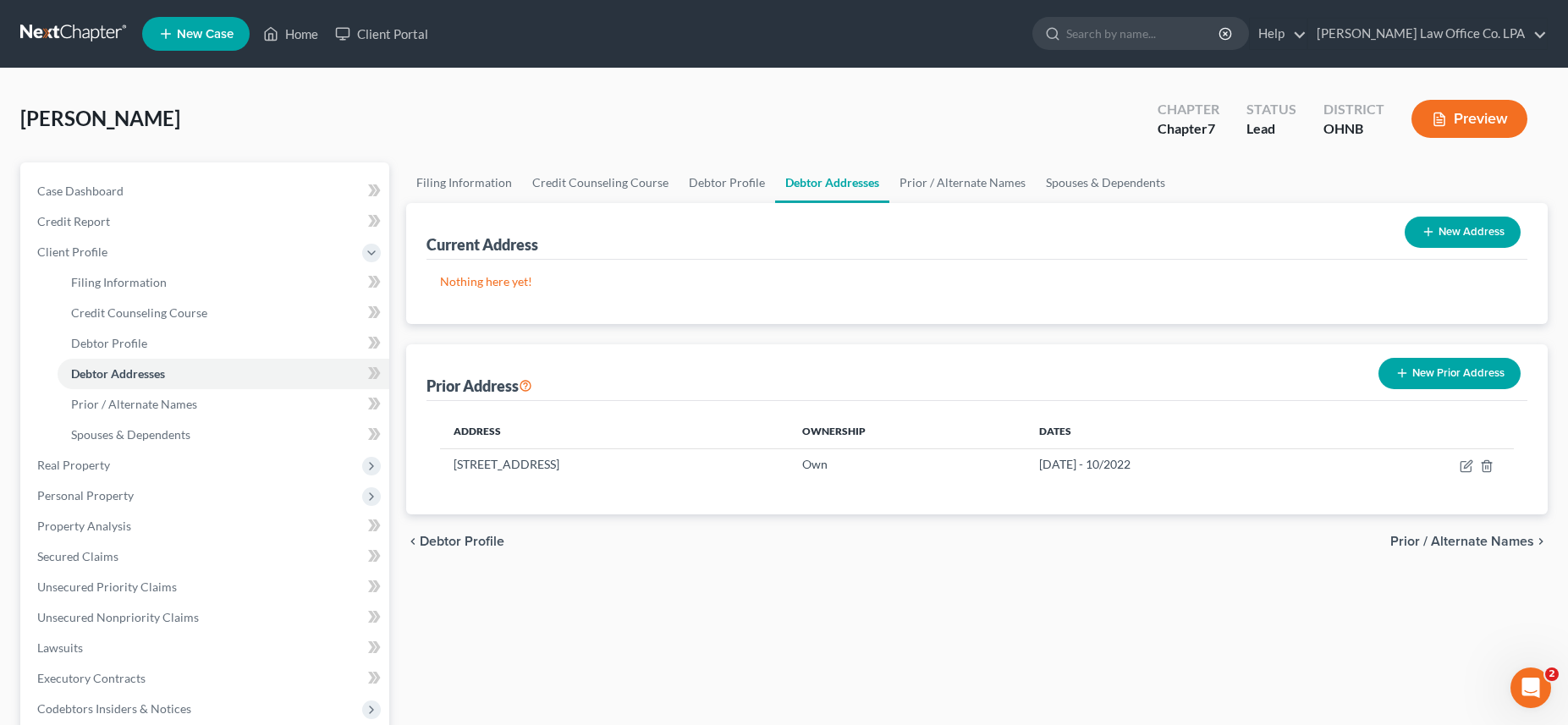
click at [1456, 232] on button "New Address" at bounding box center [1462, 231] width 116 height 31
select select "0"
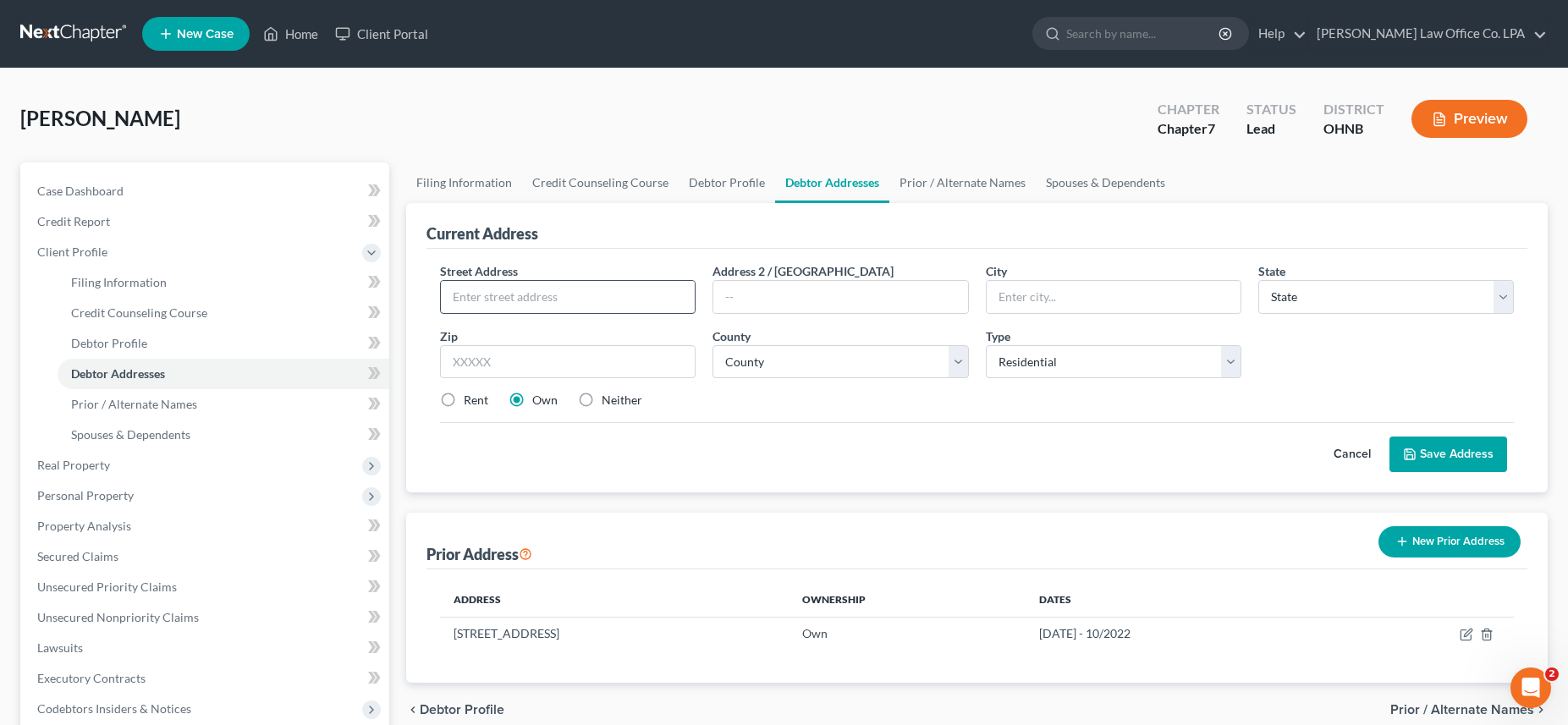
click at [507, 289] on input "text" at bounding box center [568, 297] width 253 height 32
type input "7795 The Bend Road"
type input "Defifance"
select select "36"
type input "43512"
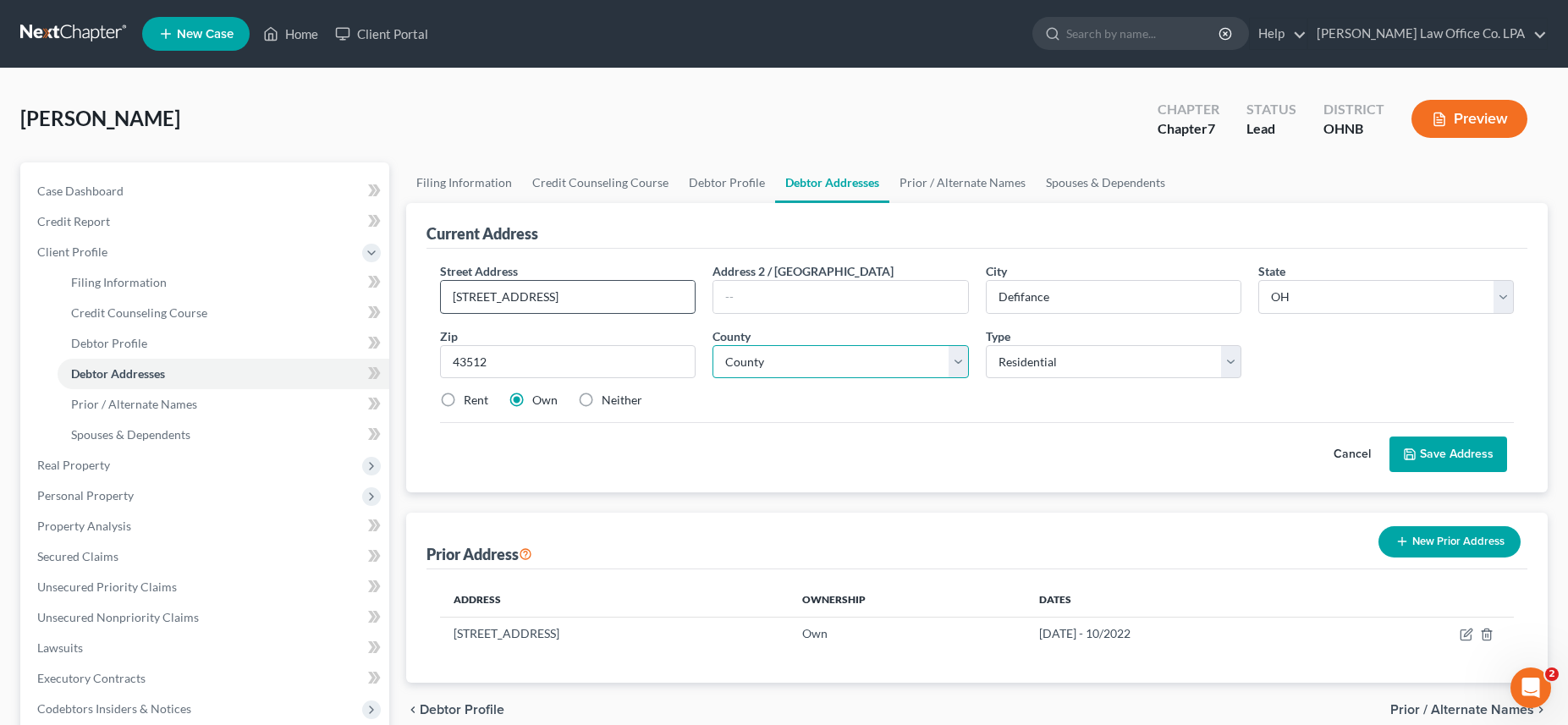
type input "Defiance"
click at [712, 345] on select "County Adams County Allen County Ashland County Ashtabula County Athens County …" at bounding box center [840, 362] width 255 height 34
select select "19"
click option "Defiance County" at bounding box center [0, 0] width 0 height 0
click at [464, 401] on label "Rent" at bounding box center [476, 400] width 25 height 17
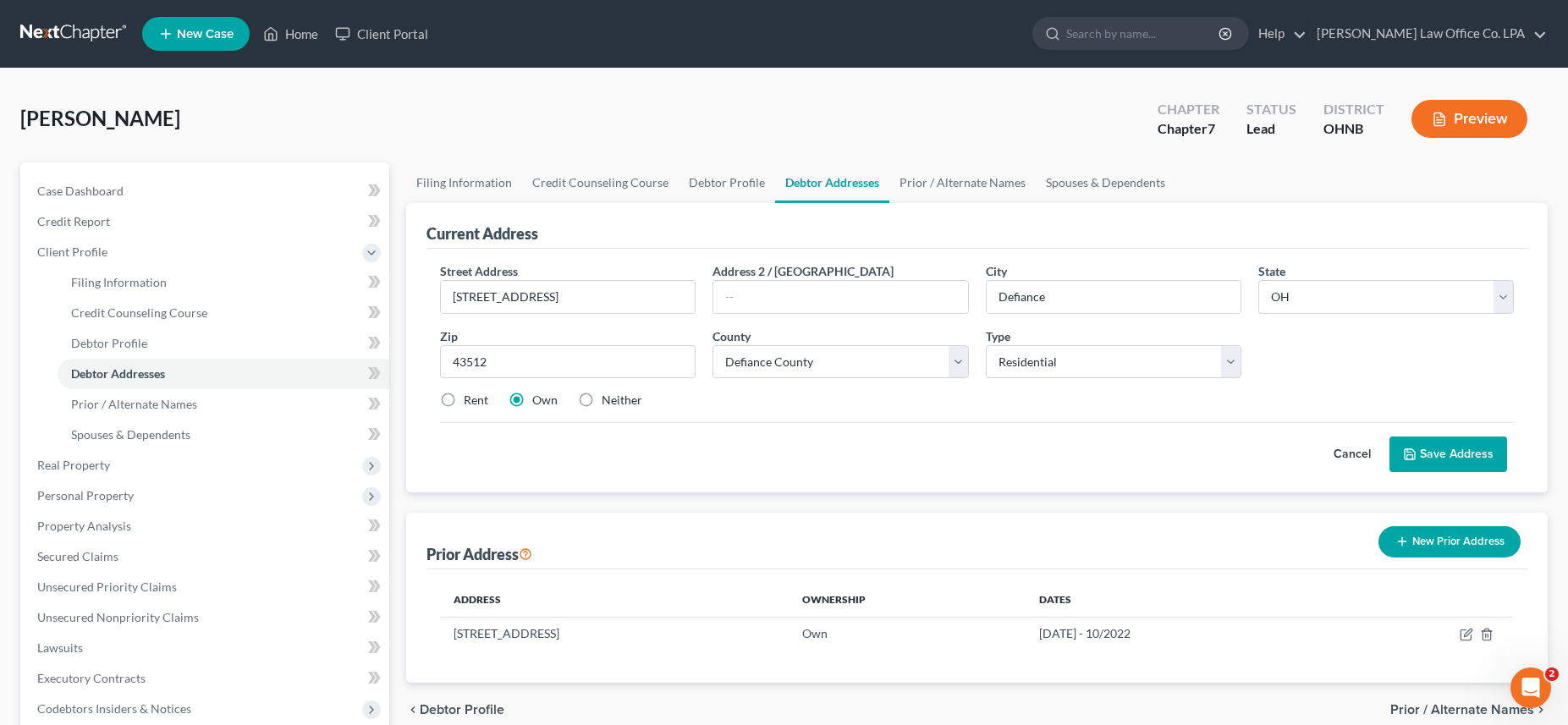
click at [471, 401] on input "Rent" at bounding box center [476, 397] width 11 height 11
radio input "true"
click at [1474, 458] on button "Save Address" at bounding box center [1448, 455] width 118 height 36
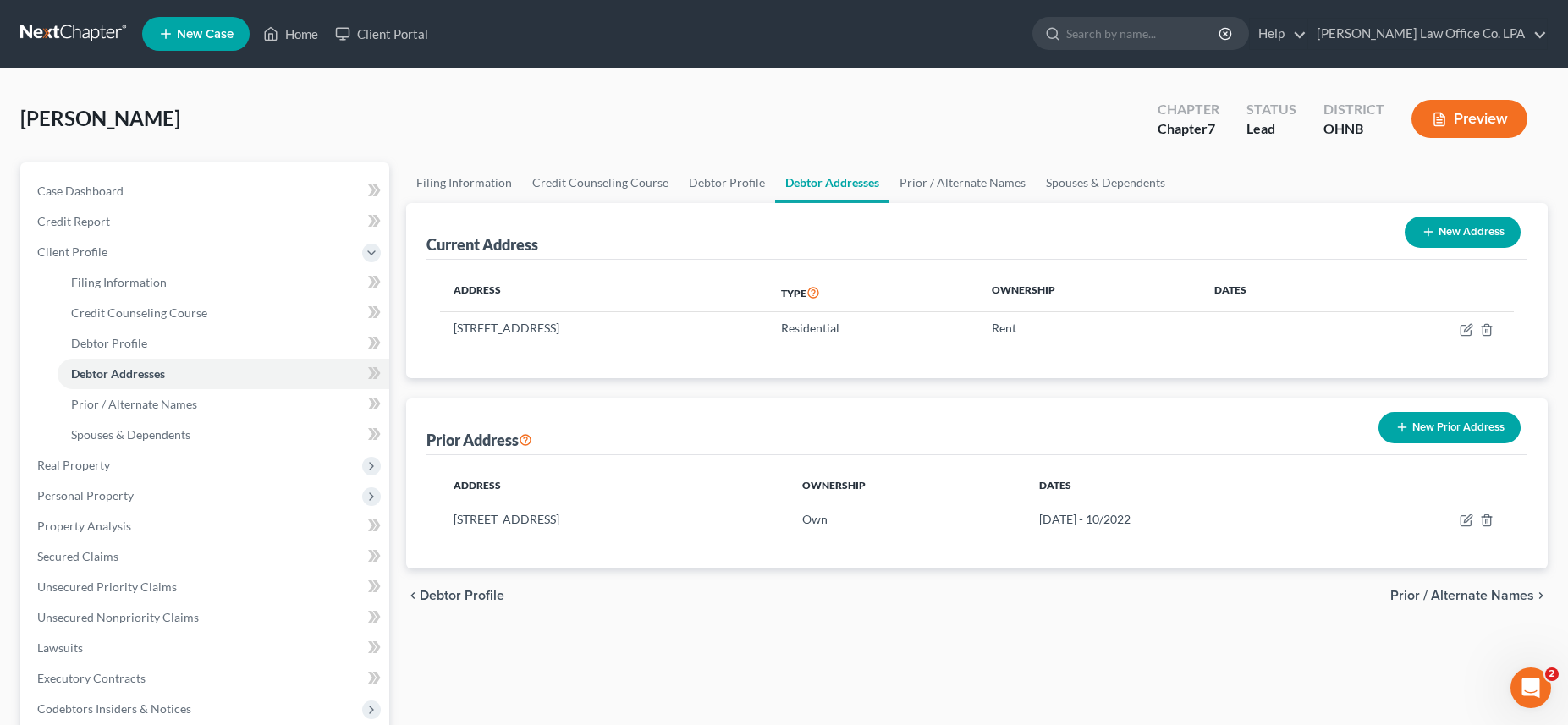
click at [633, 131] on div "Smith, Rachel Upgraded Chapter Chapter 7 Status Lead District OHNB Preview" at bounding box center [783, 126] width 1527 height 74
click at [111, 617] on span "Unsecured Nonpriority Claims" at bounding box center [118, 617] width 162 height 14
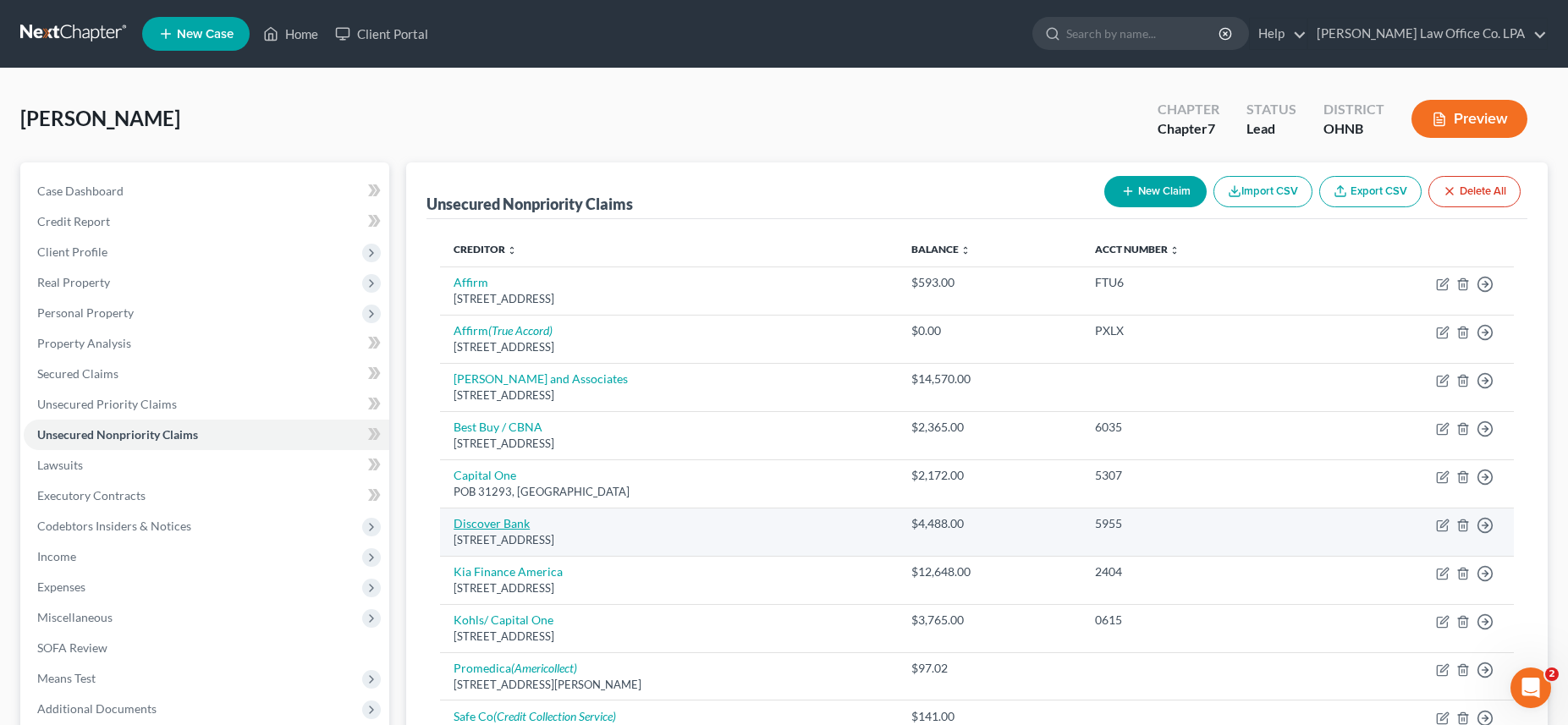
click at [513, 527] on link "Discover Bank" at bounding box center [492, 523] width 76 height 14
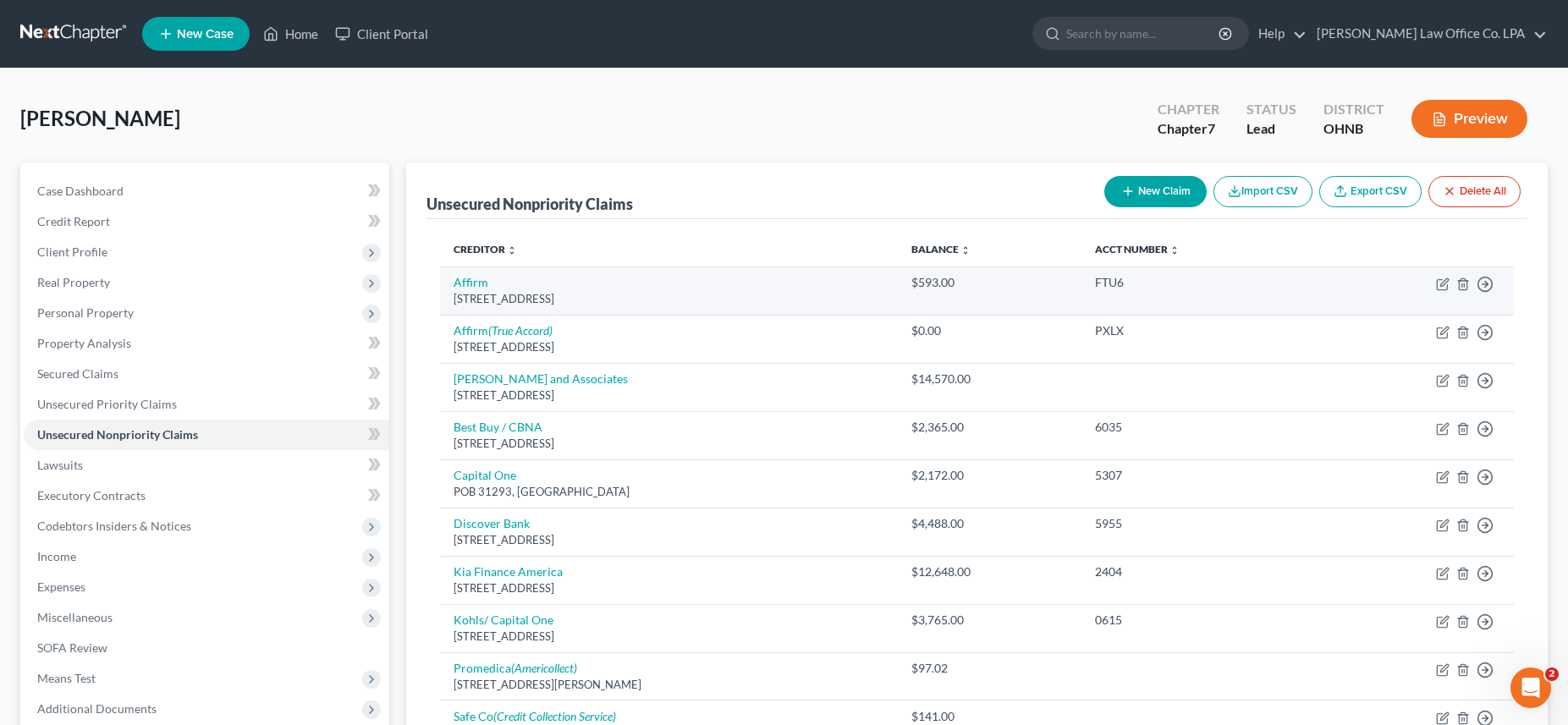
select select "46"
select select "2"
select select "0"
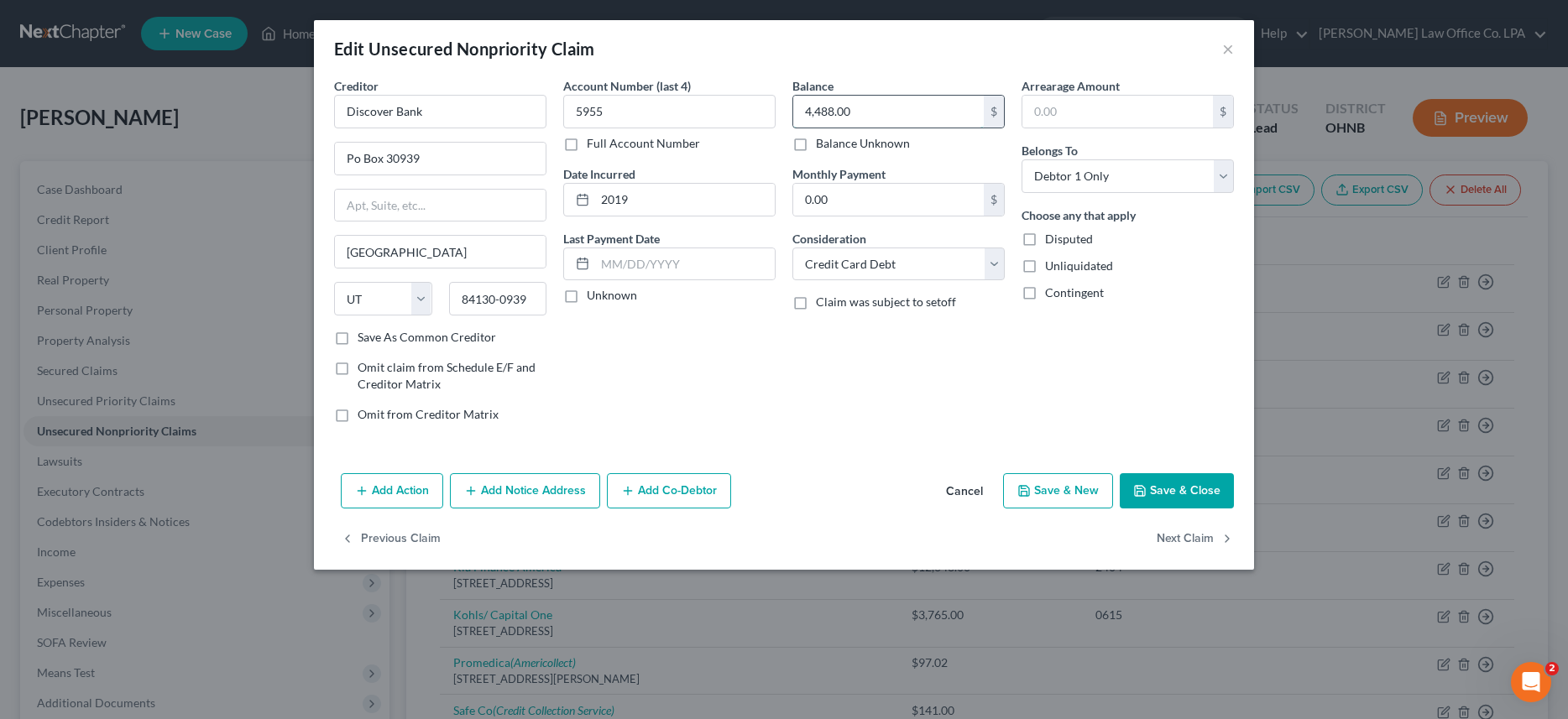
drag, startPoint x: 892, startPoint y: 119, endPoint x: 830, endPoint y: 116, distance: 62.1
click at [892, 119] on input "4,488.00" at bounding box center [888, 112] width 191 height 32
click at [816, 112] on input "4,488.00" at bounding box center [888, 112] width 191 height 32
type input "488.00"
click at [1161, 494] on button "Save & Close" at bounding box center [1176, 491] width 114 height 36
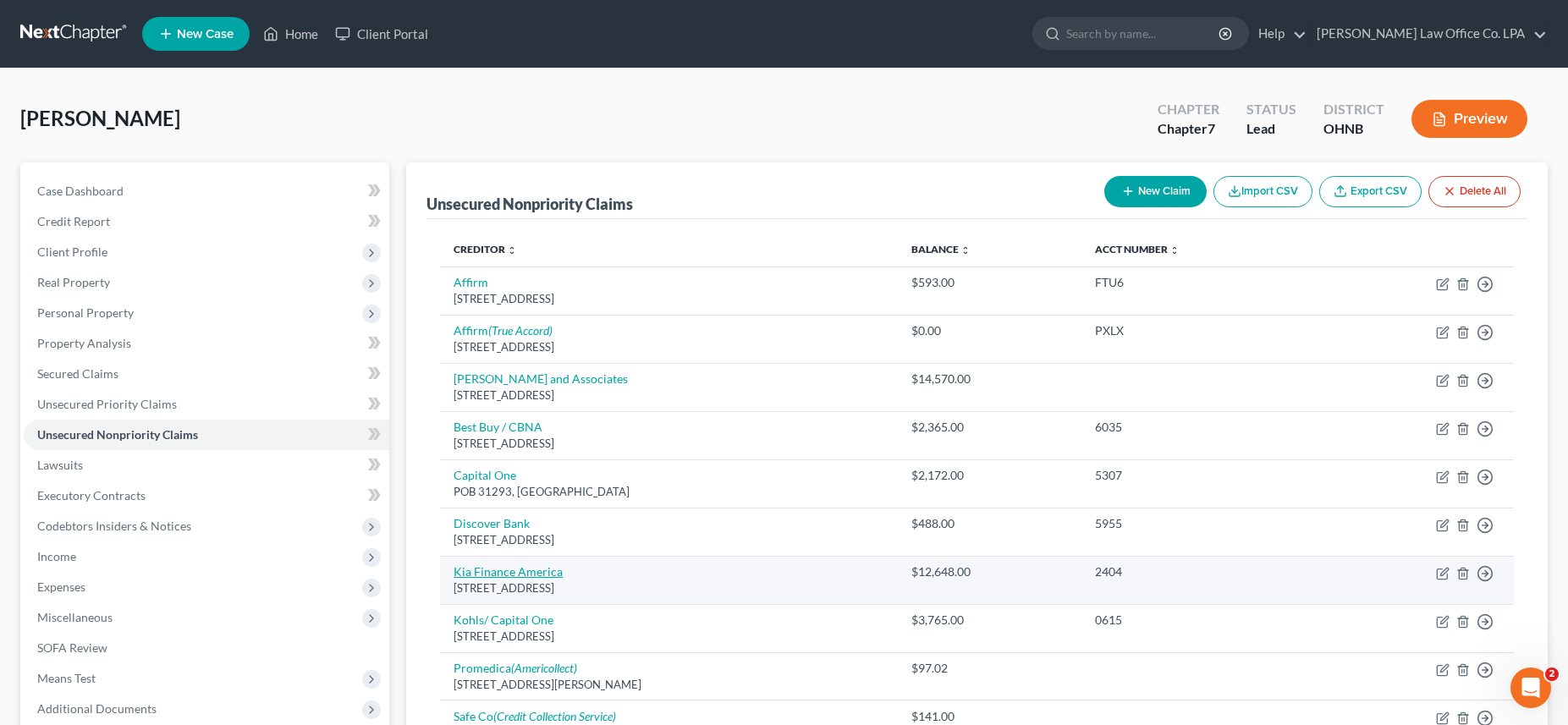
click at [520, 574] on link "Kia Finance America" at bounding box center [508, 571] width 109 height 14
select select "4"
select select "14"
select select "3"
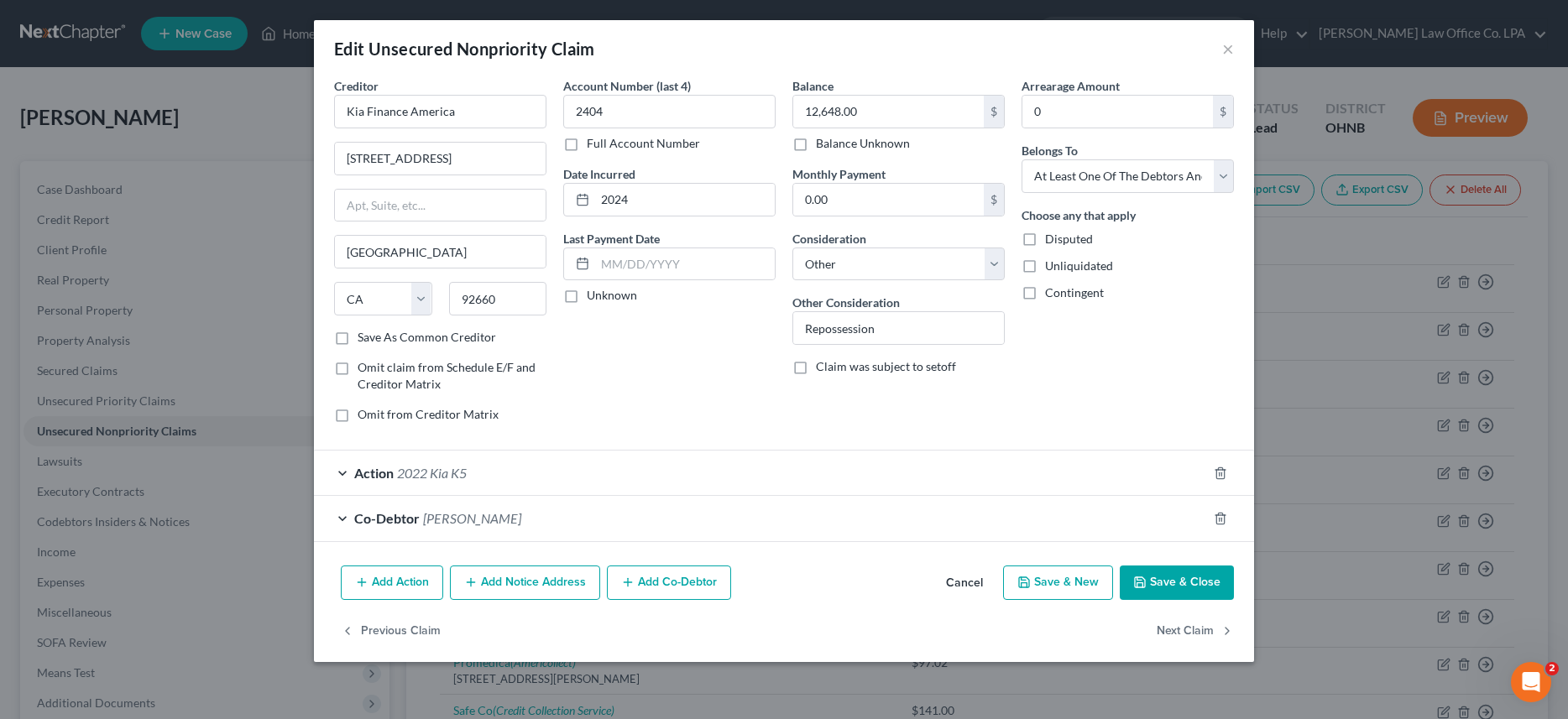
click at [1186, 586] on button "Save & Close" at bounding box center [1176, 584] width 114 height 36
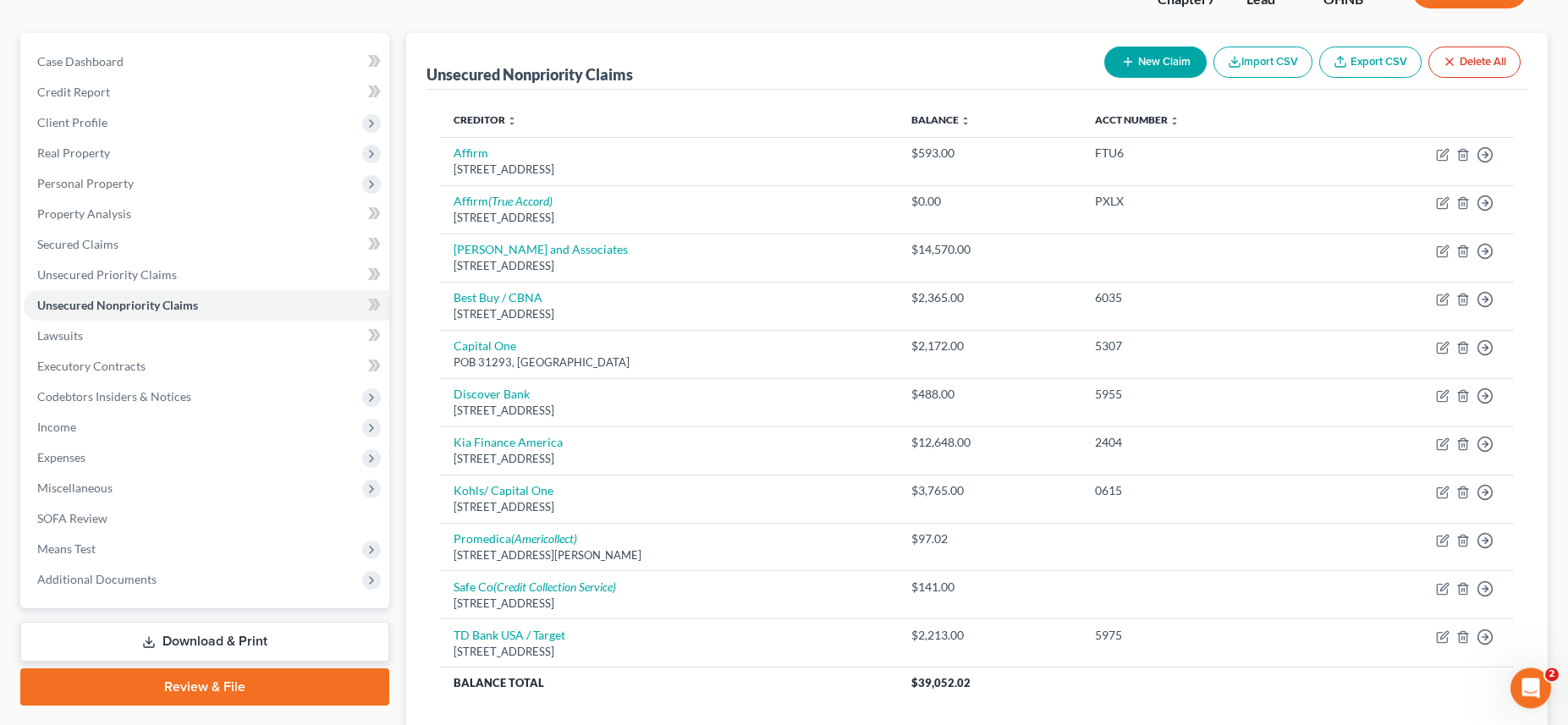
scroll to position [128, 0]
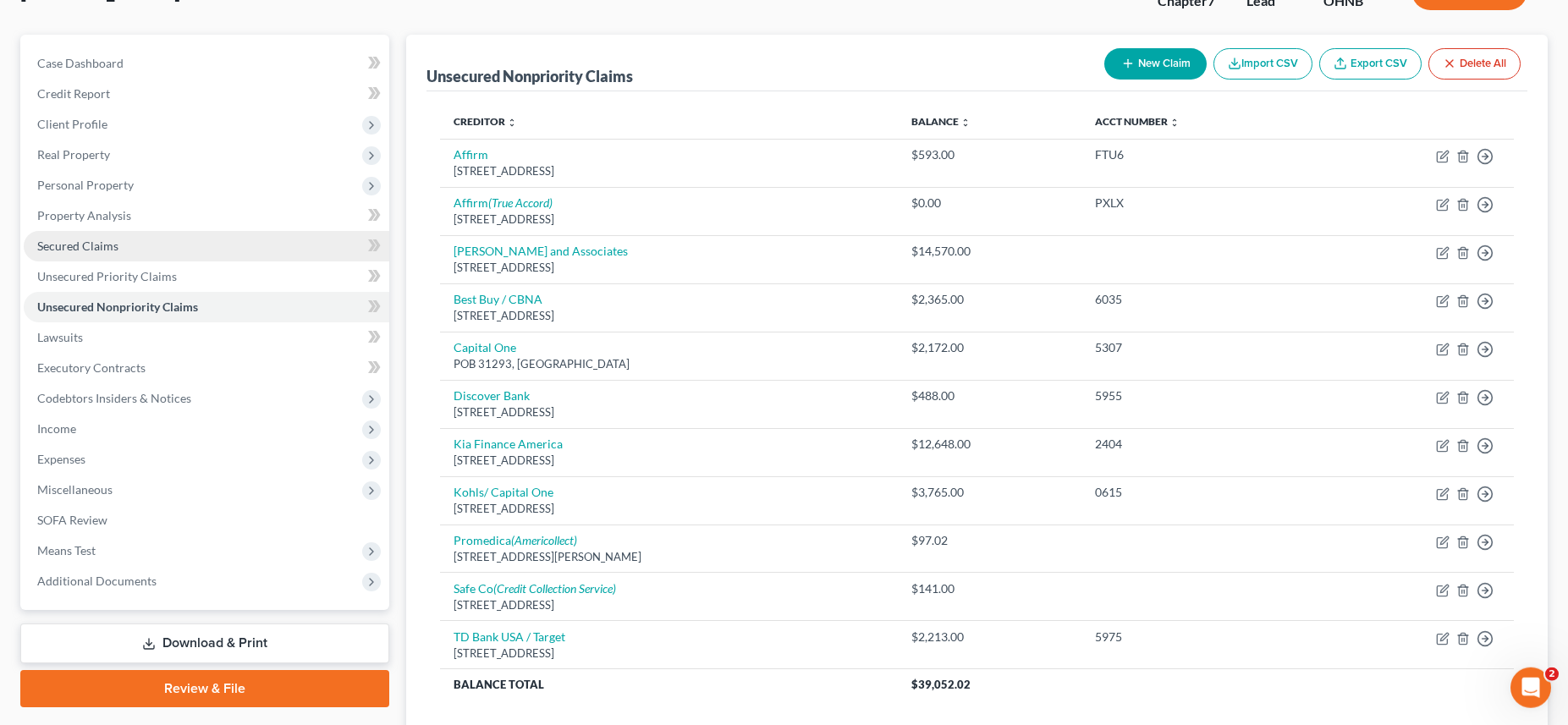
click at [52, 247] on span "Secured Claims" at bounding box center [77, 245] width 81 height 14
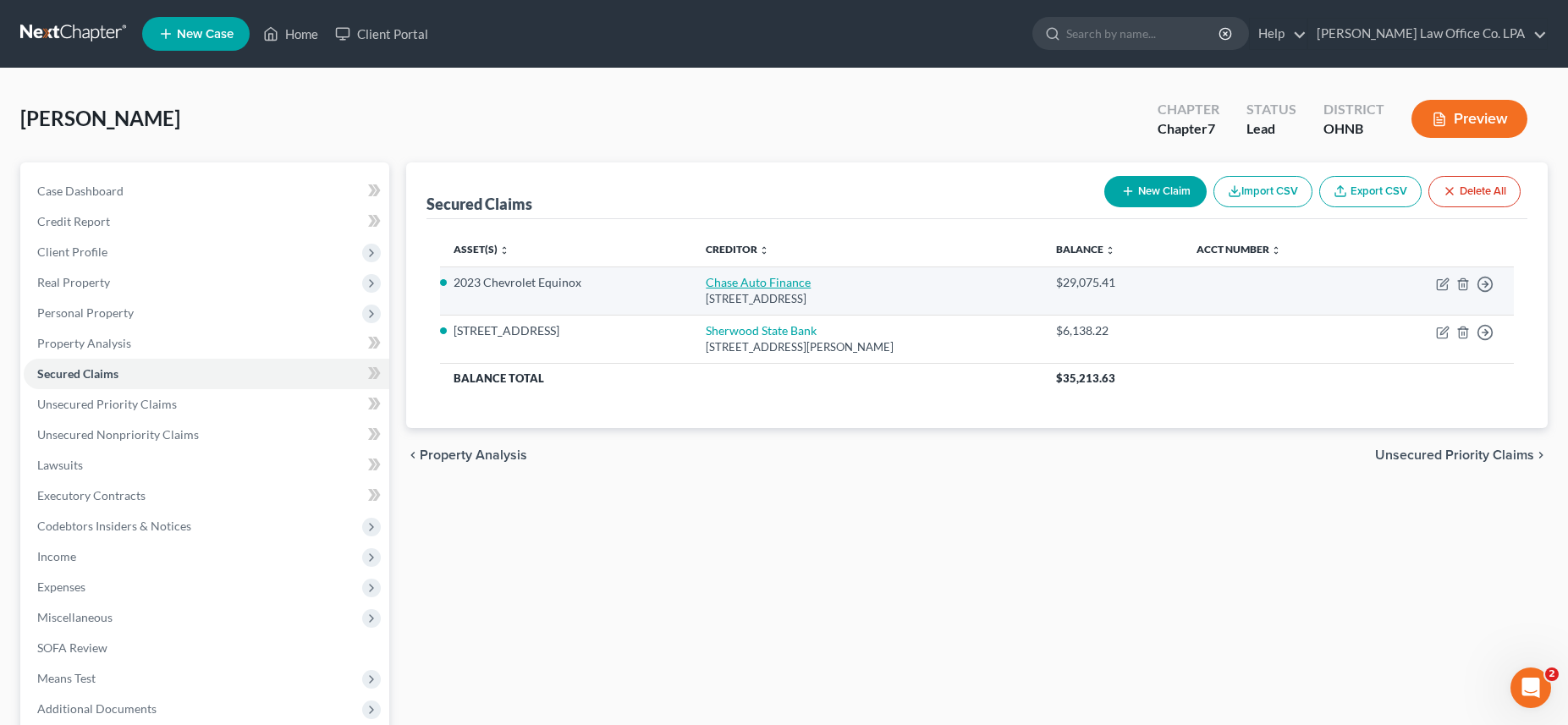
click at [713, 282] on link "Chase Auto Finance" at bounding box center [757, 282] width 105 height 14
select select "3"
select select "4"
select select "2"
select select "0"
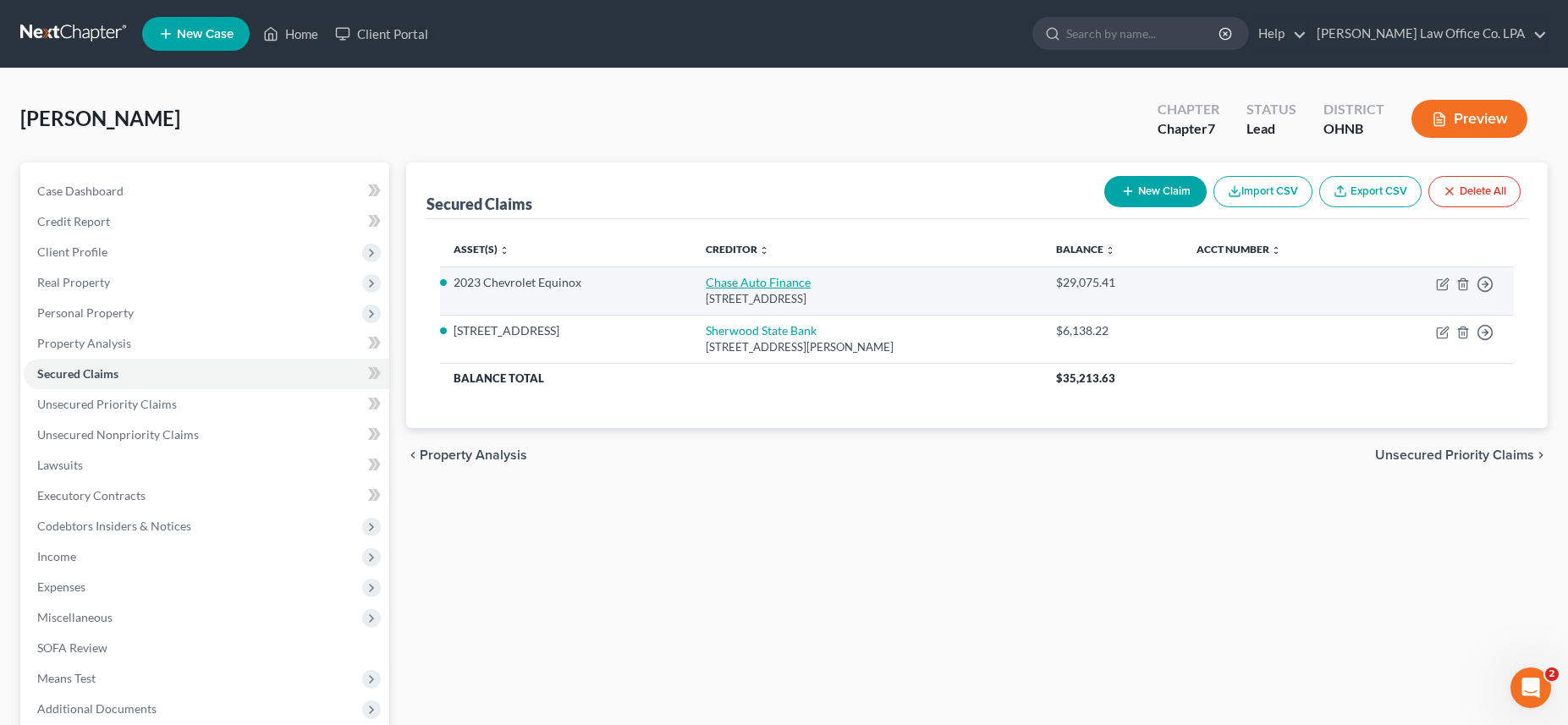
select select "0"
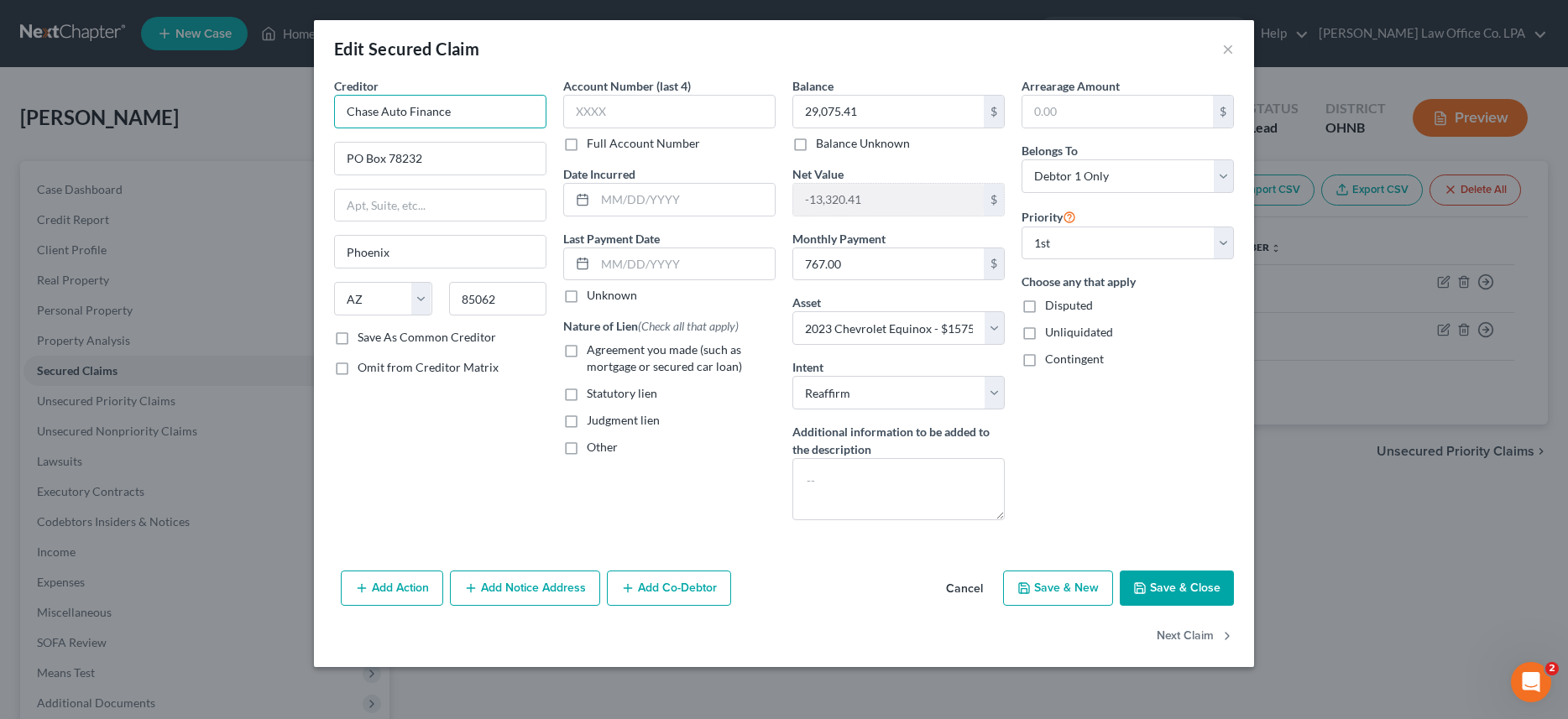
click at [349, 110] on input "Chase Auto Finance" at bounding box center [440, 112] width 213 height 34
type input "J"
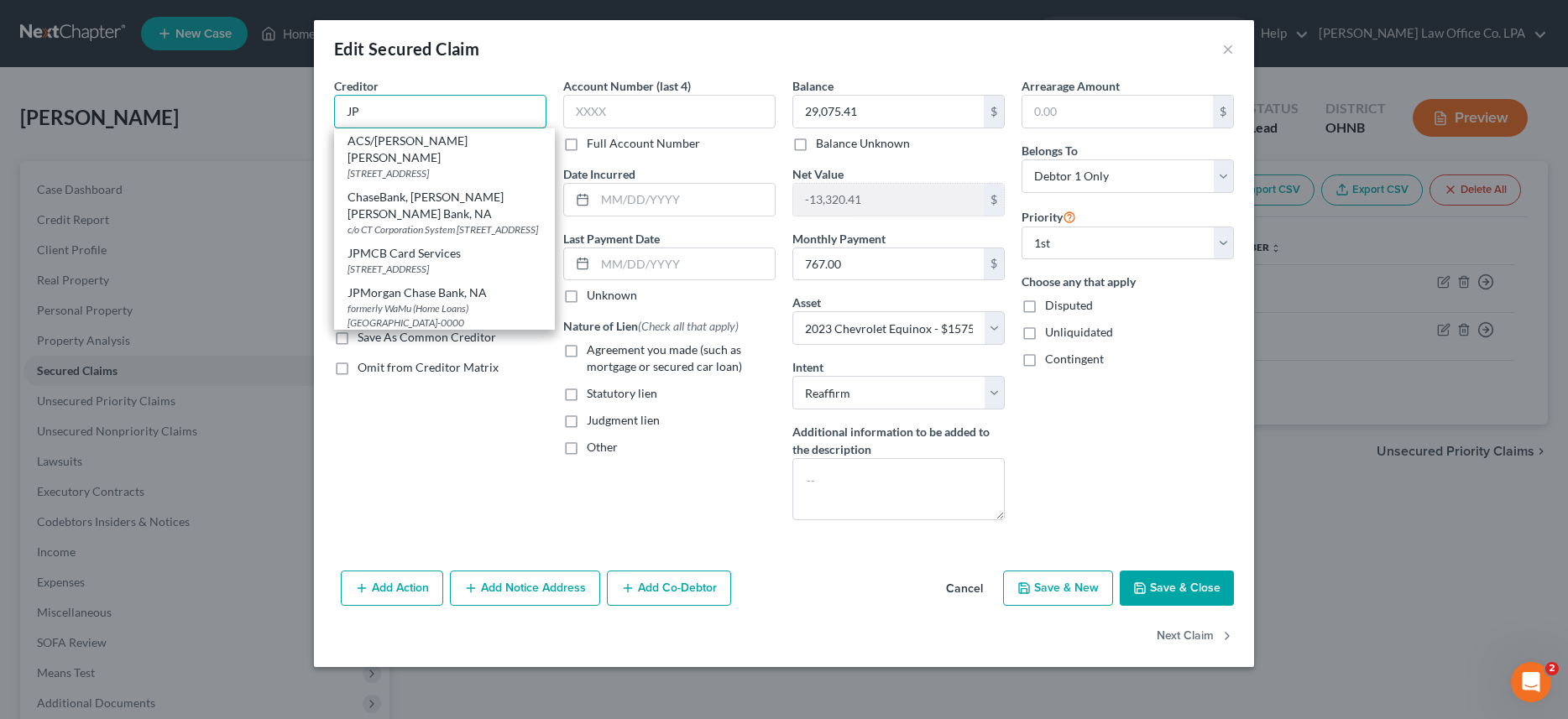
click at [403, 106] on input "JP" at bounding box center [440, 112] width 213 height 34
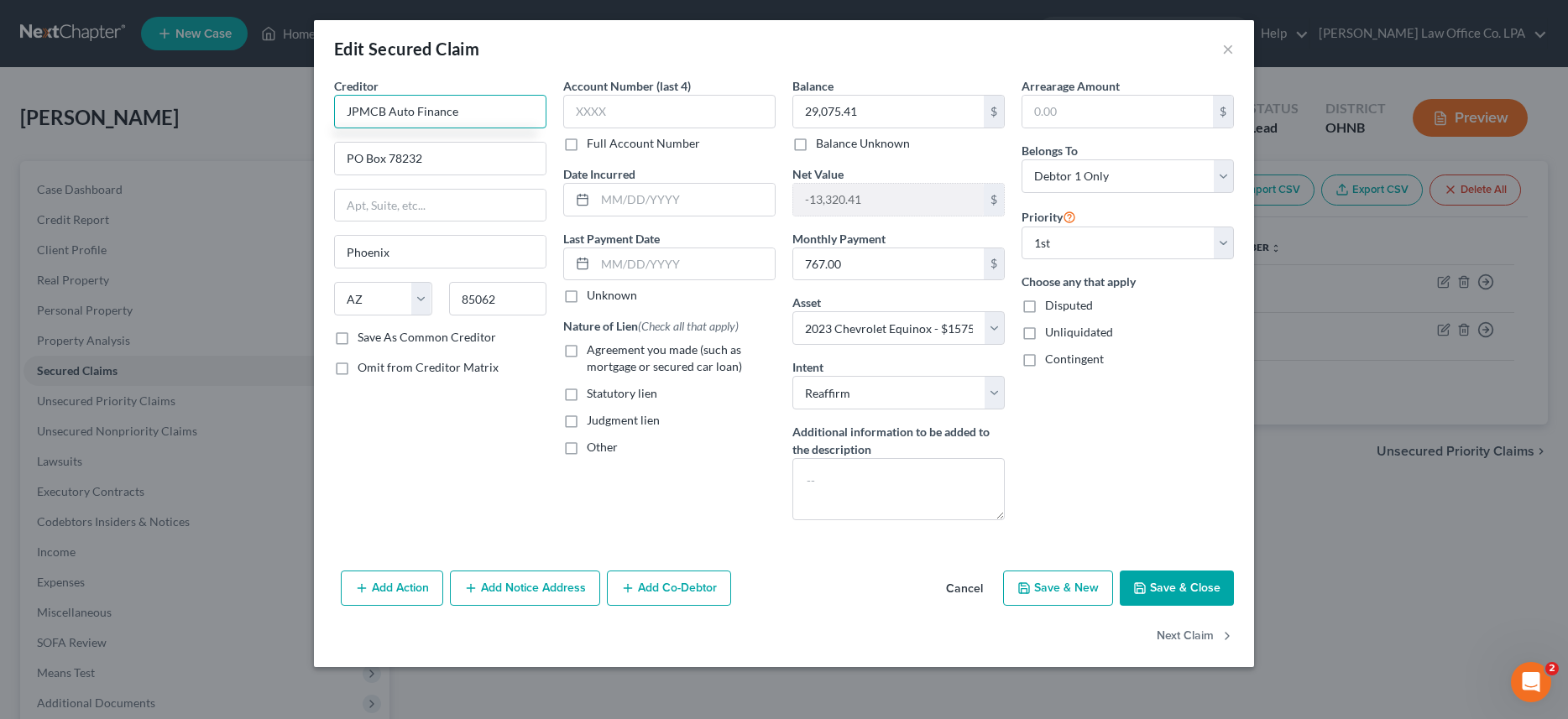
type input "JPMCB Auto Finance"
click at [634, 111] on input "text" at bounding box center [669, 112] width 213 height 34
type input "1658"
type input "2023"
click at [1170, 590] on button "Save & Close" at bounding box center [1176, 588] width 114 height 36
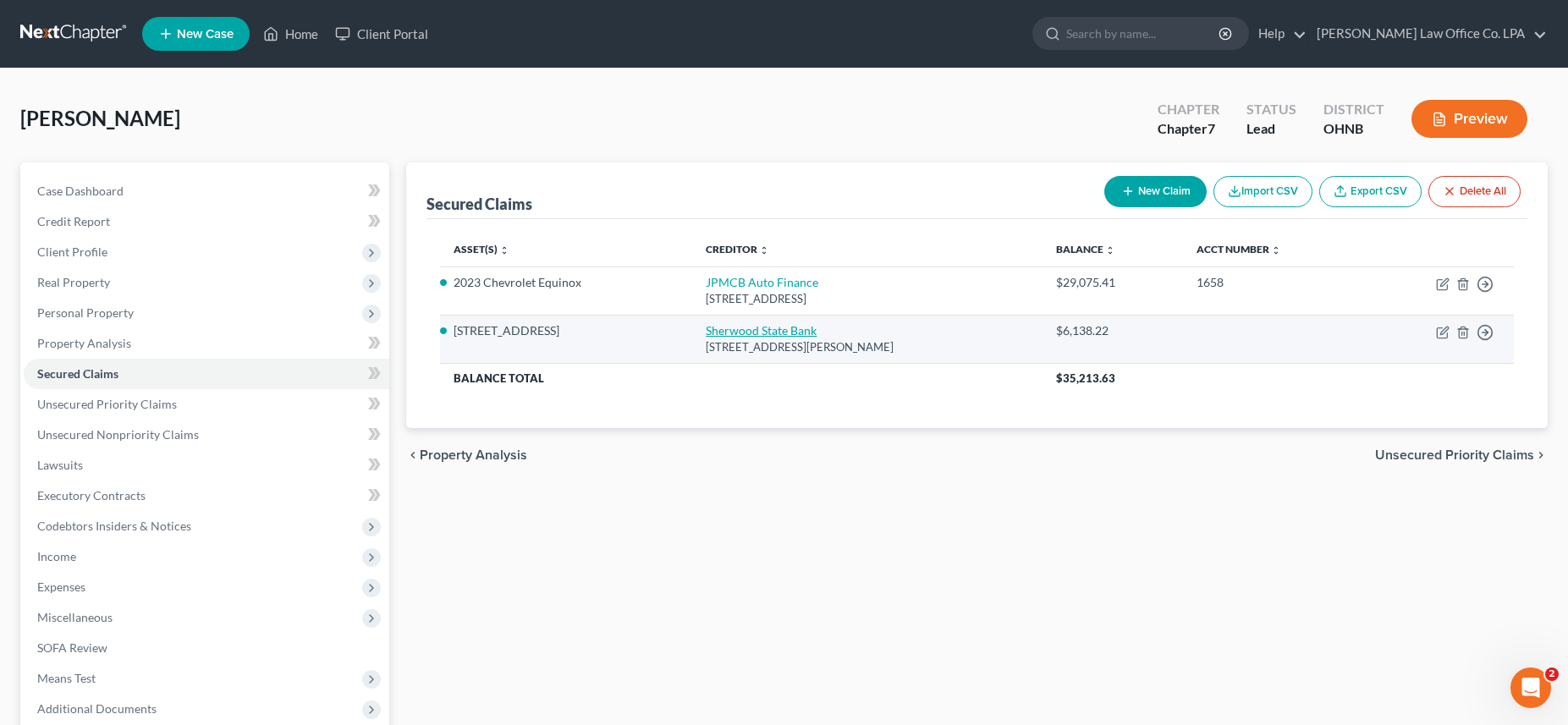
click at [734, 333] on link "Sherwood State Bank" at bounding box center [760, 330] width 111 height 14
select select "36"
select select "6"
select select "3"
select select "0"
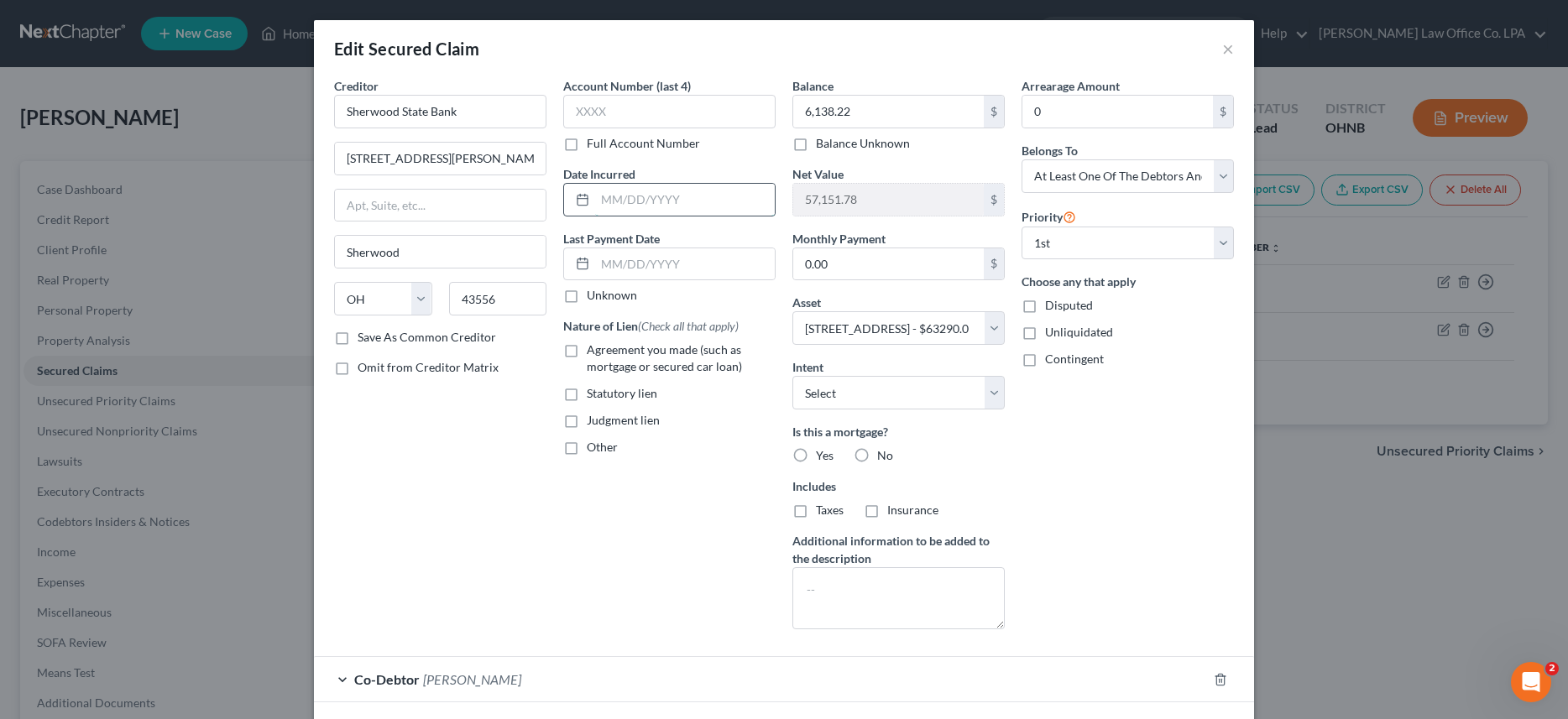
click at [647, 193] on input "text" at bounding box center [685, 200] width 180 height 32
click at [600, 120] on input "text" at bounding box center [669, 112] width 213 height 34
type input "2116"
click at [615, 192] on input "text" at bounding box center [685, 200] width 180 height 32
type input "2022"
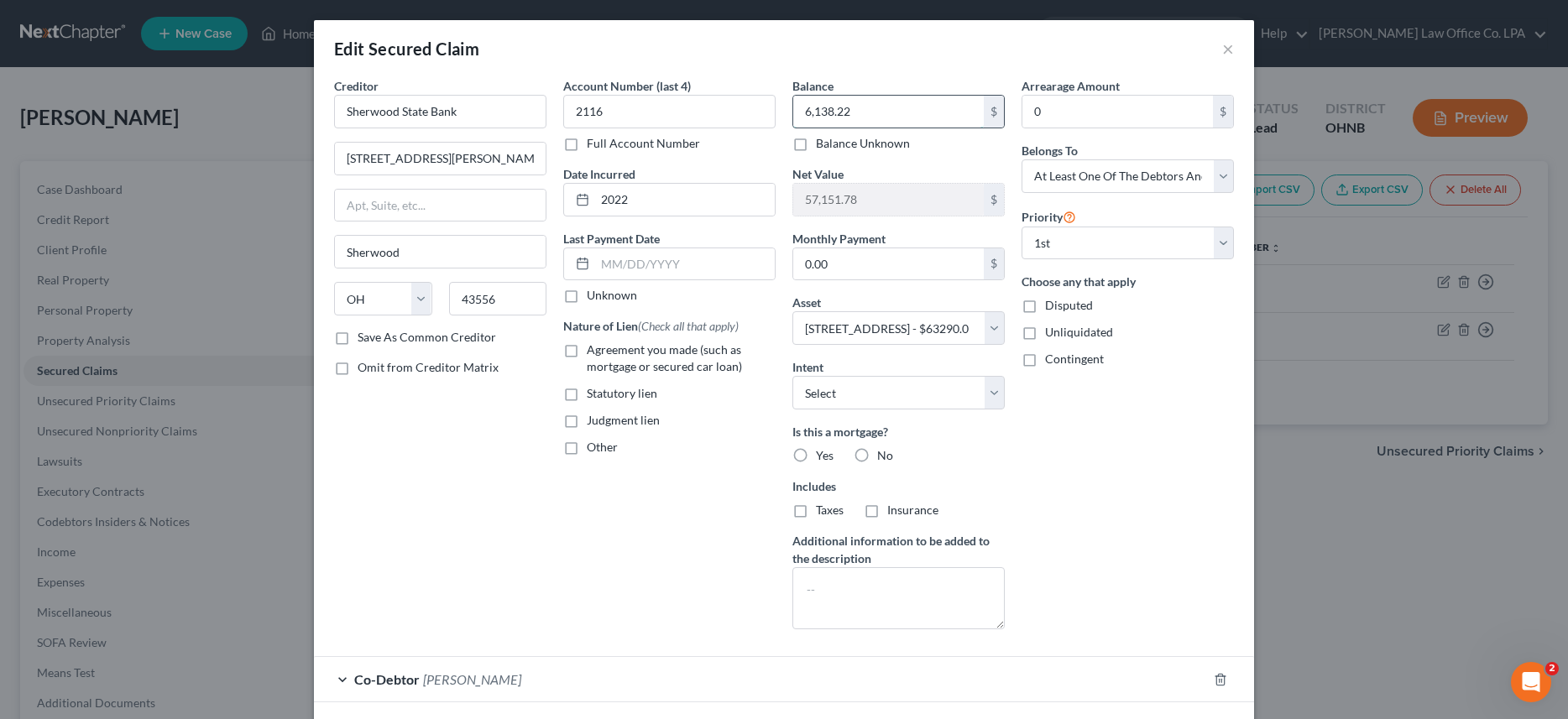
click at [842, 112] on input "6,138.22" at bounding box center [888, 112] width 191 height 32
type input "6,163.00"
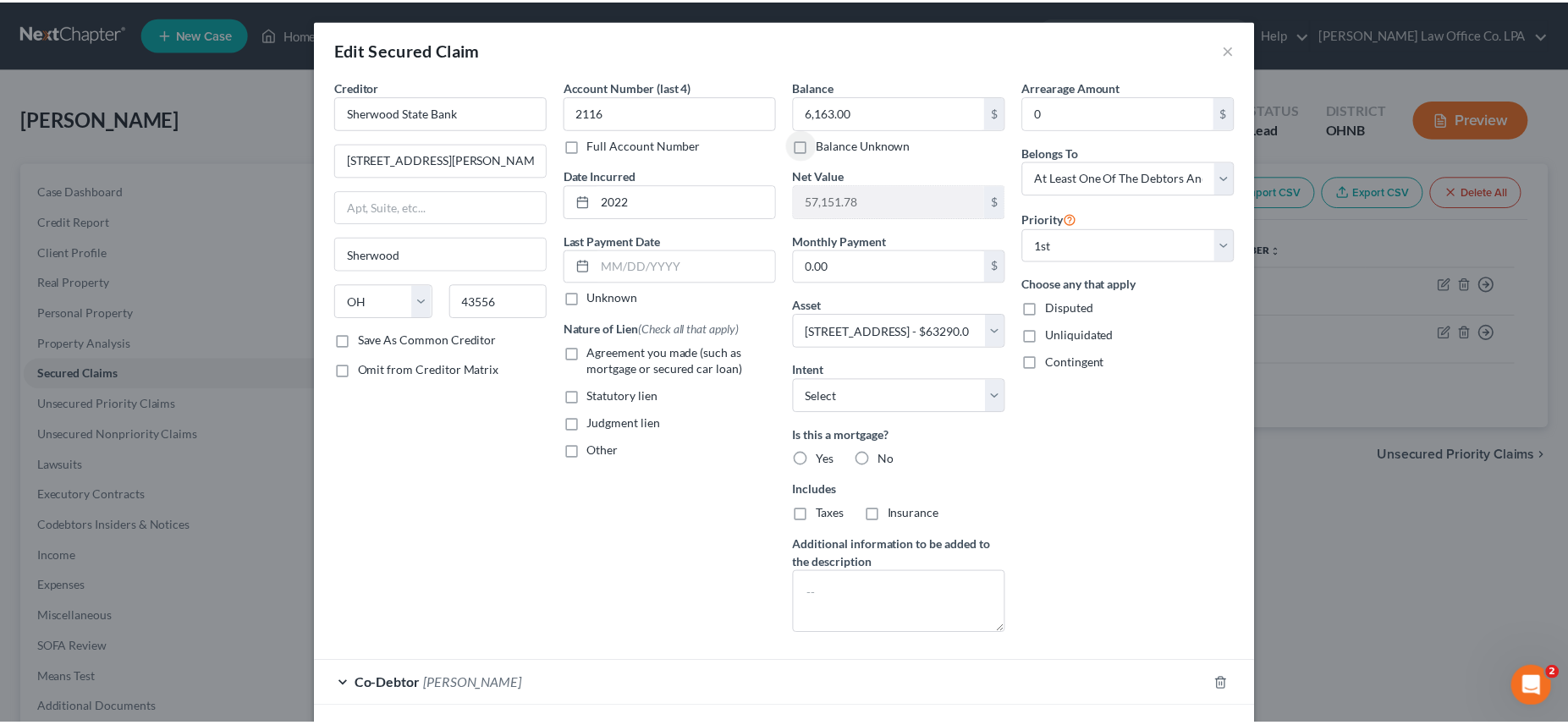
scroll to position [126, 0]
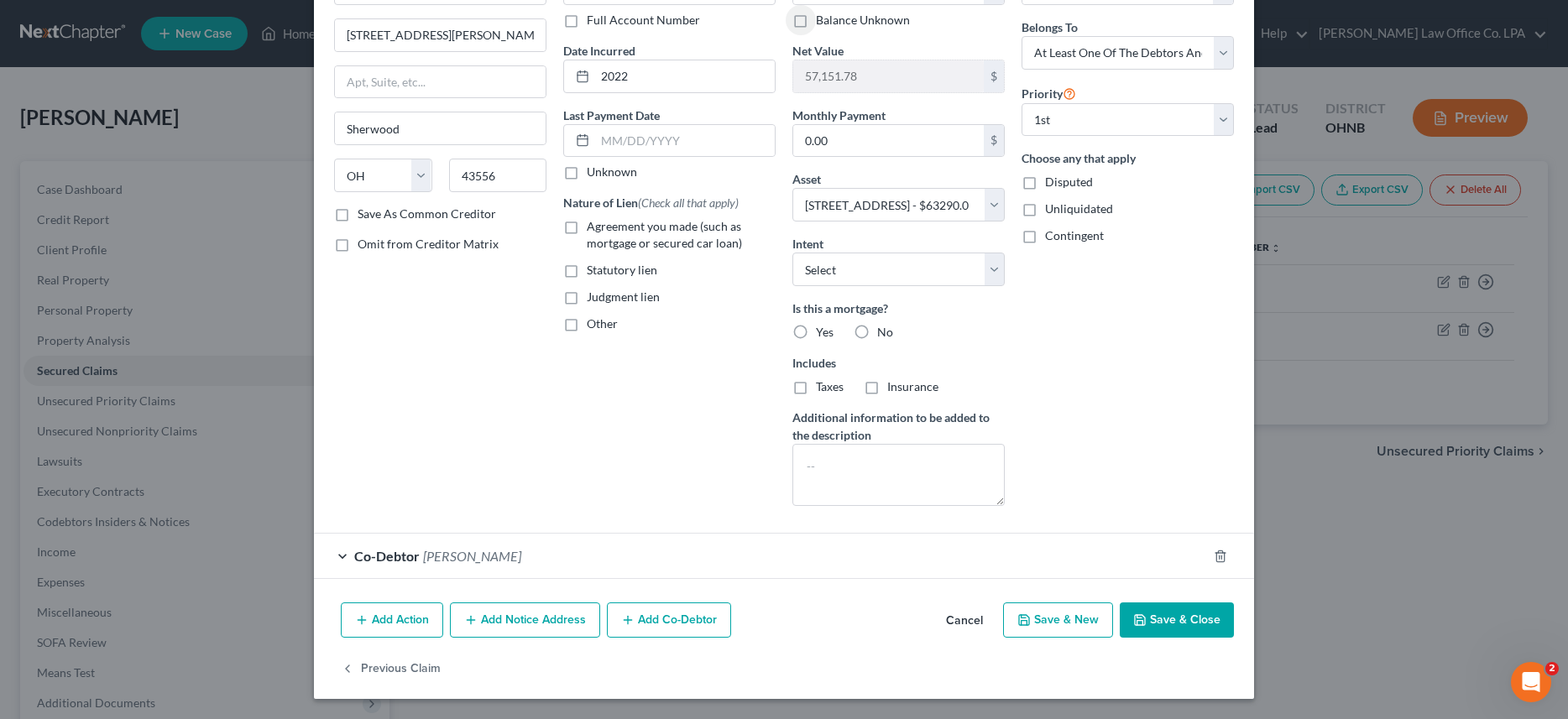
click at [1183, 614] on button "Save & Close" at bounding box center [1176, 620] width 114 height 36
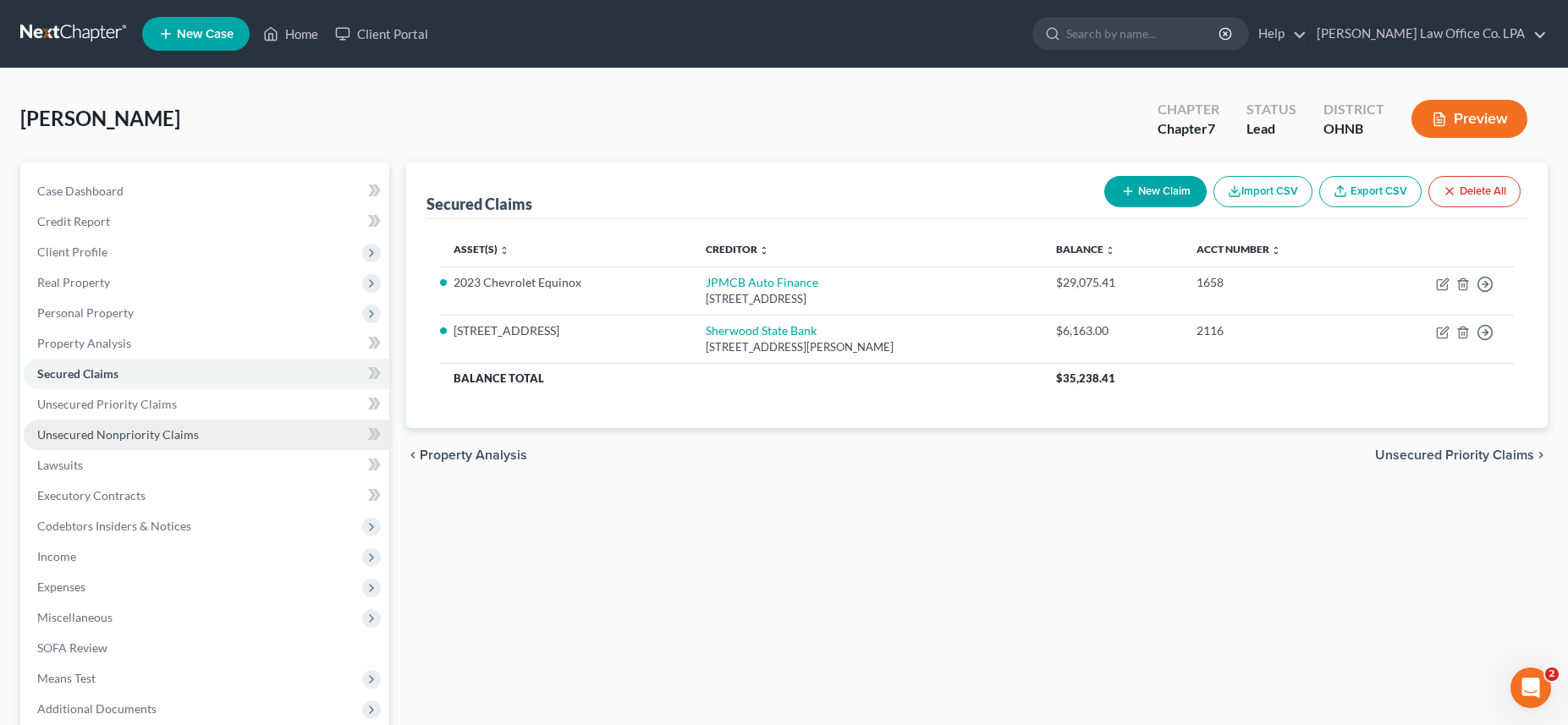
click at [106, 442] on link "Unsecured Nonpriority Claims" at bounding box center [206, 435] width 365 height 31
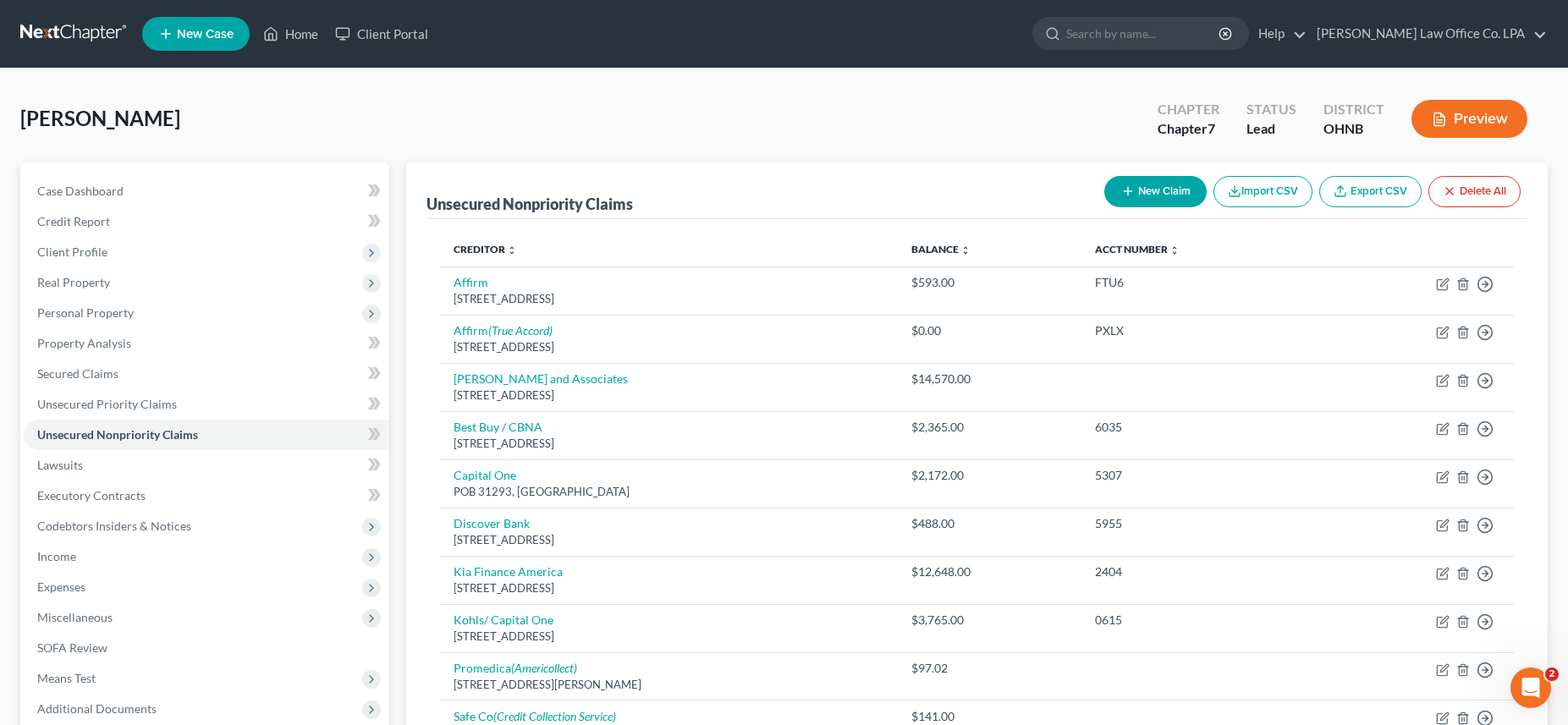
click at [1167, 197] on button "New Claim" at bounding box center [1155, 190] width 103 height 31
select select "0"
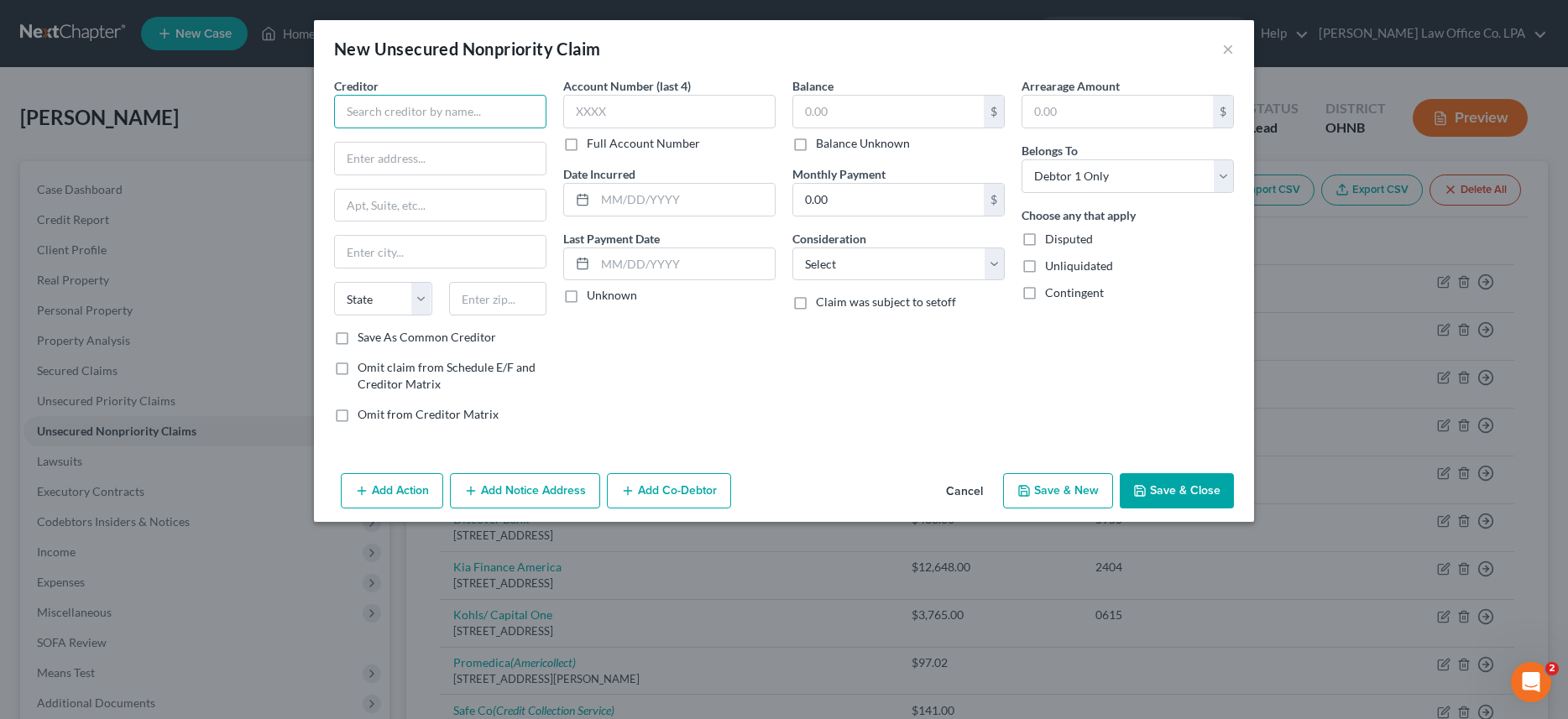
click at [379, 103] on input "text" at bounding box center [440, 112] width 213 height 34
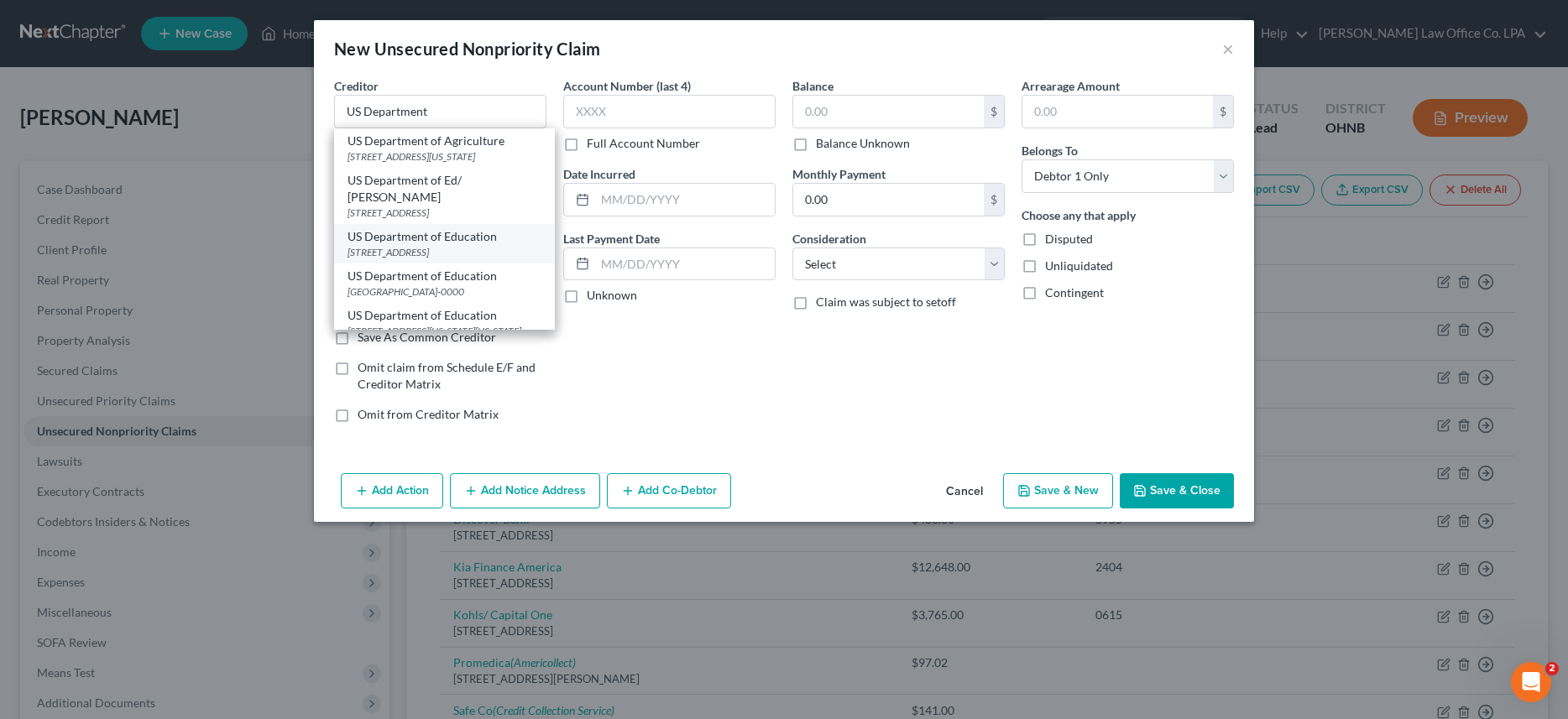
click at [439, 245] on div "PO Box 5609, Greenville, TX 75403-0000" at bounding box center [444, 252] width 194 height 14
type input "US Department of Education"
type input "PO Box 5609"
type input "Greenville"
select select "45"
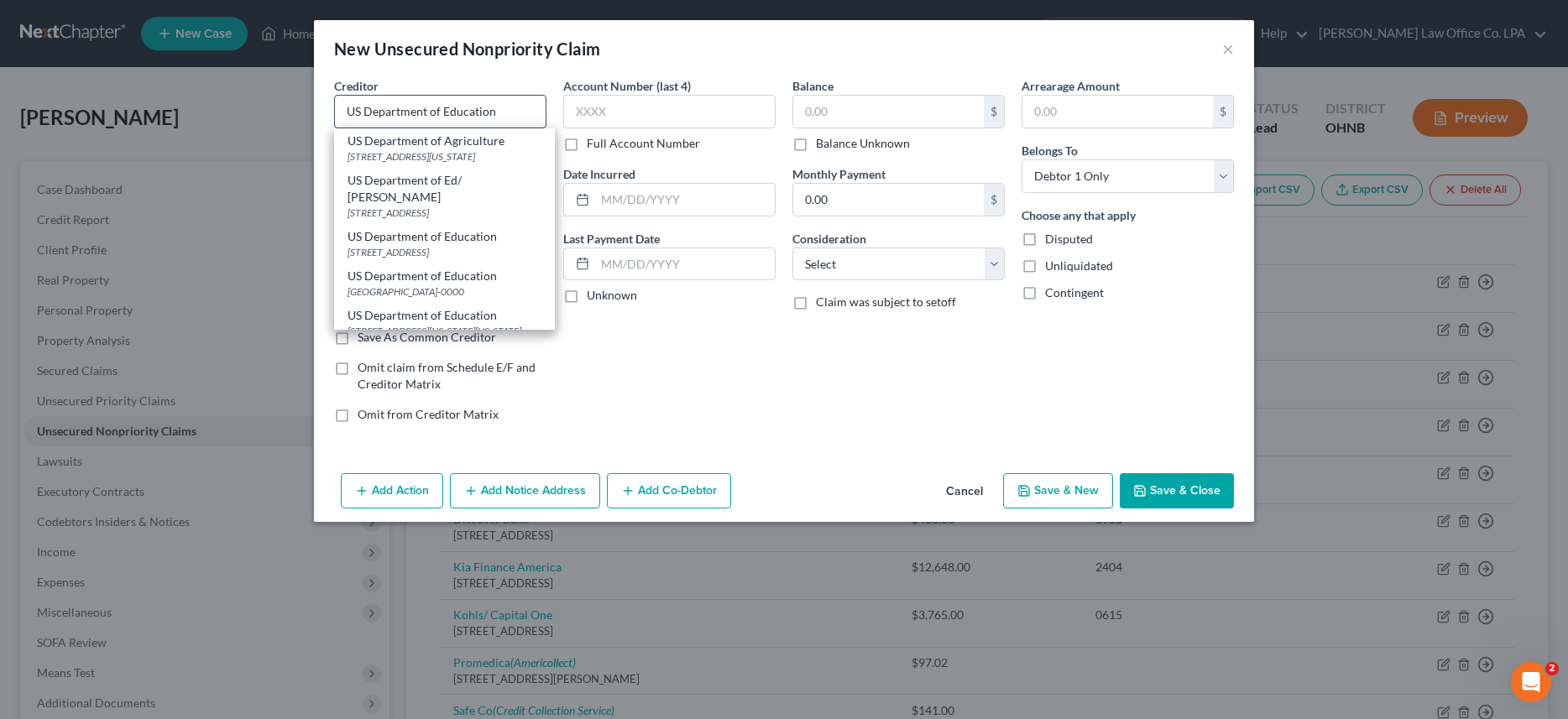
type input "75403-0000"
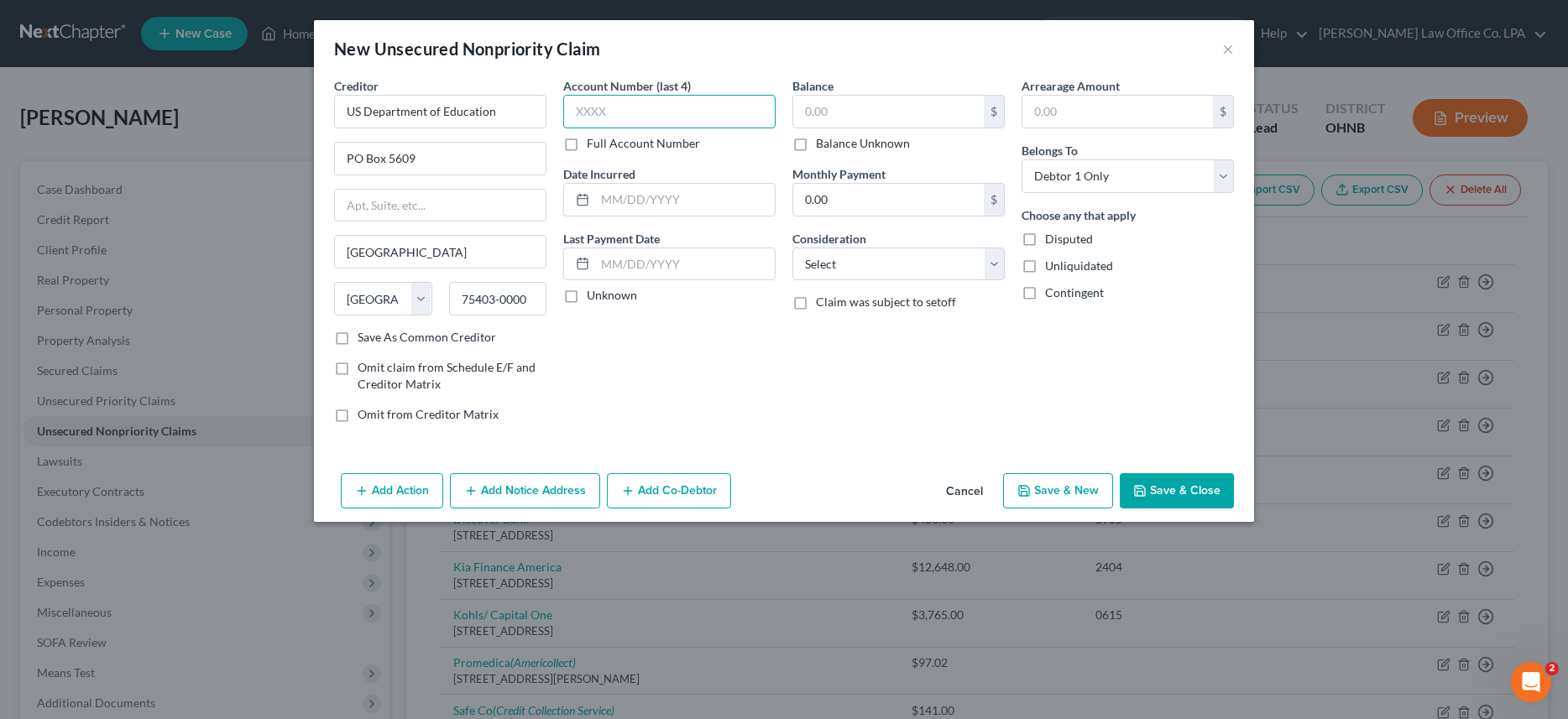
click at [648, 105] on input "text" at bounding box center [669, 112] width 213 height 34
type input "7990"
type input "2023"
click at [818, 111] on input "text" at bounding box center [888, 112] width 191 height 32
type input "8,383.00"
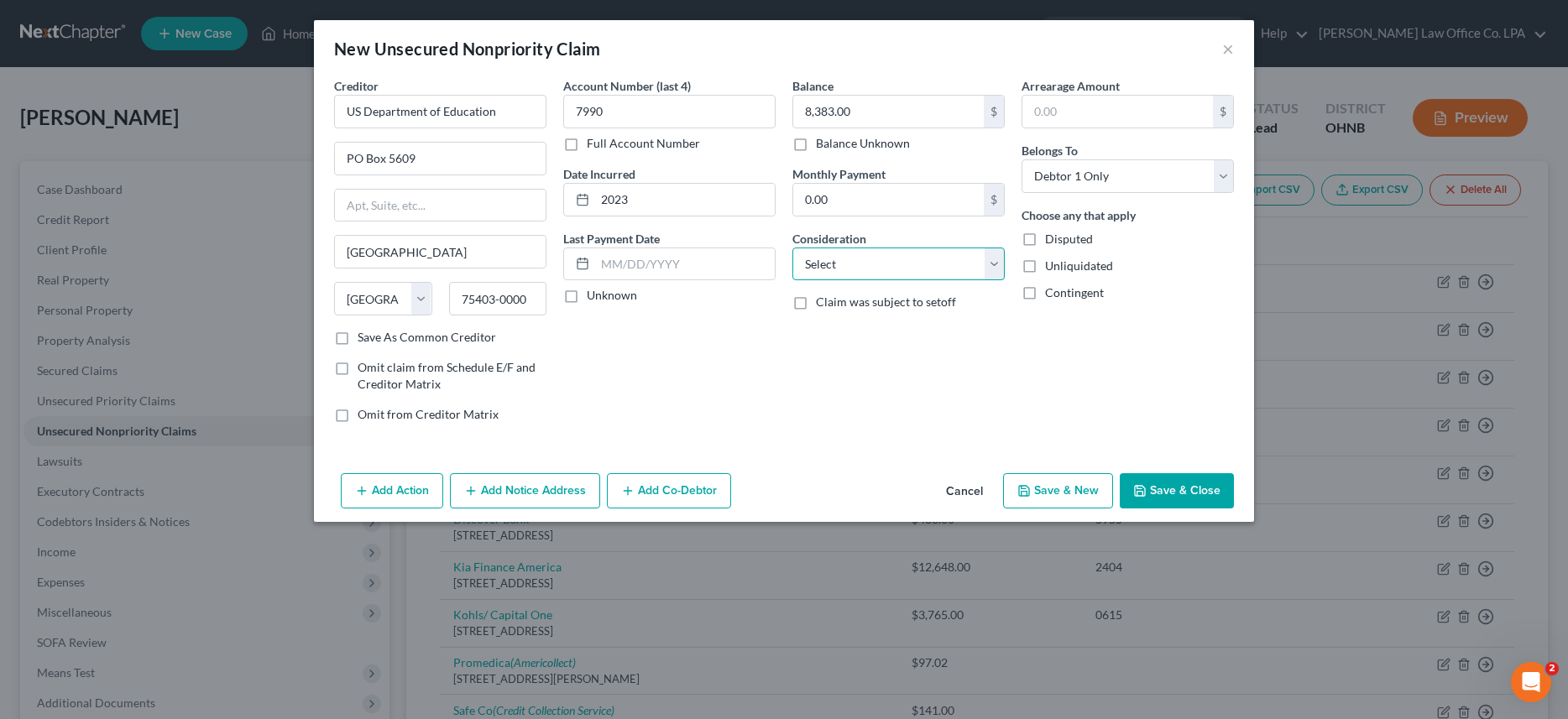
select select "17"
click option "Student Loans" at bounding box center [0, 0] width 0 height 0
click at [1162, 484] on button "Save & Close" at bounding box center [1176, 491] width 114 height 36
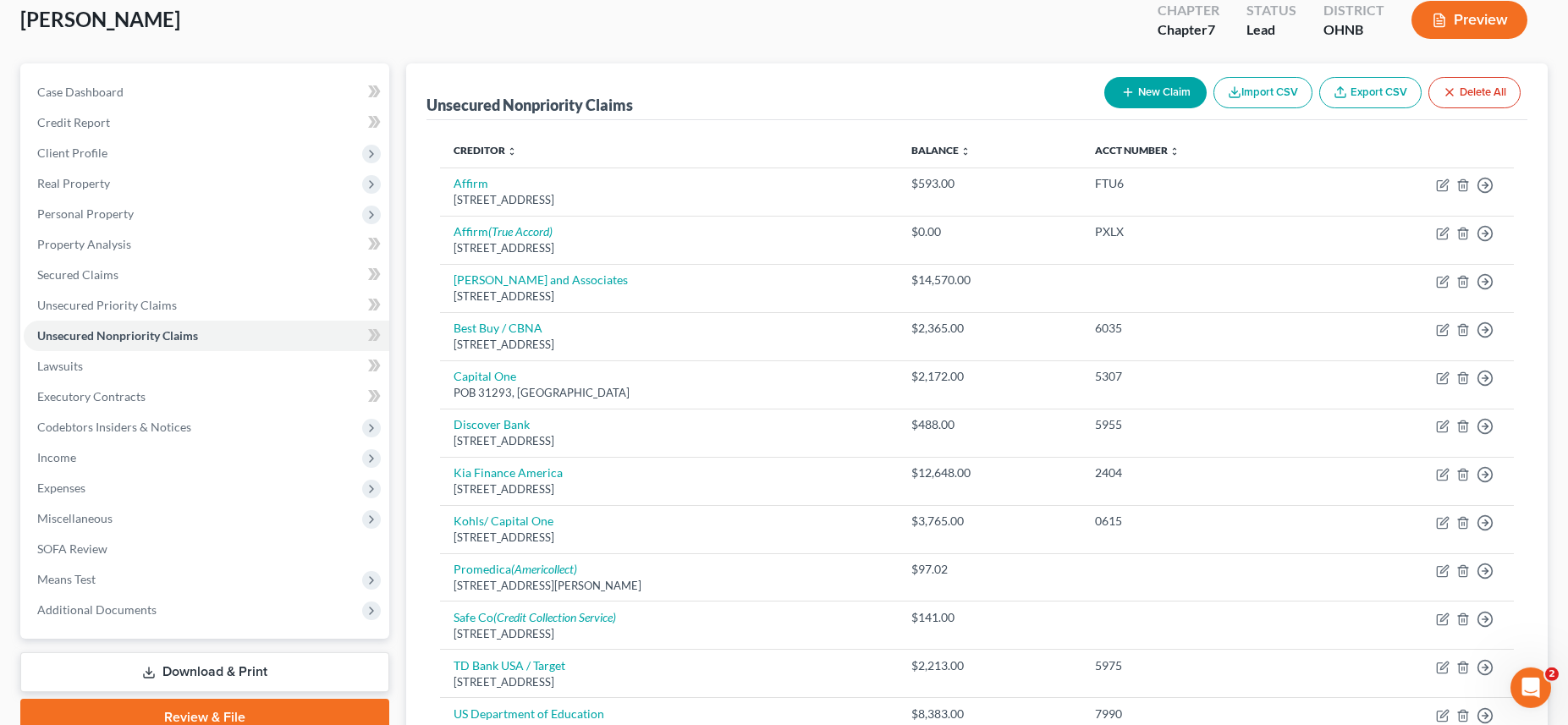
scroll to position [214, 0]
